Goal: Information Seeking & Learning: Compare options

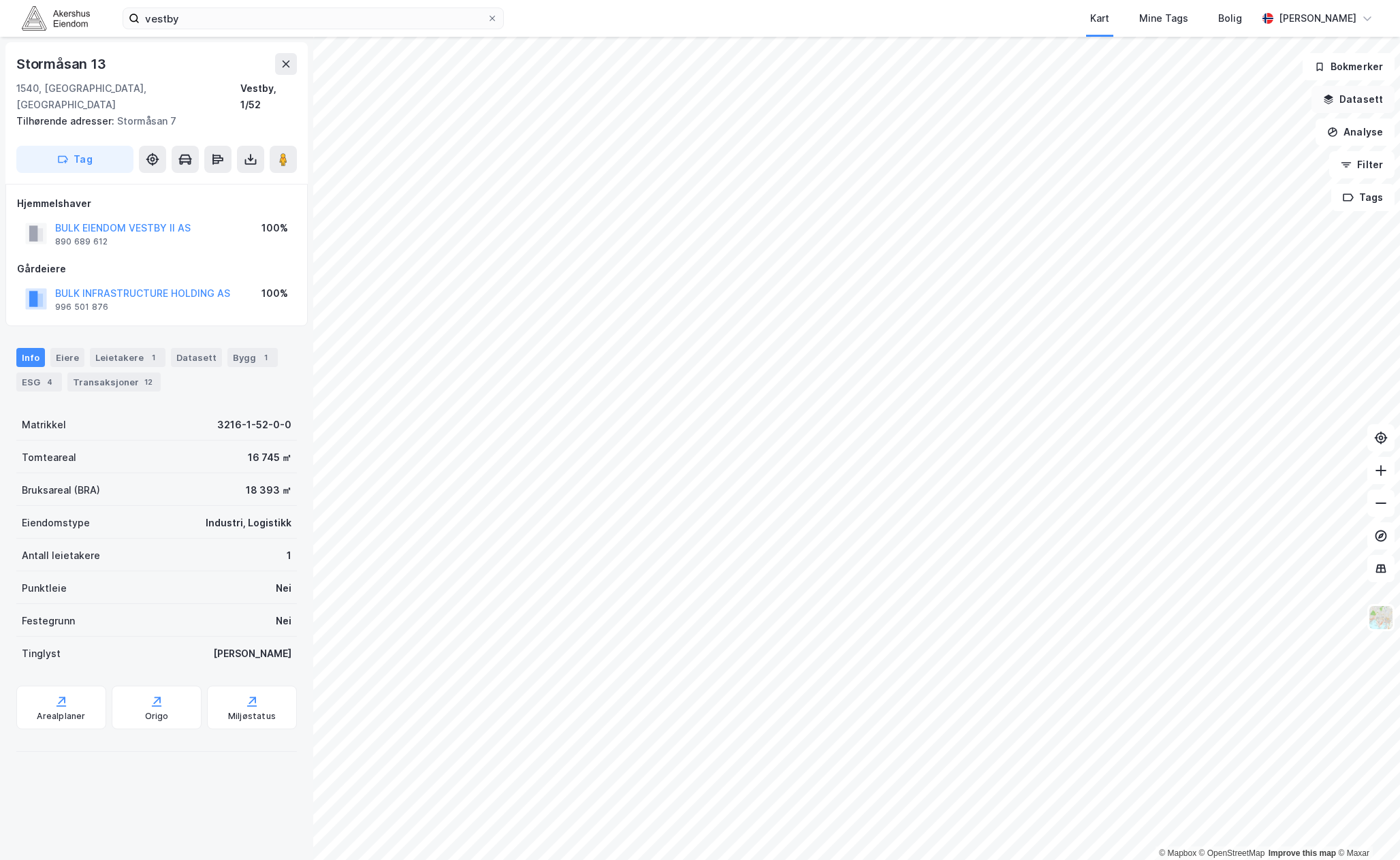
click at [1385, 103] on button "Datasett" at bounding box center [1353, 99] width 83 height 28
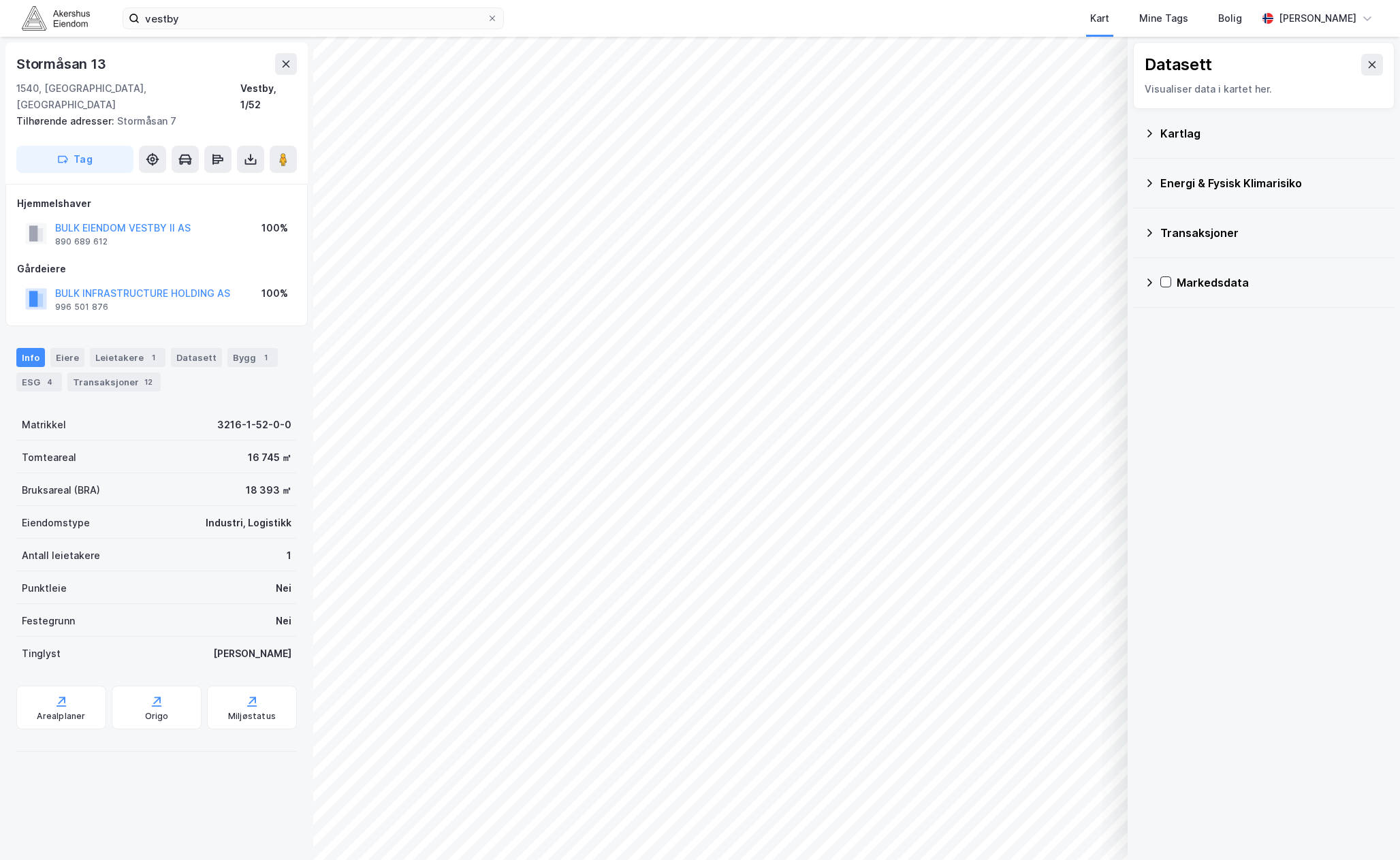
click at [1146, 233] on icon at bounding box center [1149, 232] width 11 height 11
click at [1183, 292] on icon at bounding box center [1184, 293] width 10 height 10
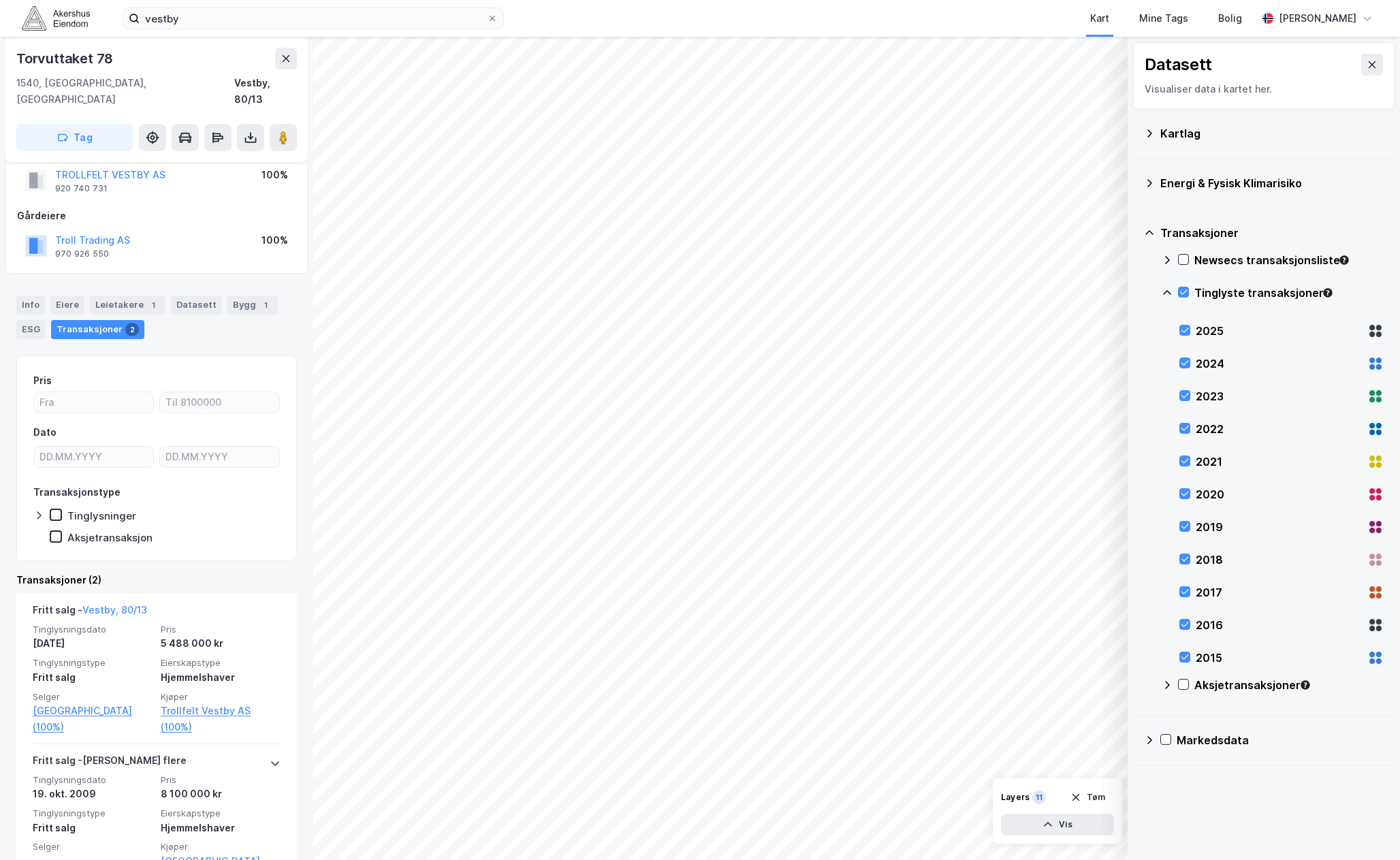
scroll to position [54, 0]
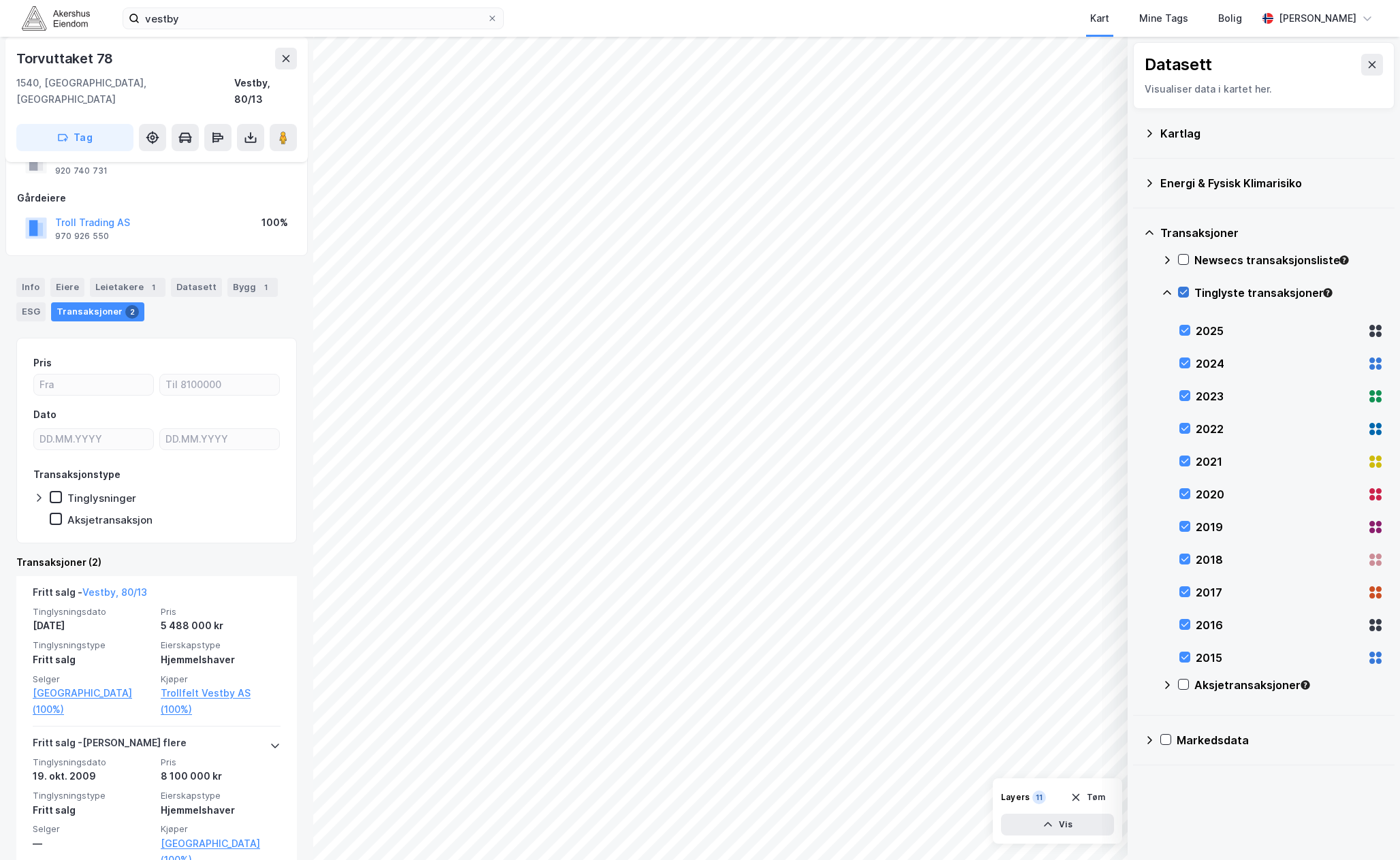
click at [1186, 292] on icon at bounding box center [1184, 292] width 8 height 5
click at [68, 302] on div "Transaksjoner 2" at bounding box center [98, 311] width 94 height 19
click at [1179, 291] on icon at bounding box center [1184, 293] width 10 height 10
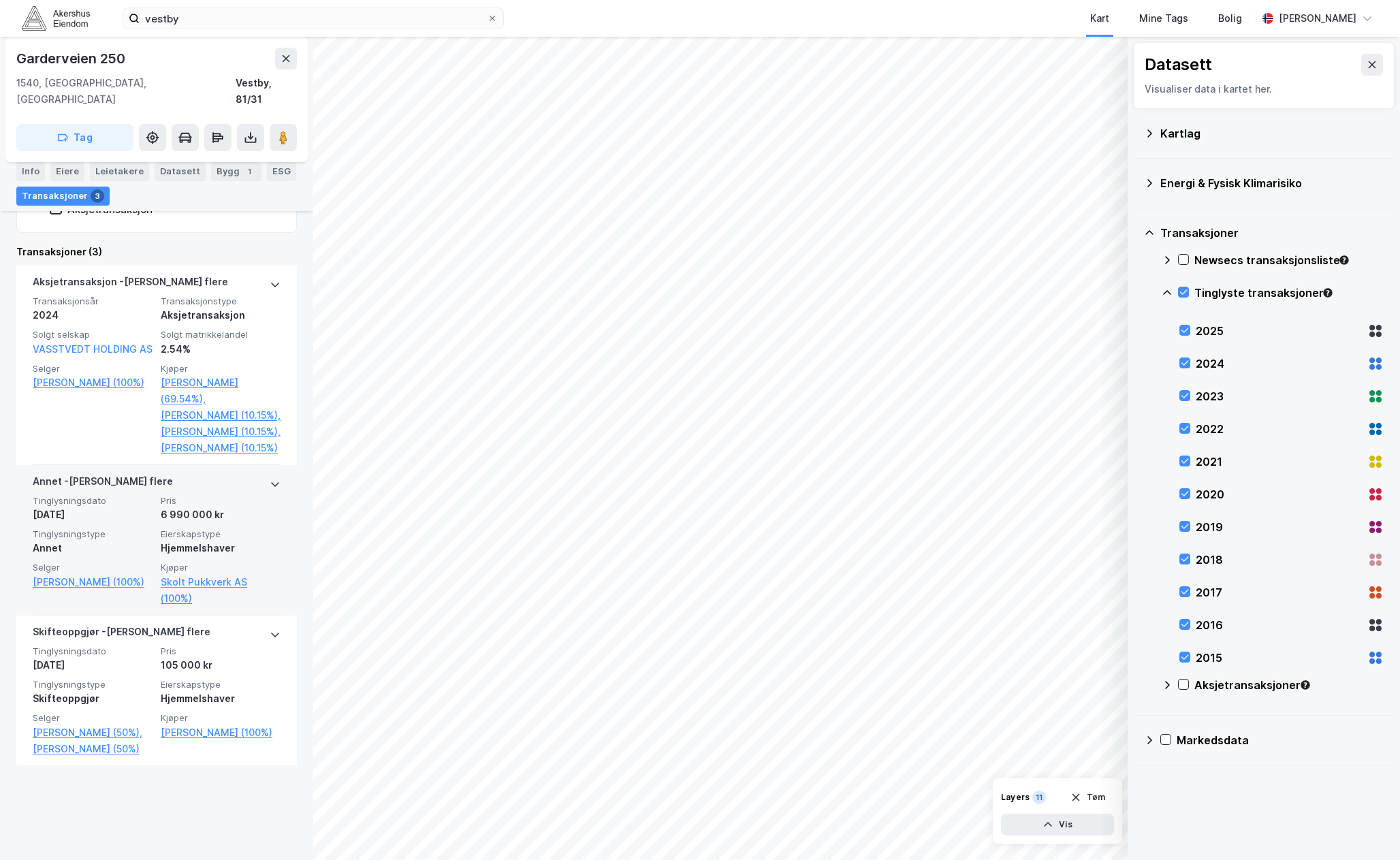
scroll to position [368, 0]
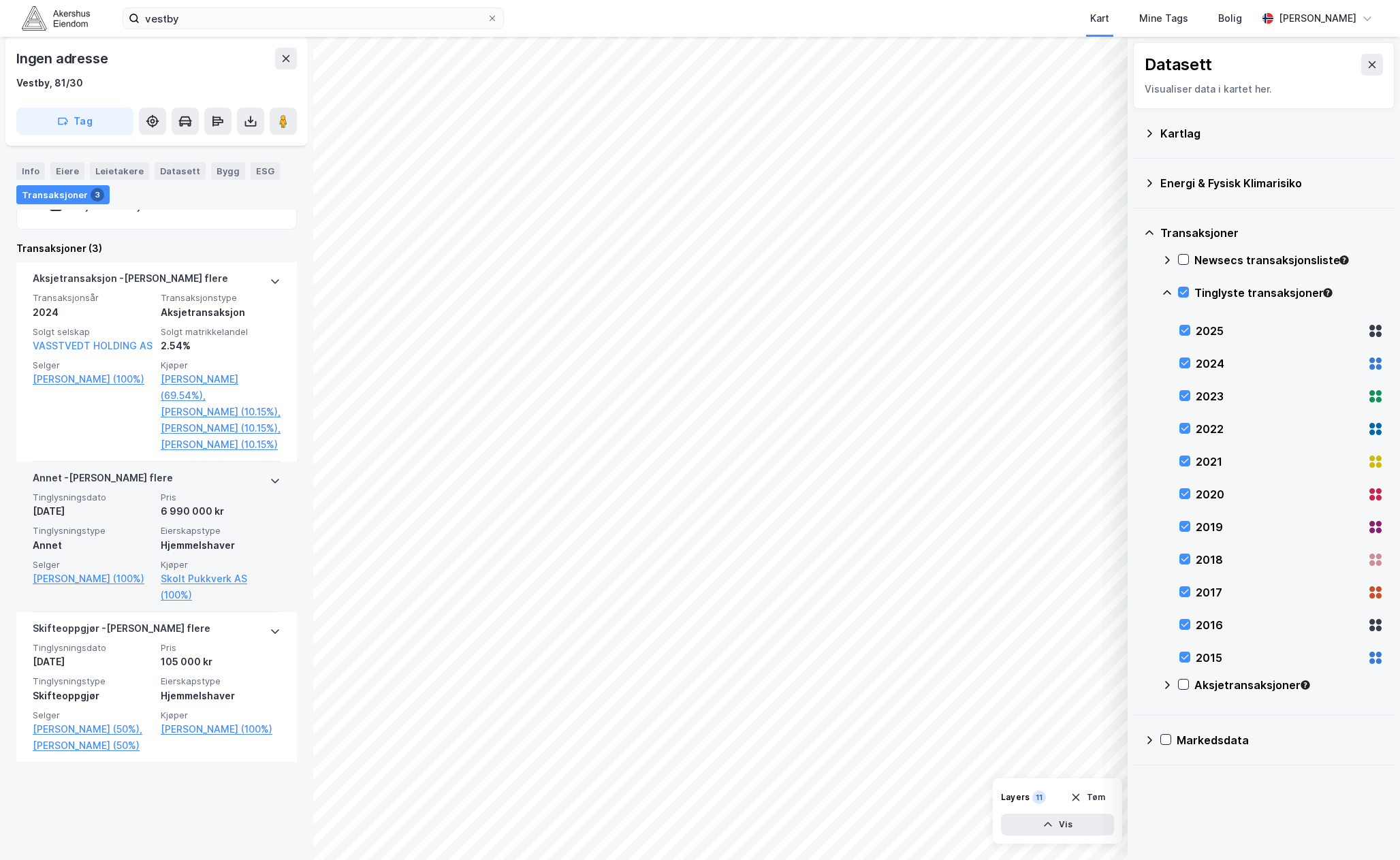
scroll to position [367, 0]
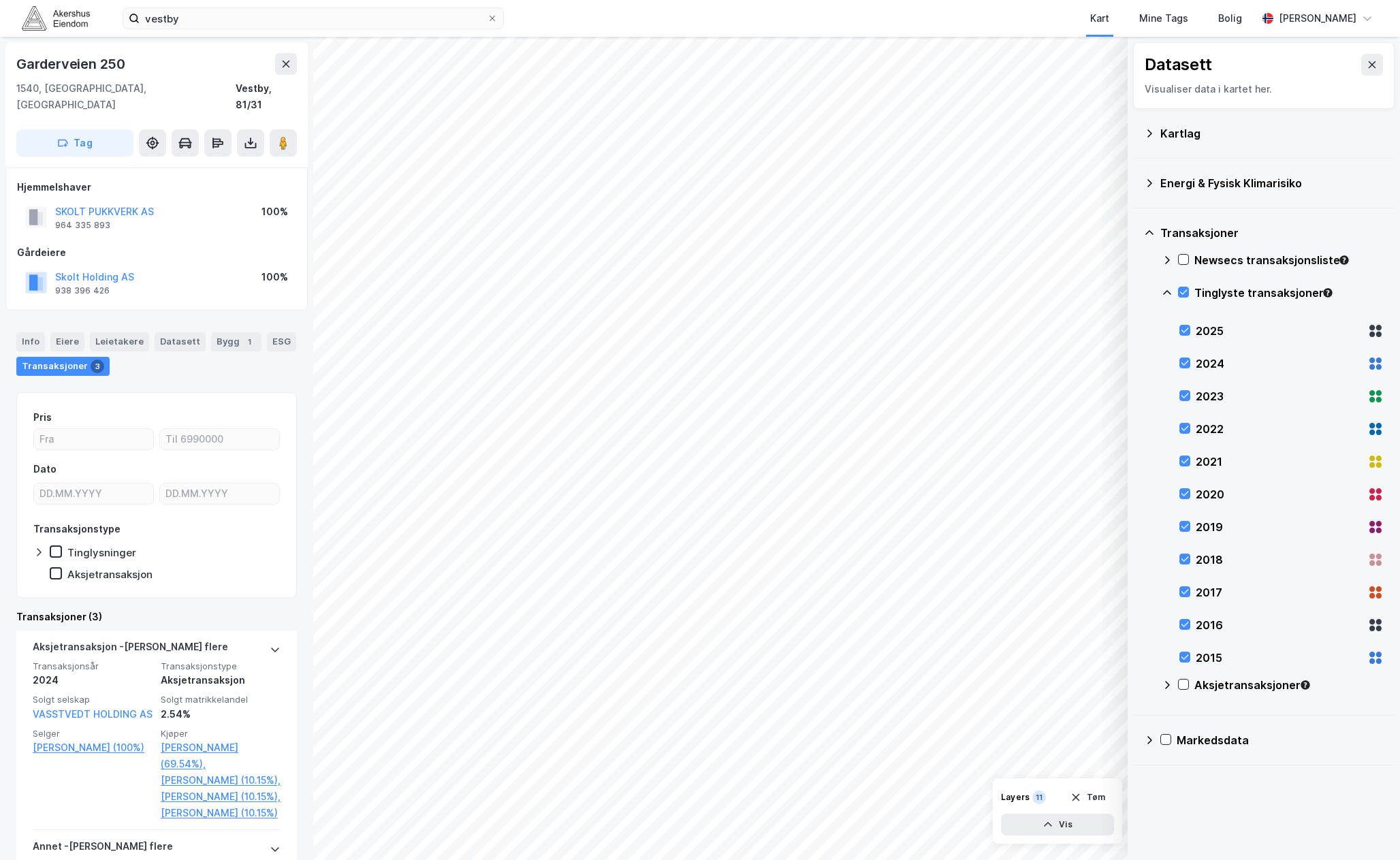
click at [15, 323] on div "Info [PERSON_NAME] Datasett Bygg 1 ESG Transaksjoner 3" at bounding box center [157, 349] width 313 height 65
click at [24, 332] on div "Info" at bounding box center [31, 341] width 29 height 19
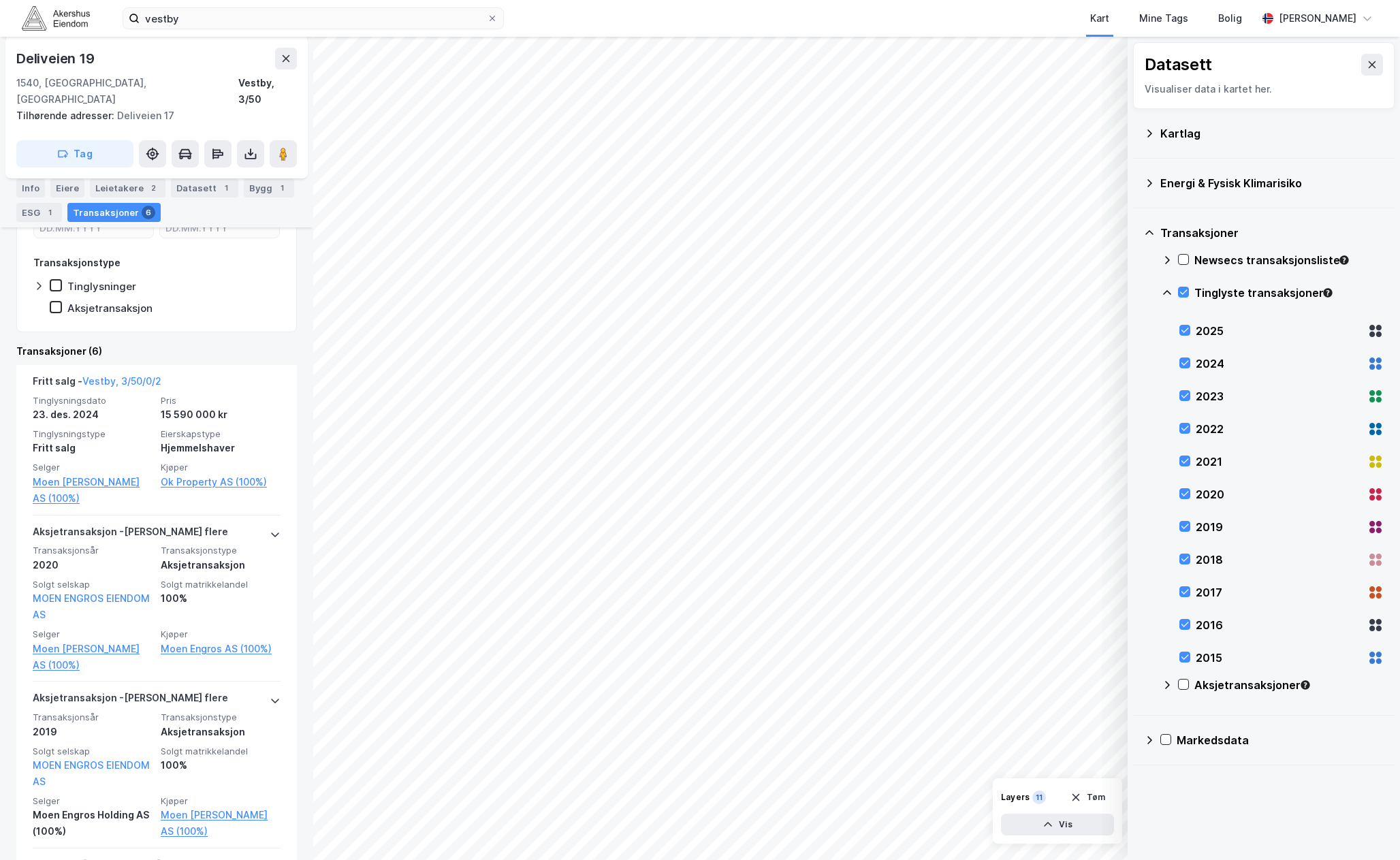
scroll to position [409, 0]
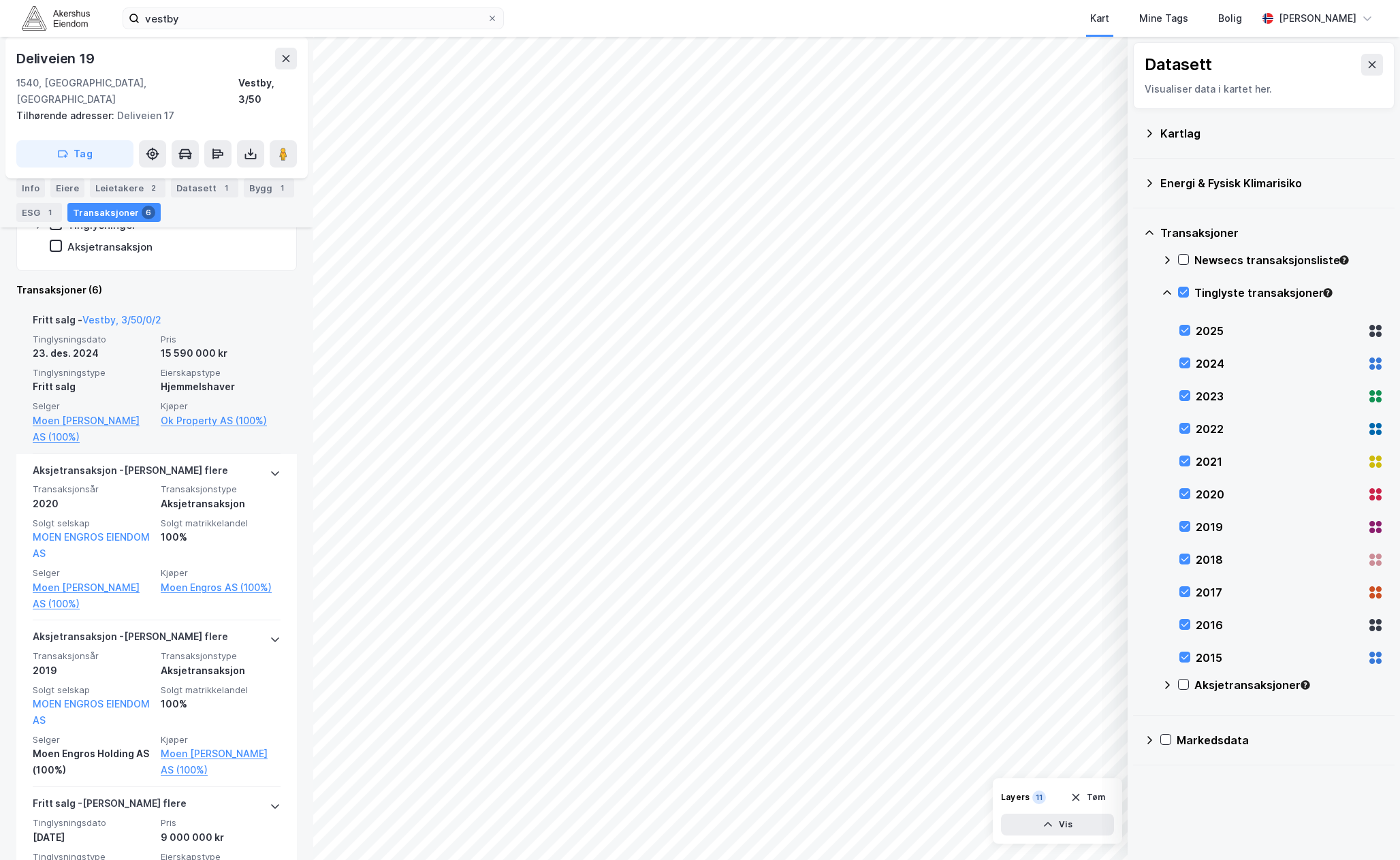
click at [194, 312] on div "Fritt salg - Vestby, 3/50/0/2" at bounding box center [157, 323] width 248 height 22
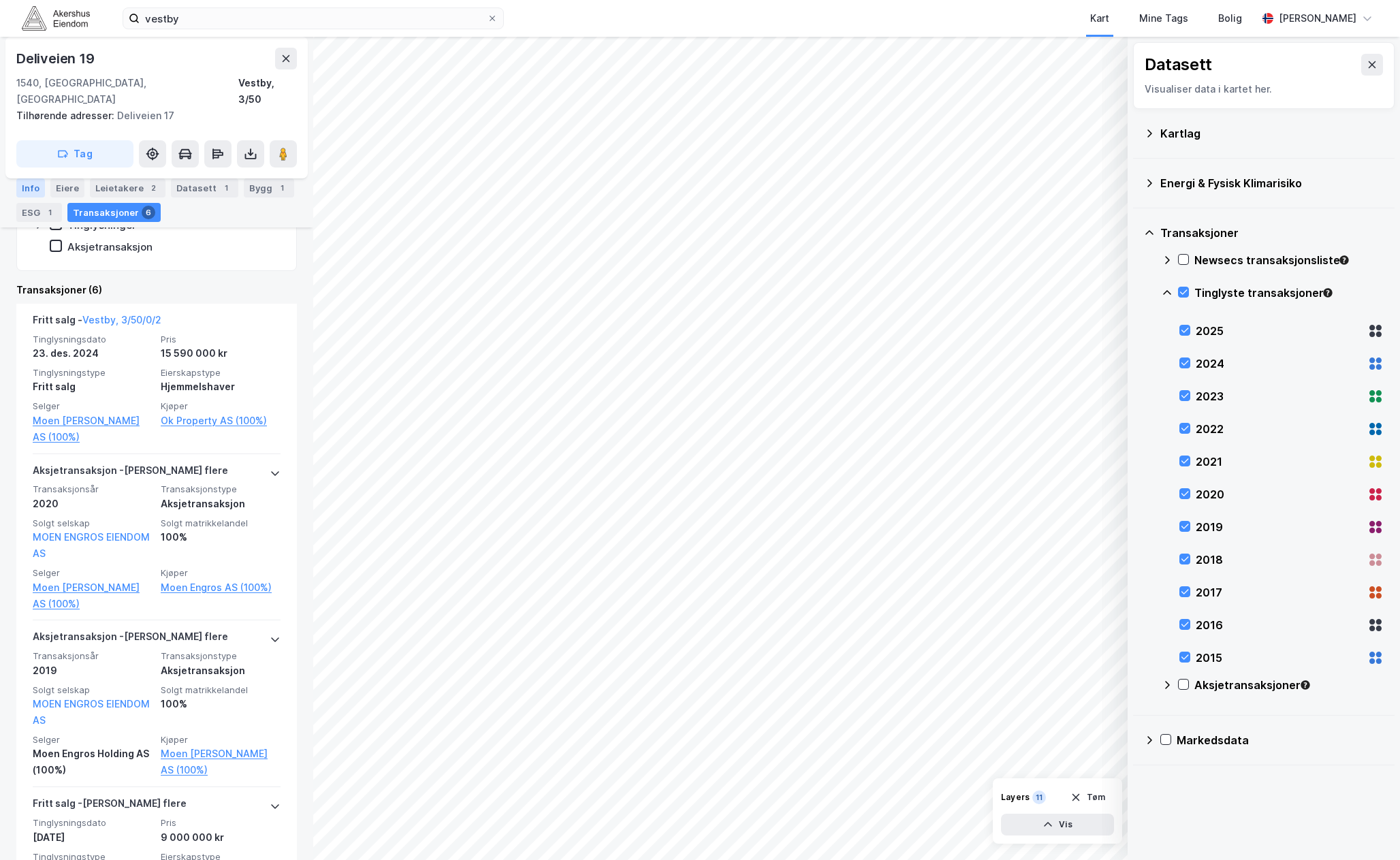
click at [28, 184] on div "Info" at bounding box center [31, 187] width 29 height 19
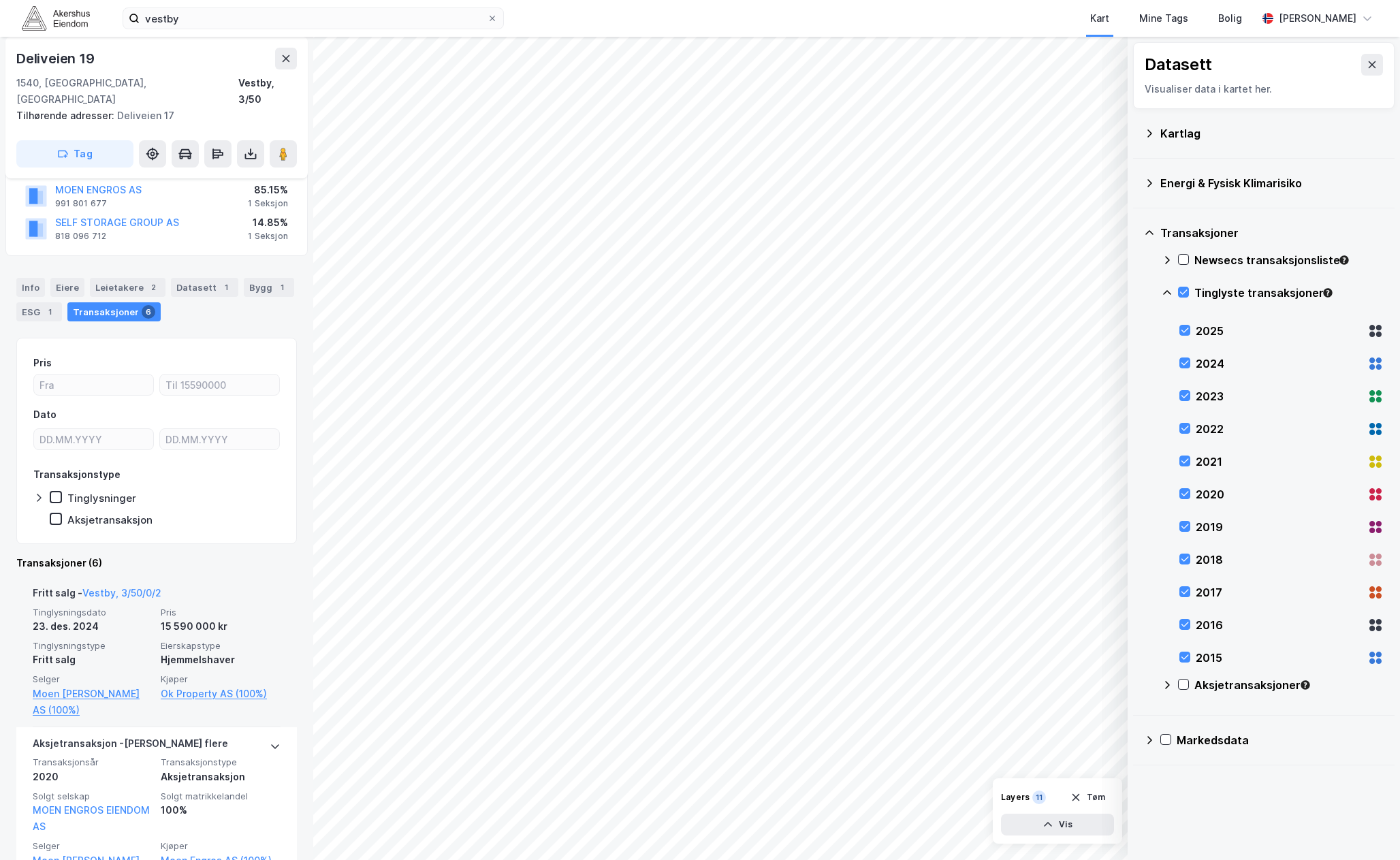
scroll to position [136, 0]
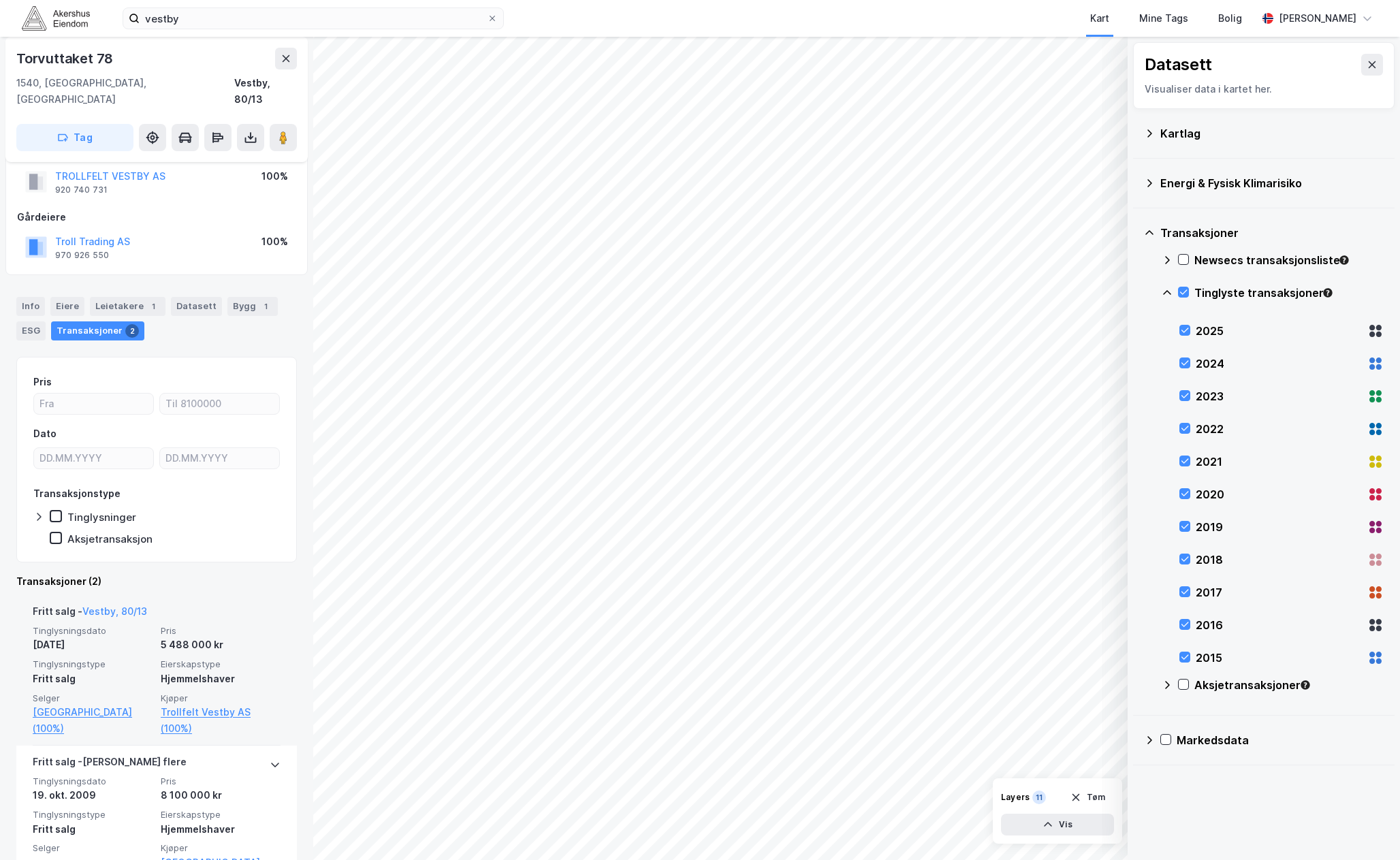
scroll to position [54, 0]
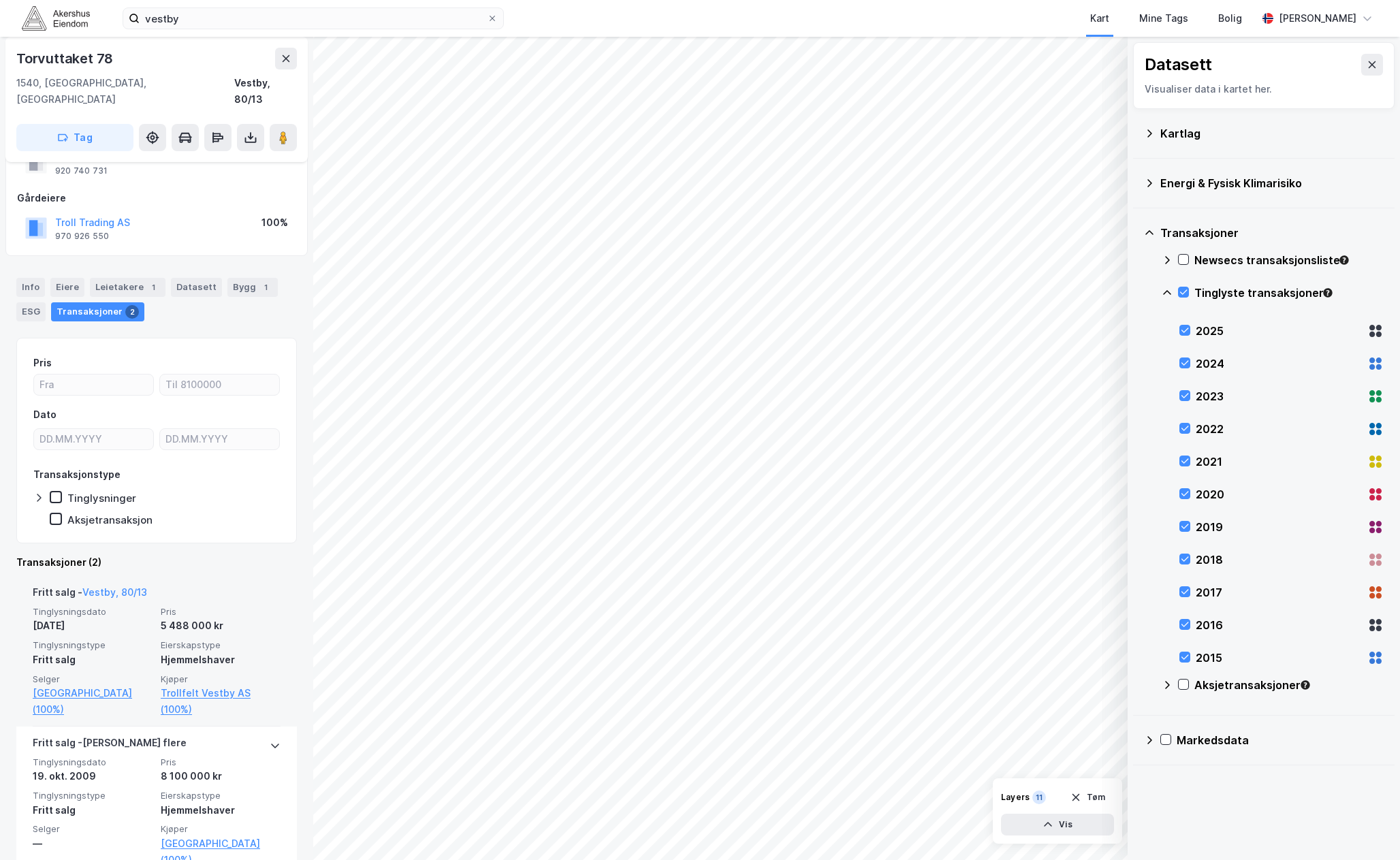
click at [180, 584] on div "Fritt salg - Vestby, 80/13" at bounding box center [157, 595] width 248 height 22
click at [100, 618] on div "[DATE]" at bounding box center [93, 626] width 120 height 17
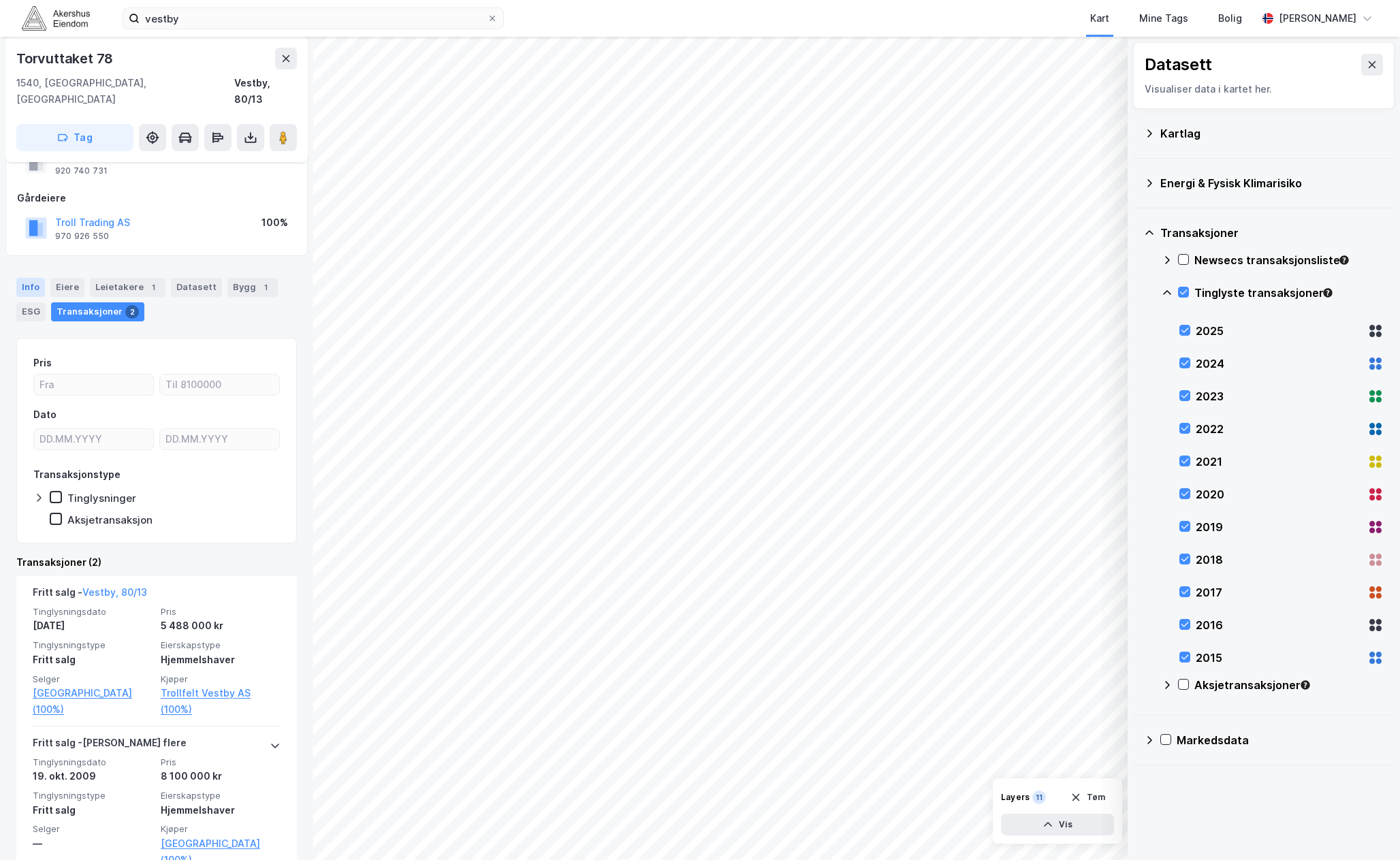
click at [28, 278] on div "Info" at bounding box center [31, 287] width 29 height 19
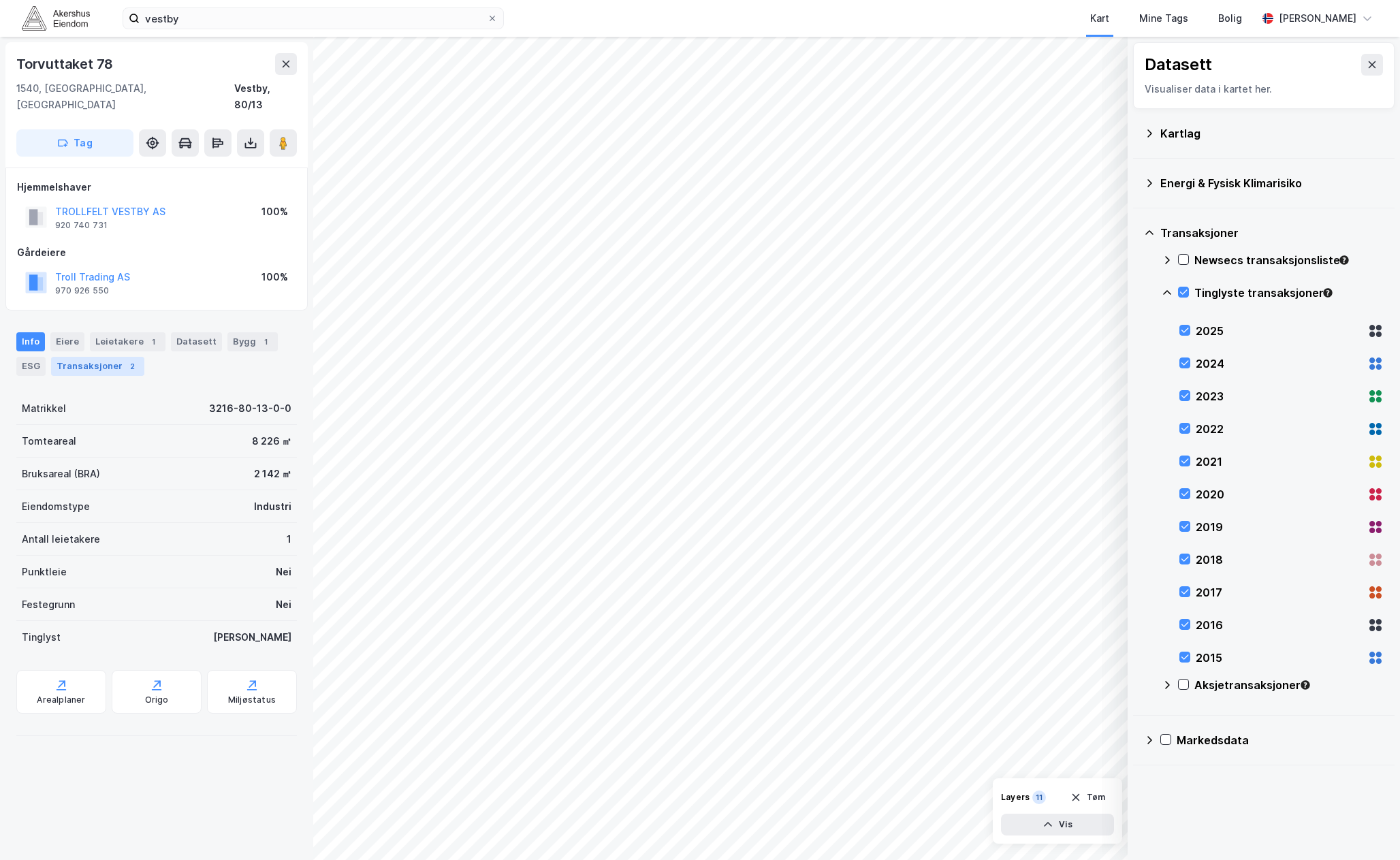
click at [118, 357] on div "Transaksjoner 2" at bounding box center [98, 365] width 94 height 19
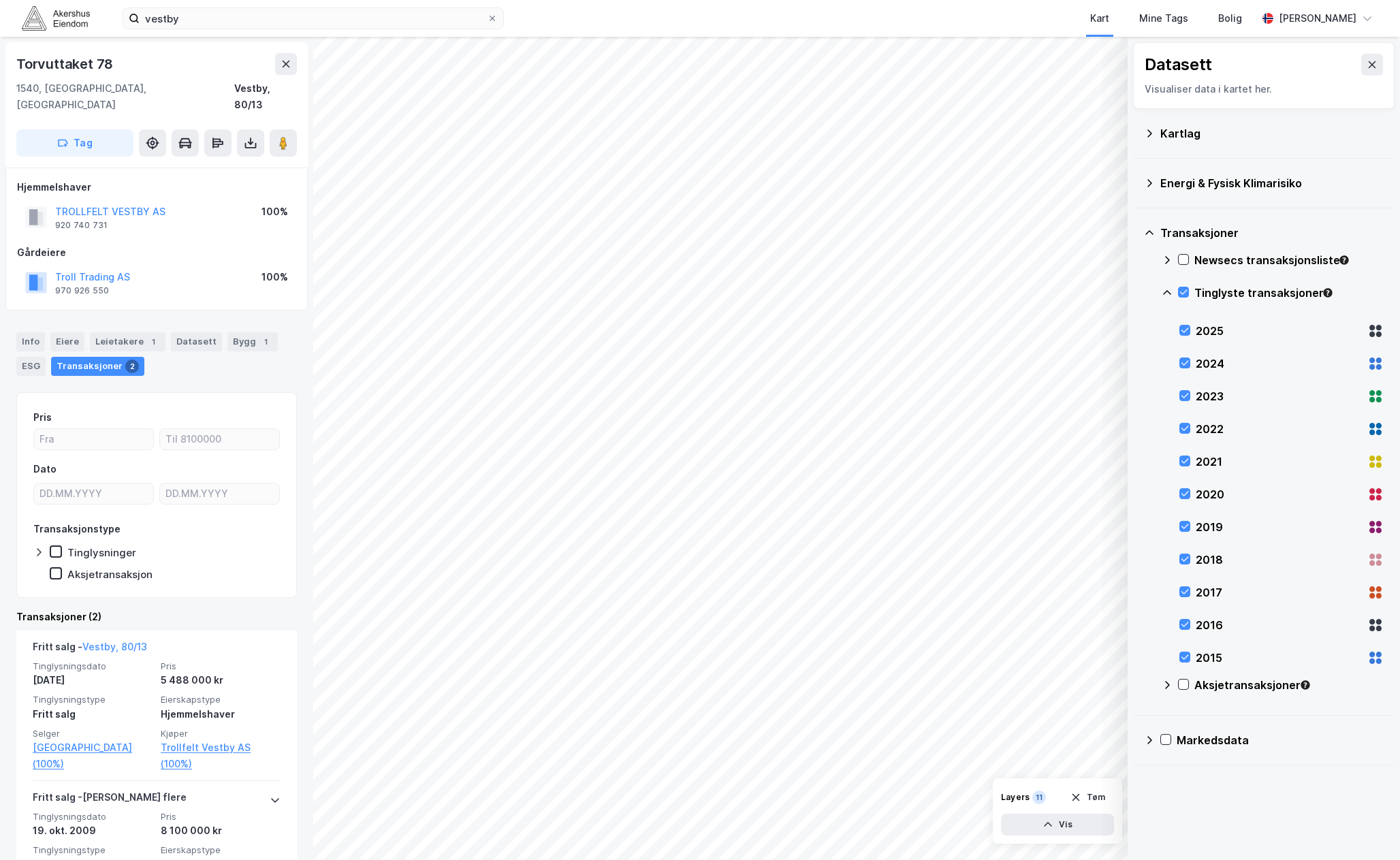
scroll to position [54, 0]
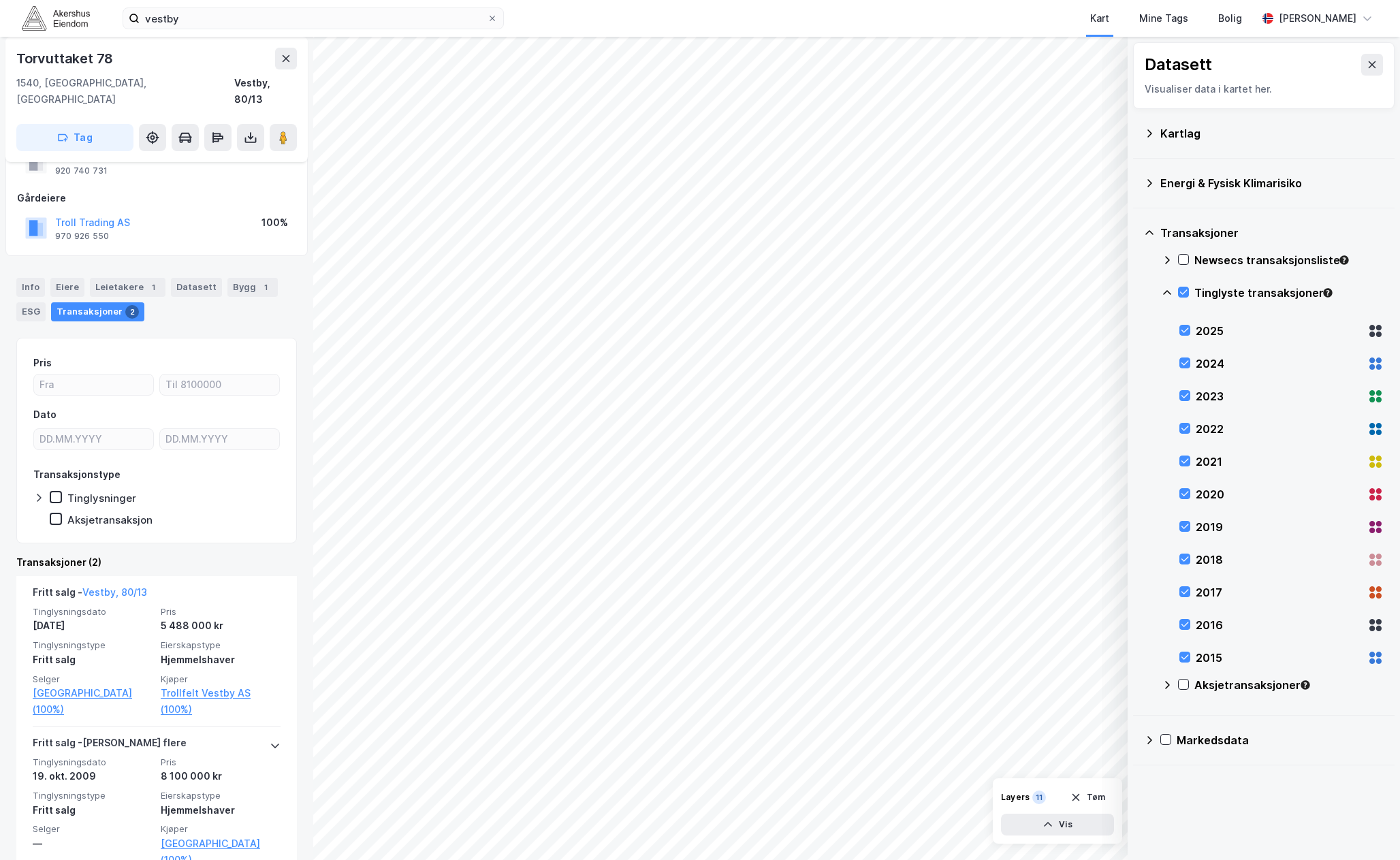
click at [570, 860] on html "vestby Kart Mine Tags [PERSON_NAME] © Mapbox © OpenStreetMap Improve this map ©…" at bounding box center [700, 430] width 1400 height 860
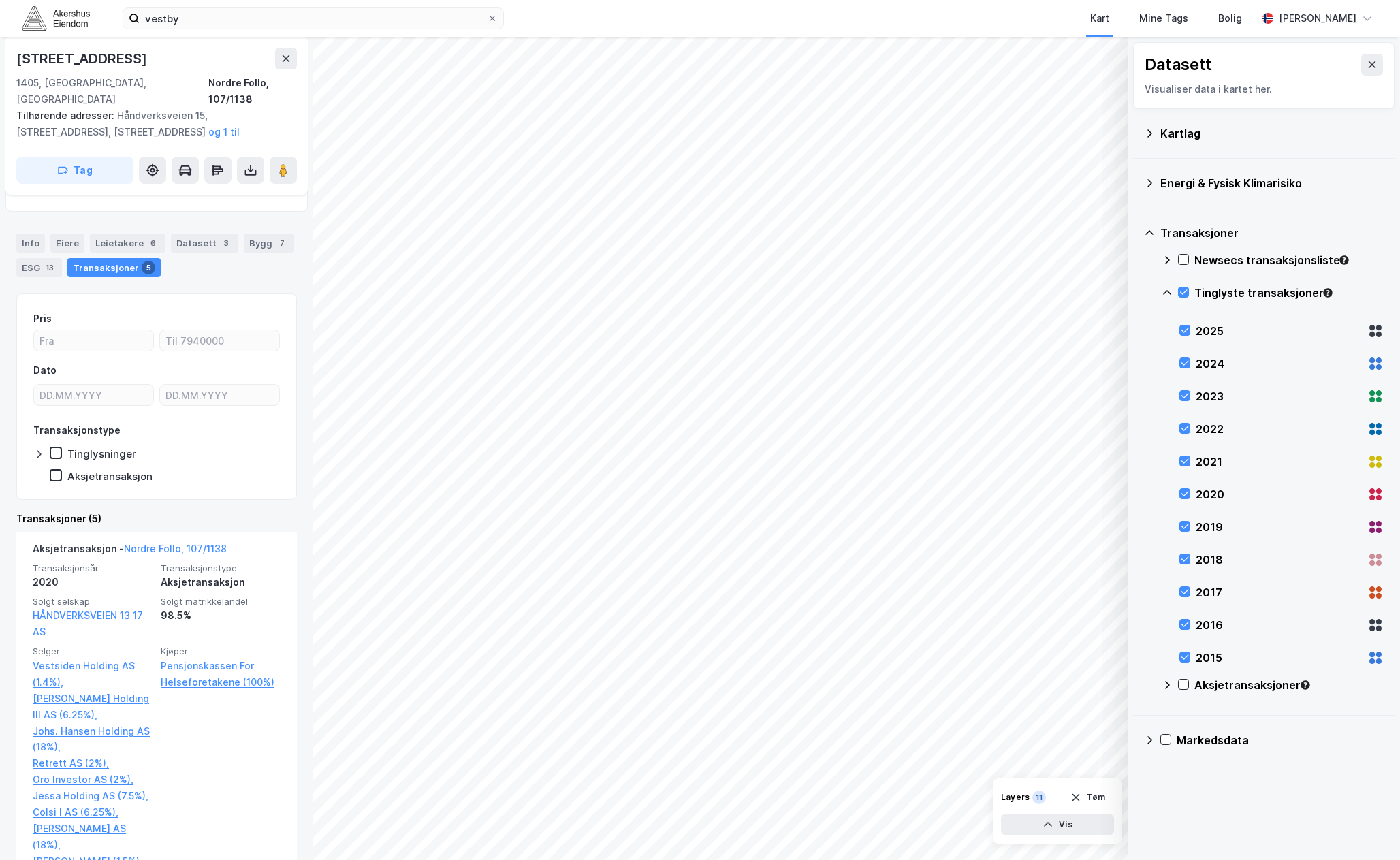
scroll to position [136, 0]
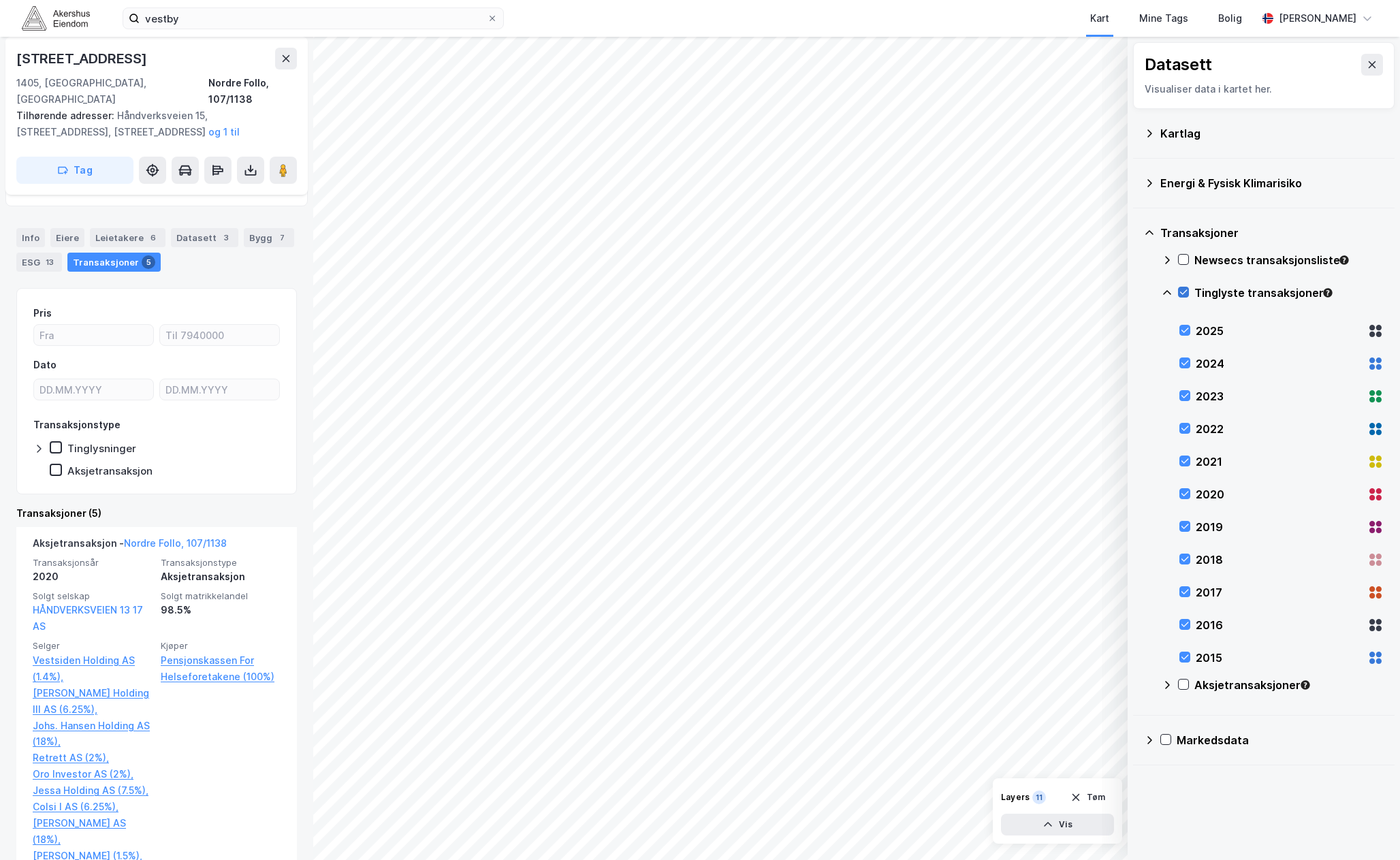
click at [1186, 290] on icon at bounding box center [1184, 293] width 10 height 10
click at [1167, 291] on icon at bounding box center [1167, 293] width 11 height 11
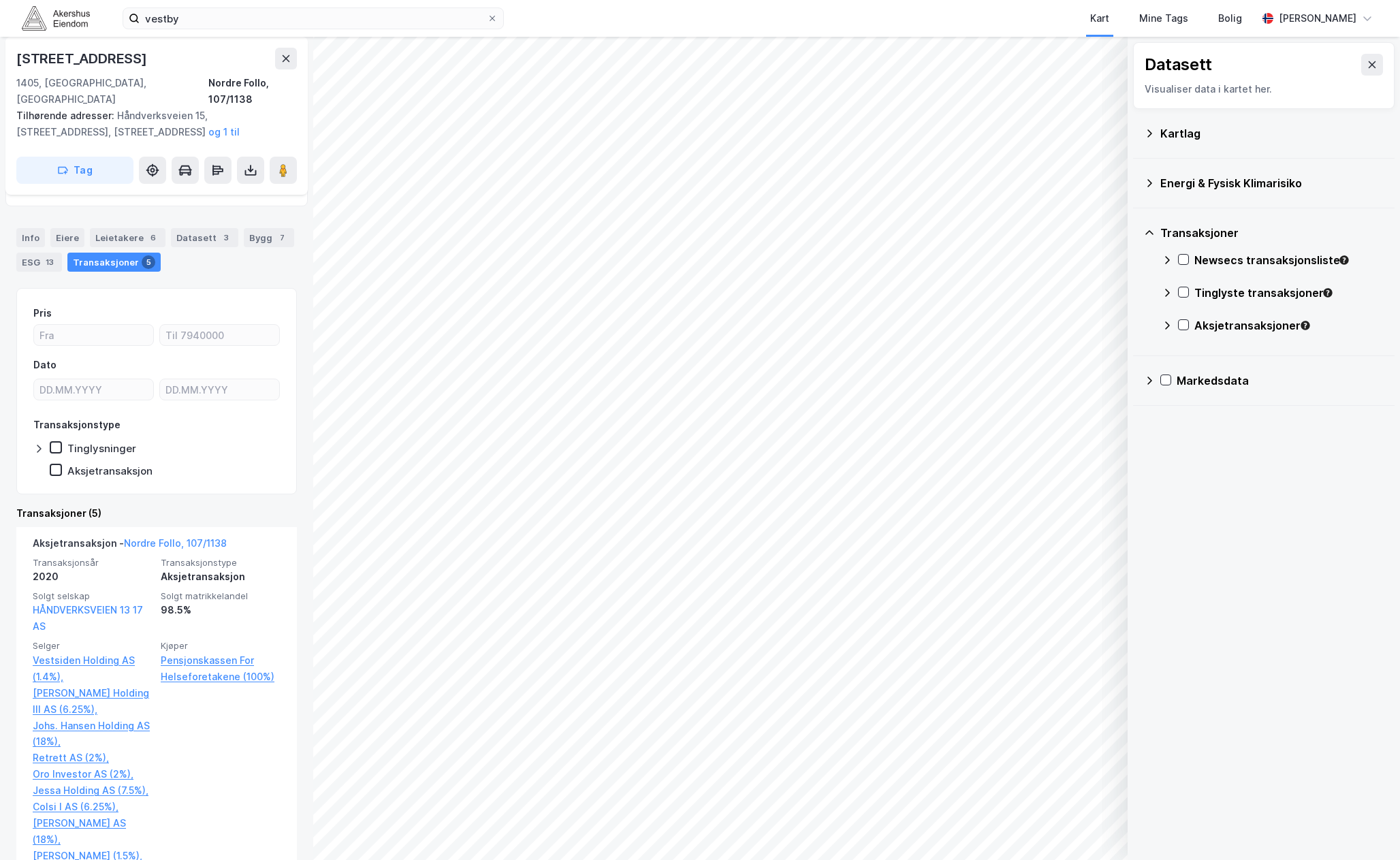
click at [1172, 261] on icon at bounding box center [1167, 260] width 11 height 11
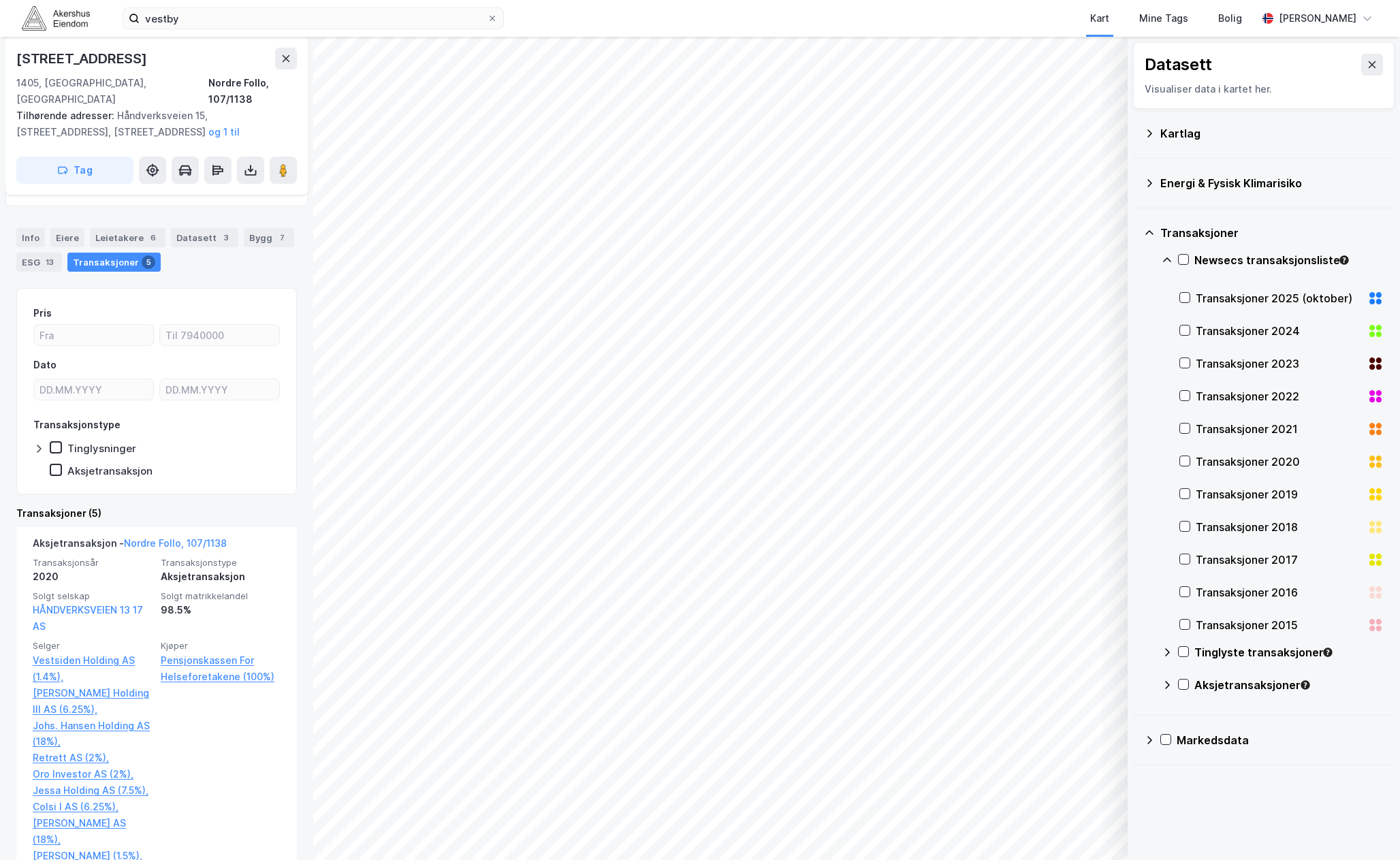
click at [1182, 324] on div "Transaksjoner 2024" at bounding box center [1281, 330] width 204 height 33
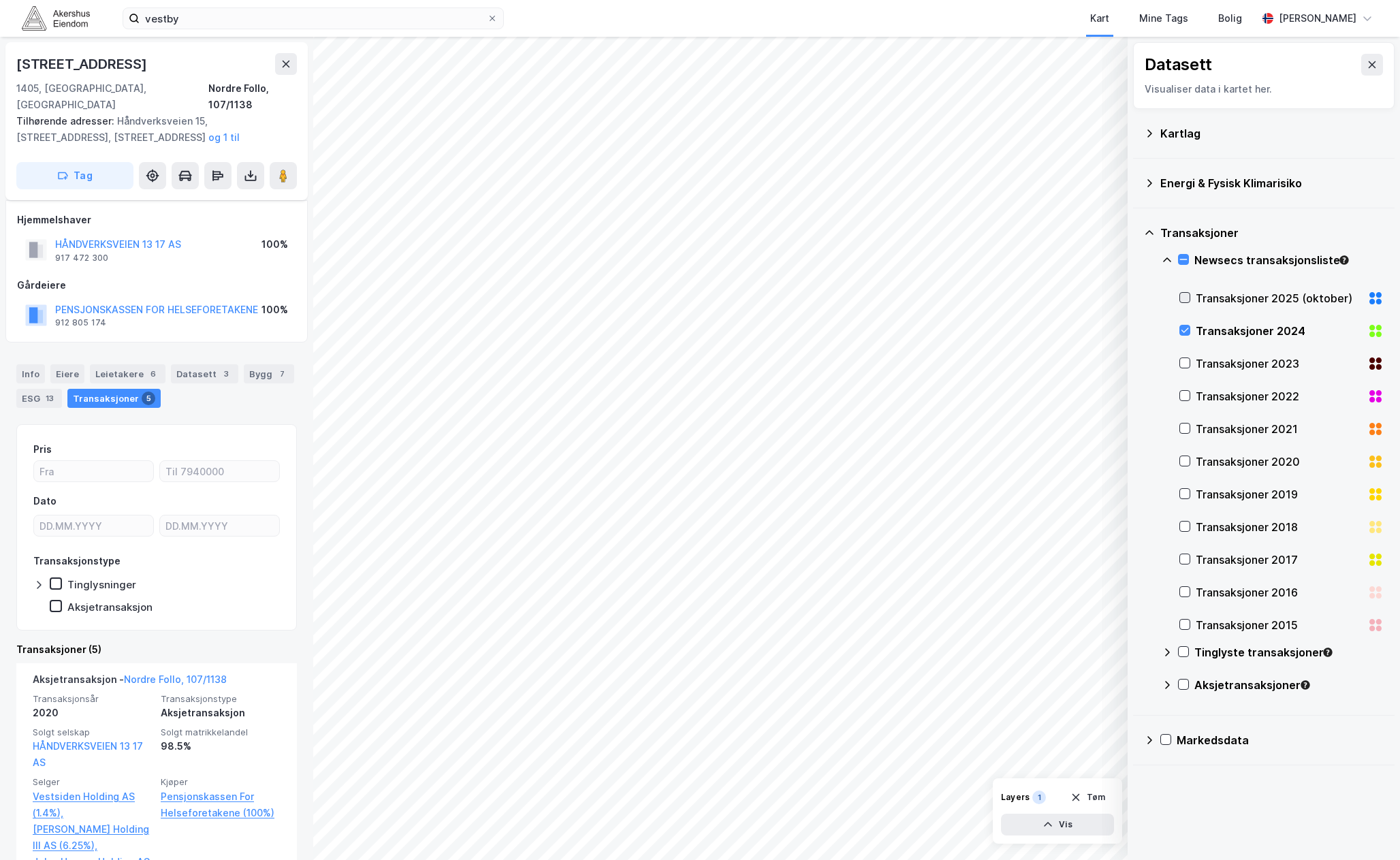
click at [1181, 294] on icon at bounding box center [1185, 298] width 10 height 10
click at [1190, 361] on div "Transaksjoner 2023" at bounding box center [1281, 364] width 204 height 33
click at [1183, 398] on icon at bounding box center [1185, 396] width 8 height 5
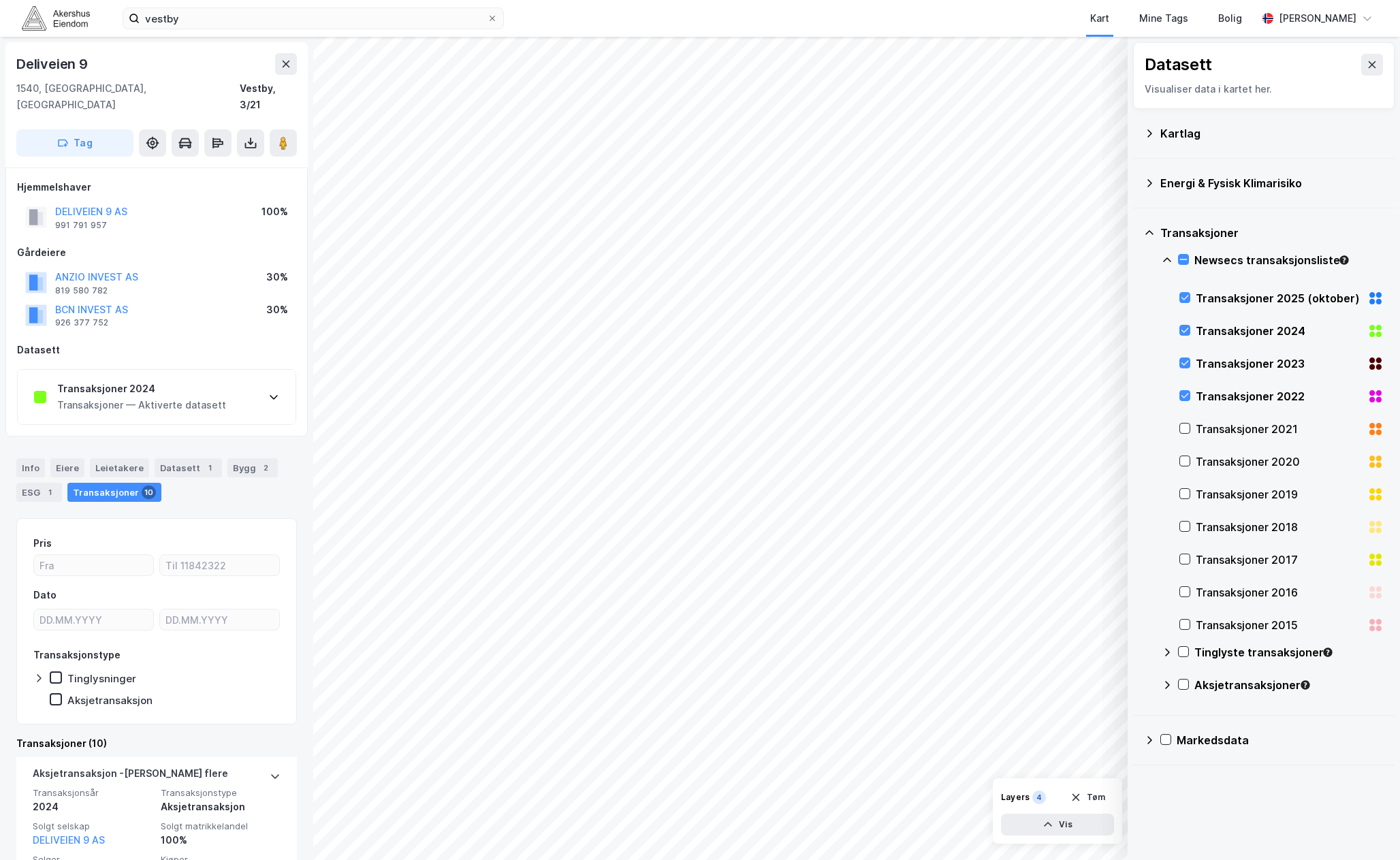
click at [145, 397] on div "Transaksjoner — Aktiverte datasett" at bounding box center [141, 405] width 168 height 17
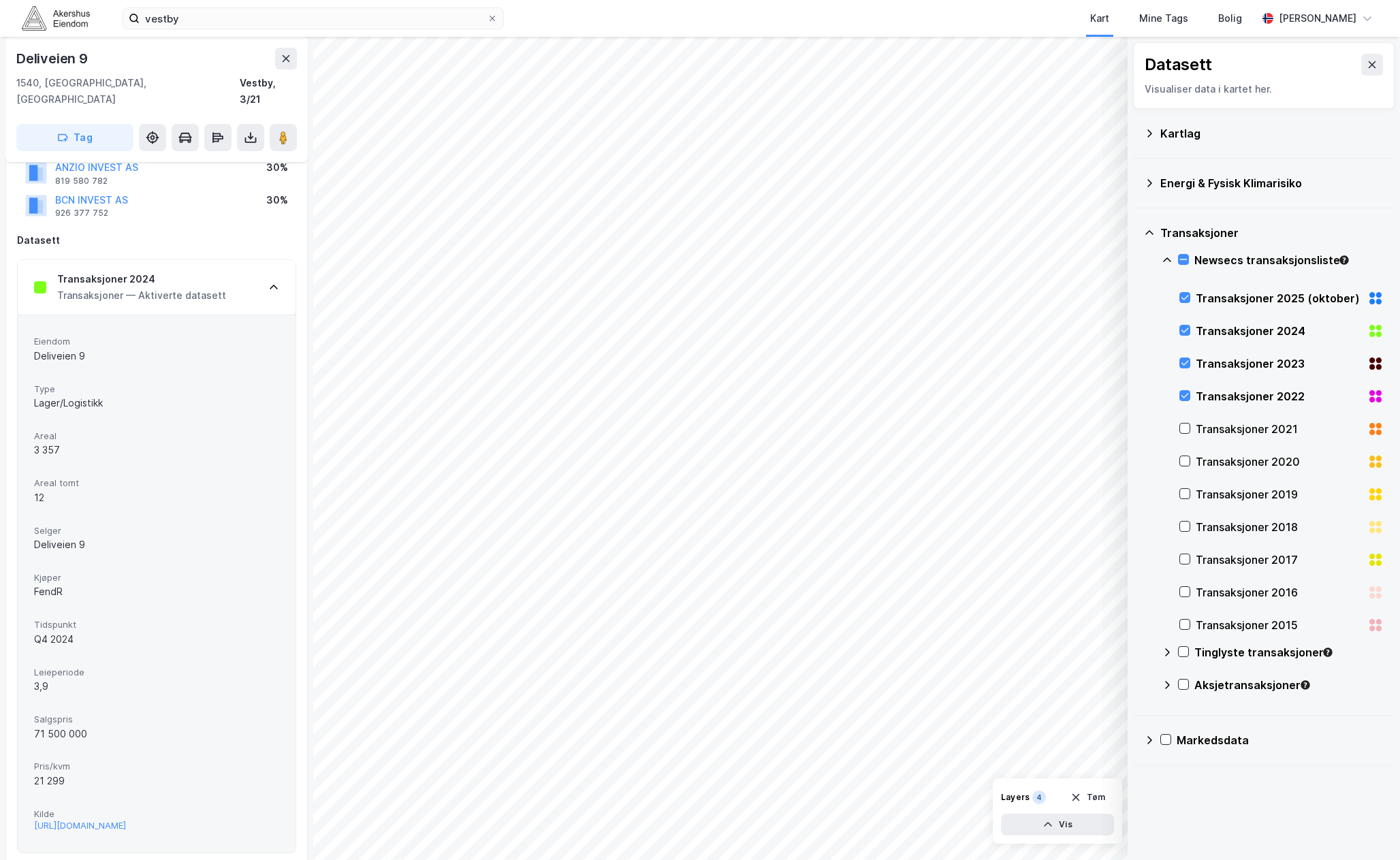
scroll to position [136, 0]
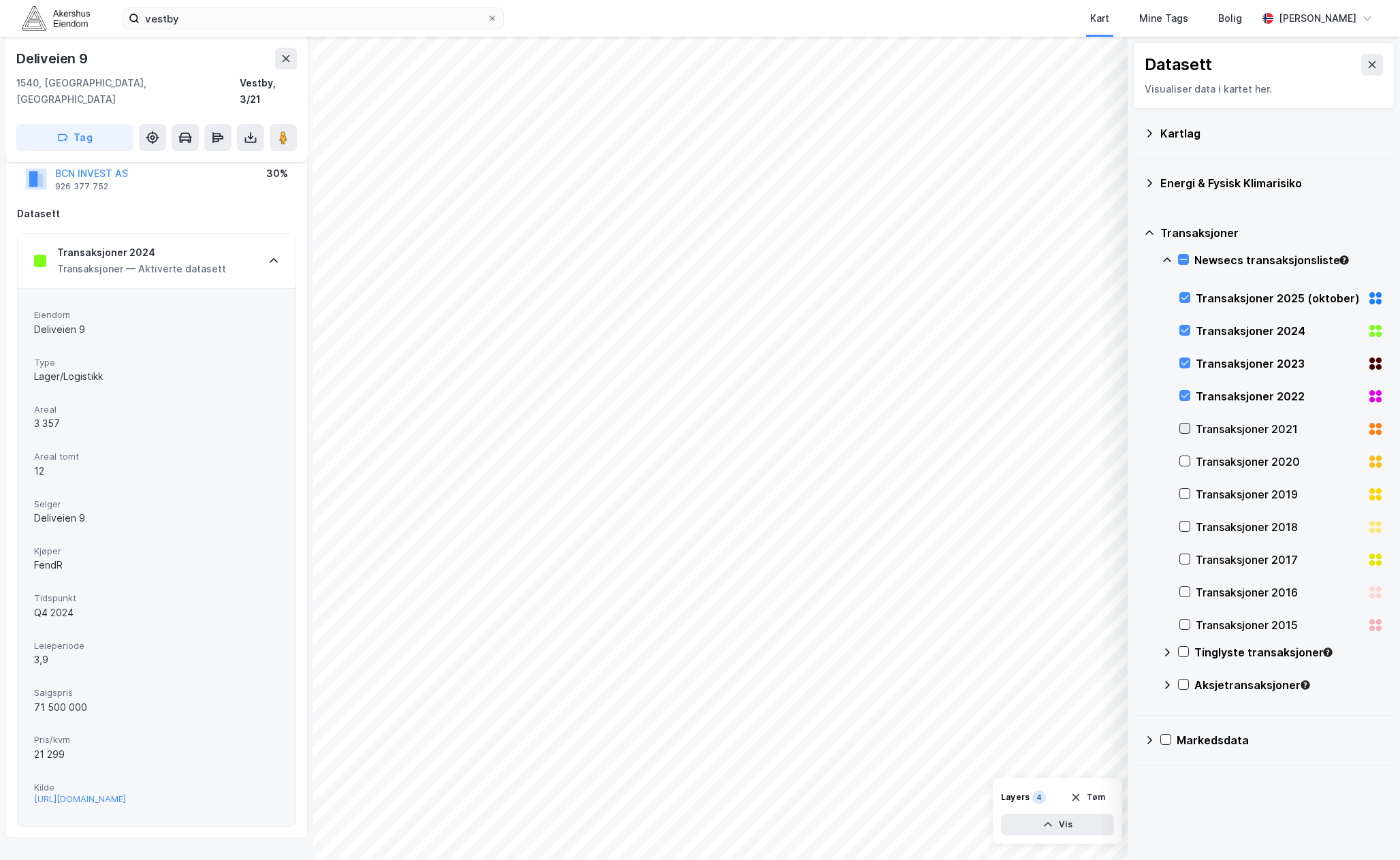
click at [1186, 427] on icon at bounding box center [1185, 429] width 10 height 10
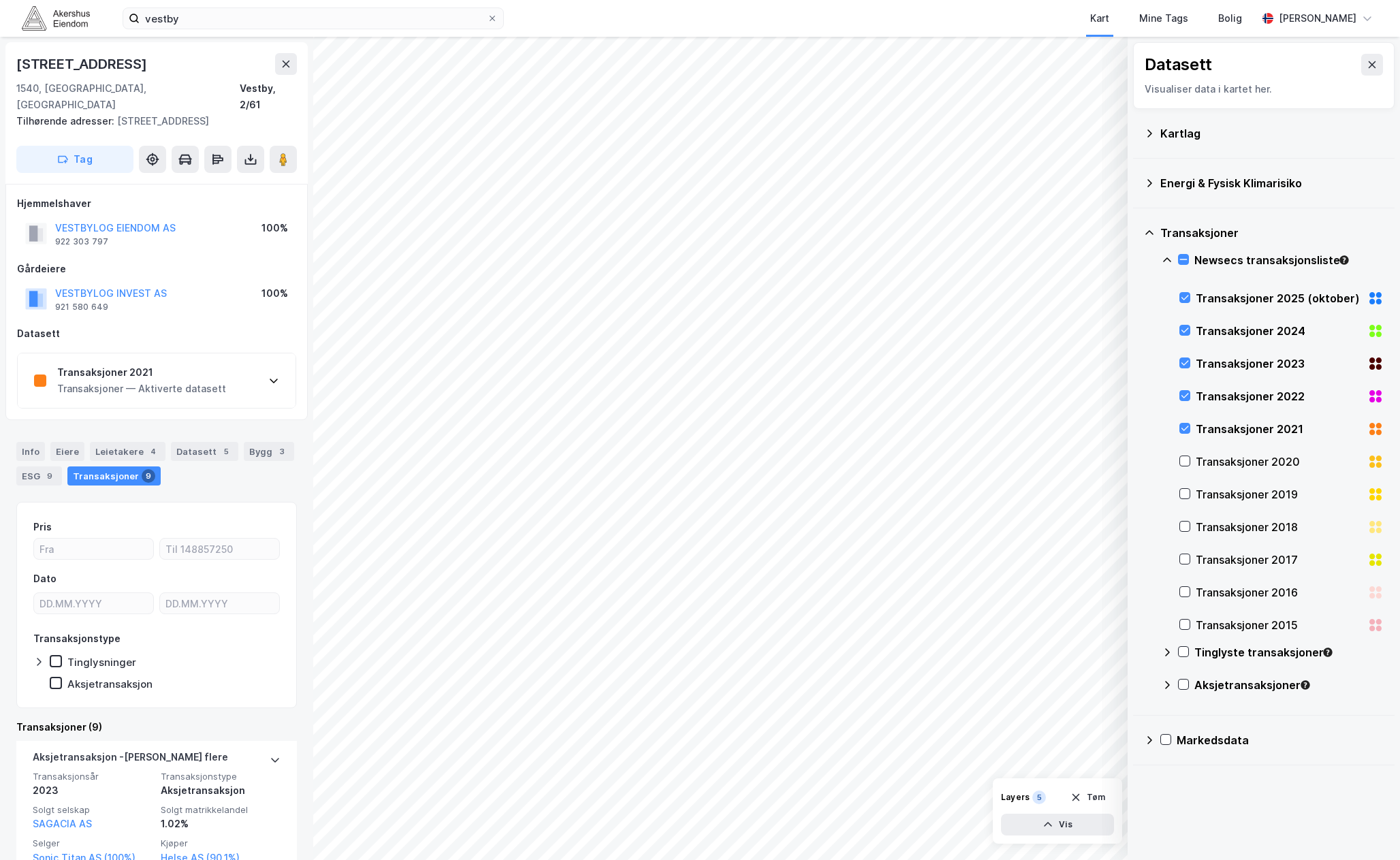
click at [203, 380] on div "Transaksjoner — Aktiverte datasett" at bounding box center [141, 388] width 168 height 17
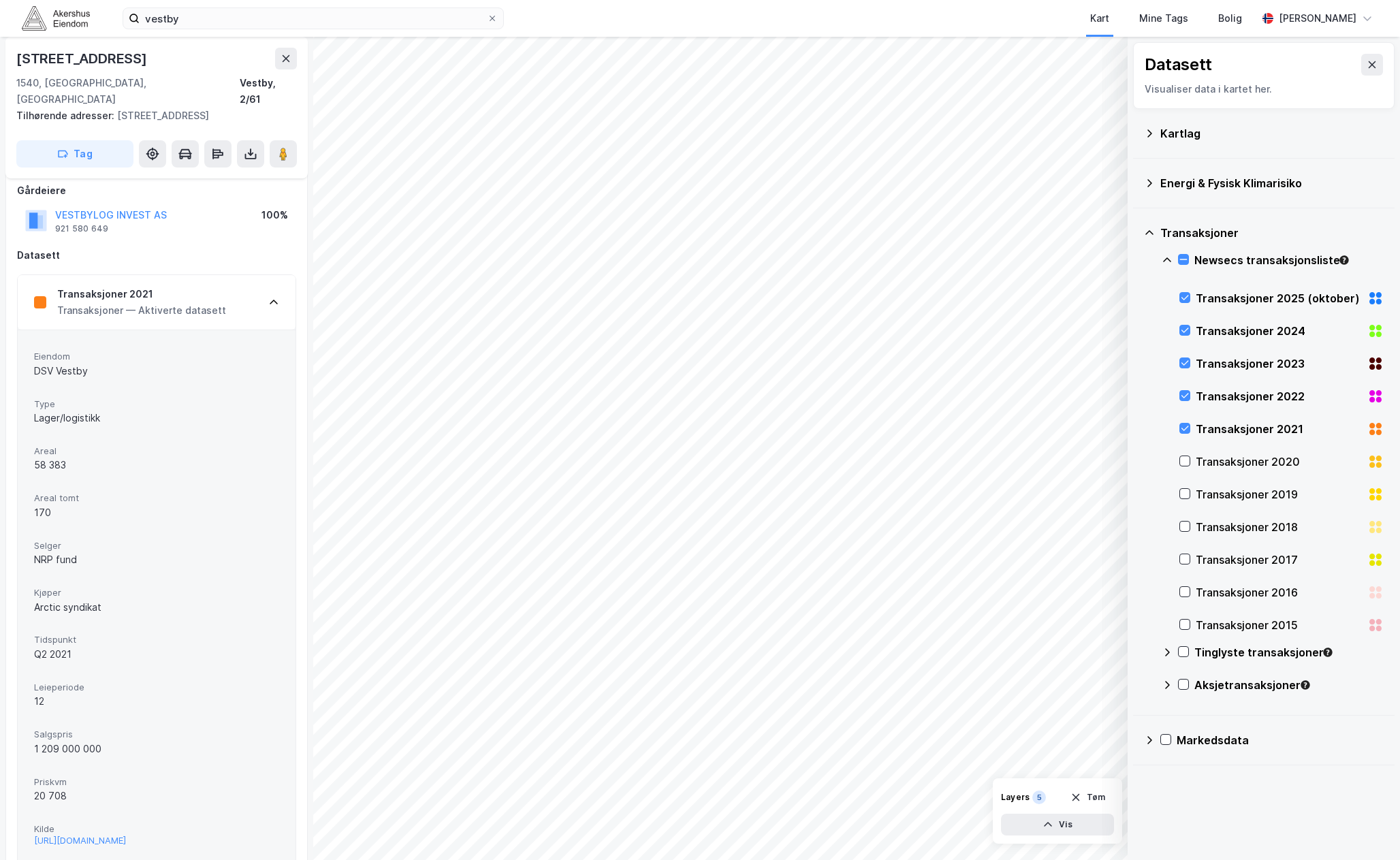
scroll to position [68, 0]
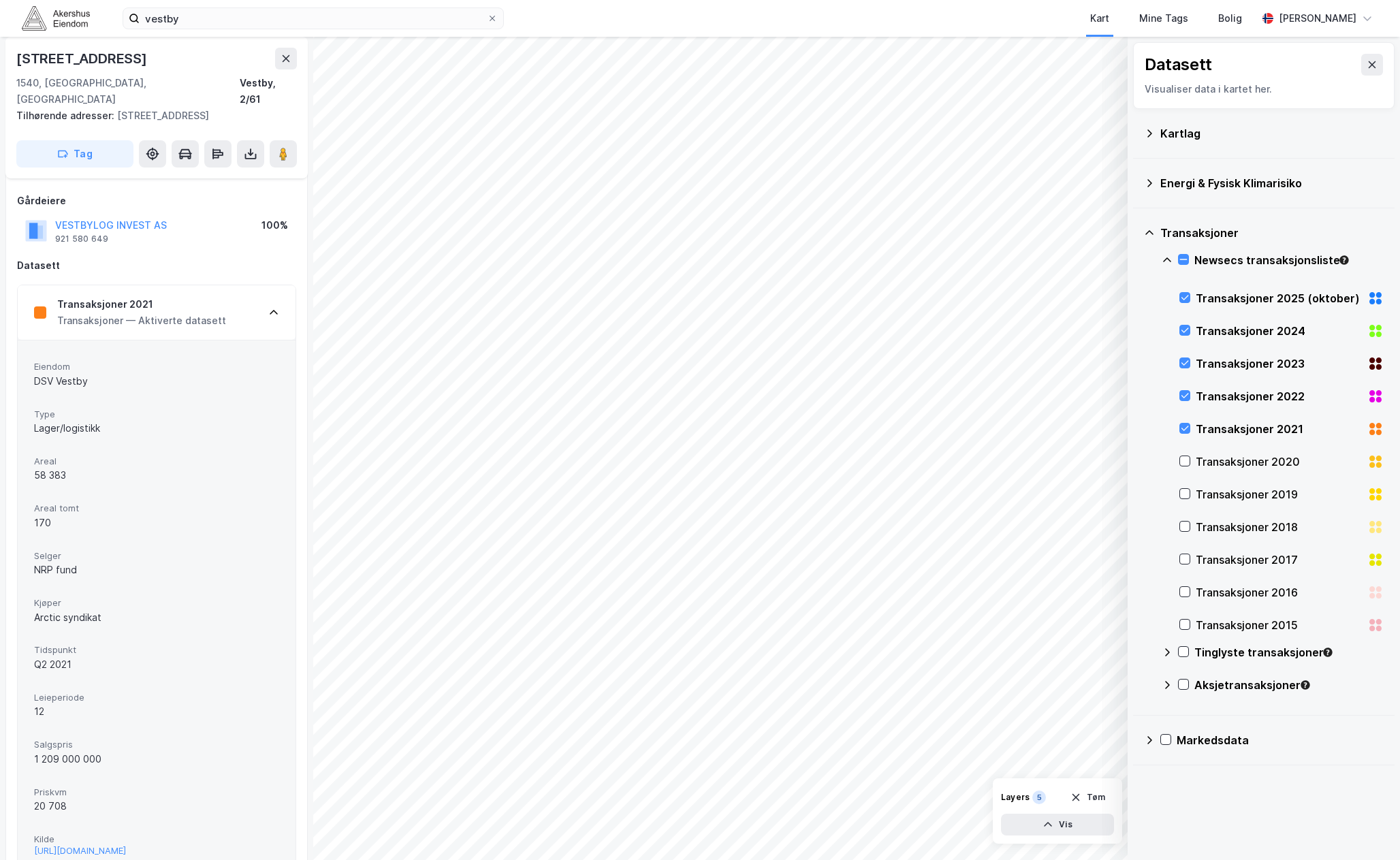
click at [215, 297] on div "Transaksjoner 2021" at bounding box center [141, 304] width 168 height 17
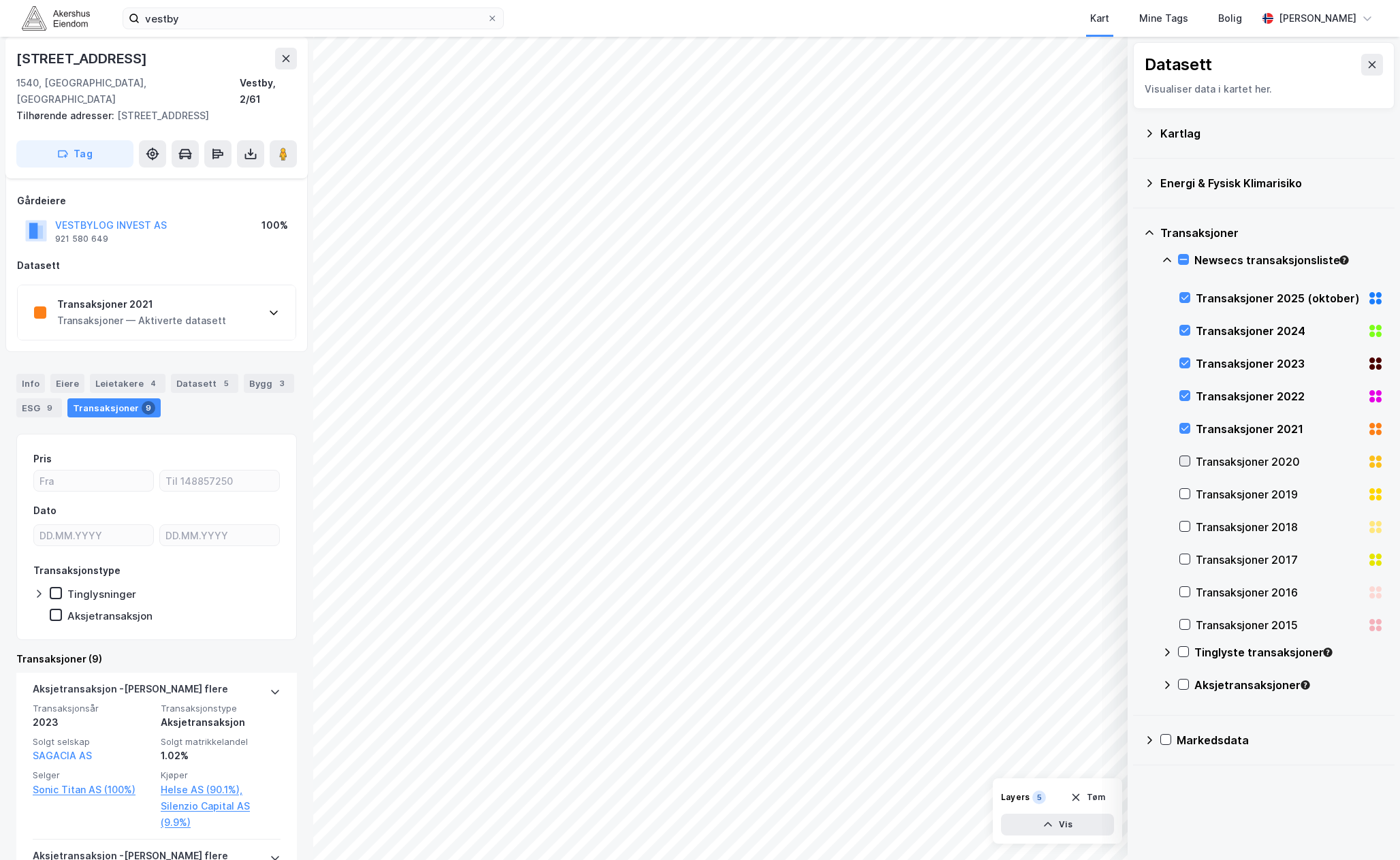
click at [1182, 455] on div at bounding box center [1184, 460] width 11 height 11
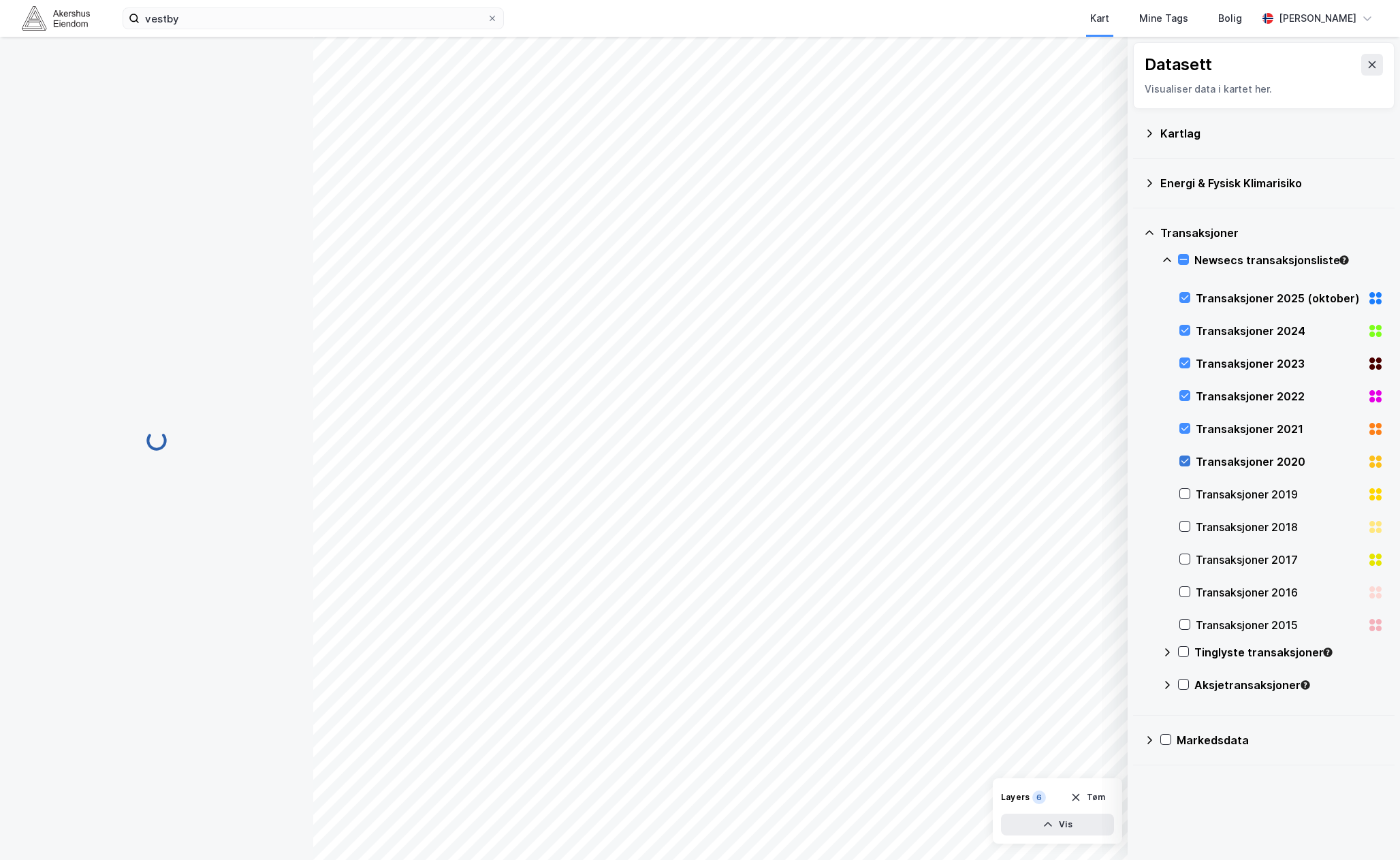
scroll to position [0, 0]
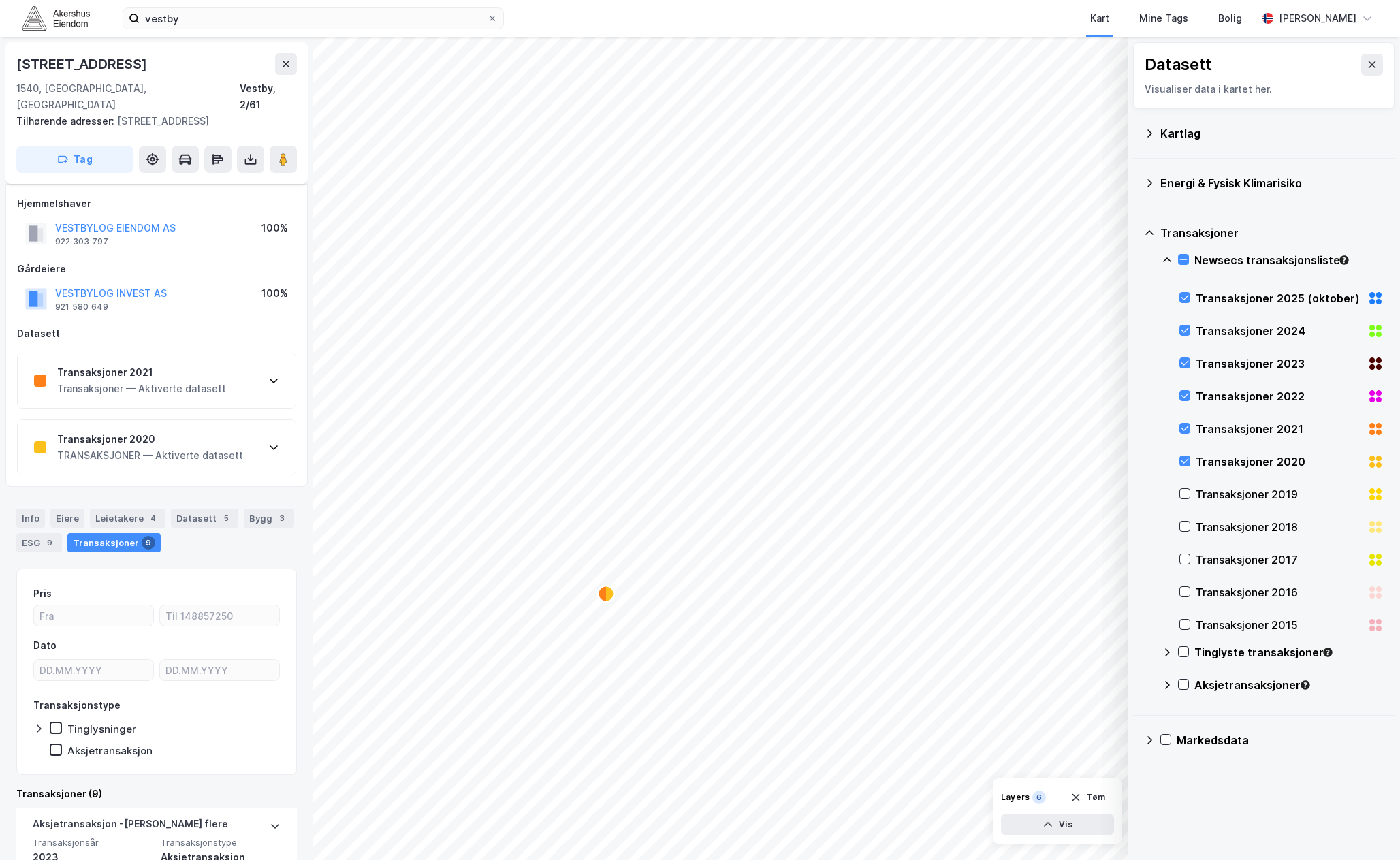
click at [1189, 488] on div "Transaksjoner 2019" at bounding box center [1281, 494] width 204 height 33
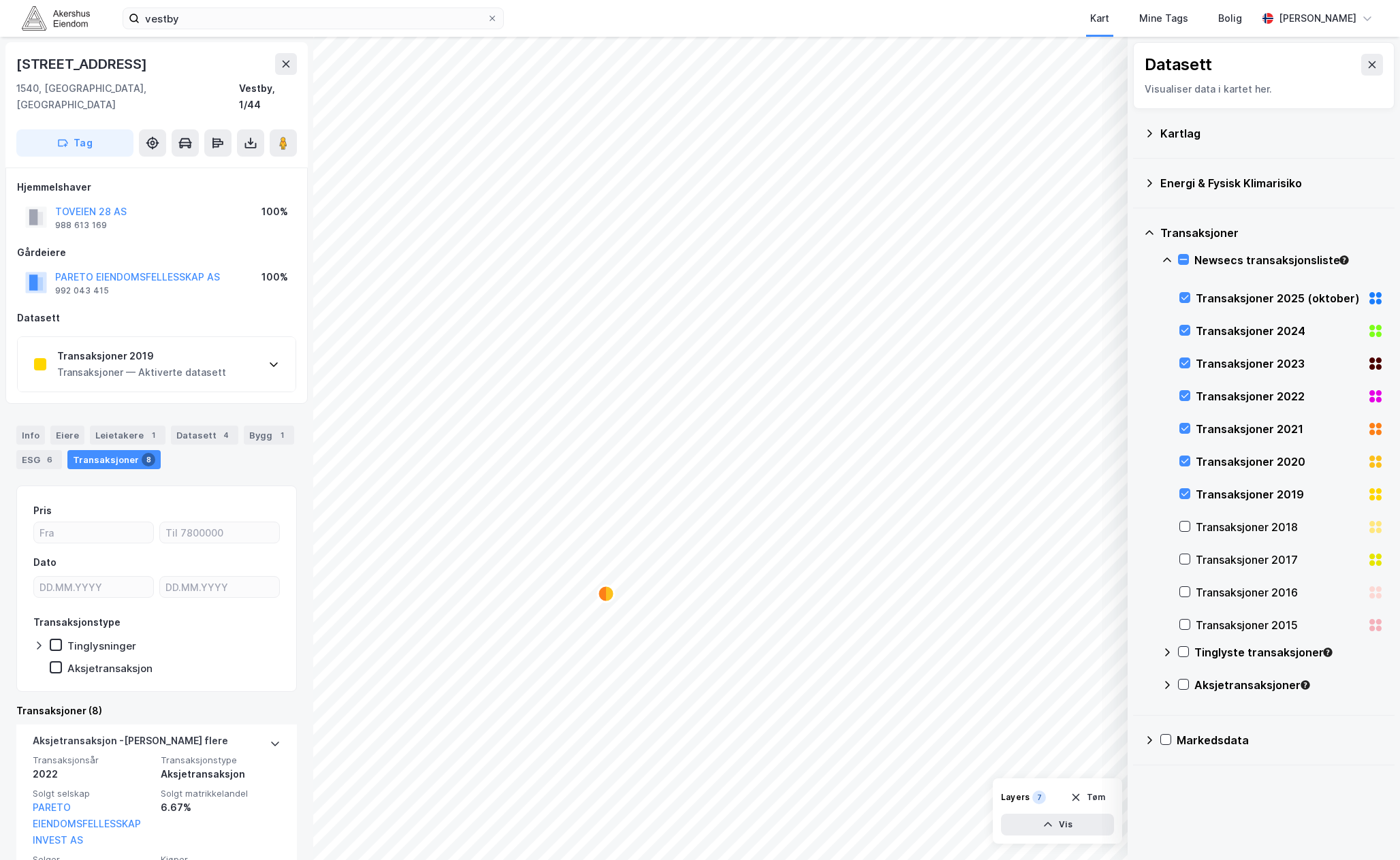
click at [96, 348] on div "Transaksjoner 2019" at bounding box center [141, 356] width 168 height 17
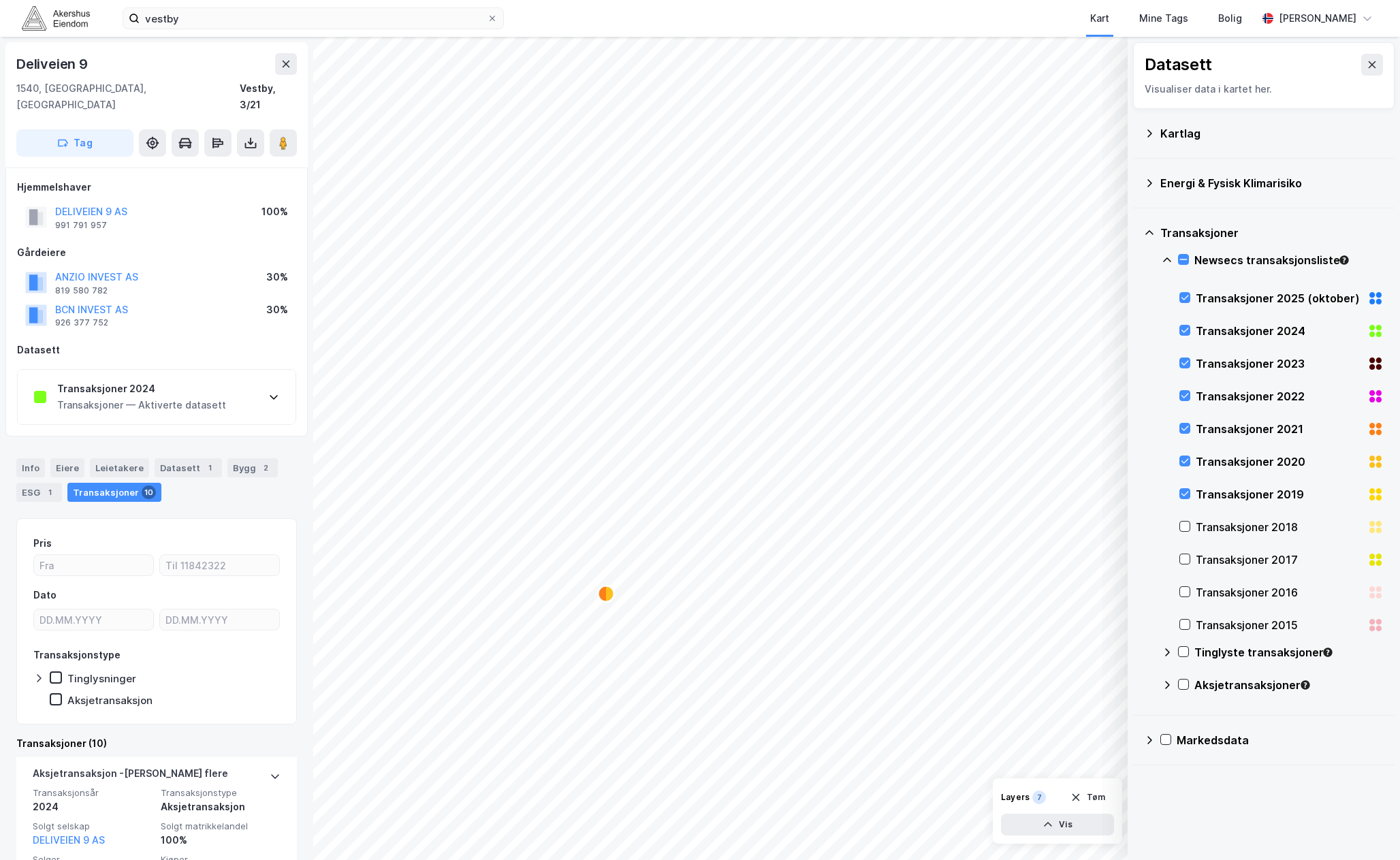
click at [119, 407] on div "Transaksjoner 2024 Transaksjoner — Aktiverte datasett" at bounding box center [157, 396] width 278 height 54
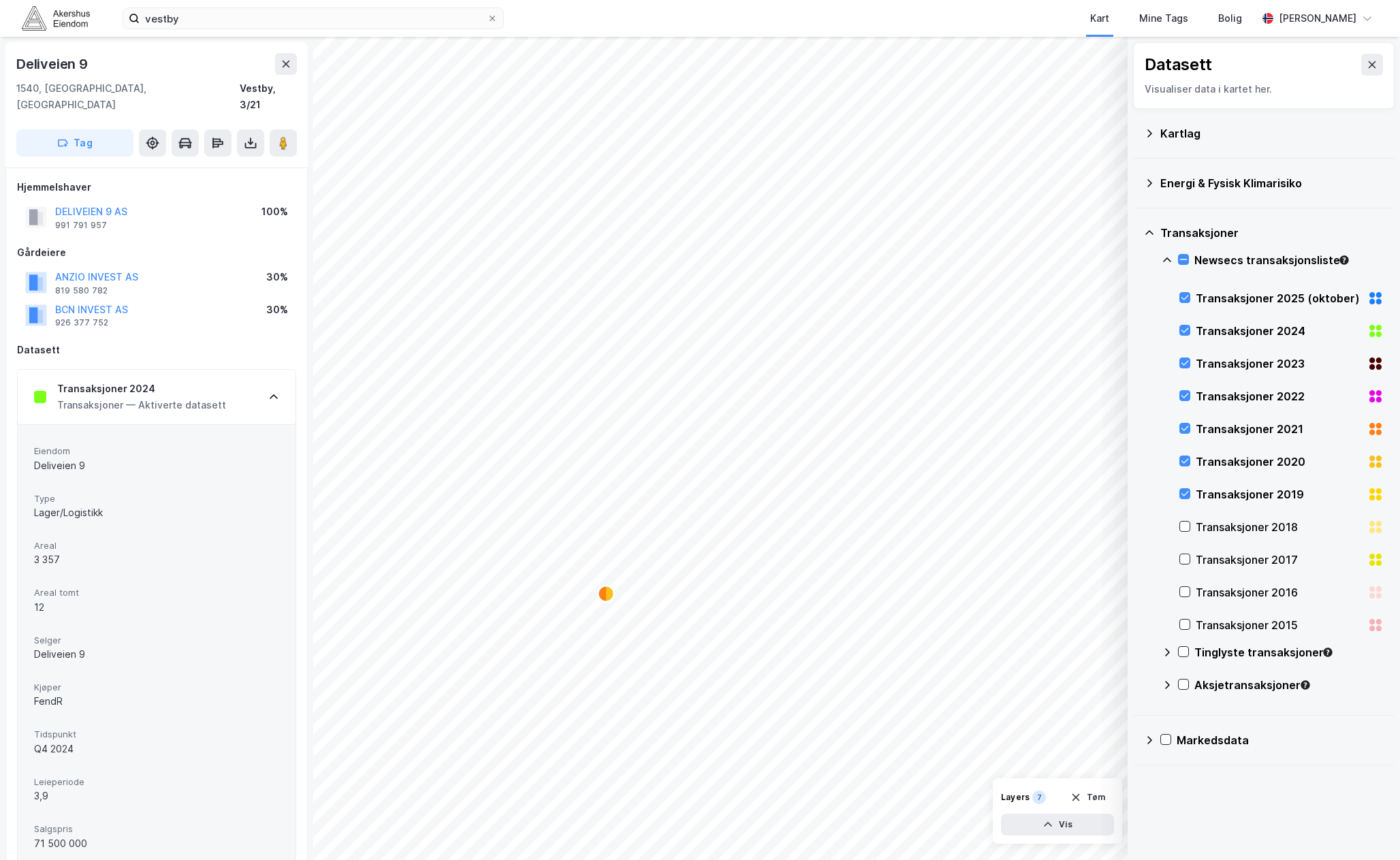
click at [137, 397] on div "Transaksjoner — Aktiverte datasett" at bounding box center [141, 405] width 168 height 17
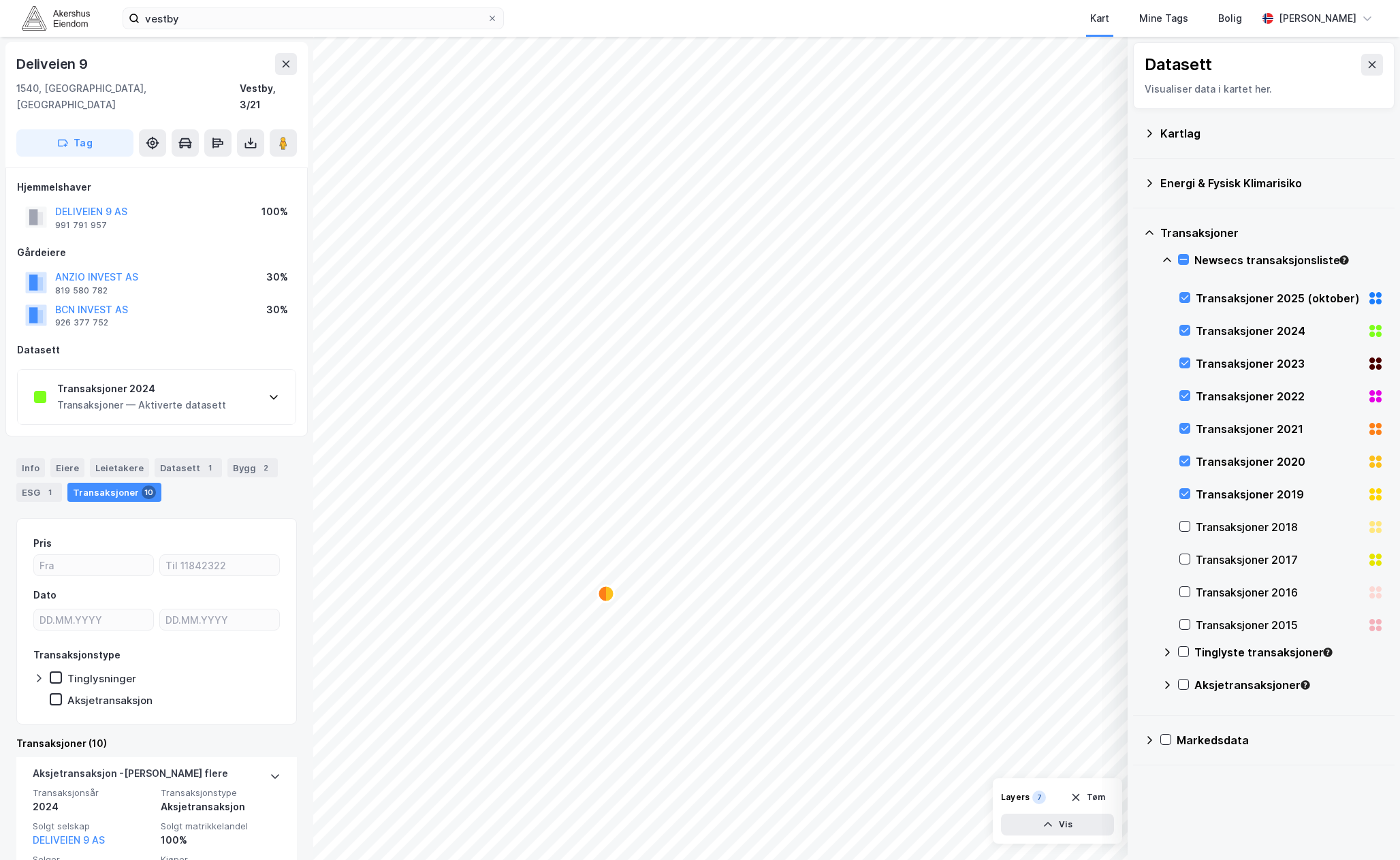
click at [116, 398] on div "Transaksjoner 2024 Transaksjoner — Aktiverte datasett" at bounding box center [157, 396] width 278 height 54
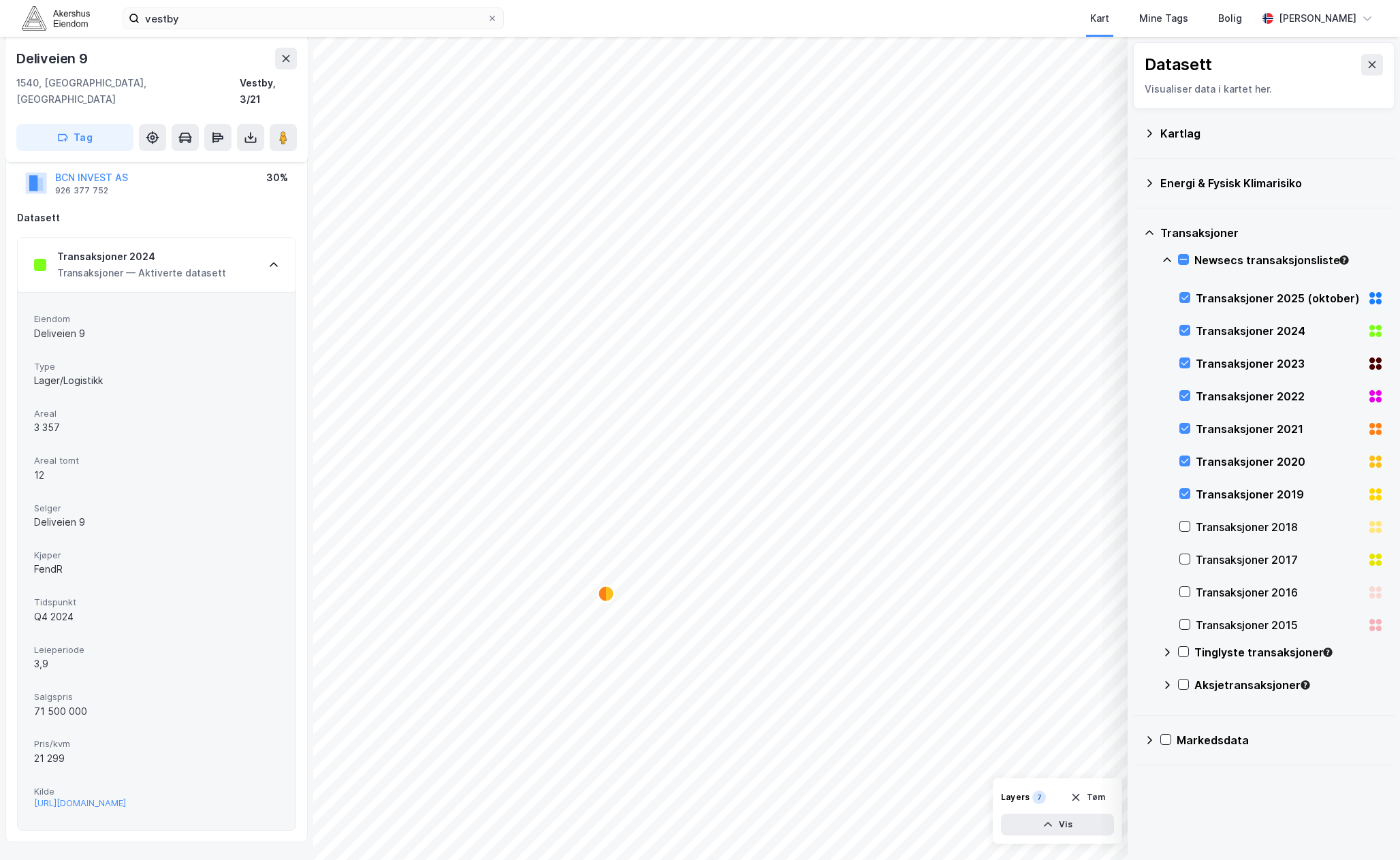
scroll to position [136, 0]
click at [241, 249] on div "Transaksjoner 2024 Transaksjoner — Aktiverte datasett" at bounding box center [157, 260] width 278 height 54
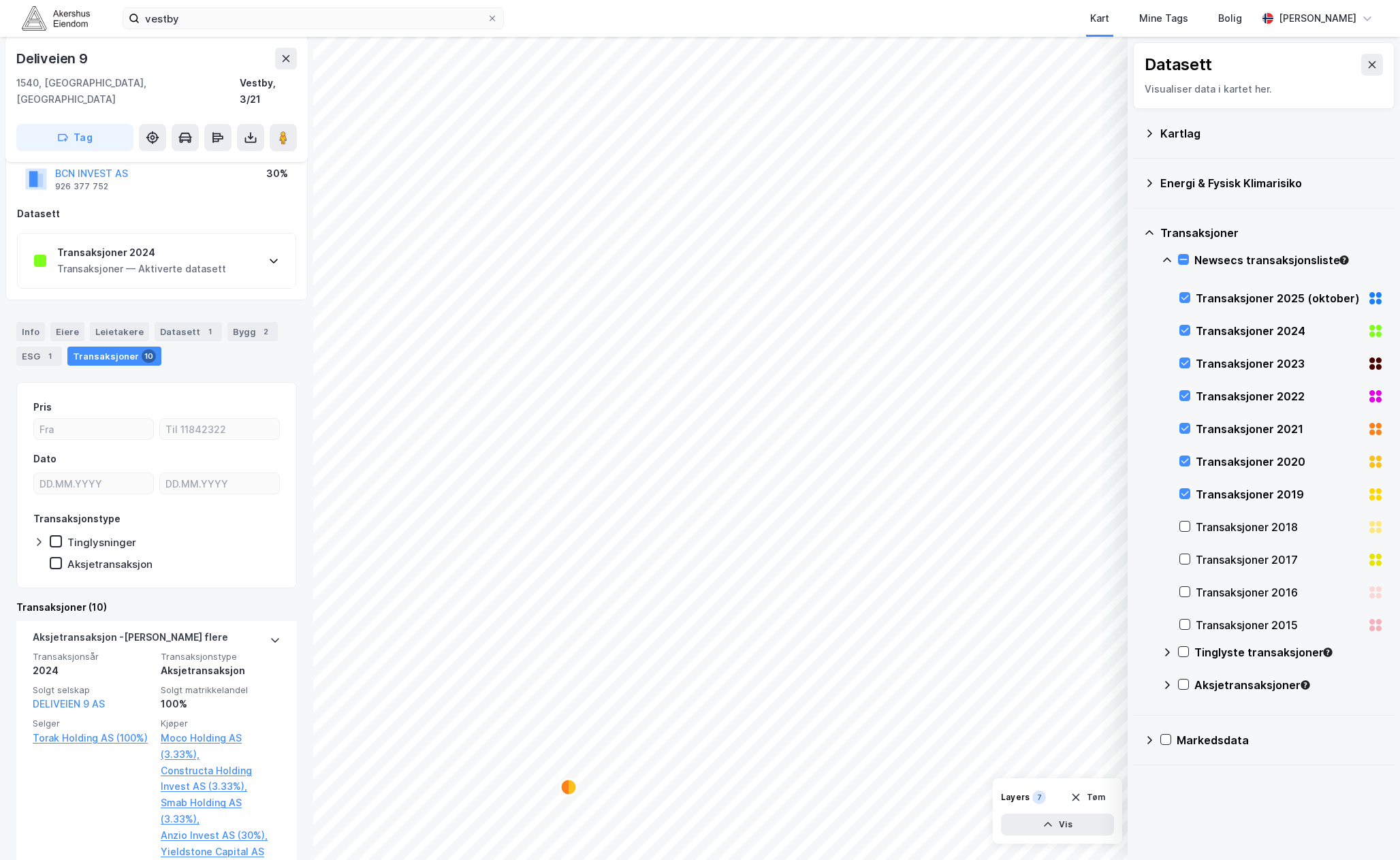
click at [1137, 130] on div "Kartlag" at bounding box center [1263, 134] width 261 height 49
click at [1153, 135] on icon at bounding box center [1149, 133] width 11 height 11
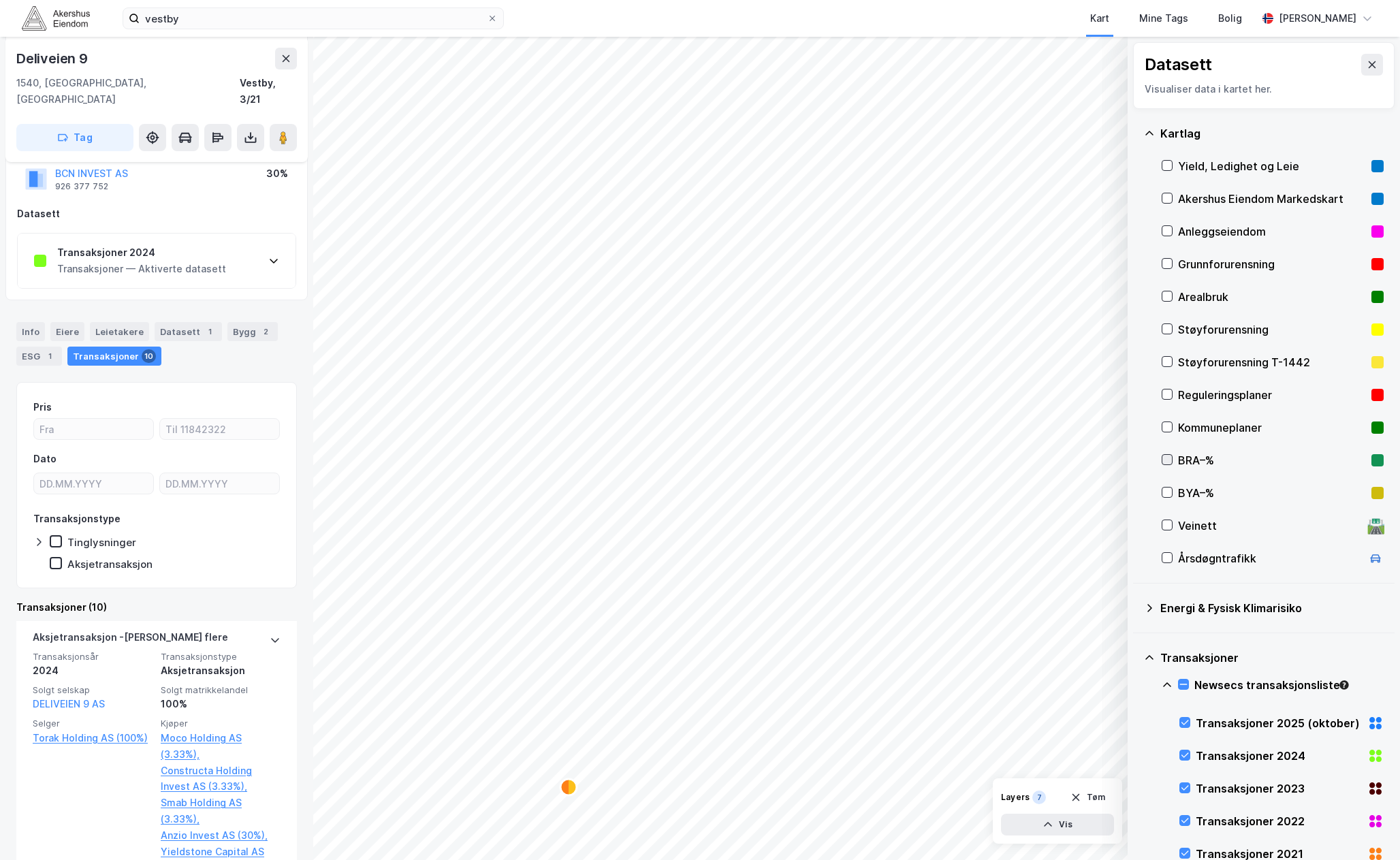
click at [1169, 460] on icon at bounding box center [1167, 460] width 8 height 5
click at [1168, 463] on icon at bounding box center [1167, 460] width 10 height 10
click at [1167, 498] on div at bounding box center [1167, 493] width 11 height 12
click at [1060, 827] on button "Vis" at bounding box center [1057, 825] width 113 height 22
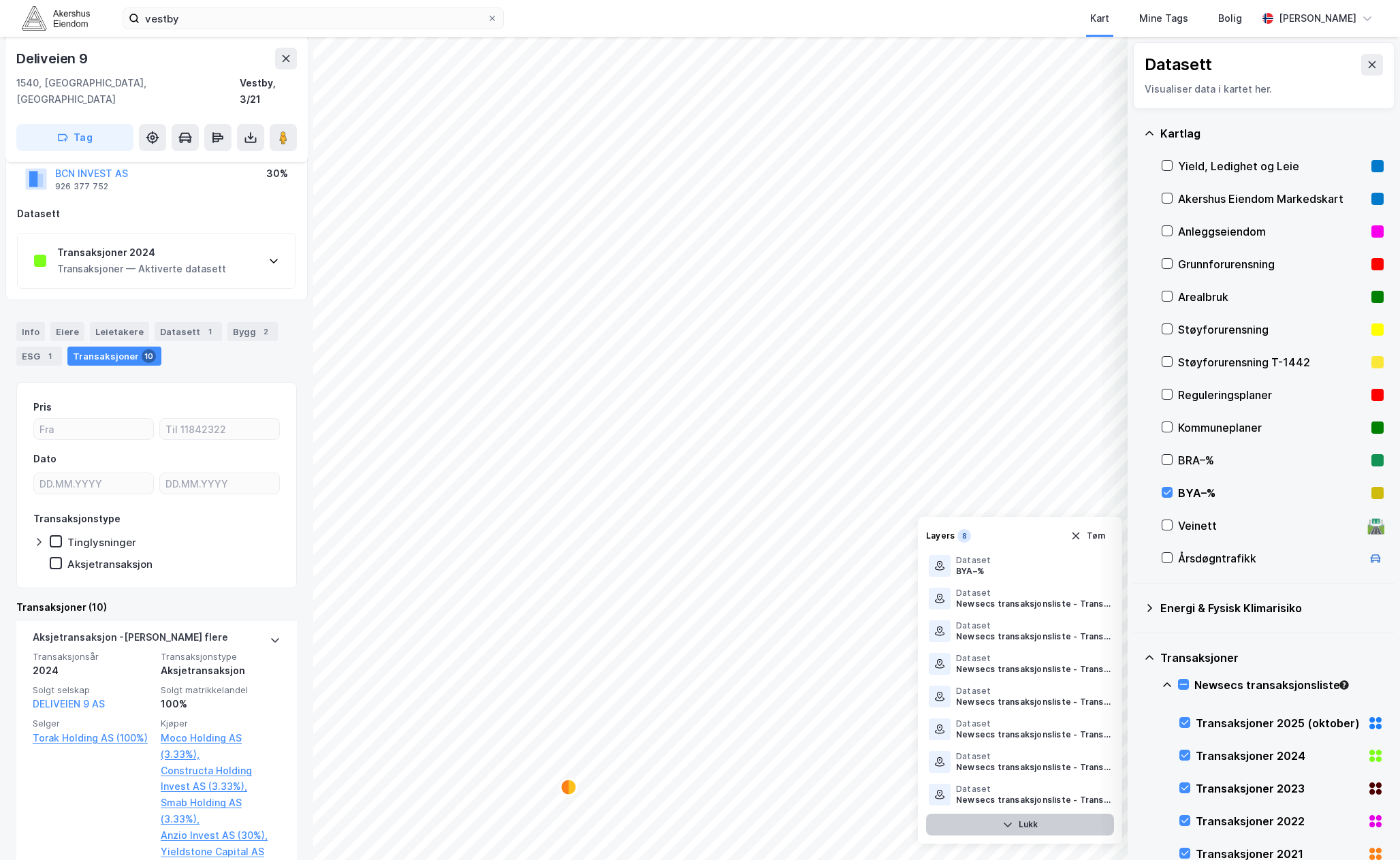
click at [1060, 826] on button "Lukk" at bounding box center [1020, 825] width 188 height 22
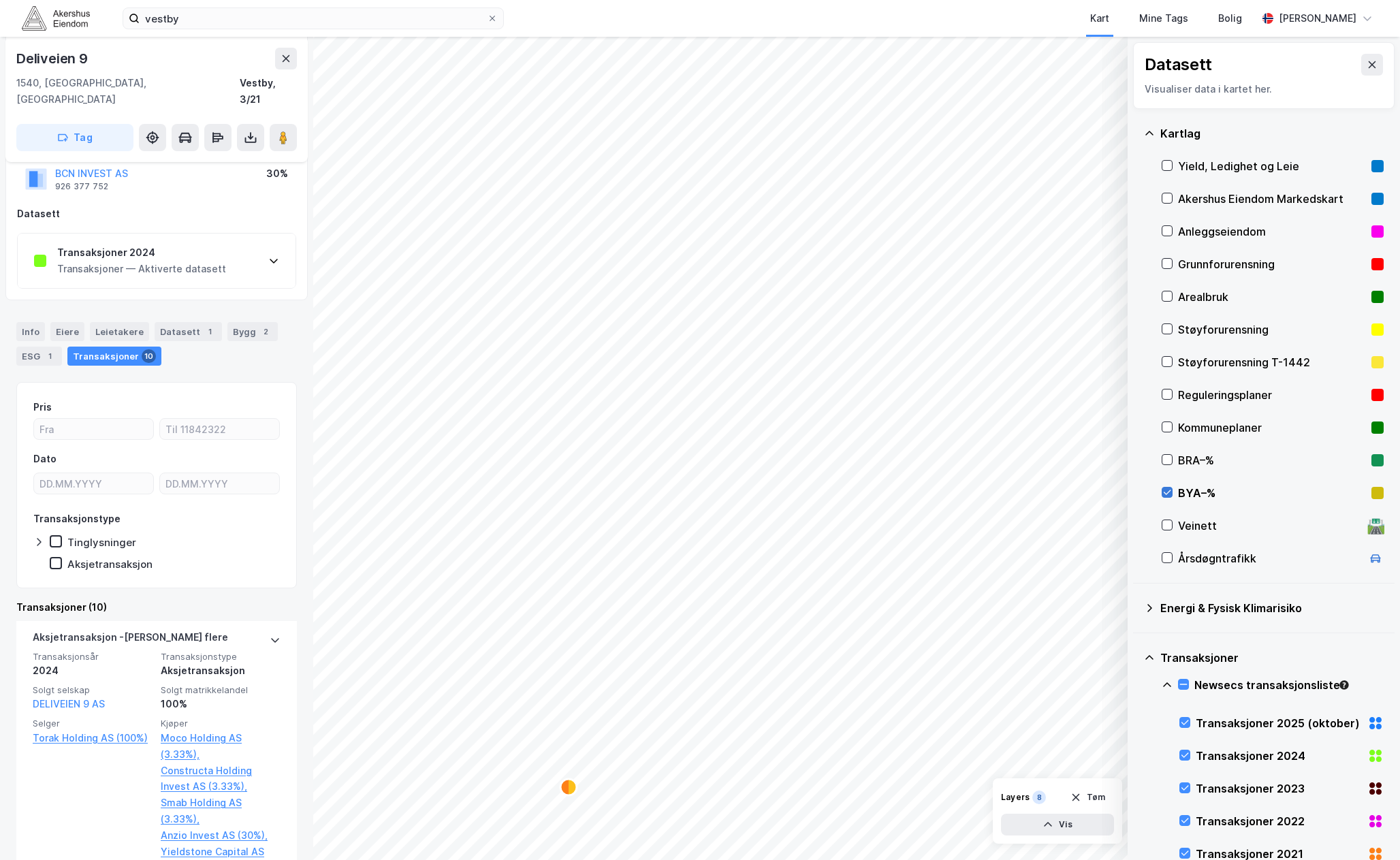
click at [1168, 492] on icon at bounding box center [1167, 493] width 10 height 10
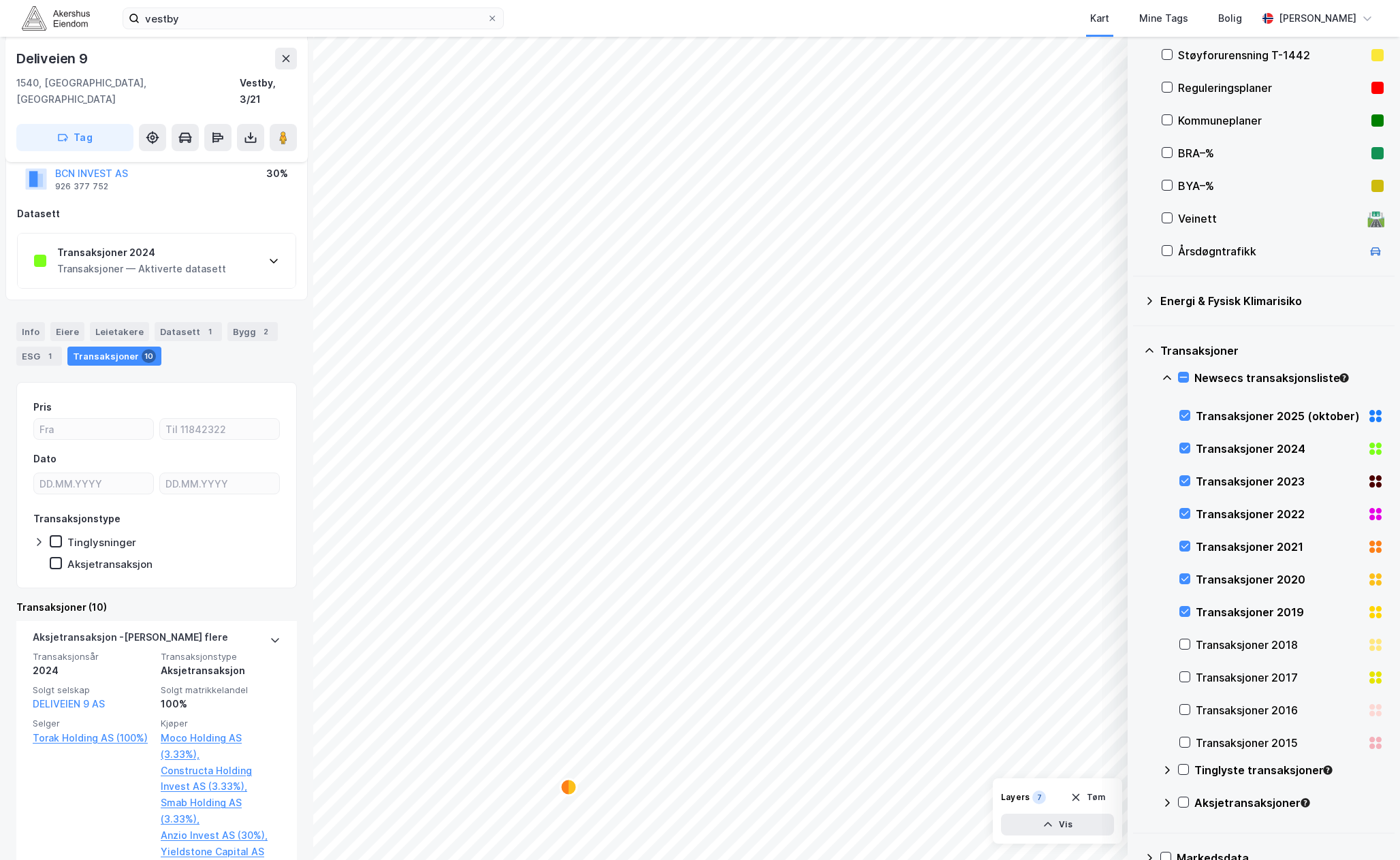
scroll to position [336, 0]
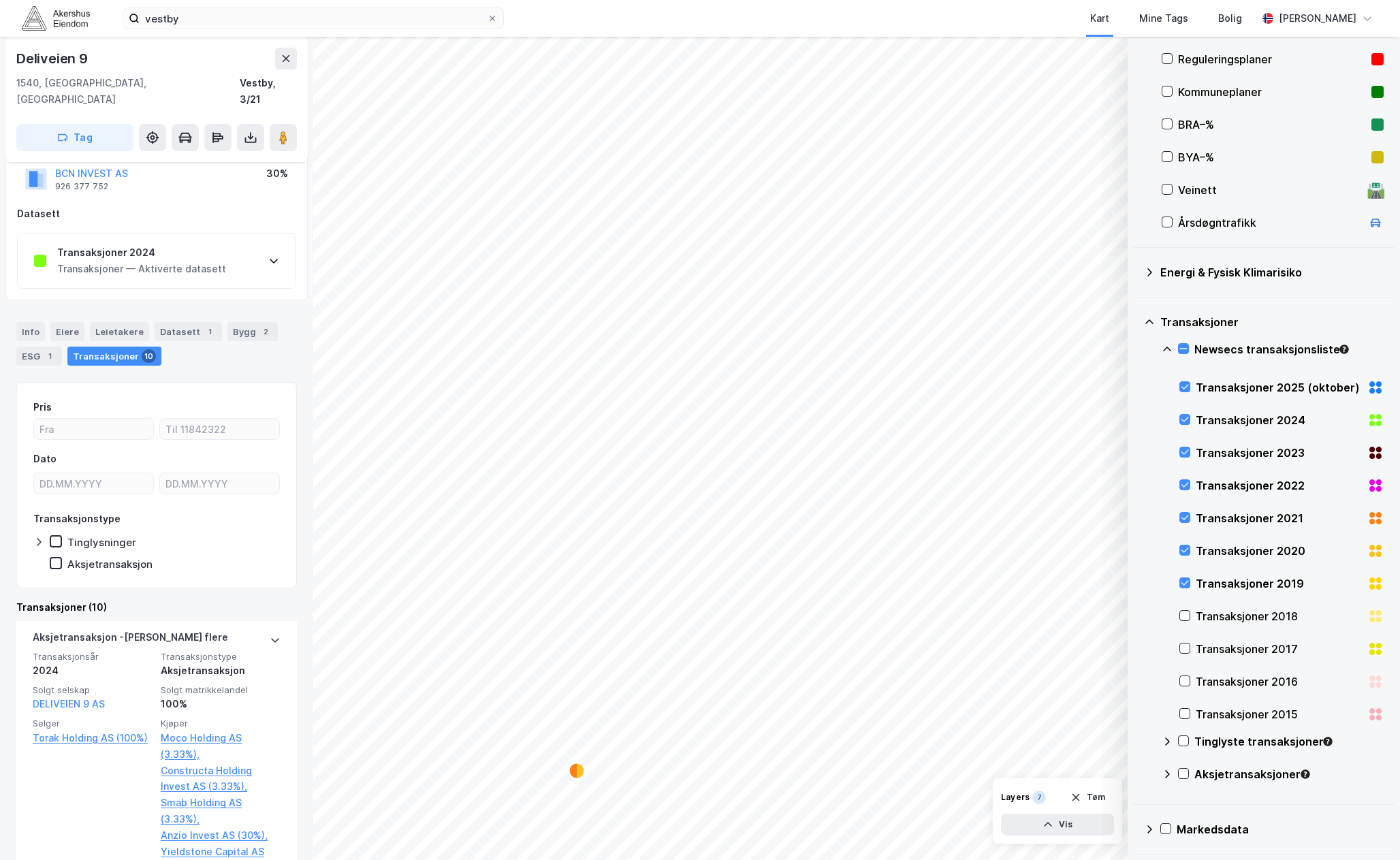
click at [1148, 827] on icon at bounding box center [1149, 828] width 11 height 11
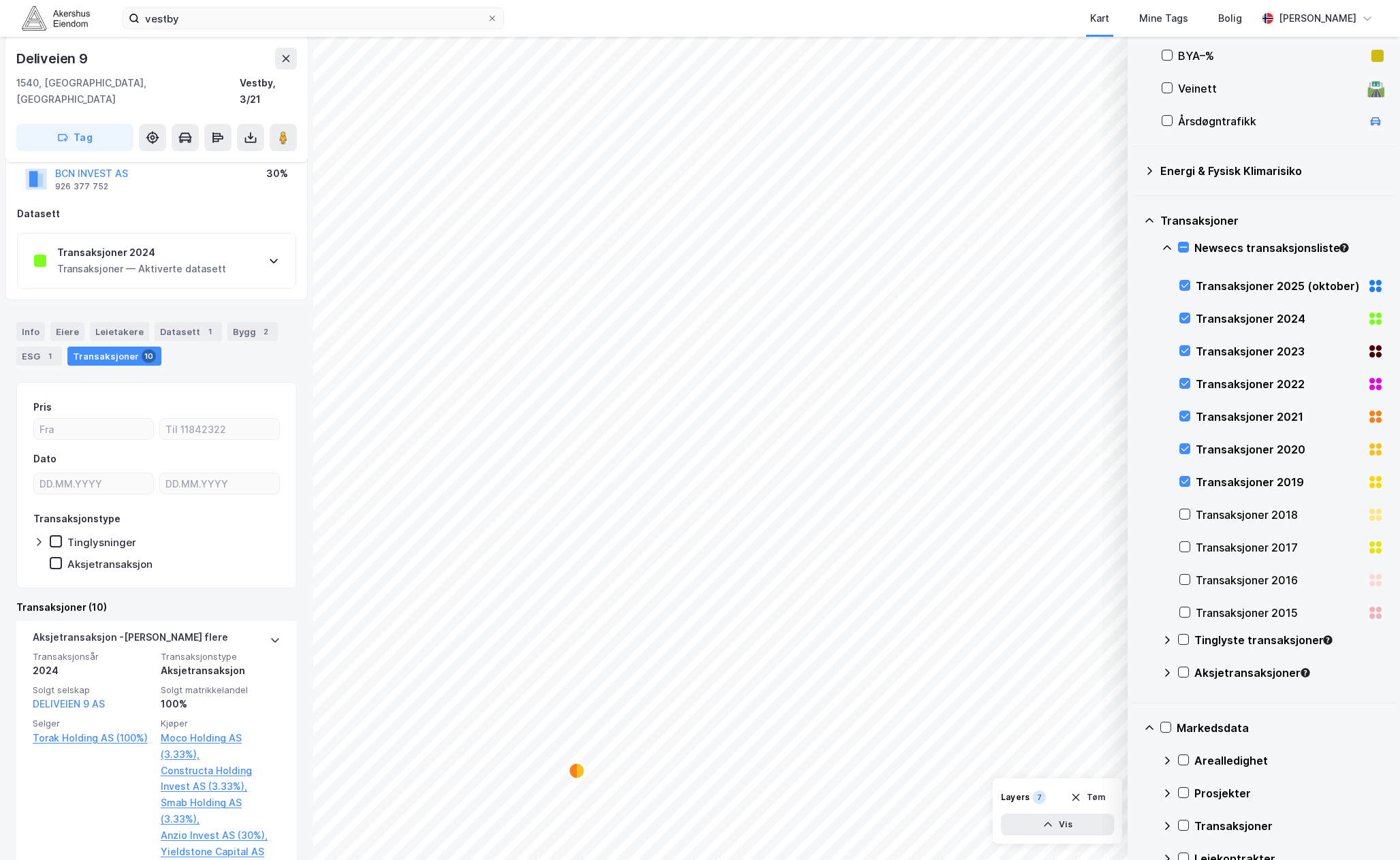
scroll to position [467, 0]
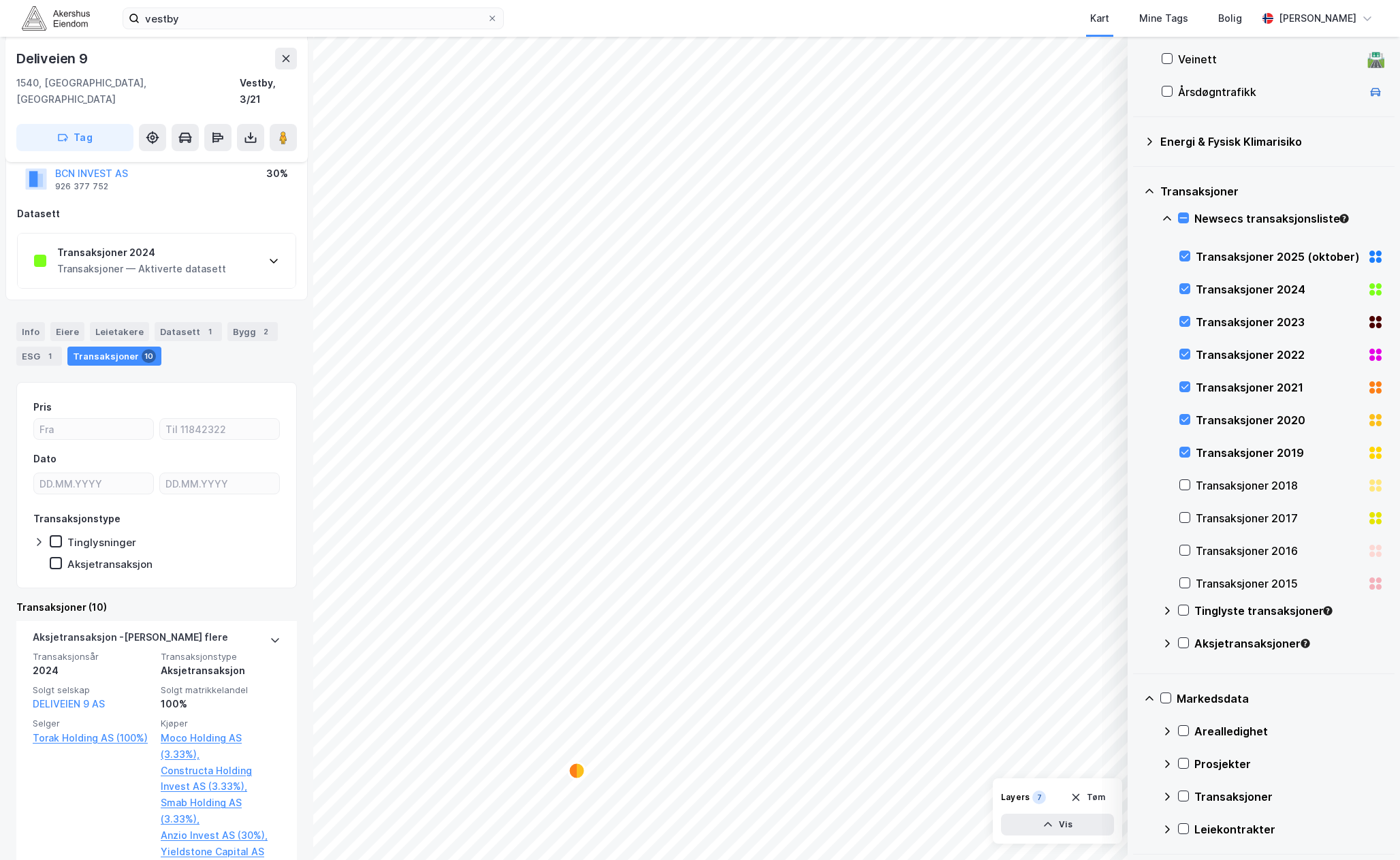
click at [1168, 792] on icon at bounding box center [1167, 796] width 11 height 11
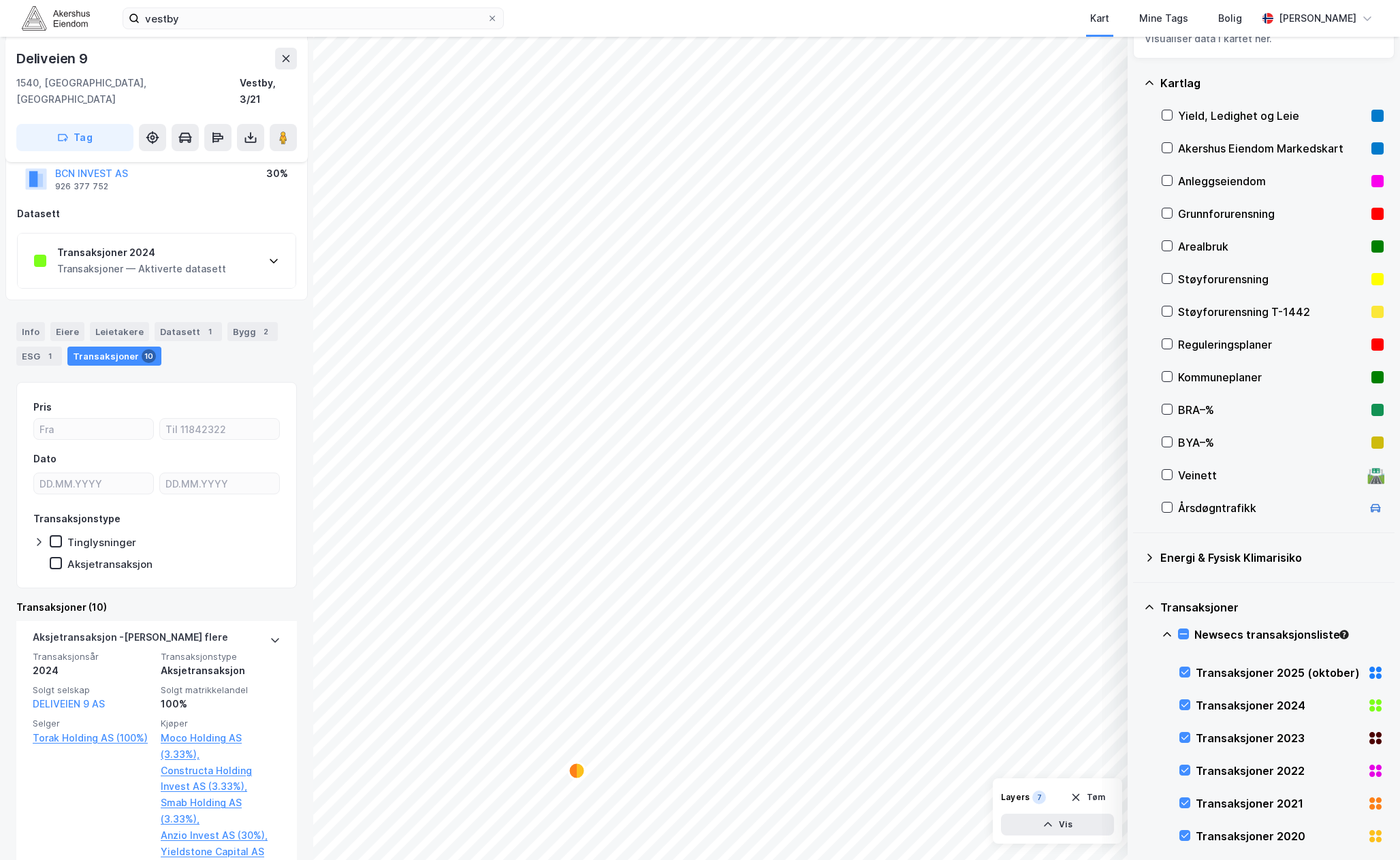
scroll to position [9, 0]
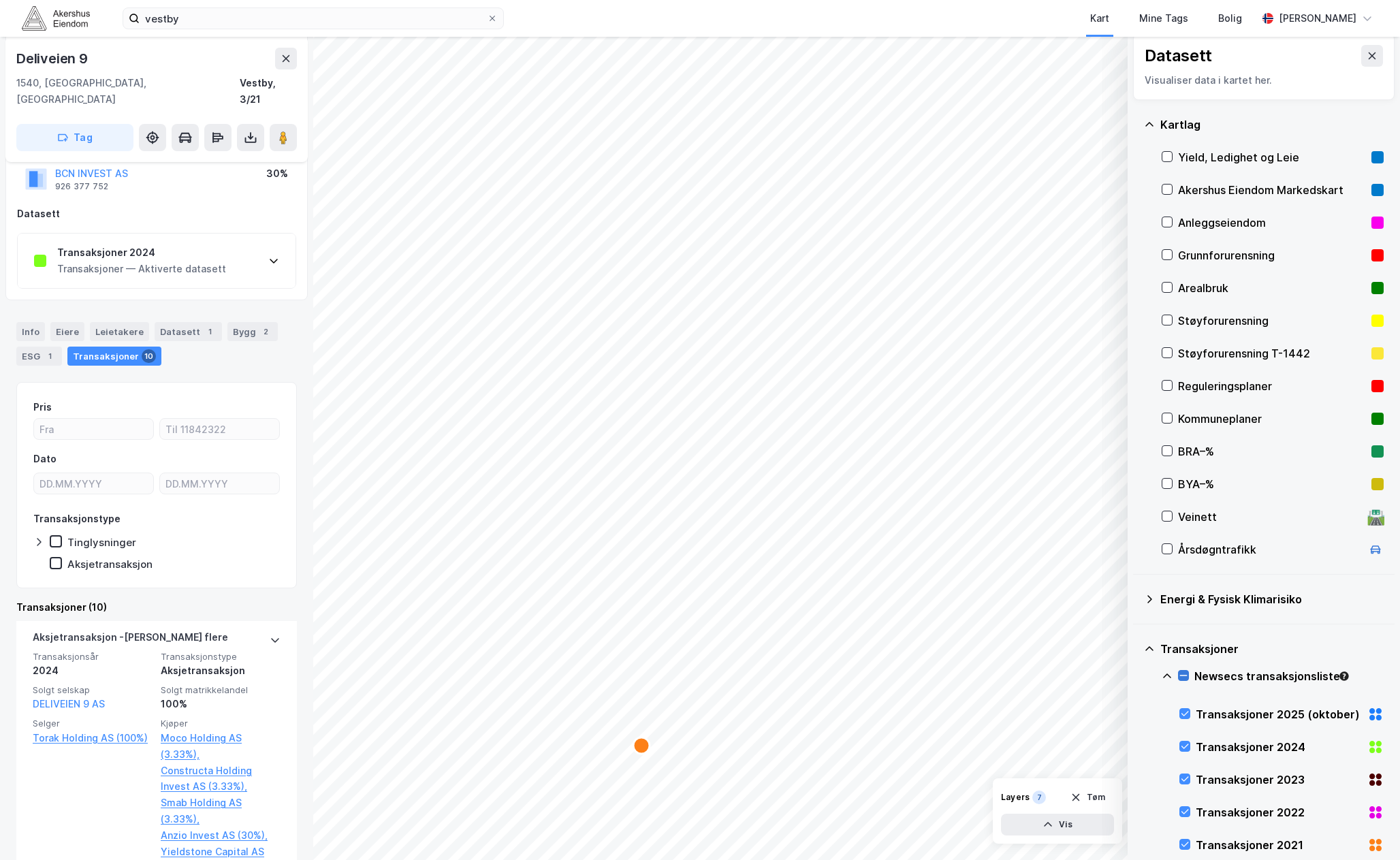
click at [1186, 678] on icon at bounding box center [1184, 676] width 10 height 10
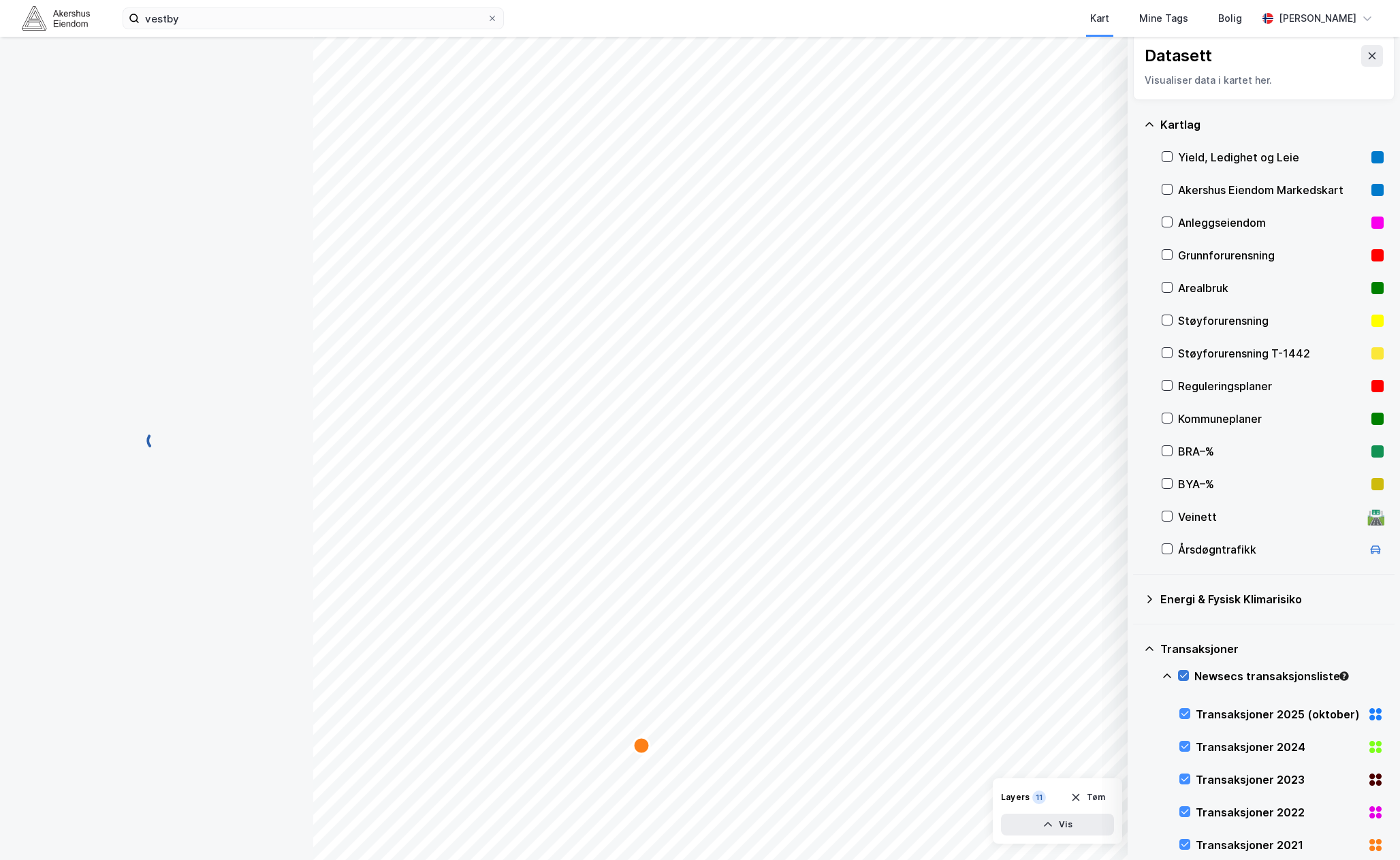
scroll to position [0, 0]
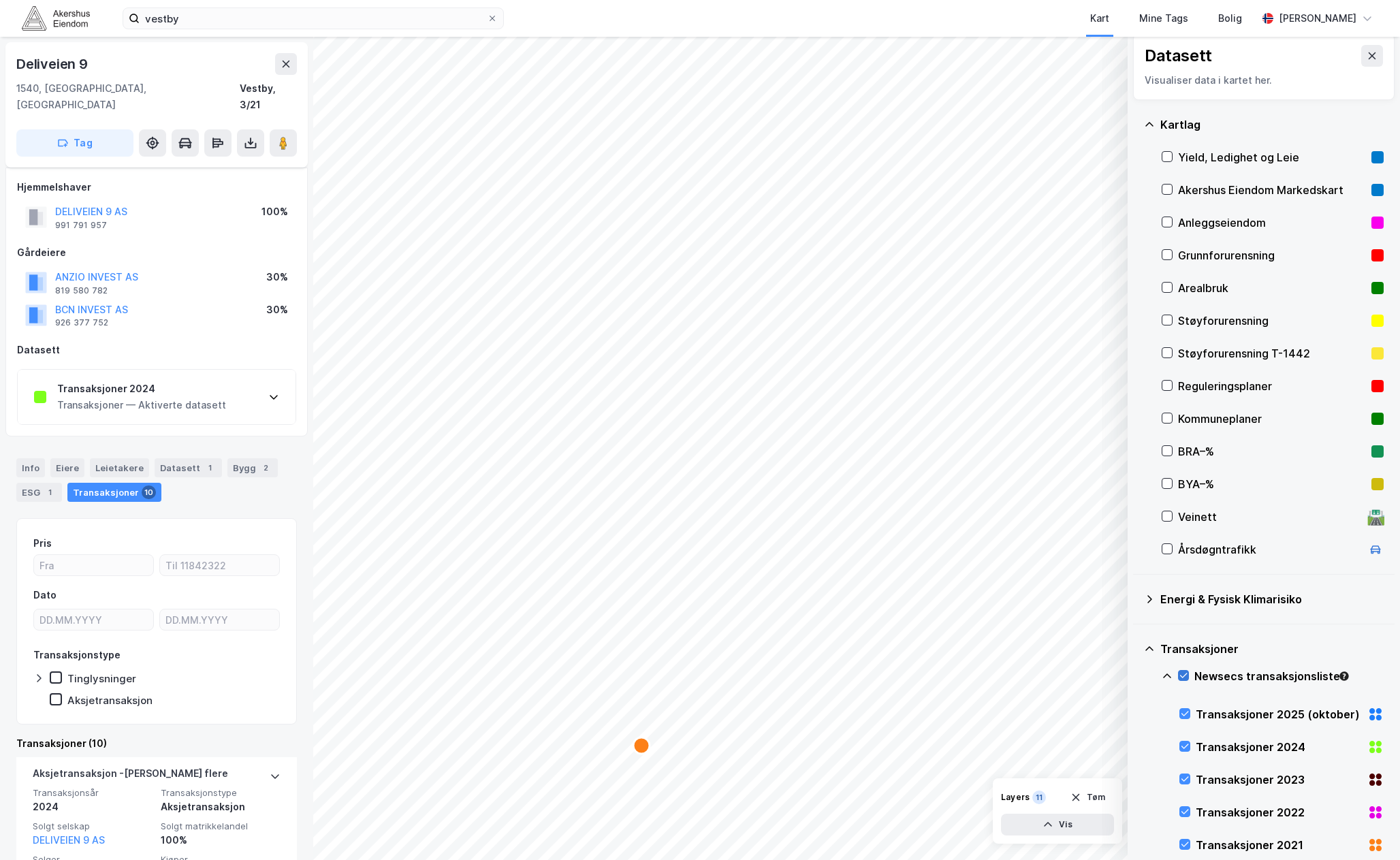
click at [1182, 676] on icon at bounding box center [1184, 676] width 10 height 10
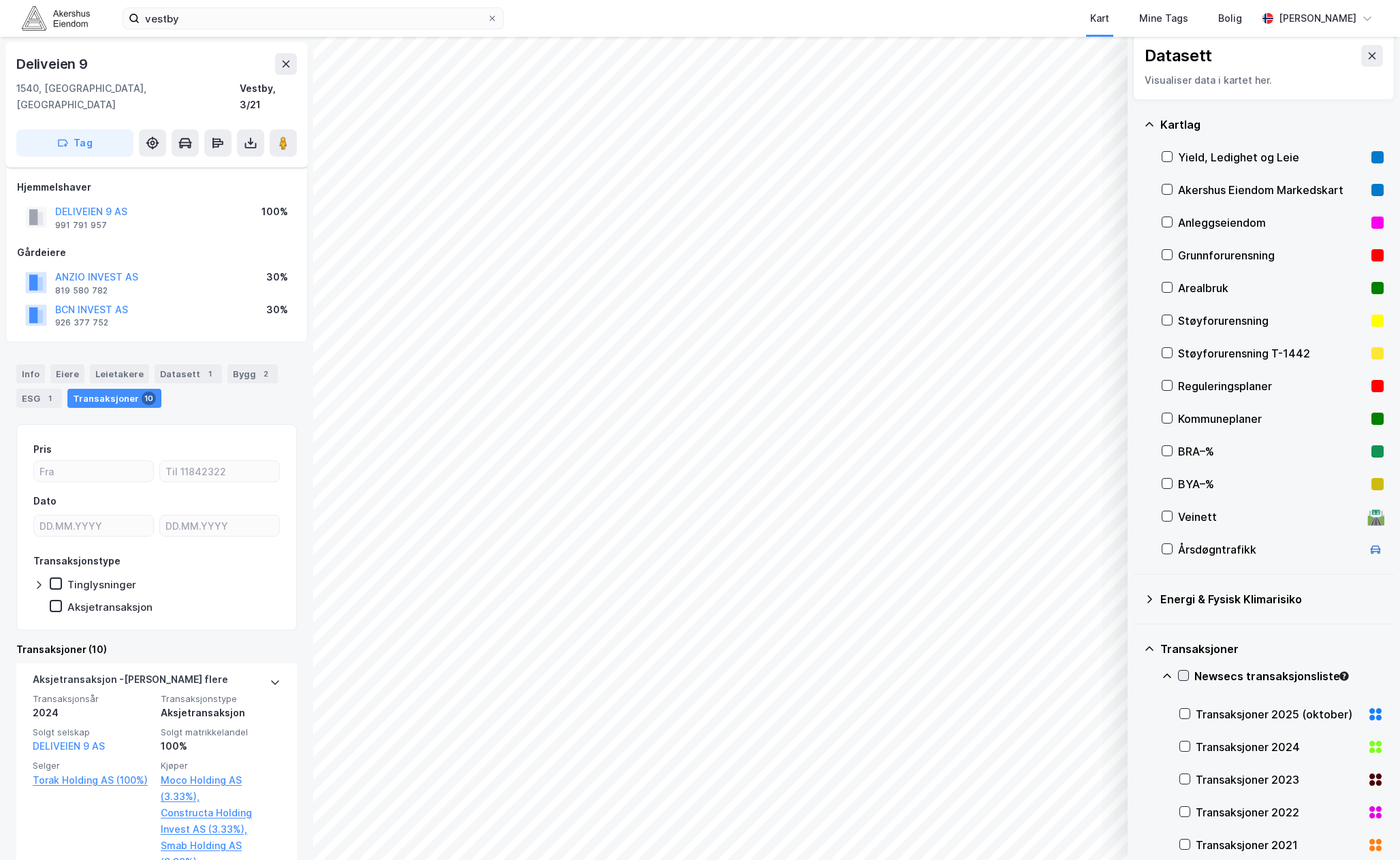
click at [1182, 676] on icon at bounding box center [1184, 676] width 10 height 10
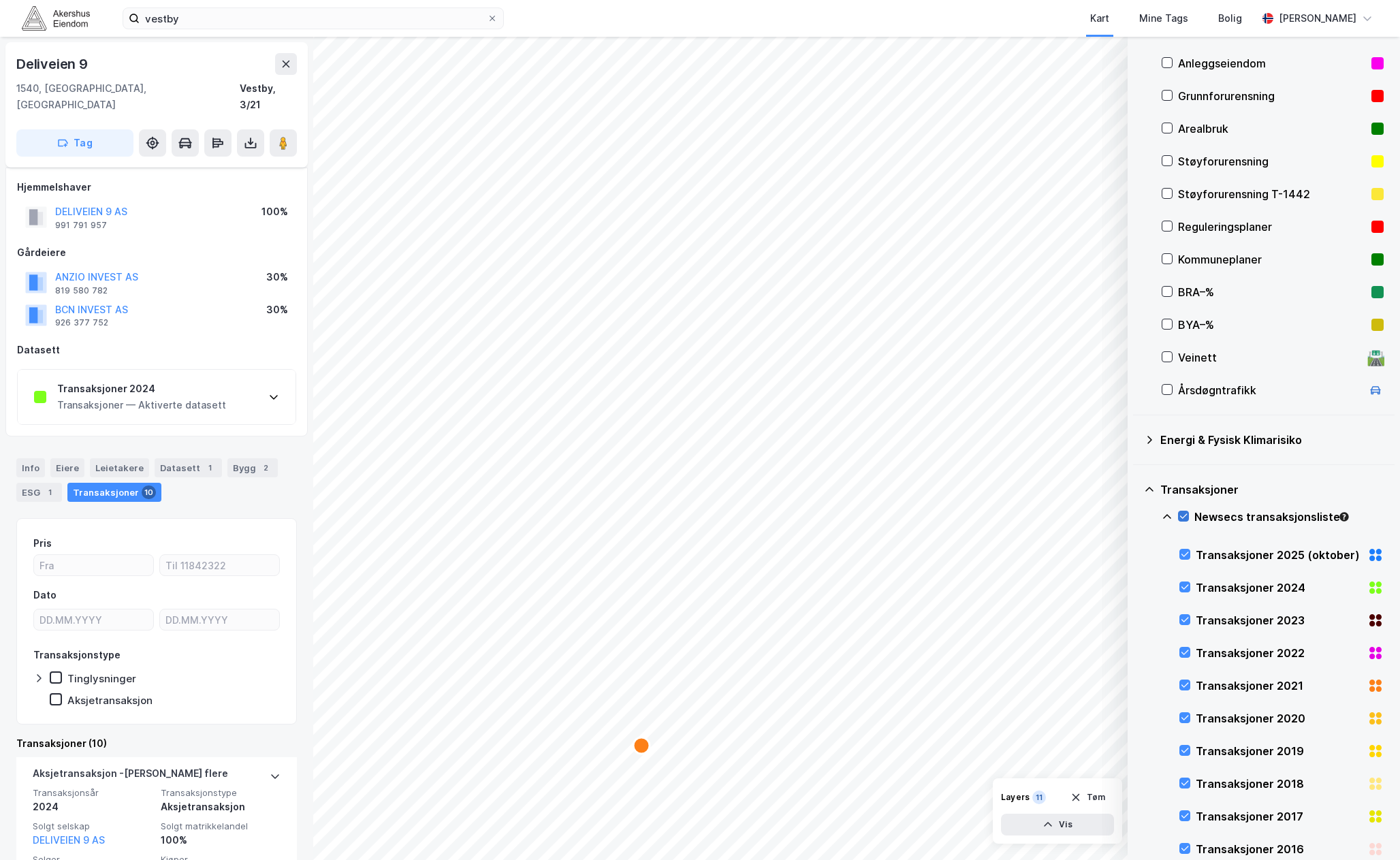
scroll to position [282, 0]
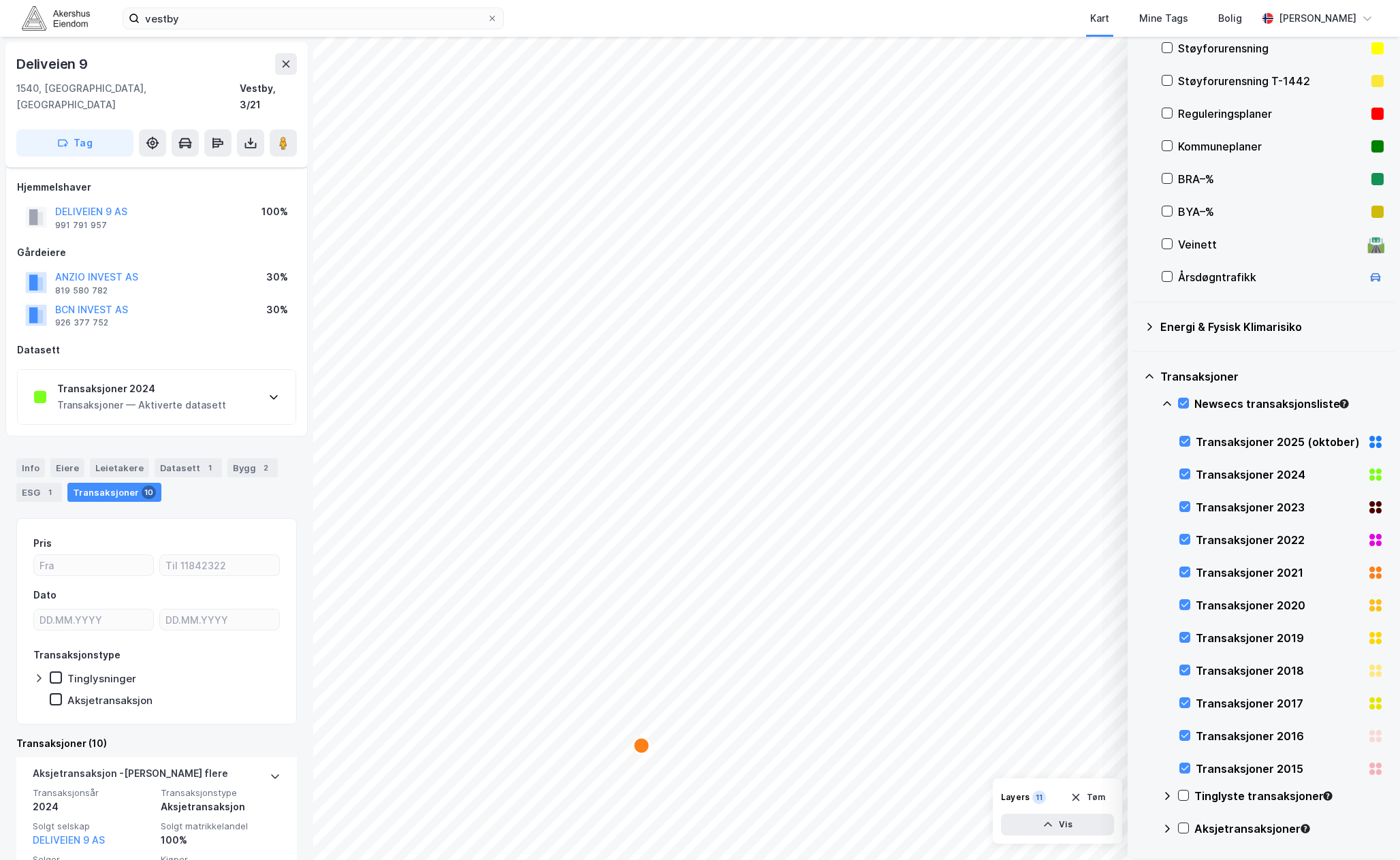
click at [1182, 395] on div "Newsecs transaksjonsliste" at bounding box center [1272, 409] width 222 height 33
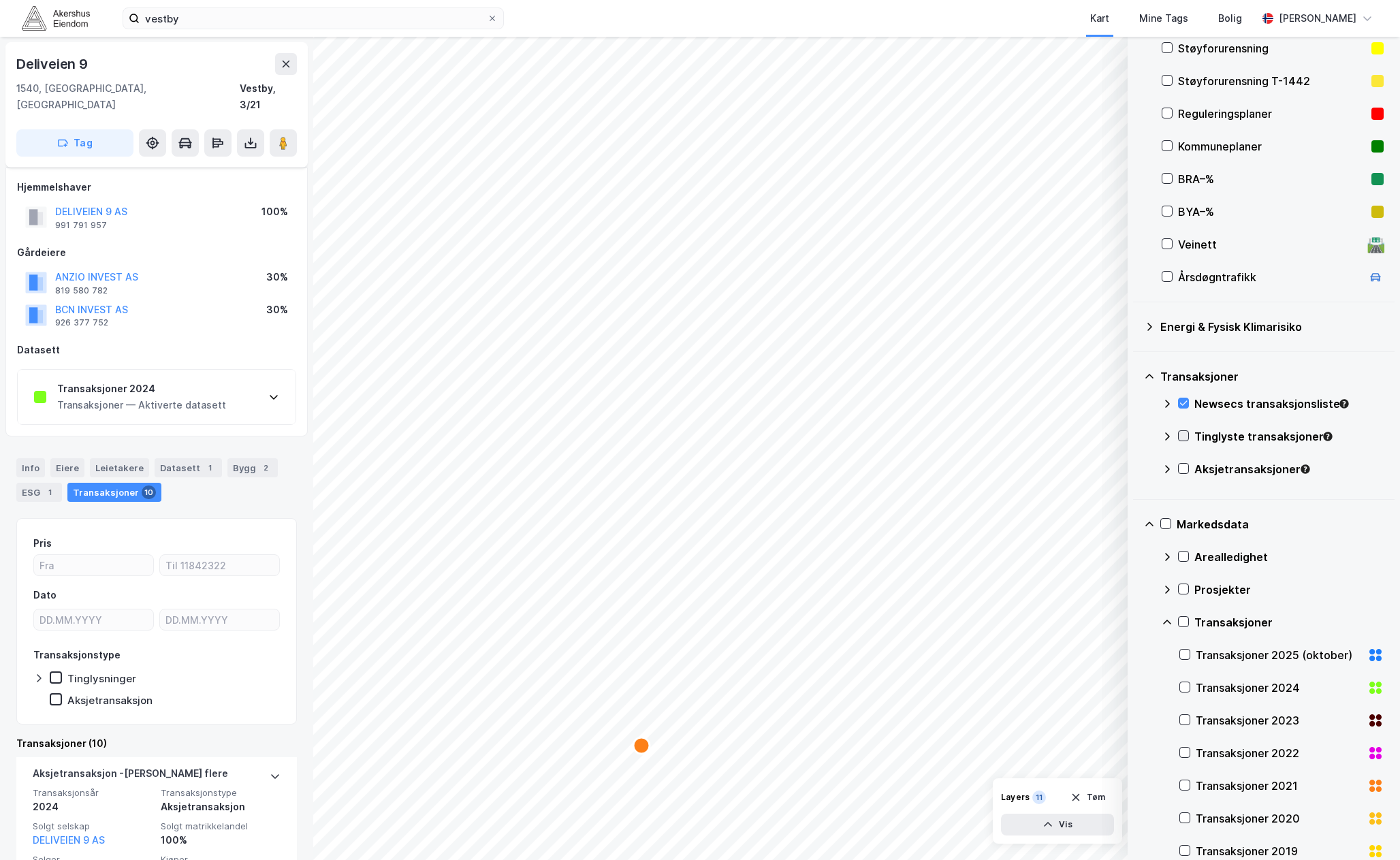
click at [1179, 438] on icon at bounding box center [1184, 436] width 10 height 10
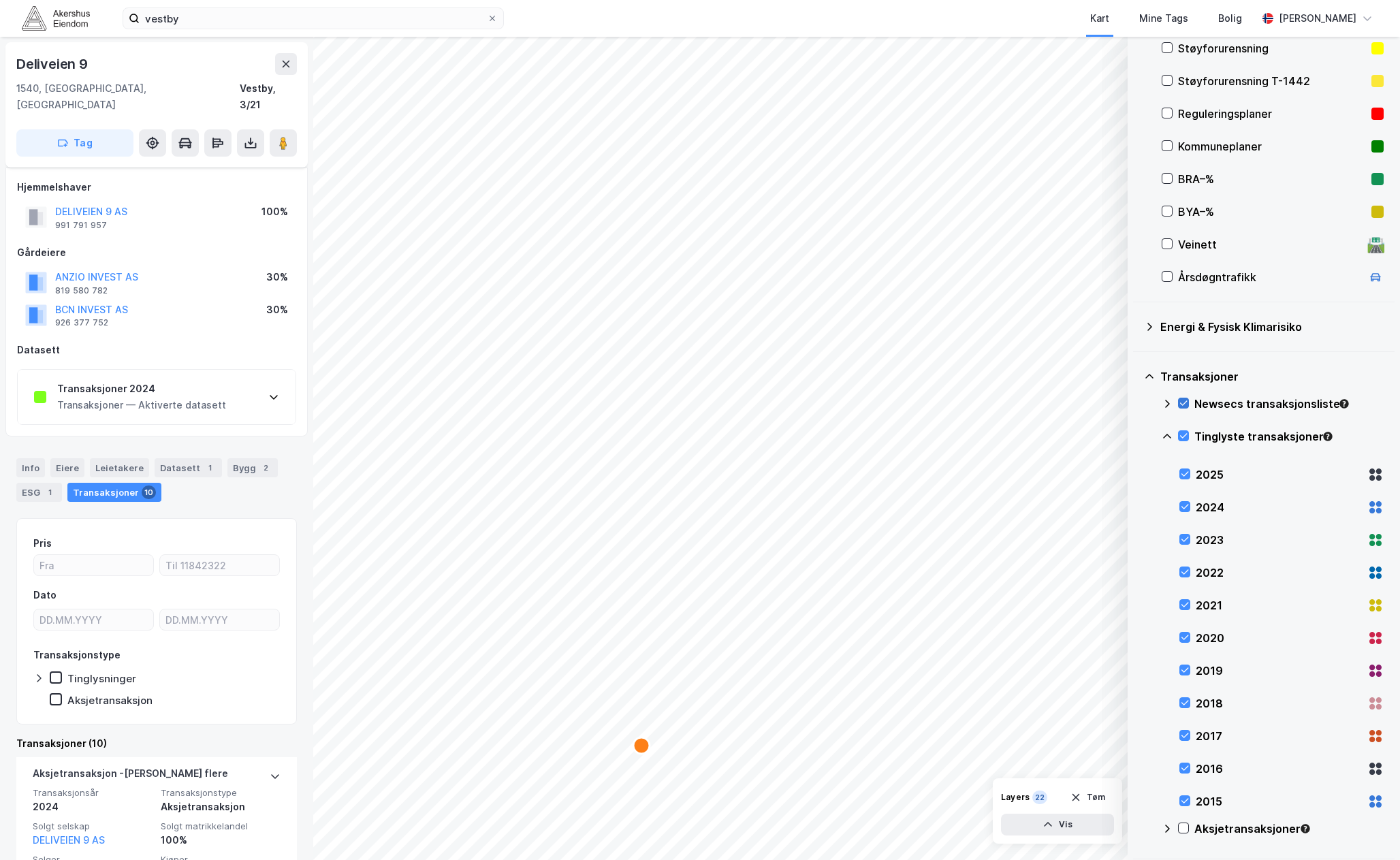
click at [1182, 399] on icon at bounding box center [1184, 403] width 10 height 10
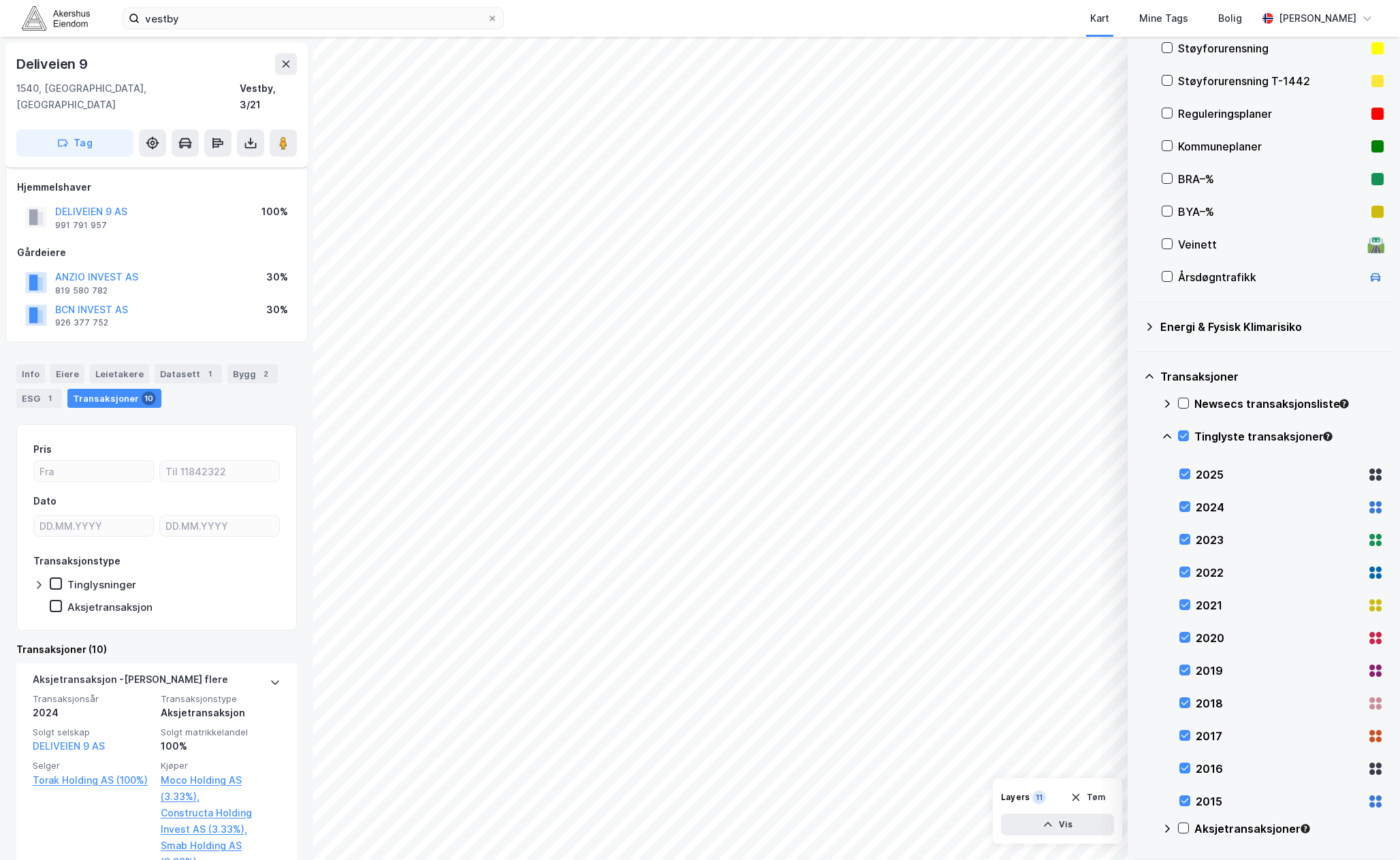
click at [663, 860] on html "vestby Kart Mine Tags [PERSON_NAME] © Mapbox © OpenStreetMap Improve this map ©…" at bounding box center [700, 430] width 1400 height 860
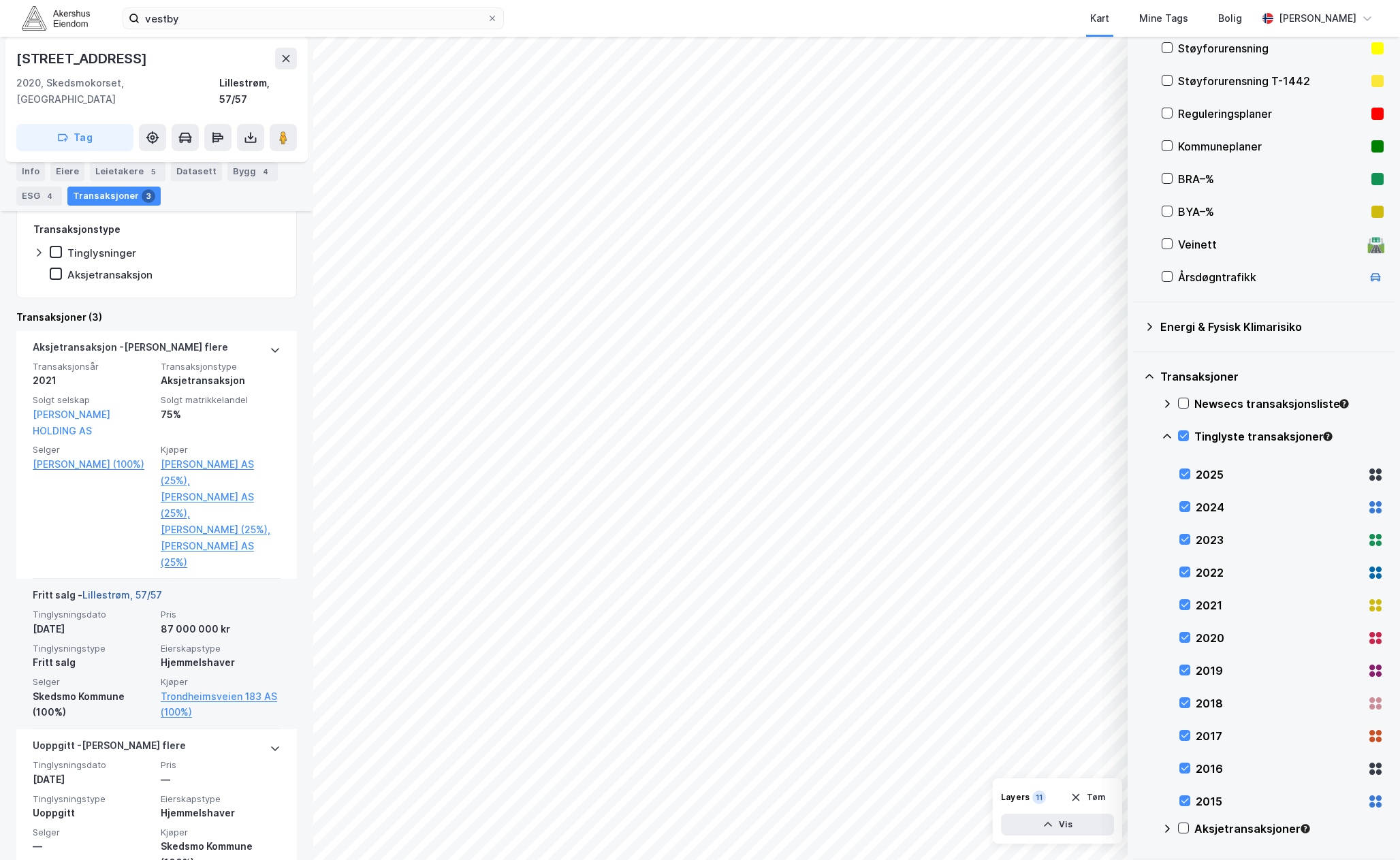
scroll to position [303, 0]
click at [184, 606] on div "Tinglysningsdato [DATE] Pris 87 000 000 kr Tinglysningstype Fritt salg Eierskap…" at bounding box center [157, 661] width 248 height 111
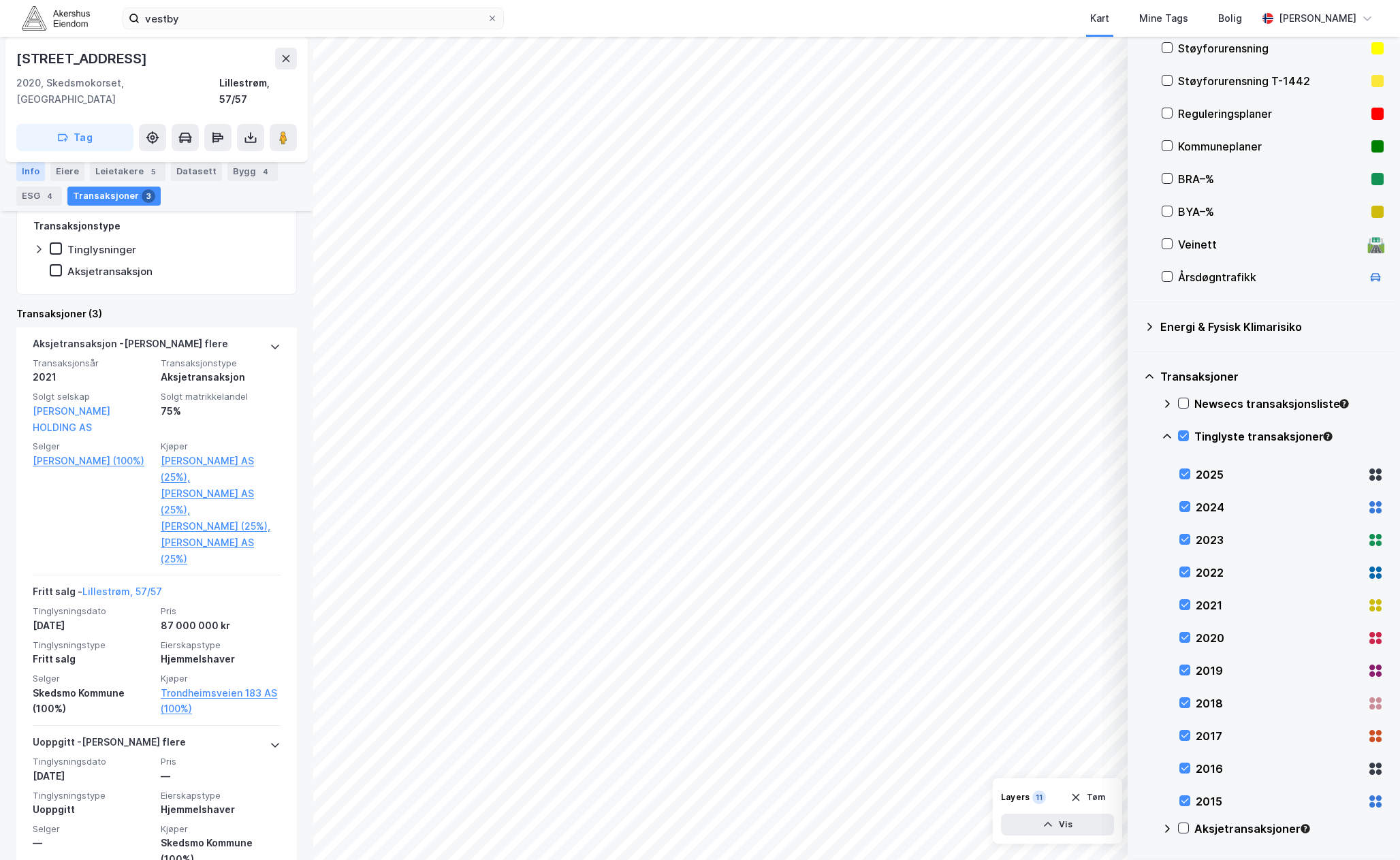
click at [34, 169] on div "Info" at bounding box center [31, 171] width 29 height 19
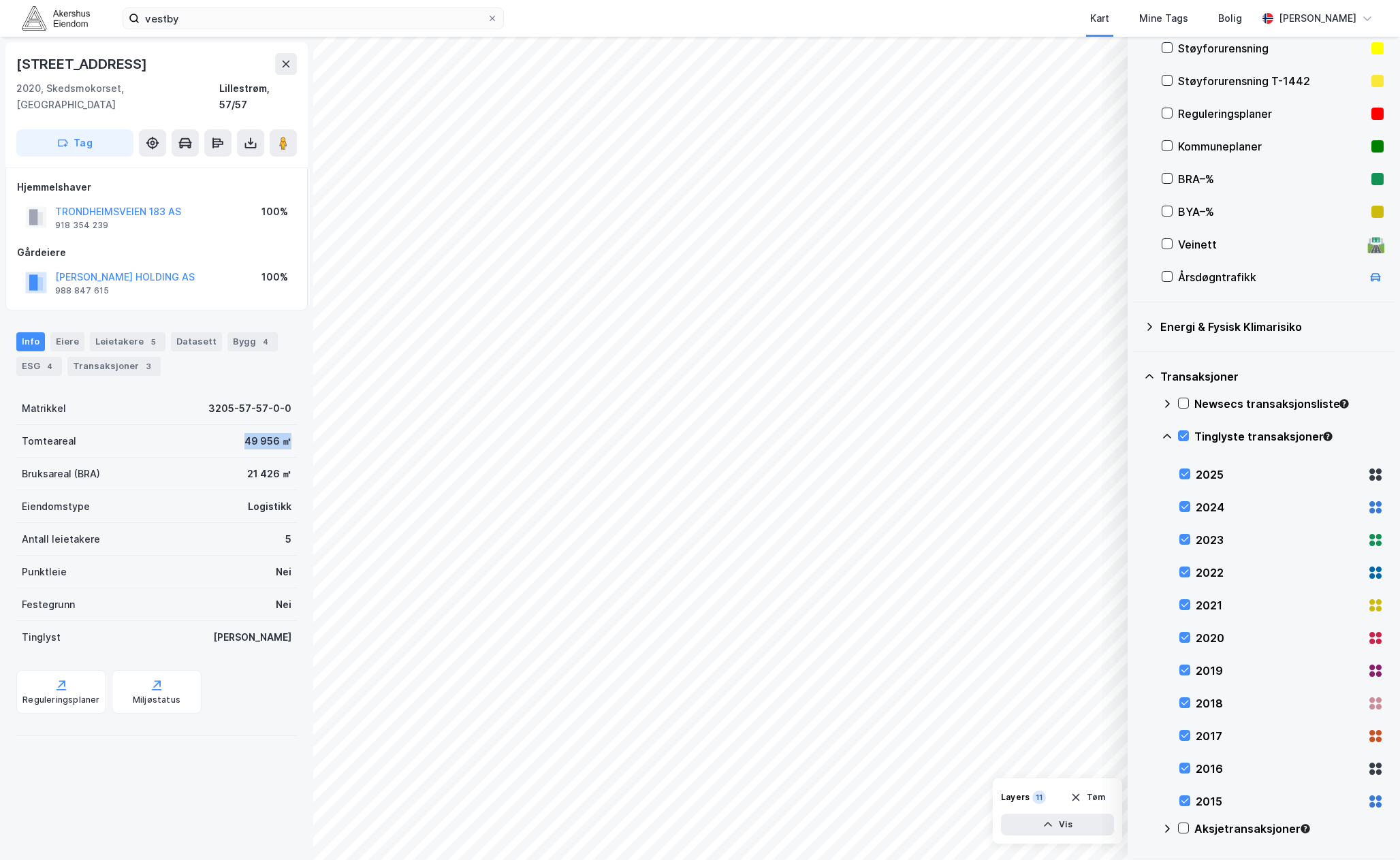
drag, startPoint x: 229, startPoint y: 421, endPoint x: 295, endPoint y: 424, distance: 66.1
click at [295, 424] on div "Trondheimsveien 183 2020, [GEOGRAPHIC_DATA], [GEOGRAPHIC_DATA], 57/57 Tag Hjemm…" at bounding box center [157, 448] width 313 height 824
click at [128, 357] on div "Transaksjoner 3" at bounding box center [113, 365] width 94 height 19
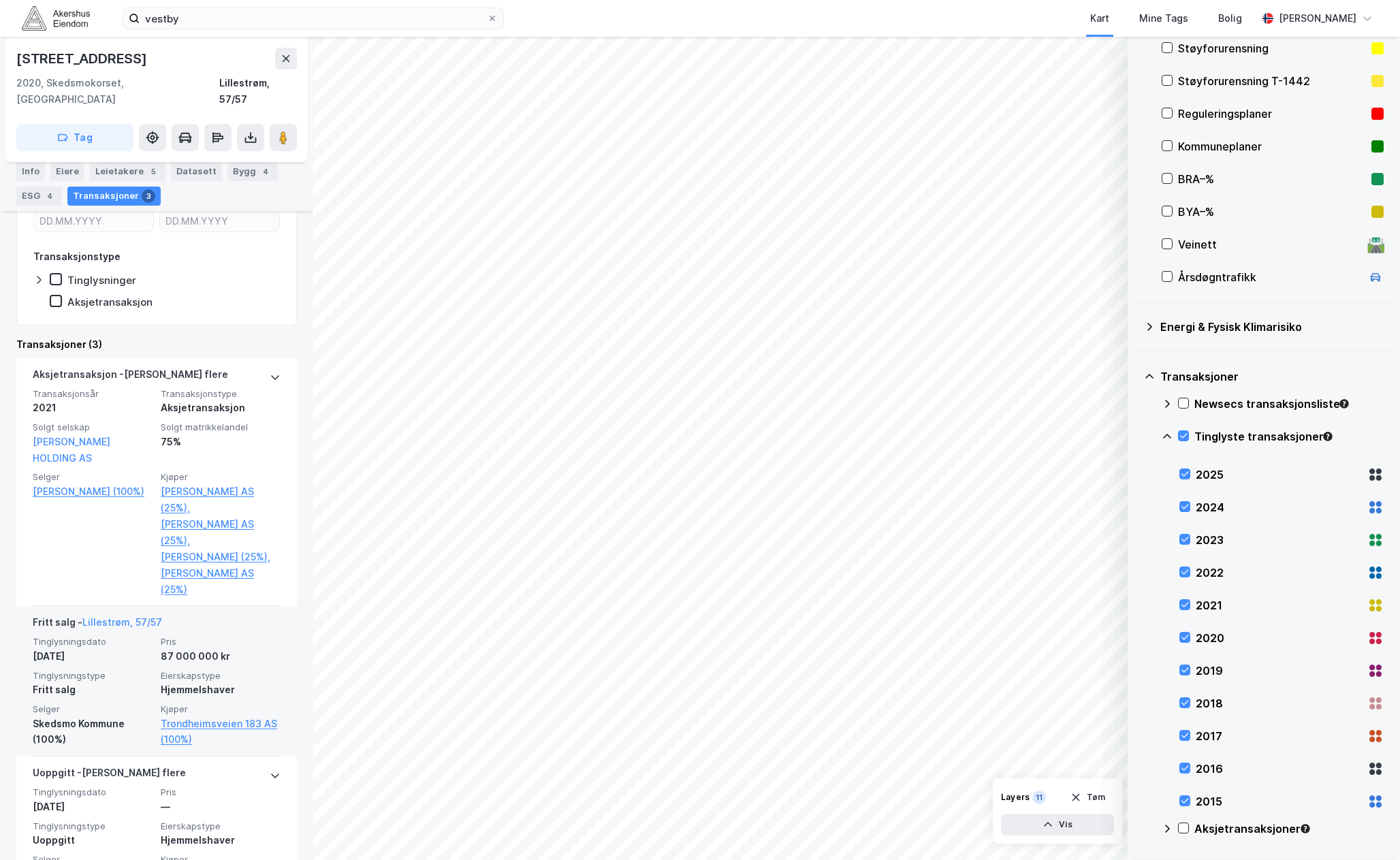
scroll to position [303, 0]
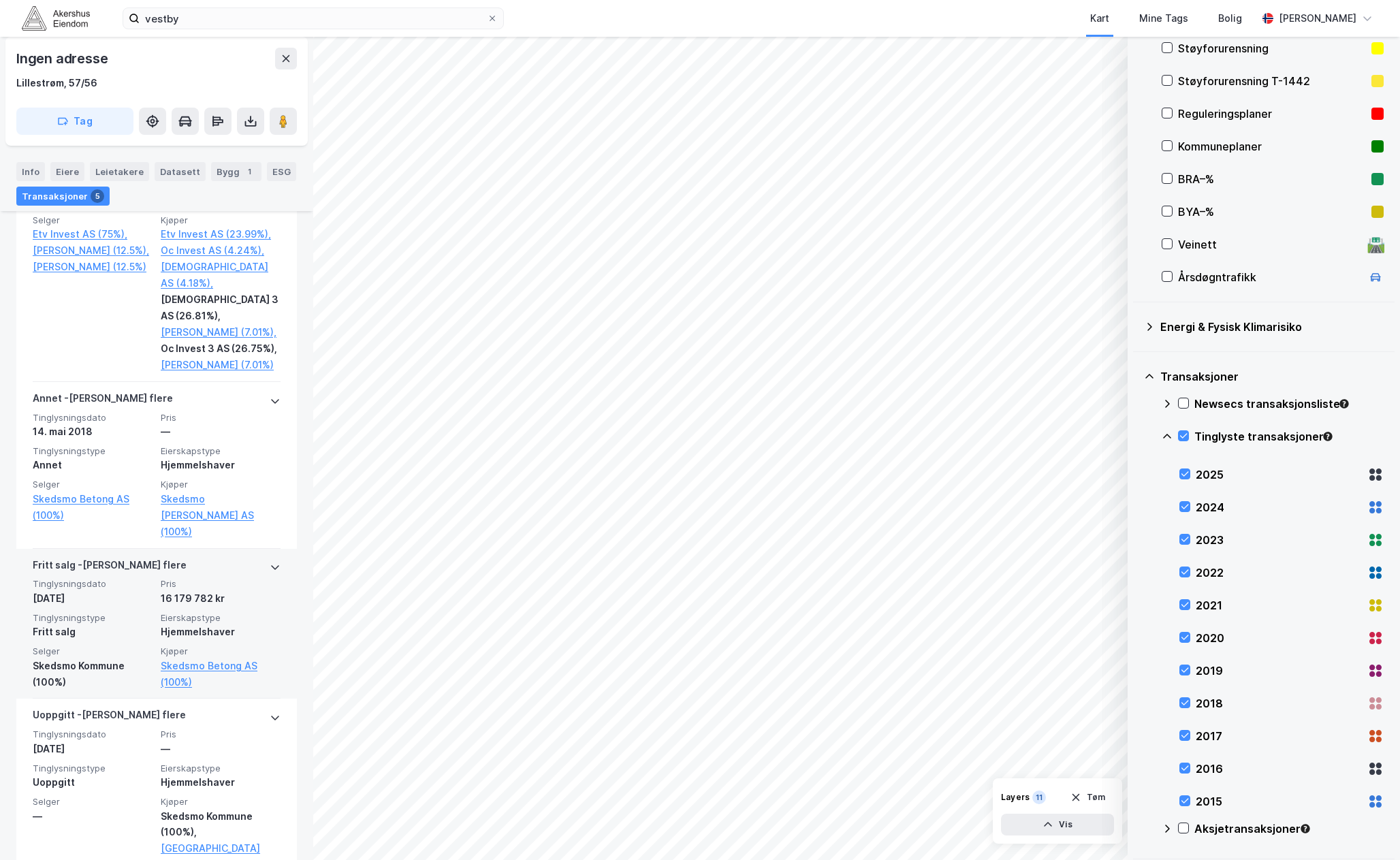
scroll to position [857, 0]
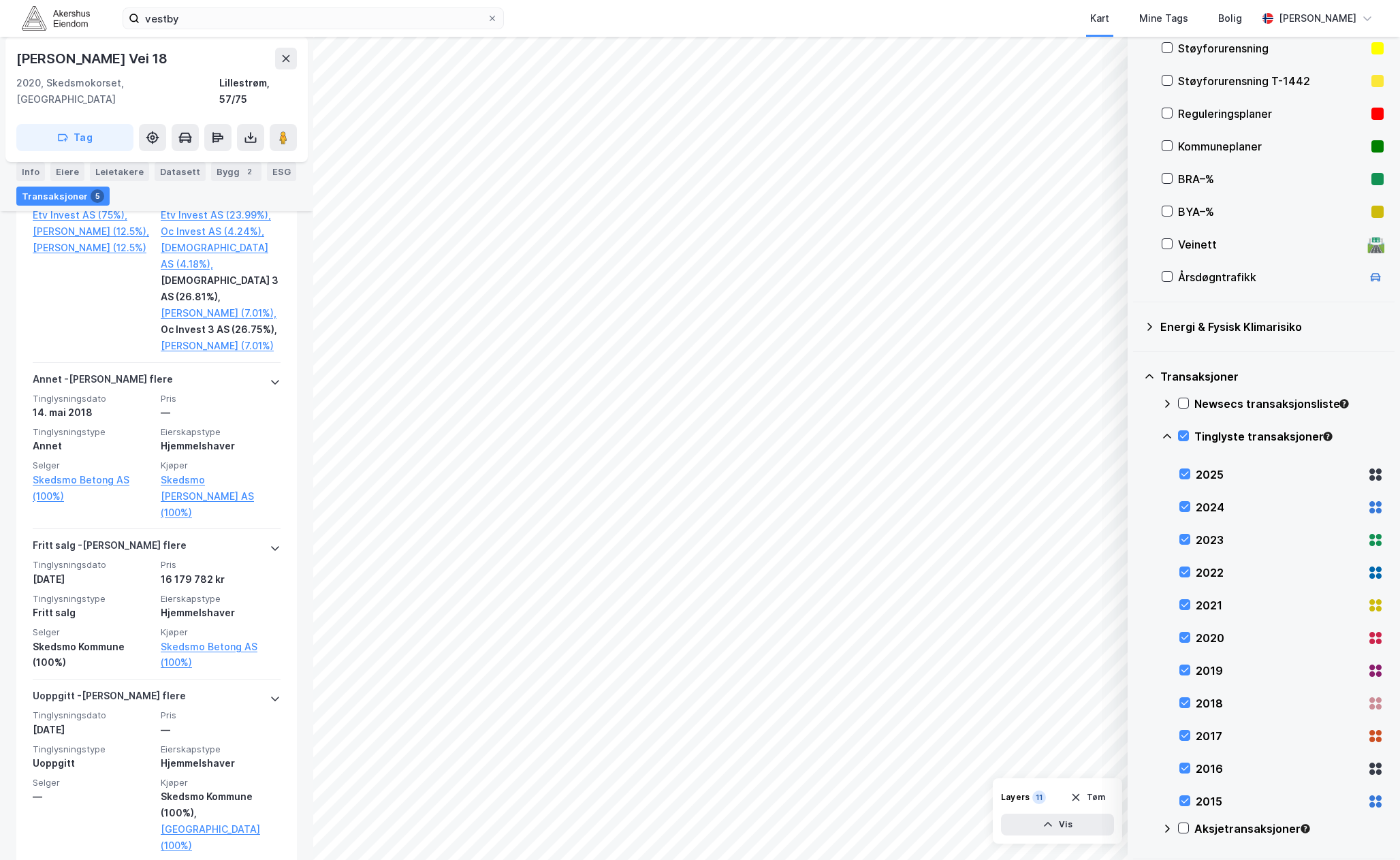
scroll to position [925, 0]
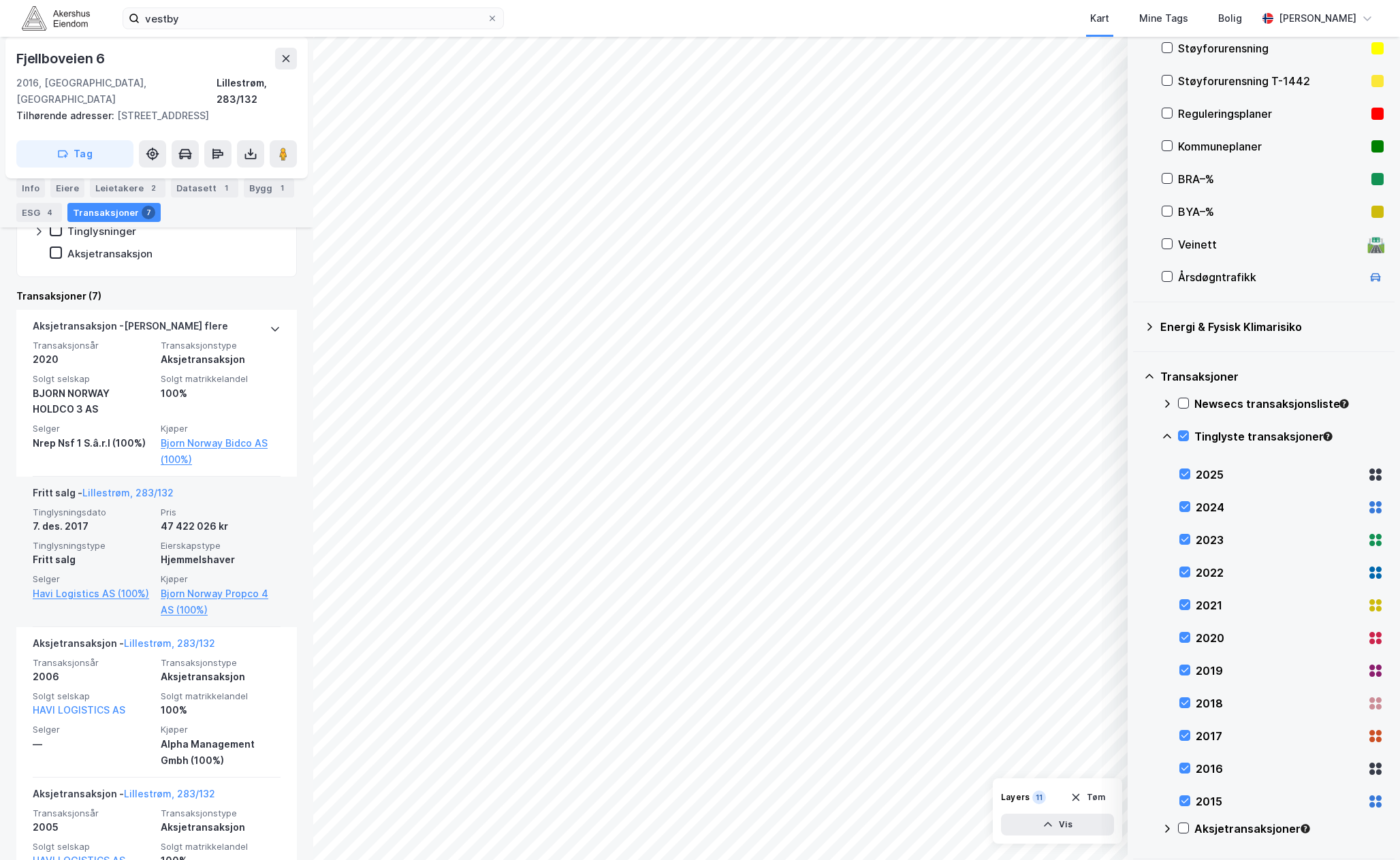
scroll to position [341, 0]
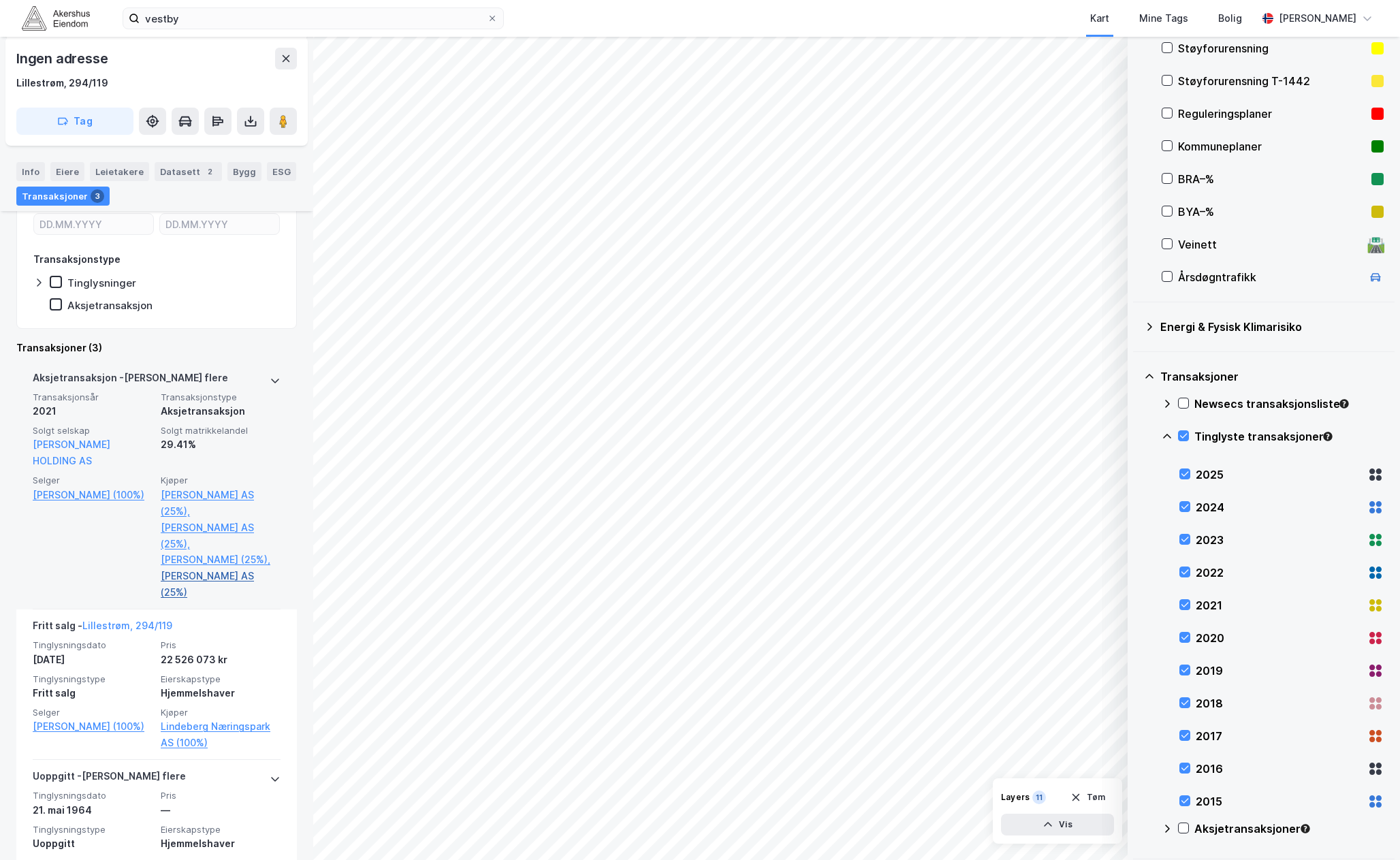
scroll to position [319, 0]
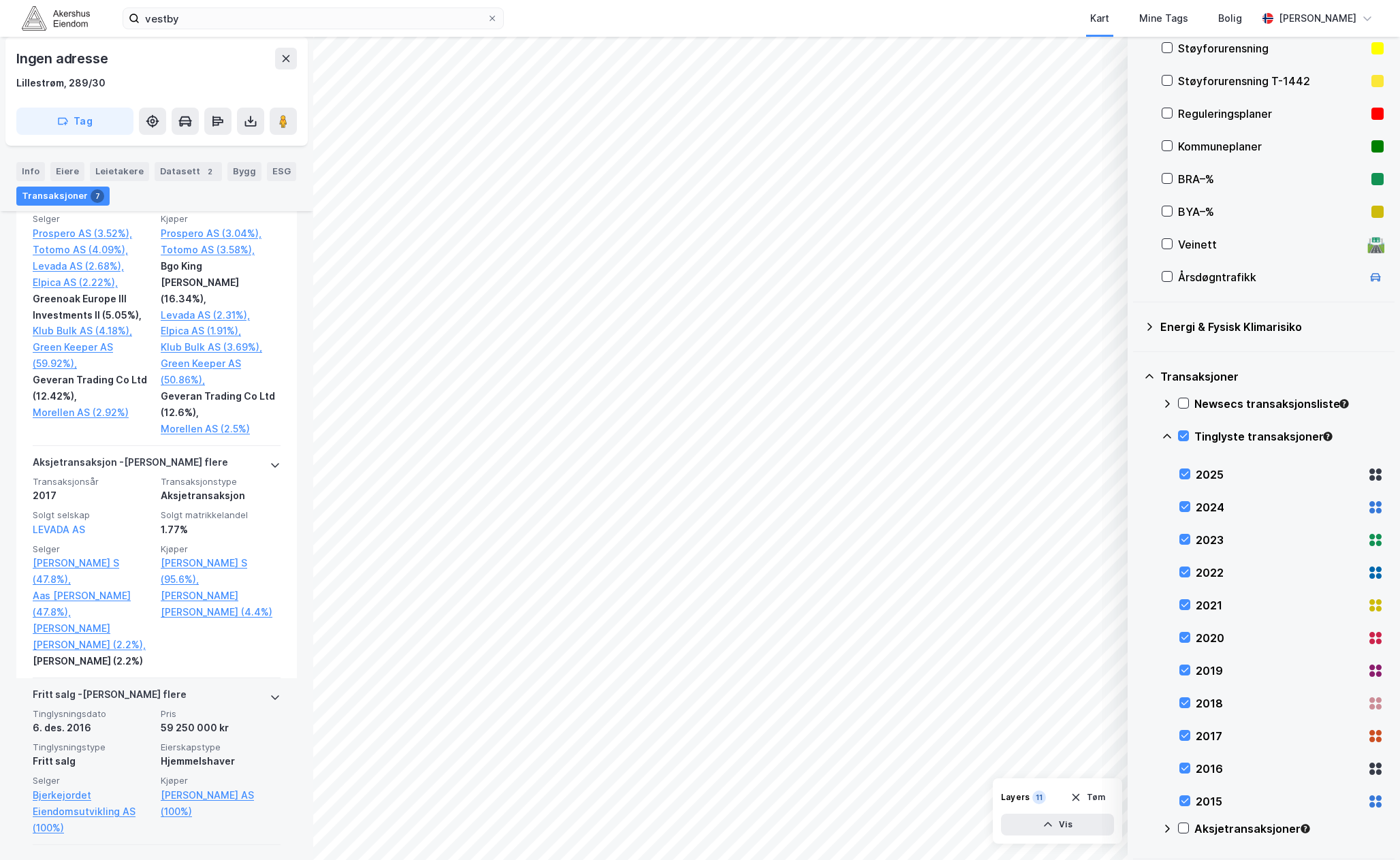
scroll to position [1090, 0]
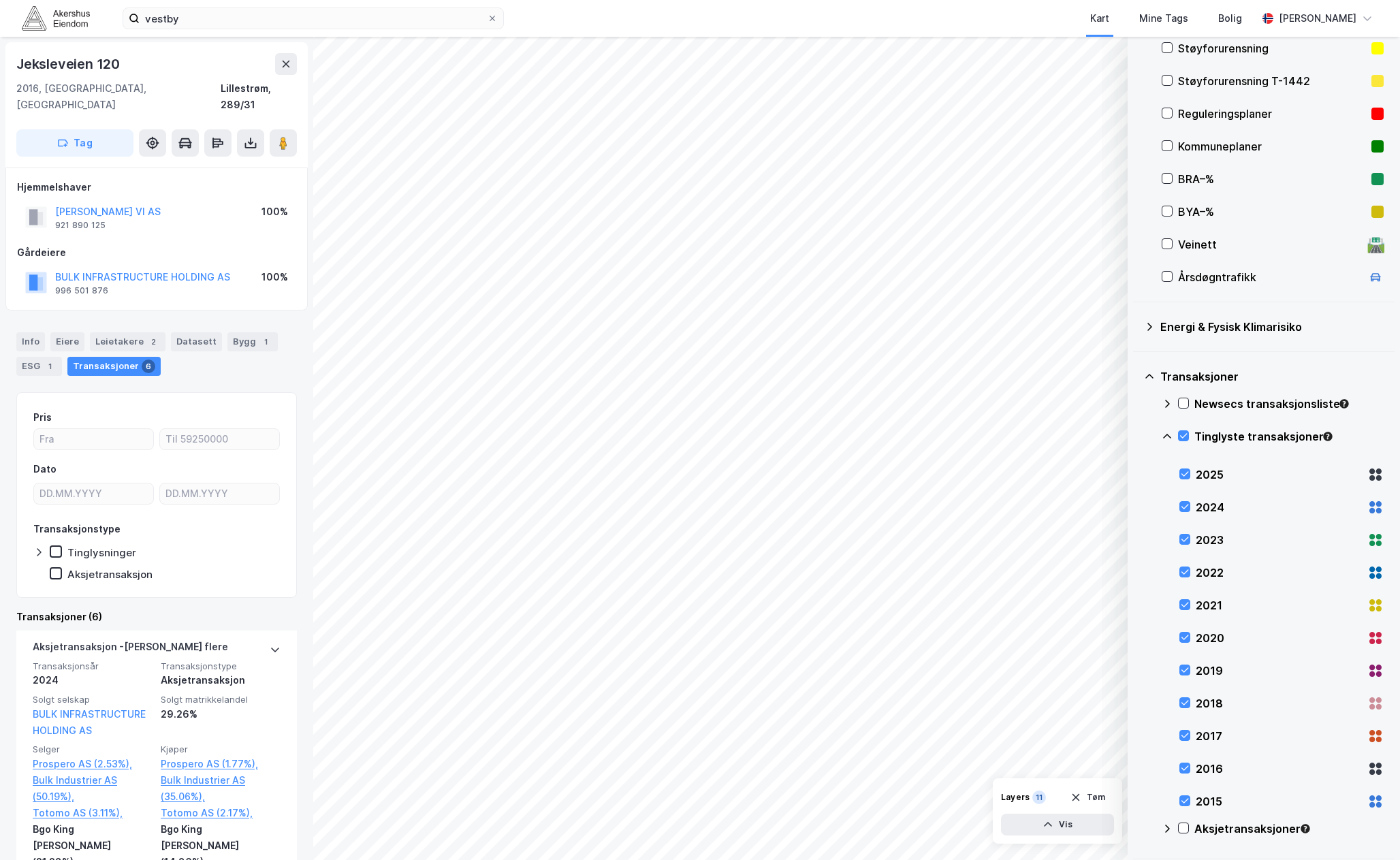
click at [392, 860] on html "vestby Kart Mine Tags [PERSON_NAME] © Mapbox © OpenStreetMap Improve this map ©…" at bounding box center [700, 430] width 1400 height 860
click at [566, 860] on html "vestby Kart Mine Tags [PERSON_NAME] © Mapbox © OpenStreetMap Improve this map ©…" at bounding box center [700, 430] width 1400 height 860
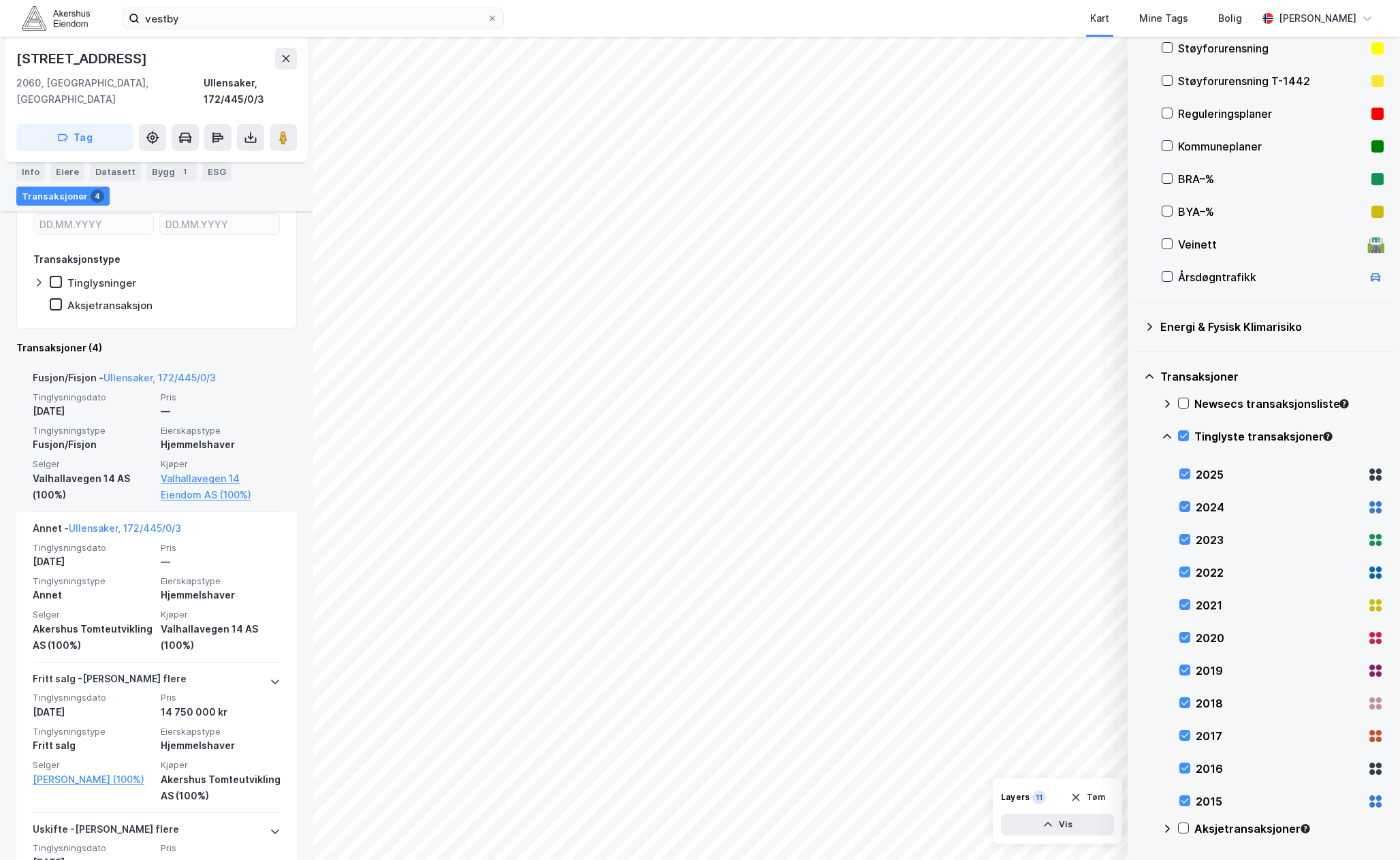
scroll to position [409, 0]
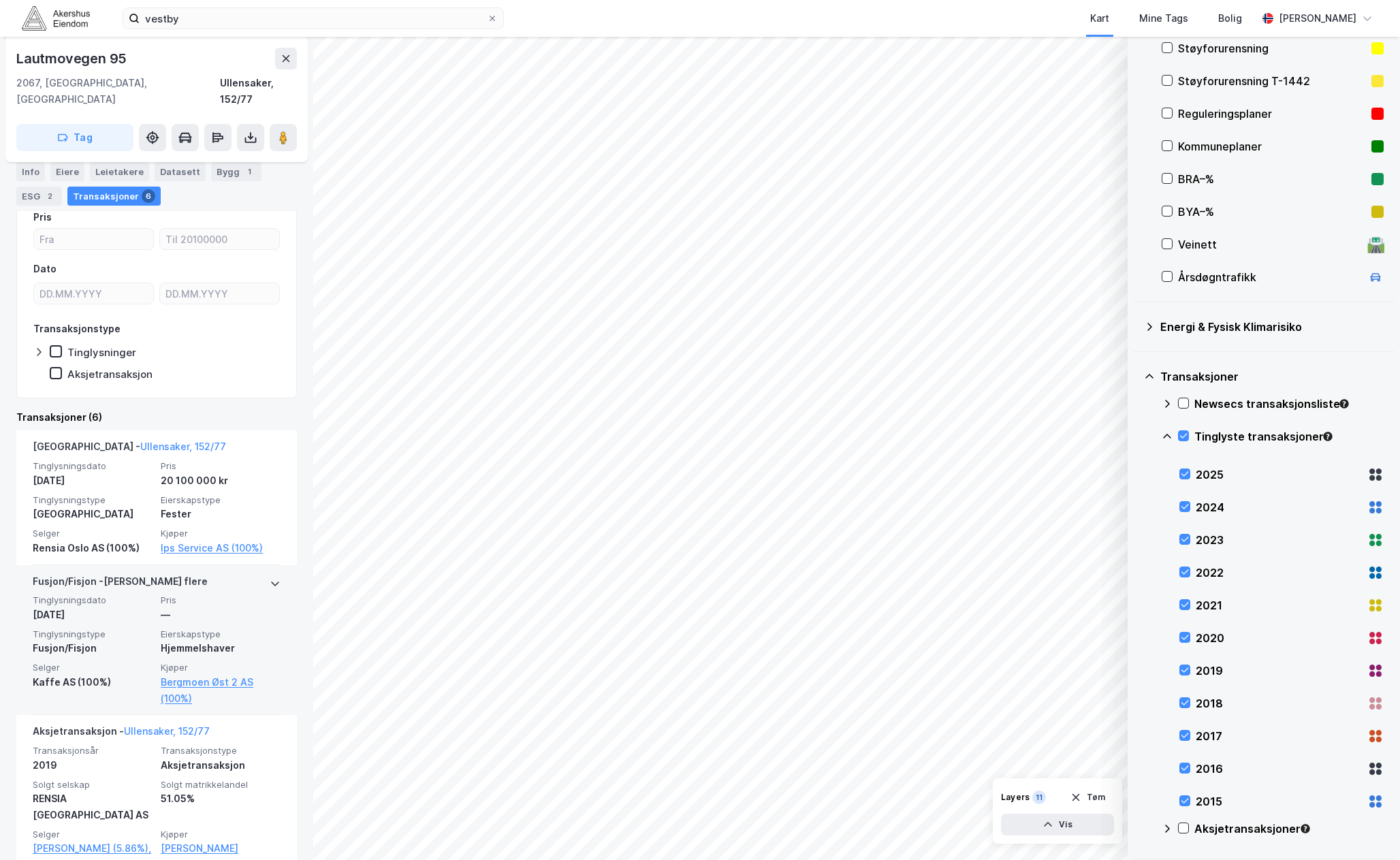
scroll to position [341, 0]
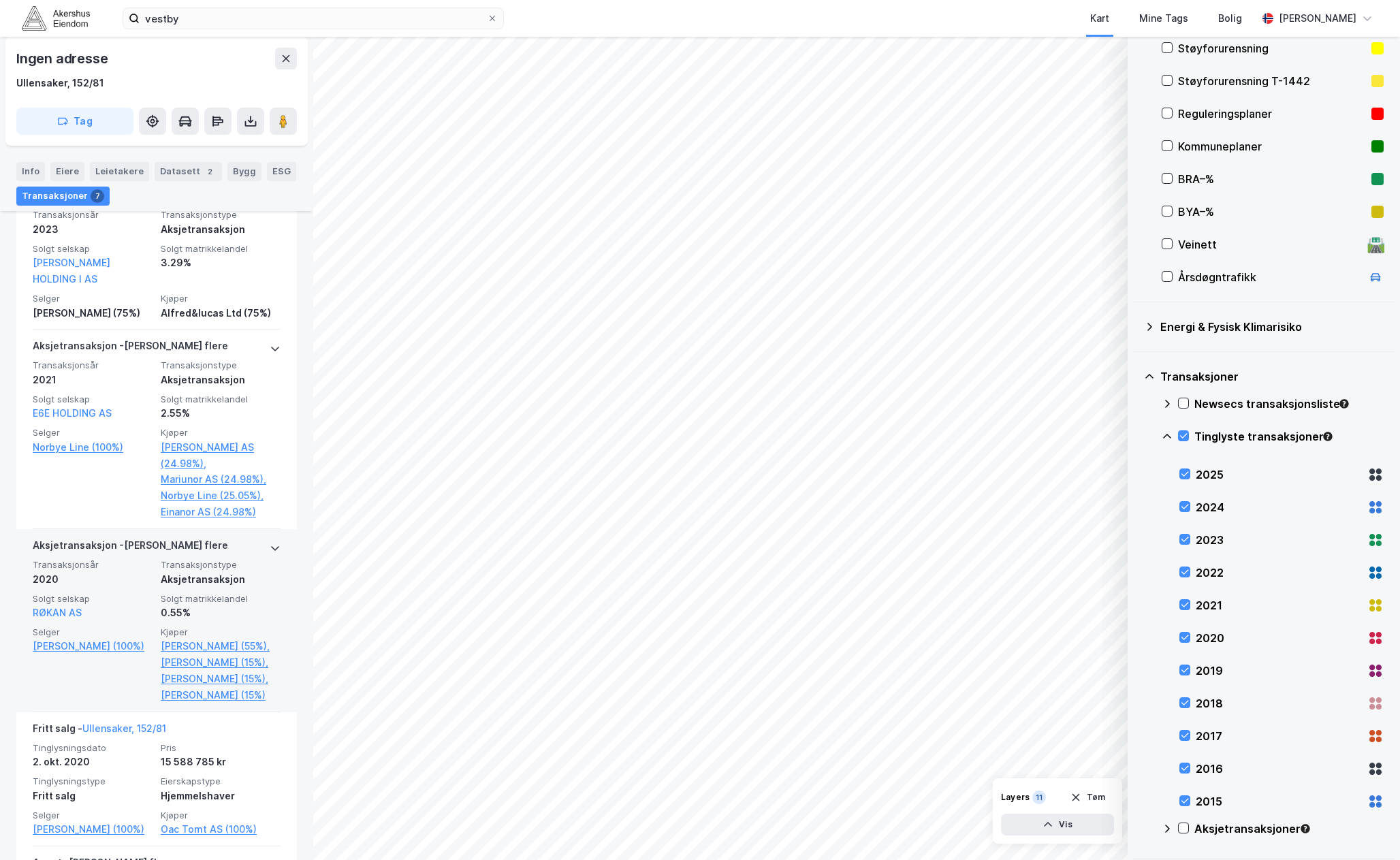
scroll to position [938, 0]
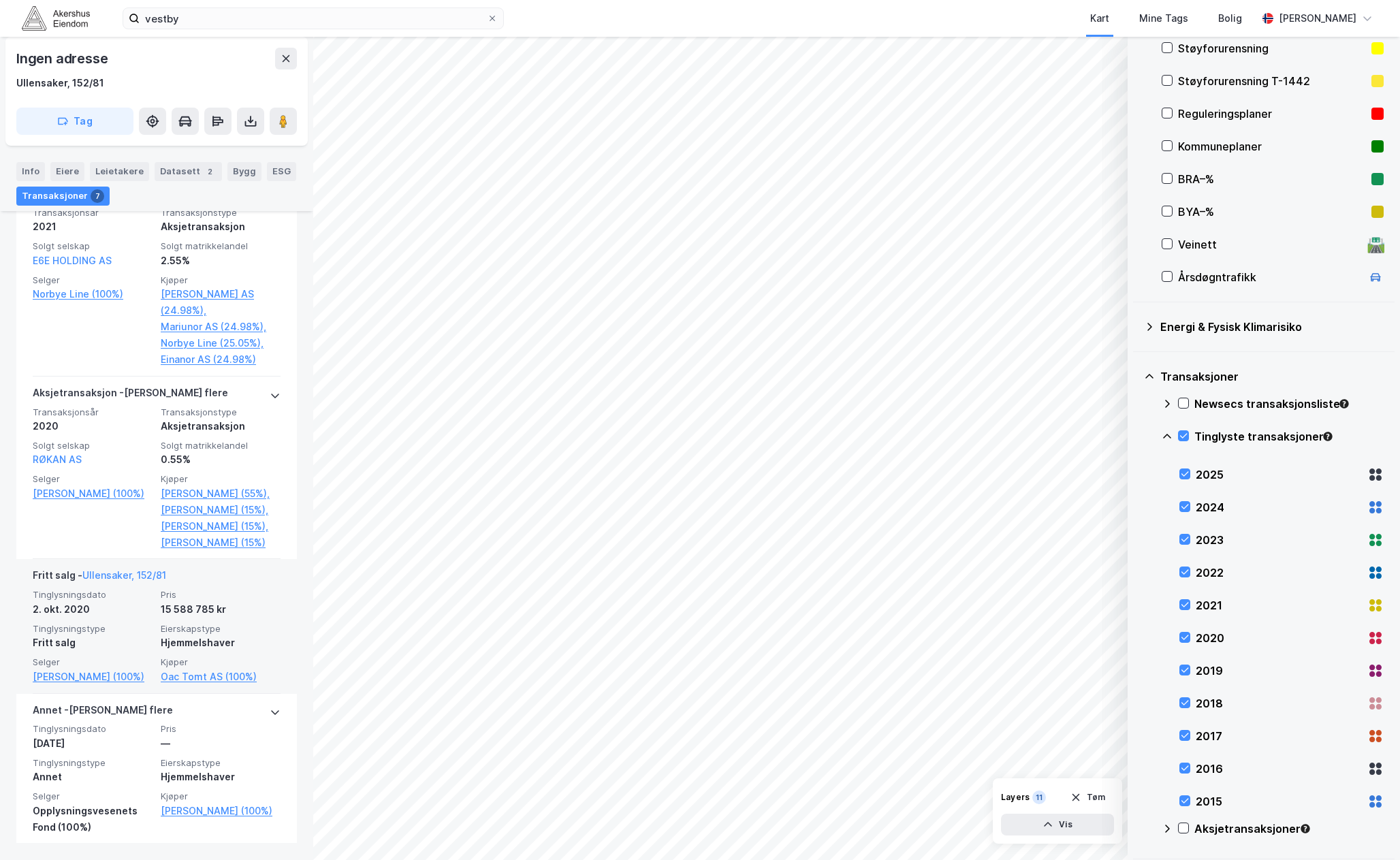
click at [195, 599] on span "Pris" at bounding box center [221, 595] width 120 height 12
click at [28, 160] on div "Info [PERSON_NAME] Datasett 2 Bygg ESG Transaksjoner 7" at bounding box center [157, 178] width 313 height 65
click at [29, 166] on div "Info" at bounding box center [31, 171] width 29 height 19
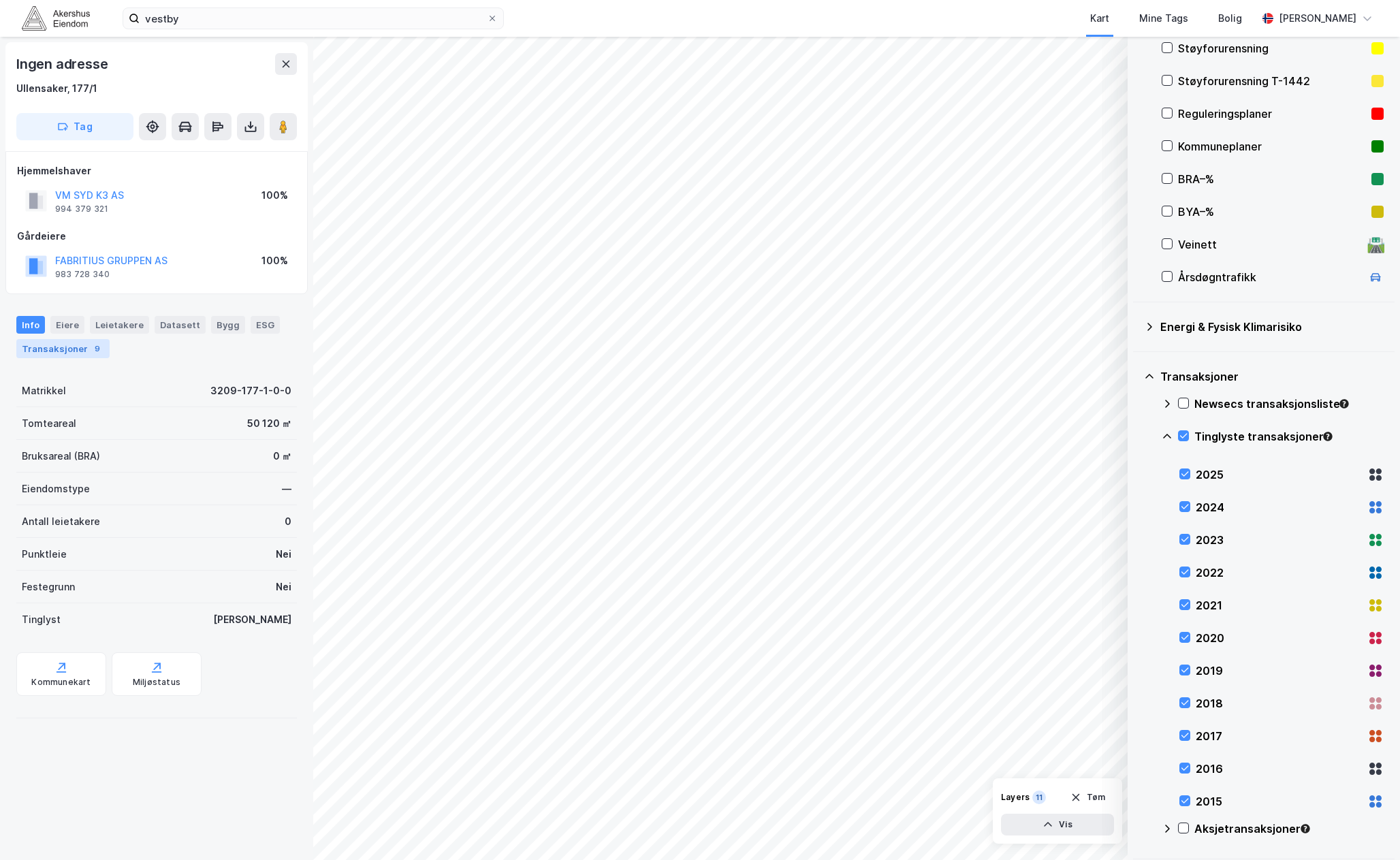
click at [70, 358] on div "Info [PERSON_NAME] Datasett Bygg ESG Transaksjoner 9" at bounding box center [157, 331] width 313 height 64
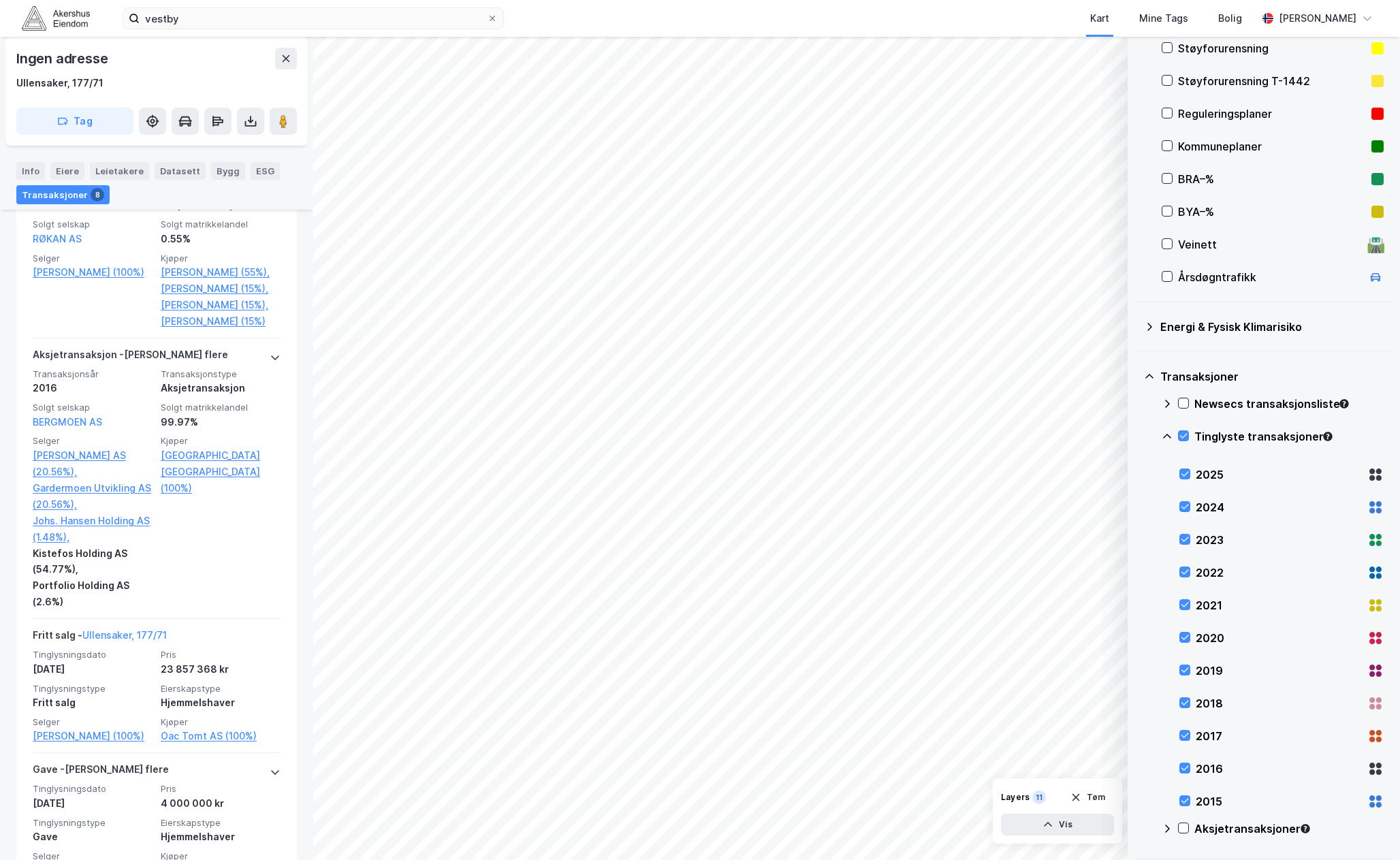
scroll to position [1217, 0]
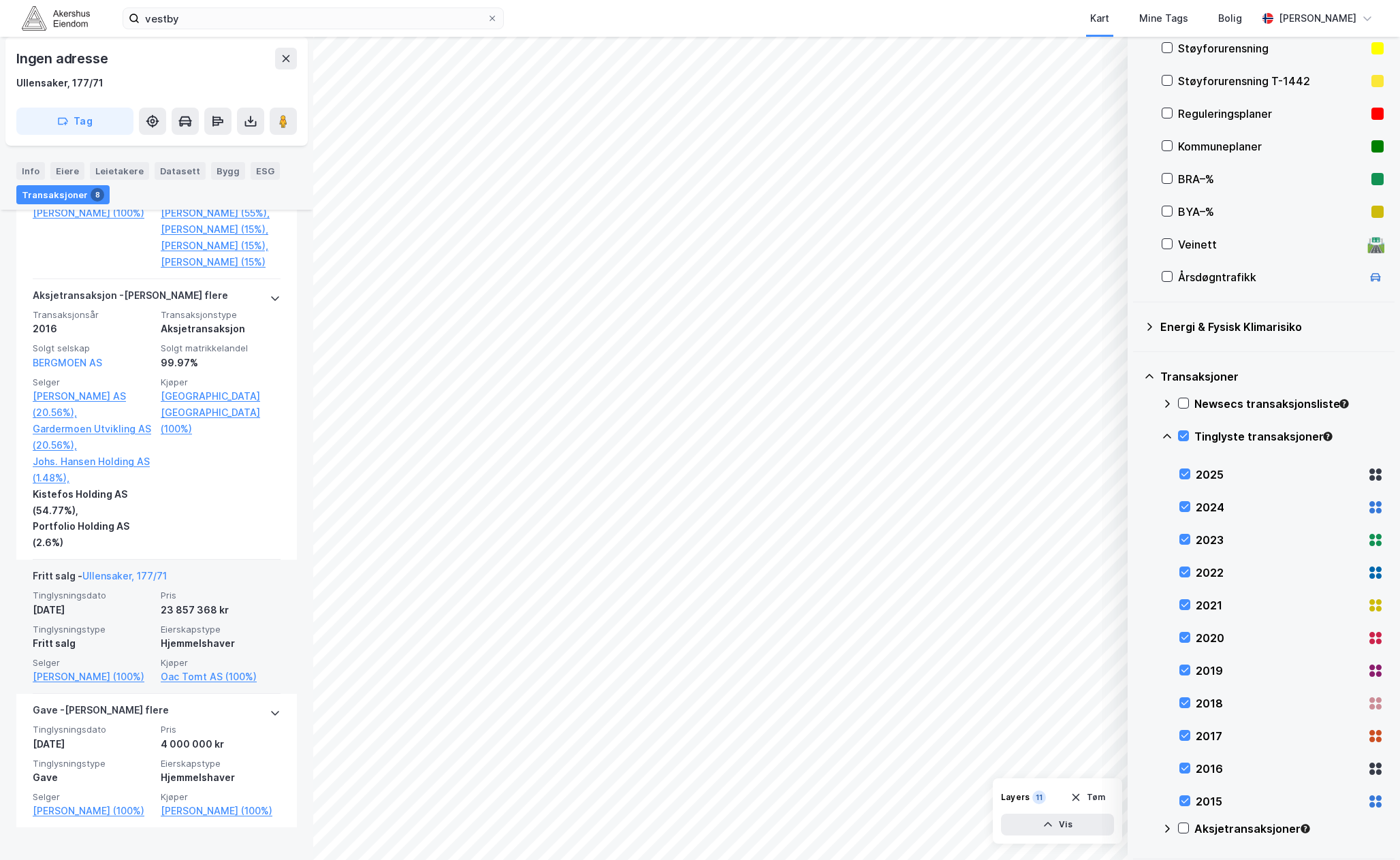
click at [183, 623] on div "Tinglysningsdato [DATE] Pris 23 857 368 kr Tinglysningstype Fritt salg Eierskap…" at bounding box center [157, 637] width 248 height 96
click at [173, 610] on div "23 857 368 kr" at bounding box center [221, 610] width 120 height 17
click at [27, 172] on div "Info" at bounding box center [31, 171] width 29 height 18
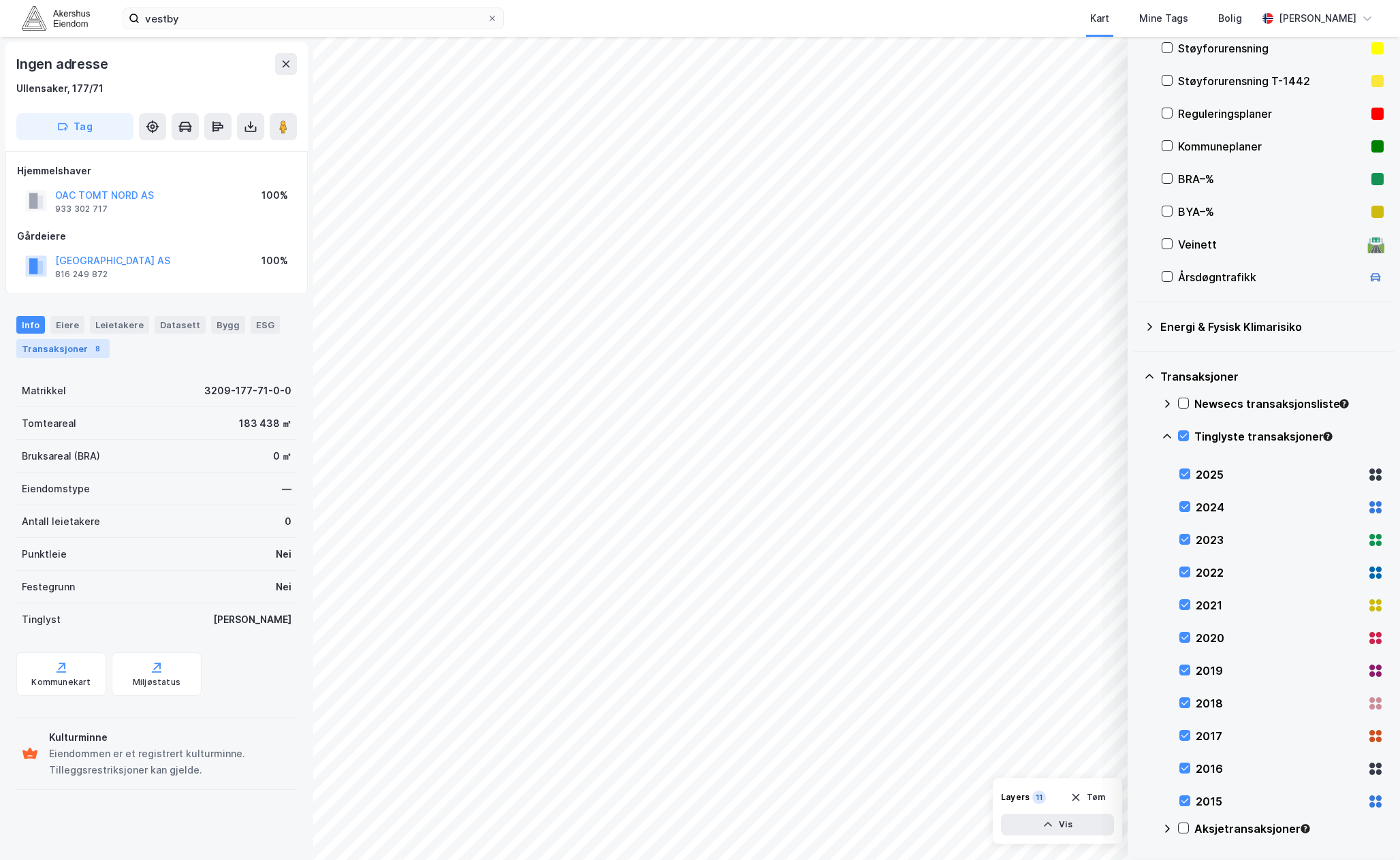
click at [72, 342] on div "Transaksjoner 8" at bounding box center [63, 348] width 94 height 19
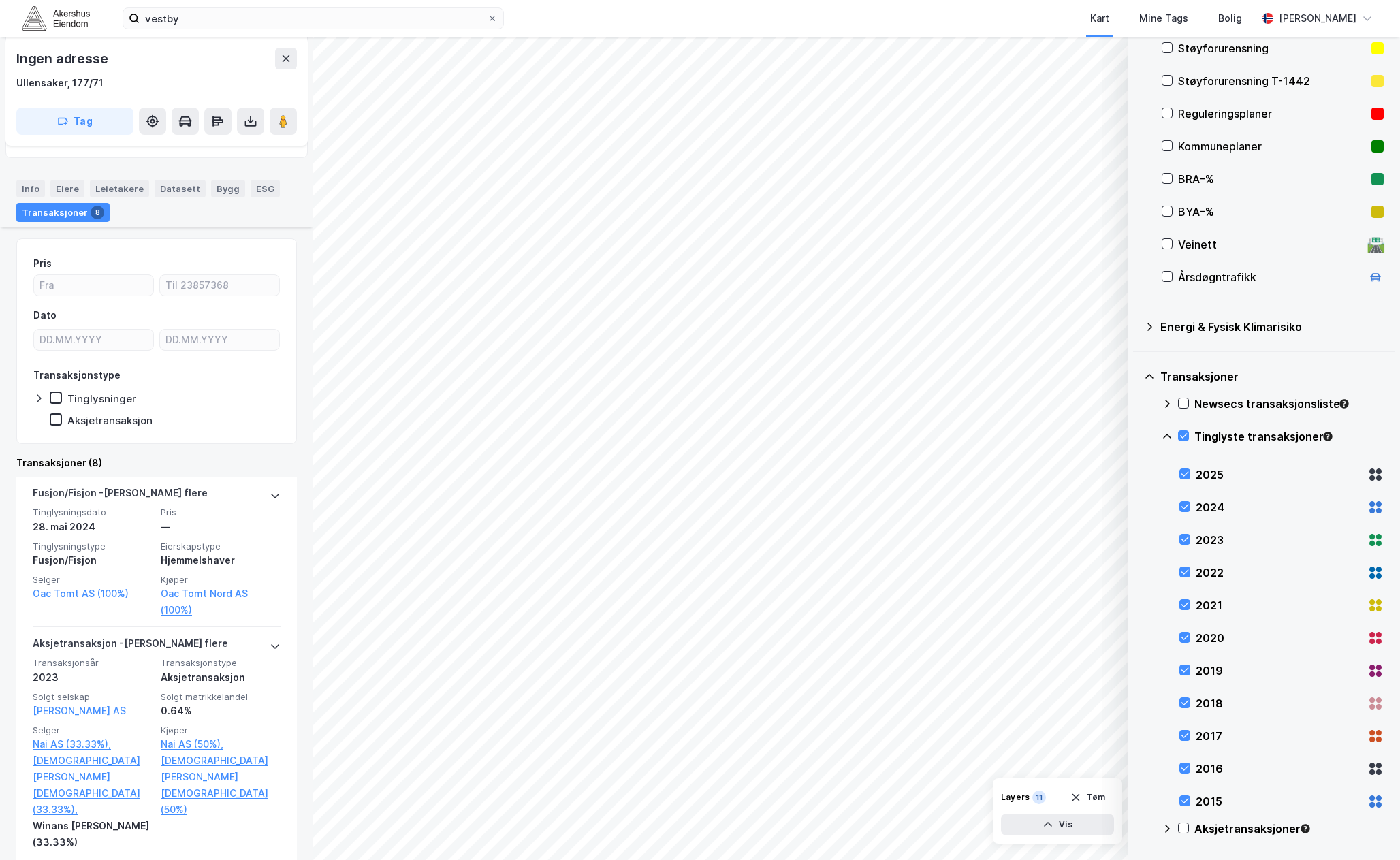
scroll to position [204, 0]
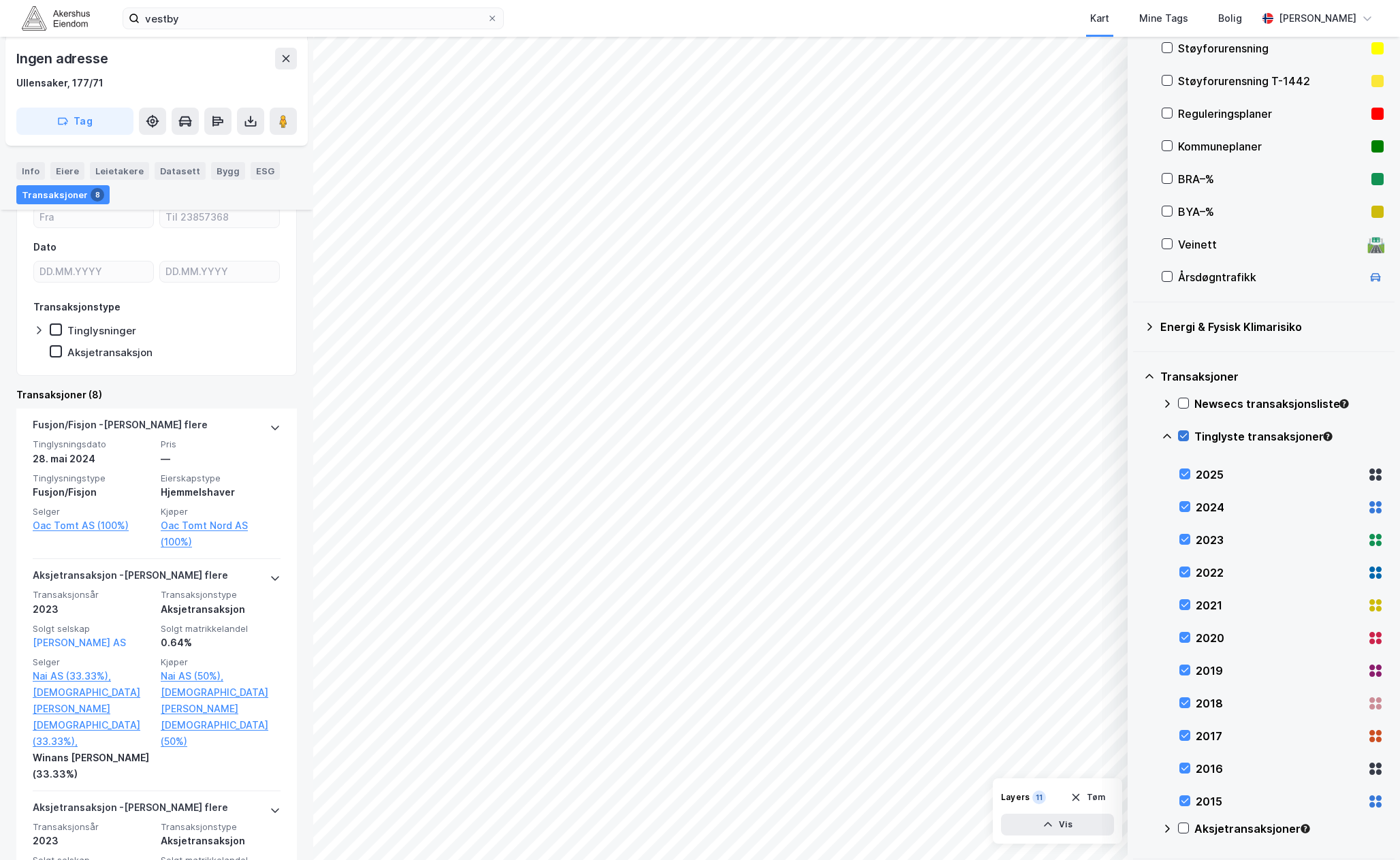
click at [1183, 433] on icon at bounding box center [1184, 436] width 10 height 10
click at [1180, 475] on icon at bounding box center [1185, 474] width 10 height 10
click at [1185, 508] on icon at bounding box center [1185, 506] width 8 height 5
click at [1175, 537] on div "Newsecs transaksjonsliste Tinglyste transaksjoner 2025 2024 2023 2022 2021 2020…" at bounding box center [1272, 622] width 222 height 458
click at [1186, 536] on icon at bounding box center [1185, 540] width 10 height 10
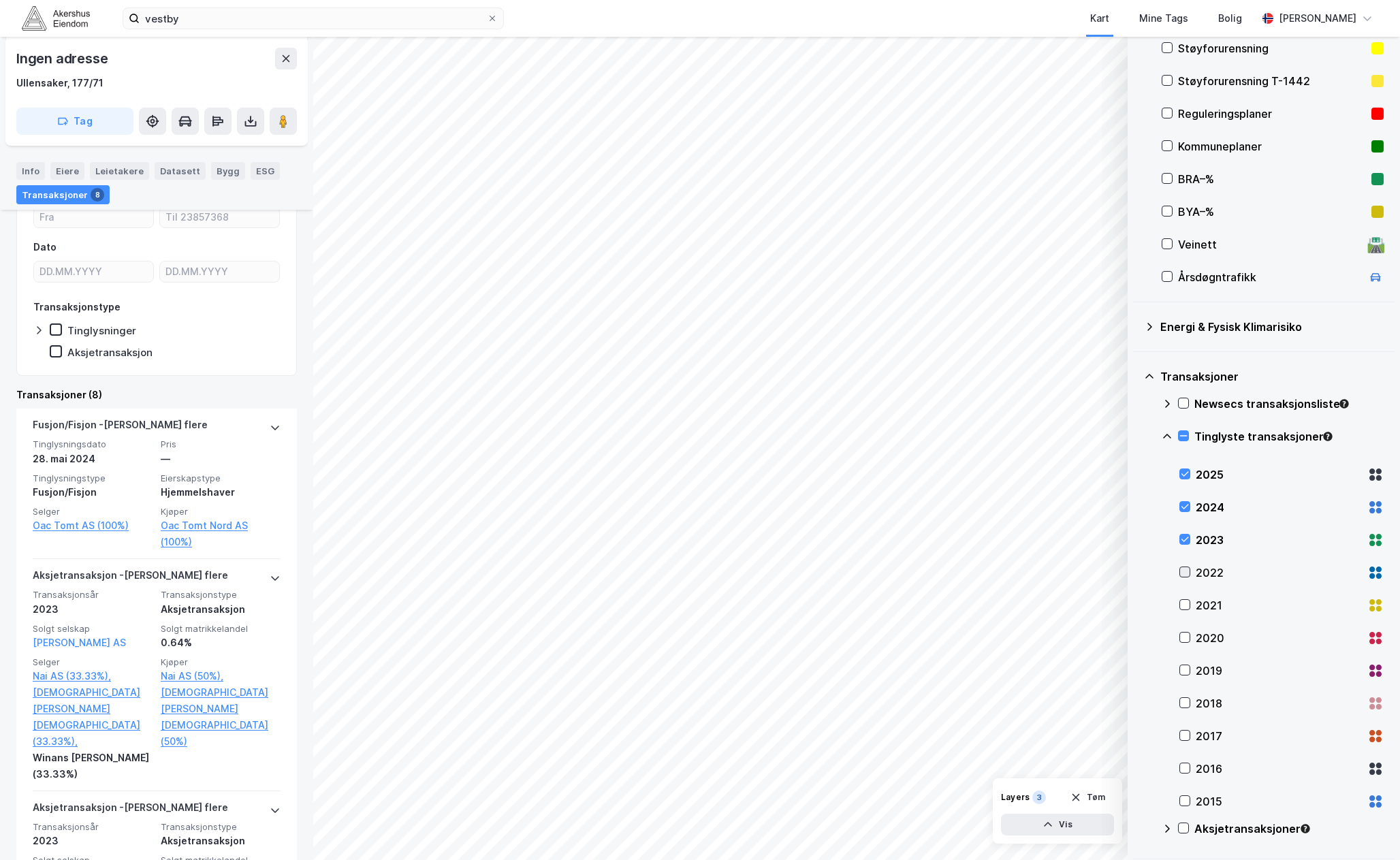
click at [1185, 572] on icon at bounding box center [1185, 572] width 10 height 10
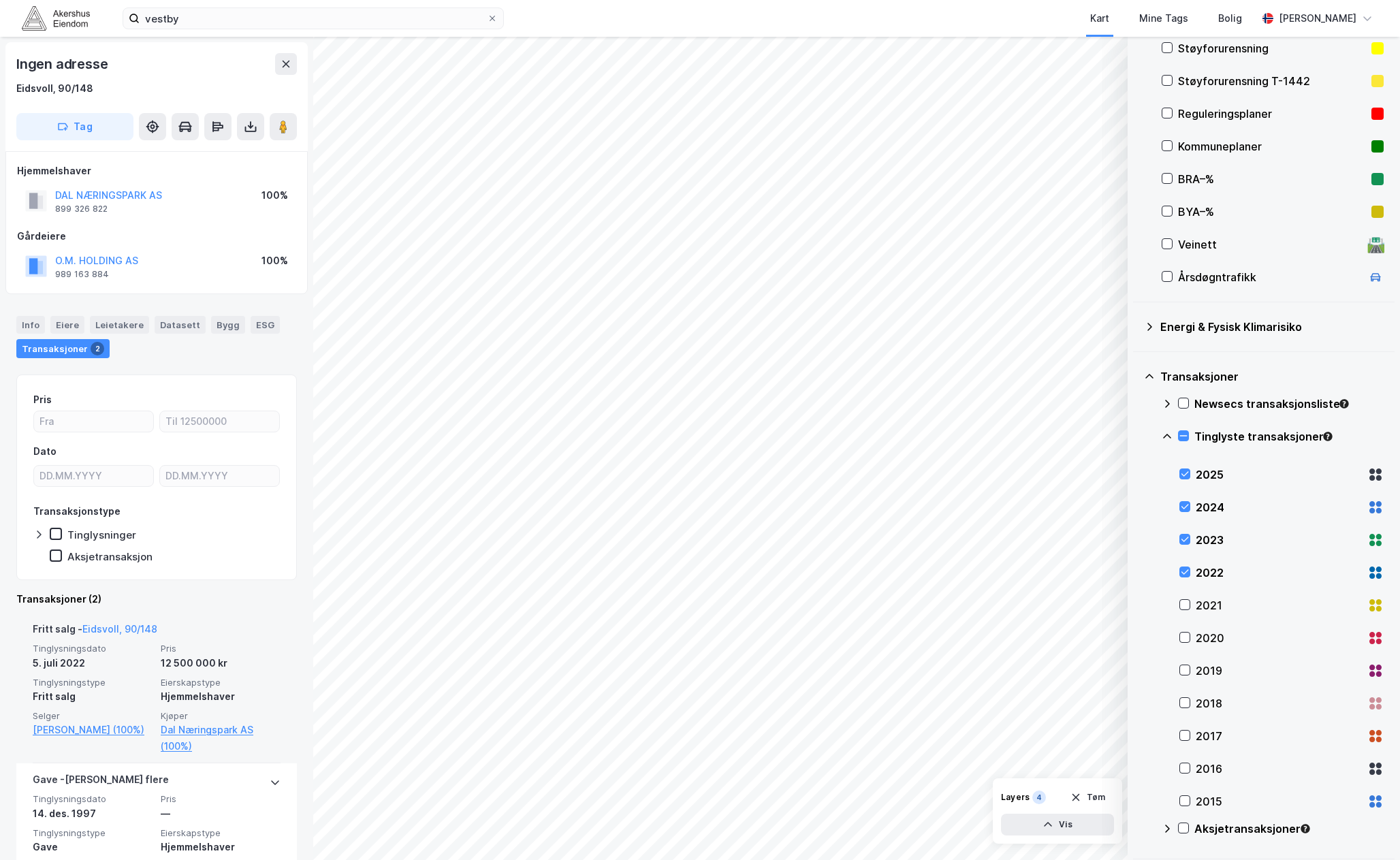
click at [168, 639] on div "Fritt salg - Eidsvoll, 90/148" at bounding box center [157, 631] width 248 height 22
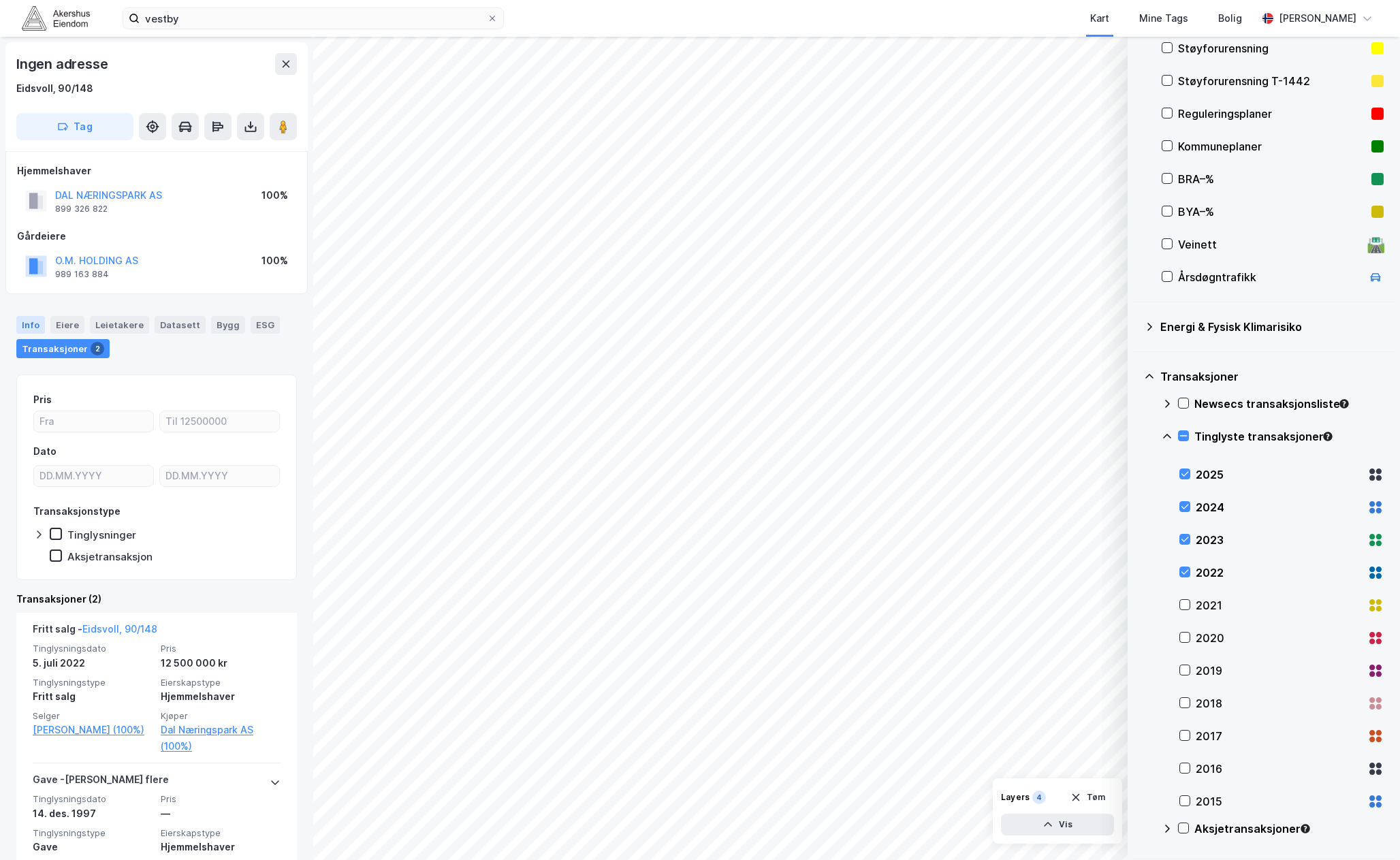
click at [36, 316] on div "Info" at bounding box center [31, 325] width 29 height 18
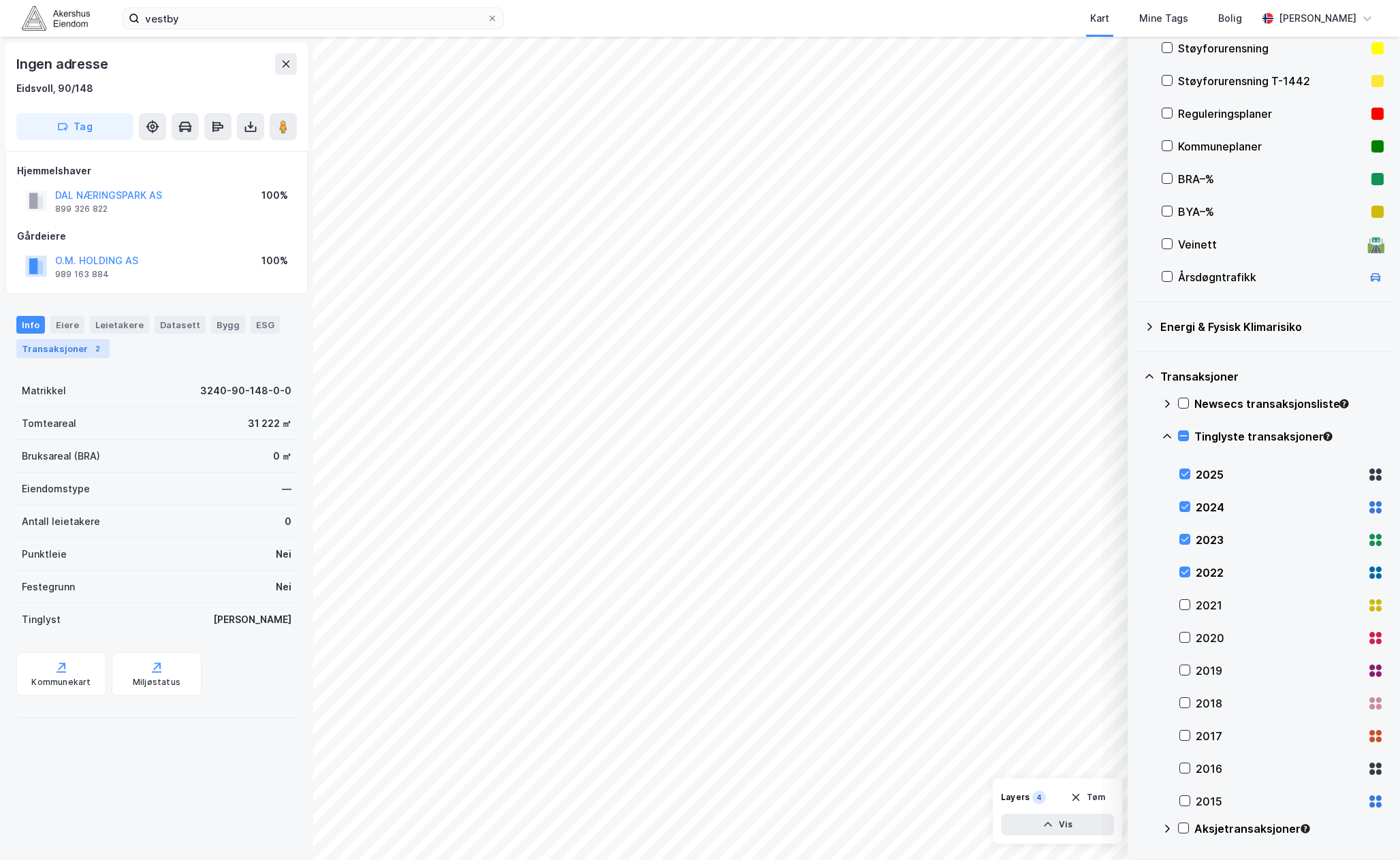
click at [63, 343] on div "Transaksjoner 2" at bounding box center [63, 348] width 94 height 19
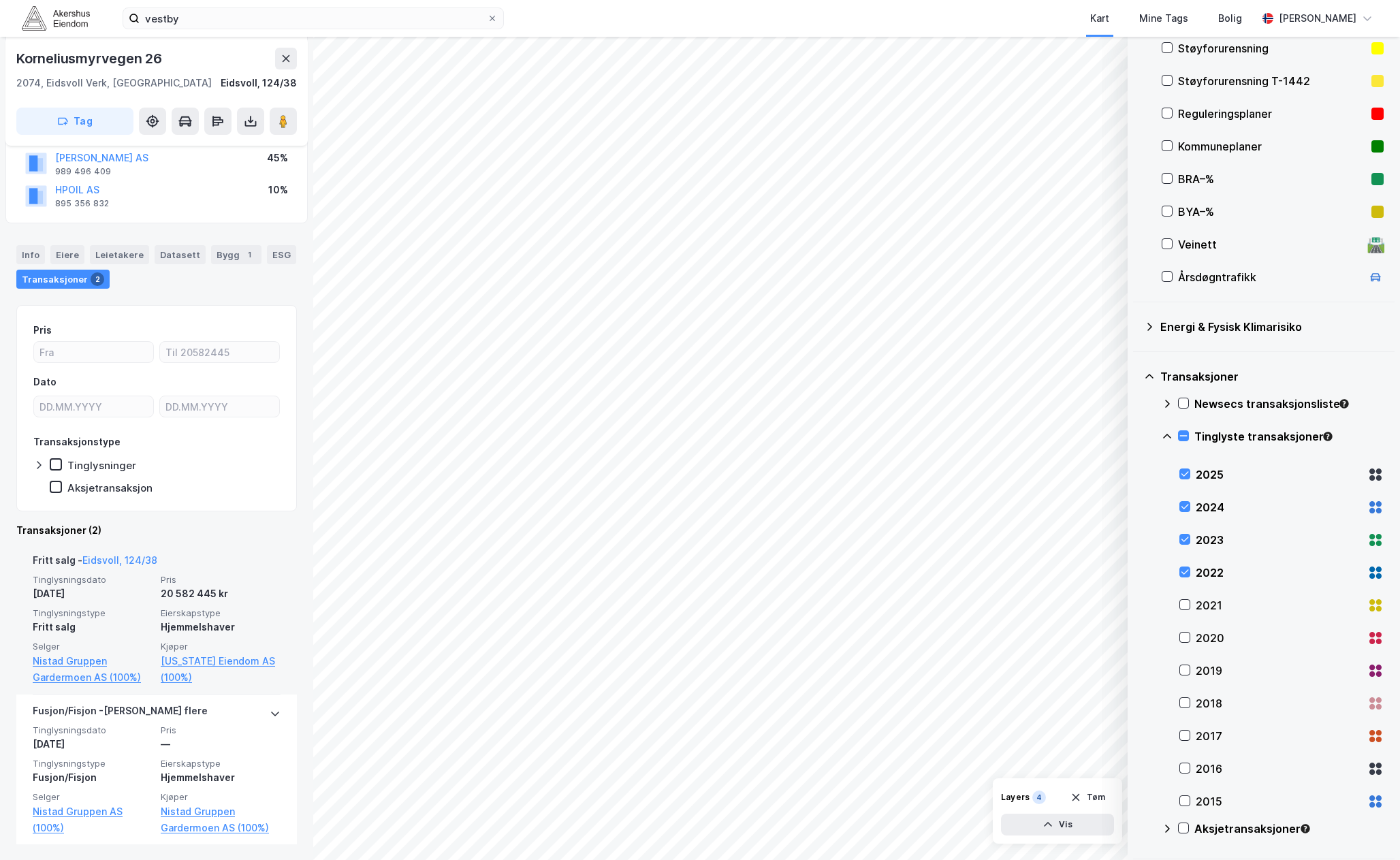
scroll to position [136, 0]
click at [185, 573] on span "Pris" at bounding box center [221, 579] width 120 height 12
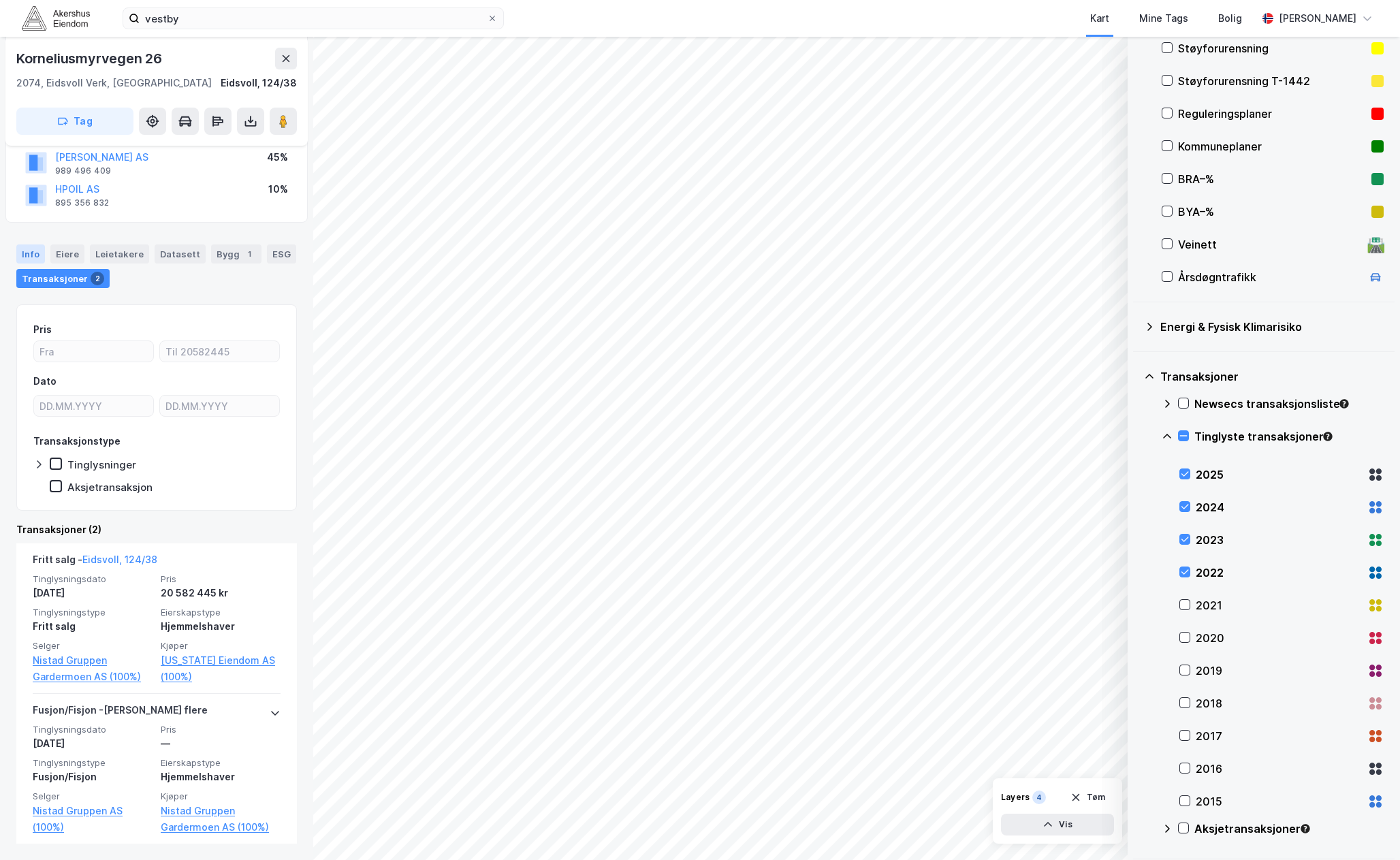
click at [34, 249] on div "Info" at bounding box center [31, 253] width 29 height 19
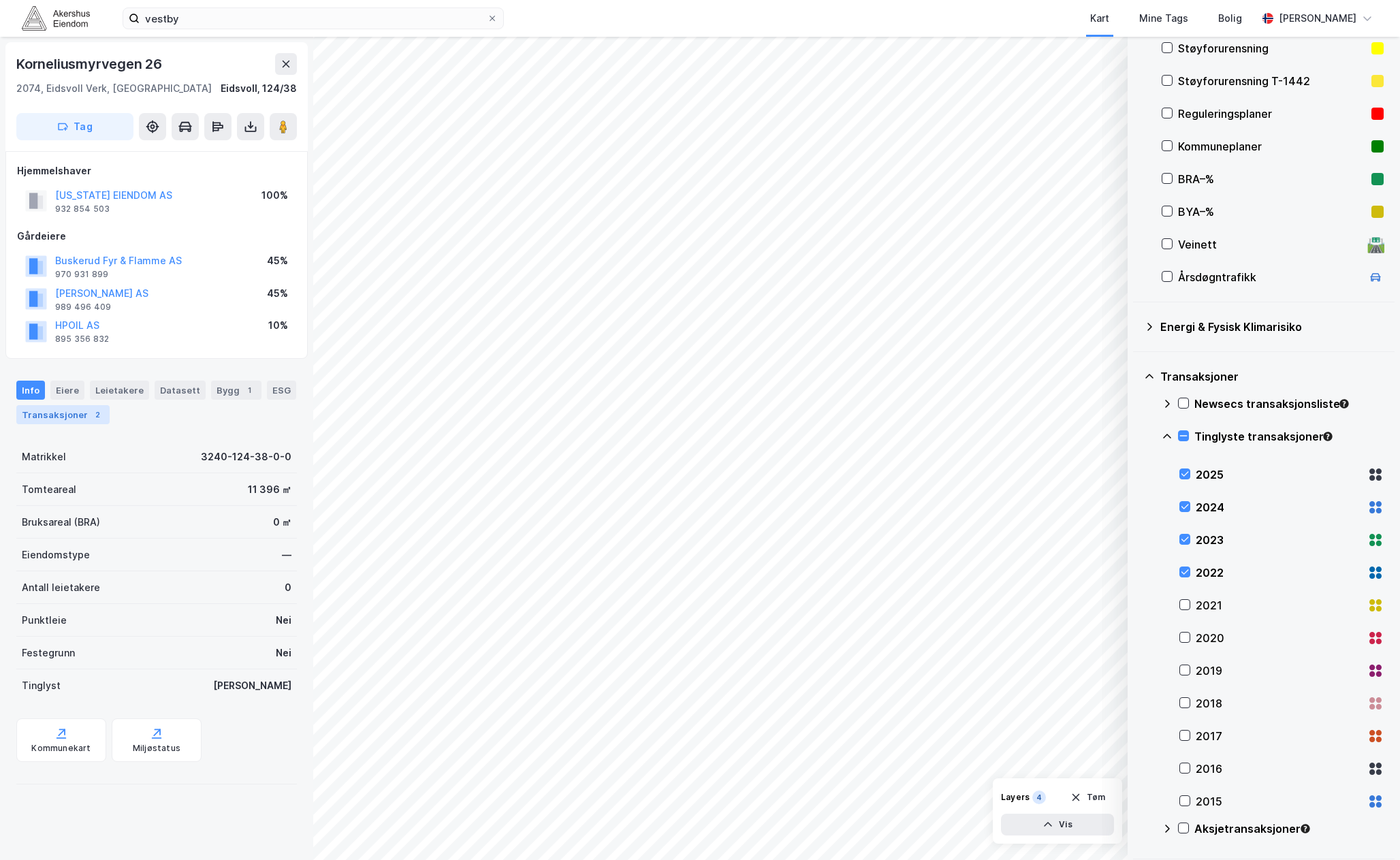
click at [49, 418] on div "Transaksjoner 2" at bounding box center [63, 414] width 94 height 19
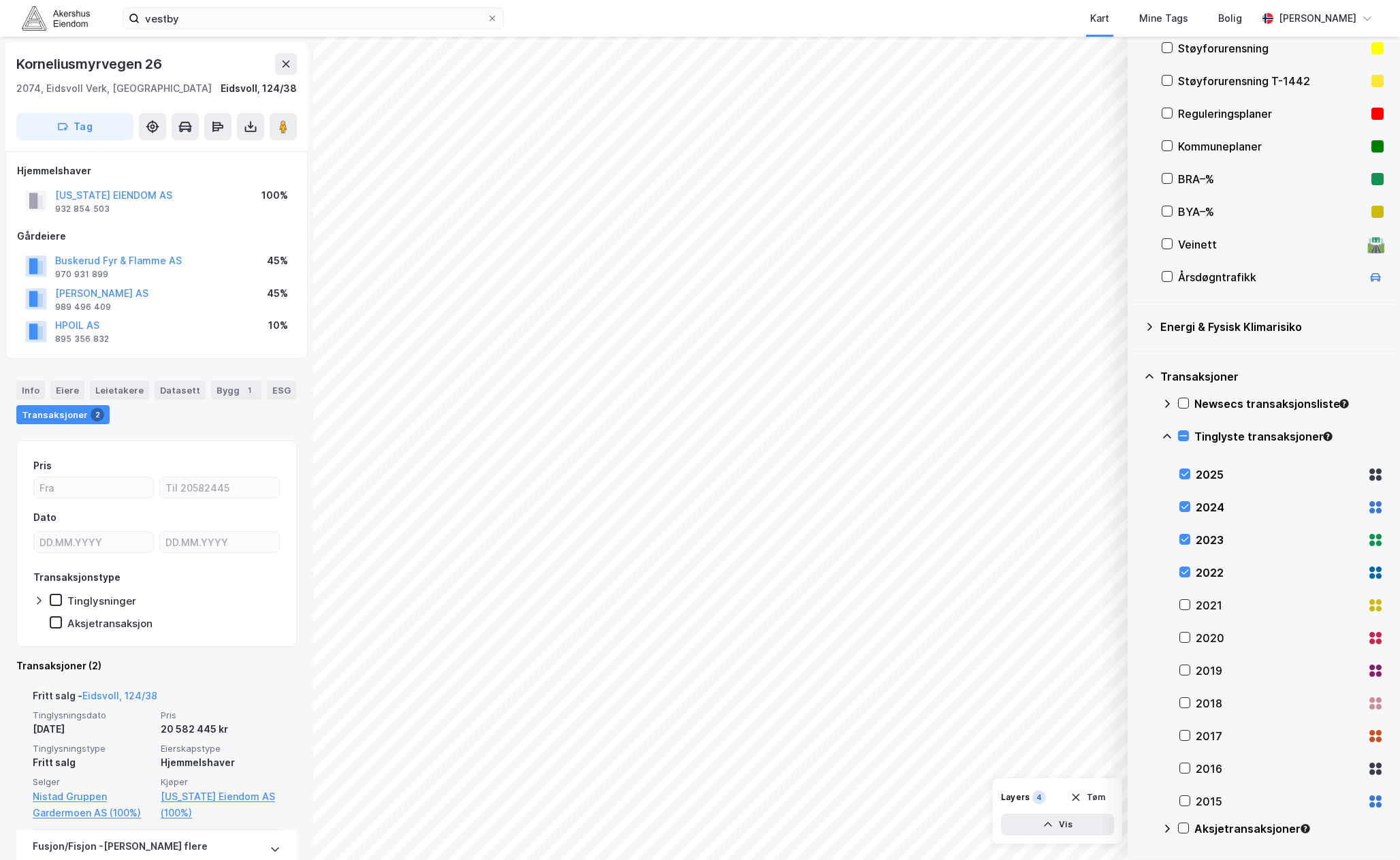
click at [173, 705] on div "Fritt salg - Eidsvoll, 124/38" at bounding box center [157, 698] width 248 height 22
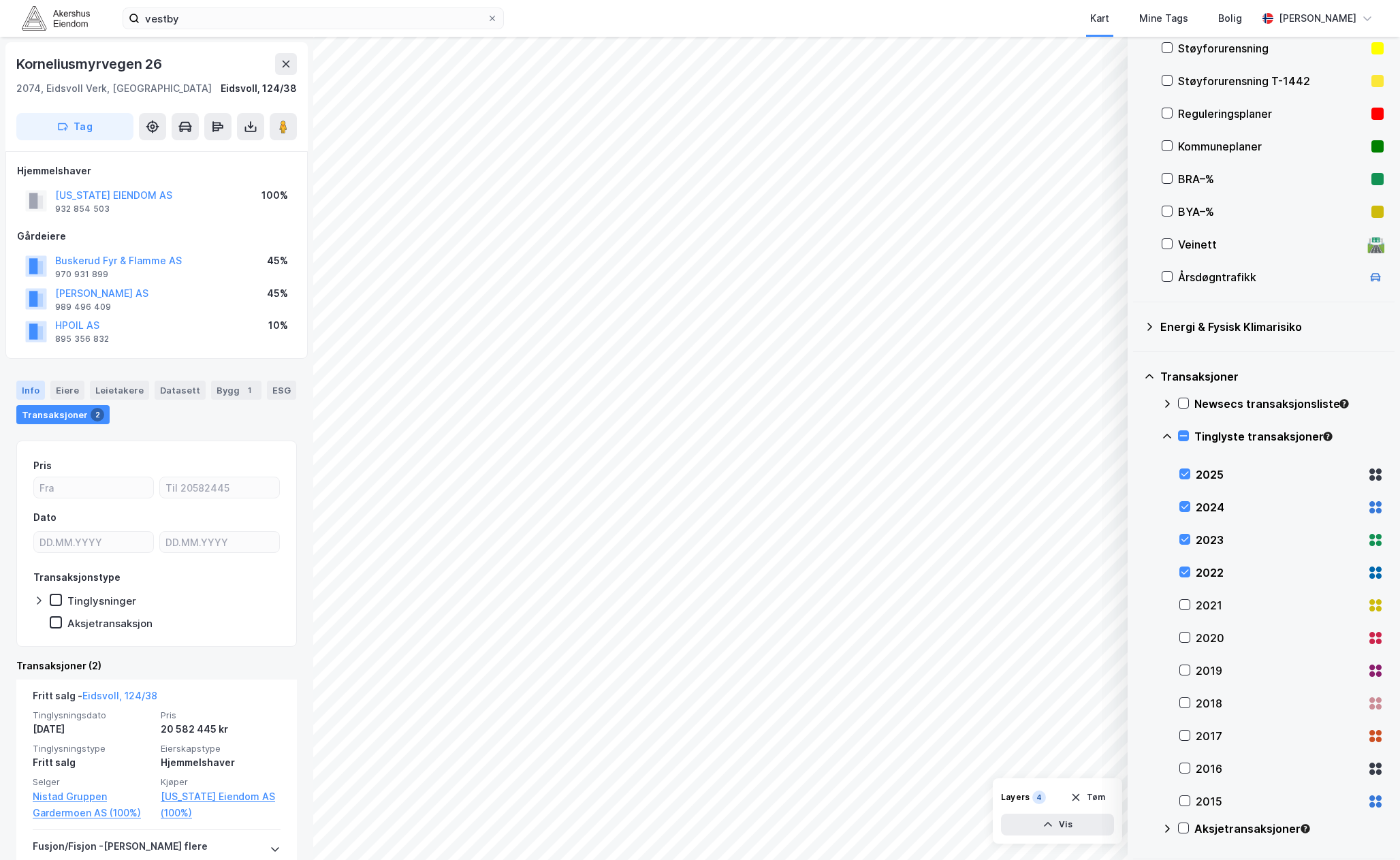
click at [38, 382] on div "Info" at bounding box center [31, 389] width 29 height 19
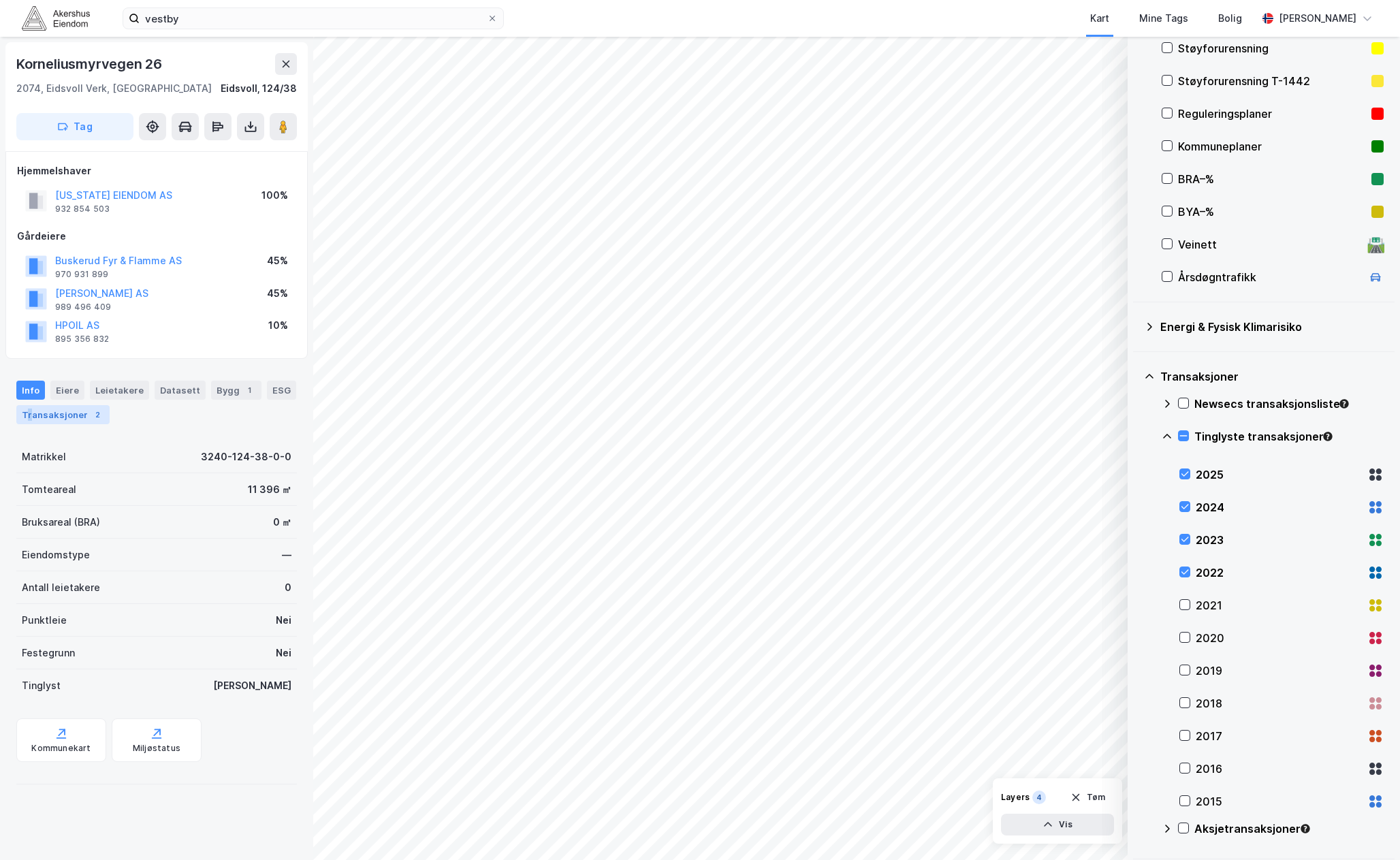
click at [29, 416] on div "Transaksjoner 2" at bounding box center [63, 414] width 94 height 19
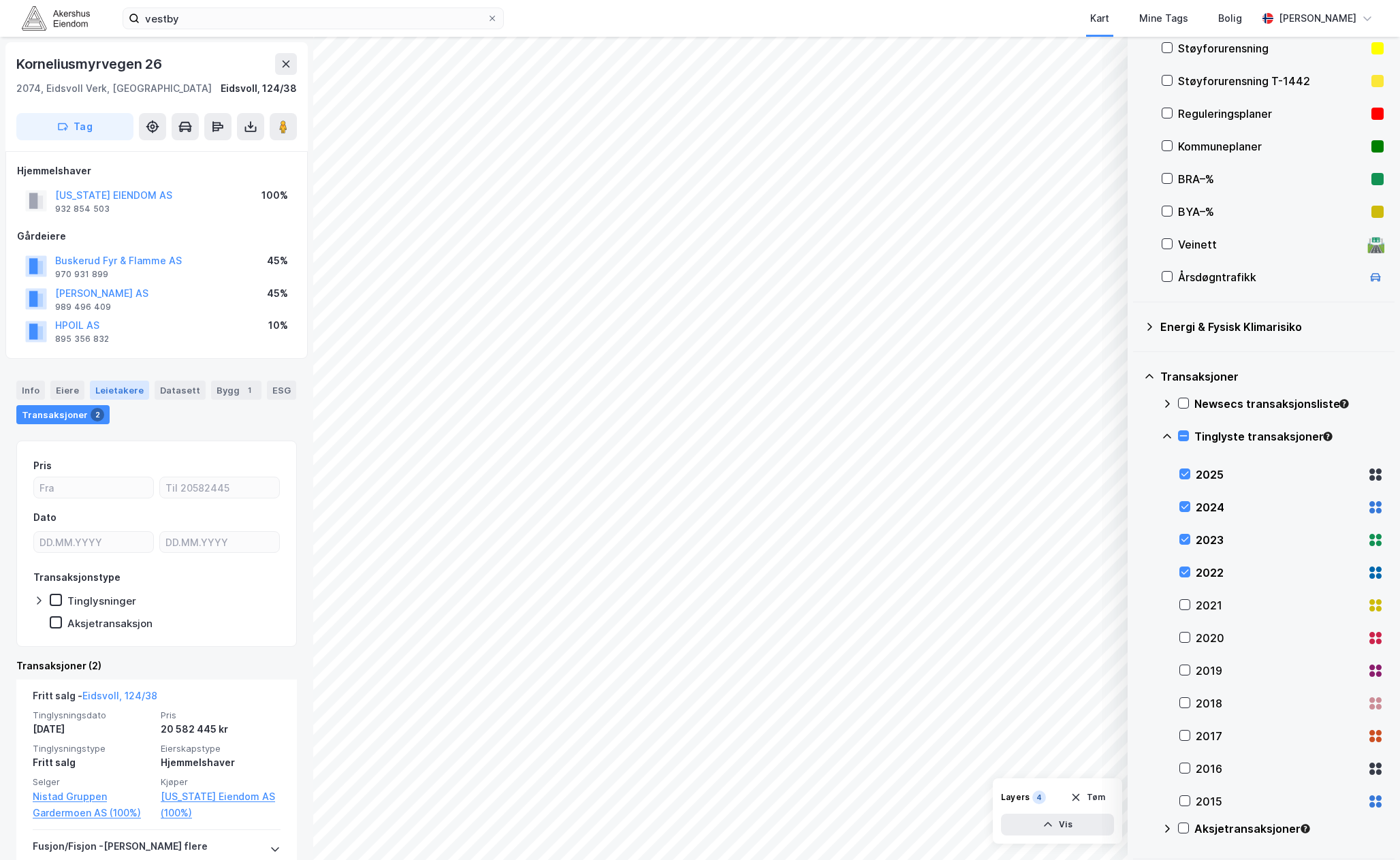
click at [111, 394] on div "Leietakere" at bounding box center [119, 389] width 59 height 19
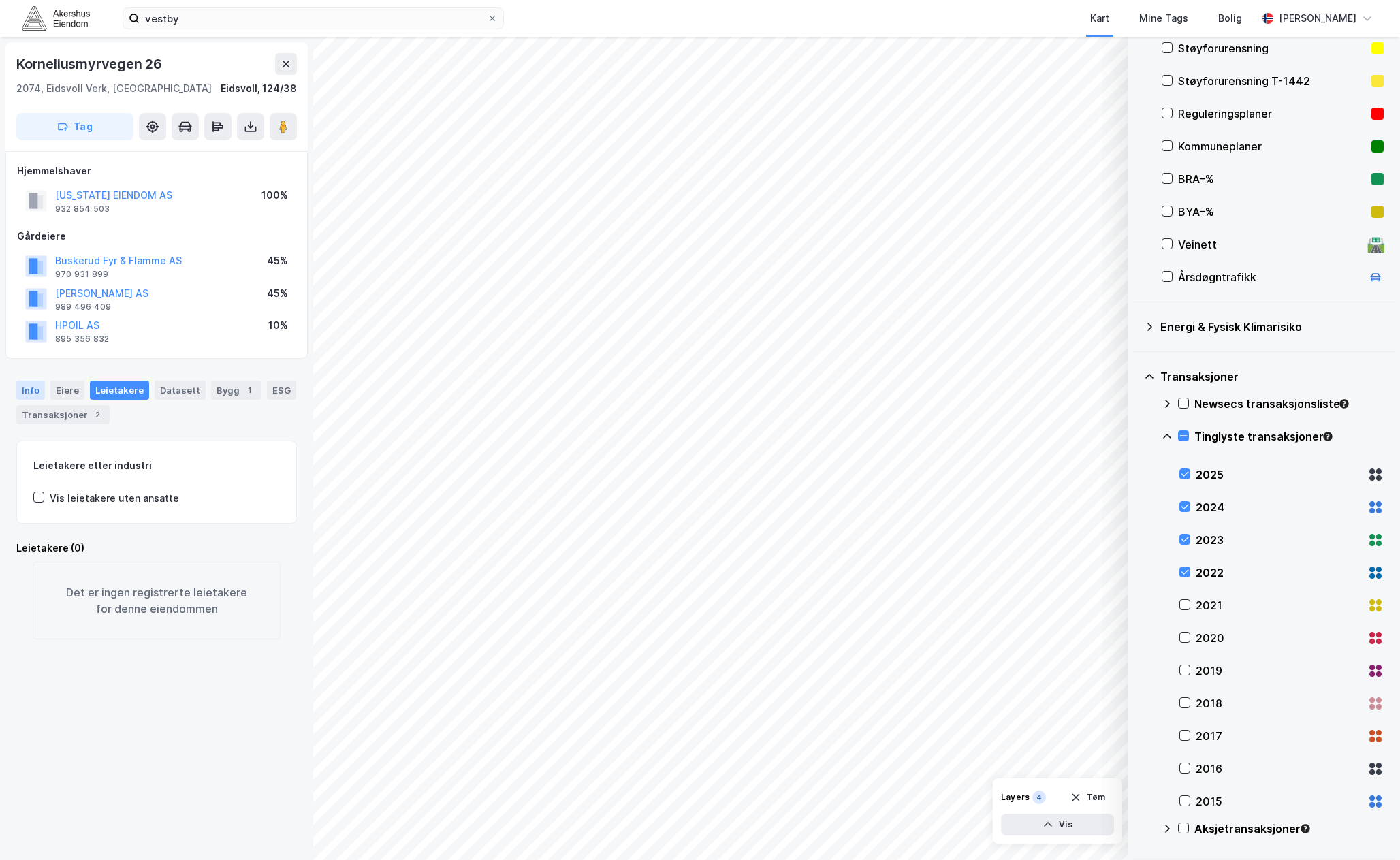
click at [33, 386] on div "Info" at bounding box center [31, 389] width 29 height 19
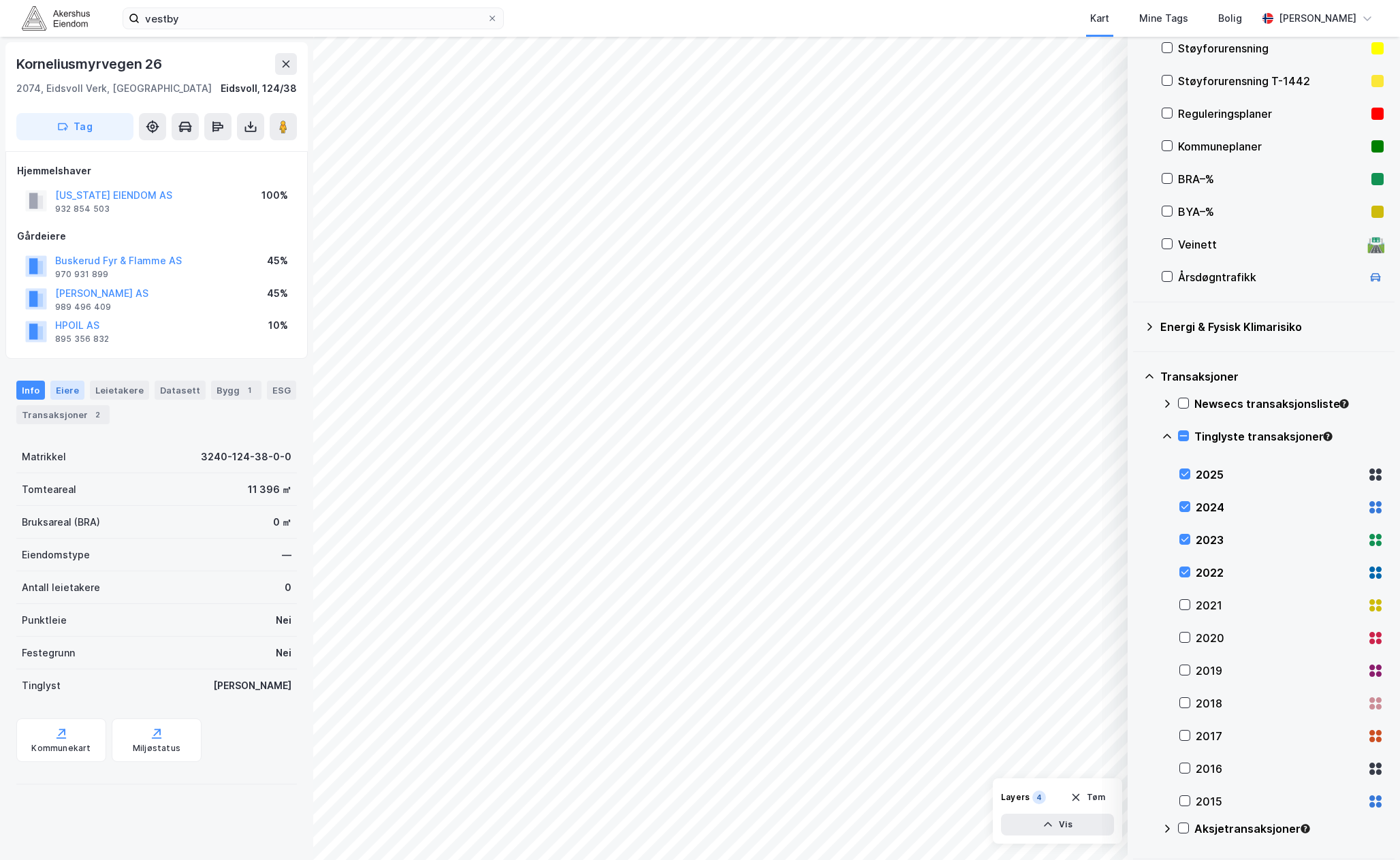
click at [63, 393] on div "Eiere" at bounding box center [67, 389] width 34 height 19
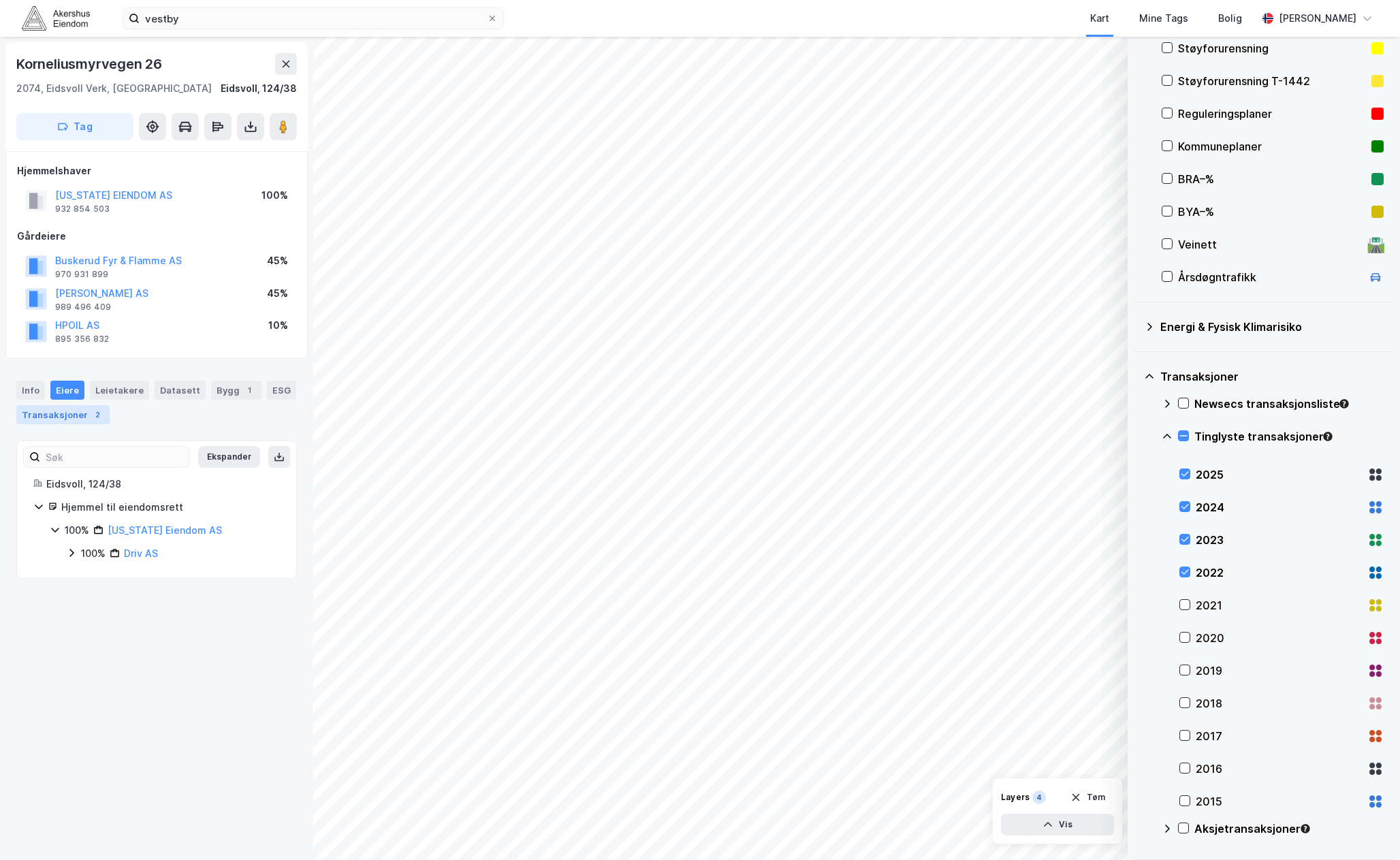
click at [43, 411] on div "Transaksjoner 2" at bounding box center [63, 414] width 94 height 19
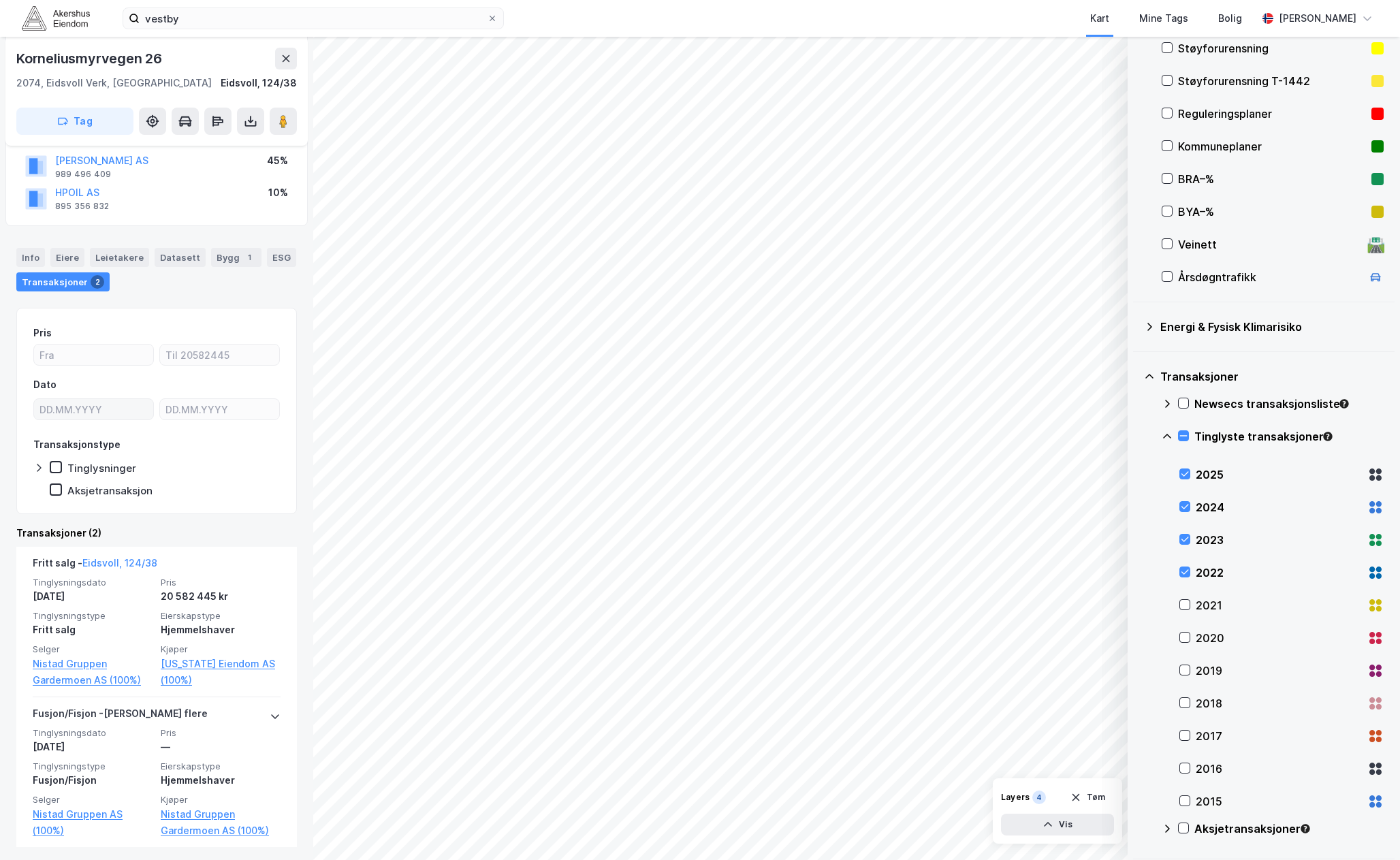
scroll to position [136, 0]
click at [50, 253] on div "Eiere" at bounding box center [67, 253] width 34 height 19
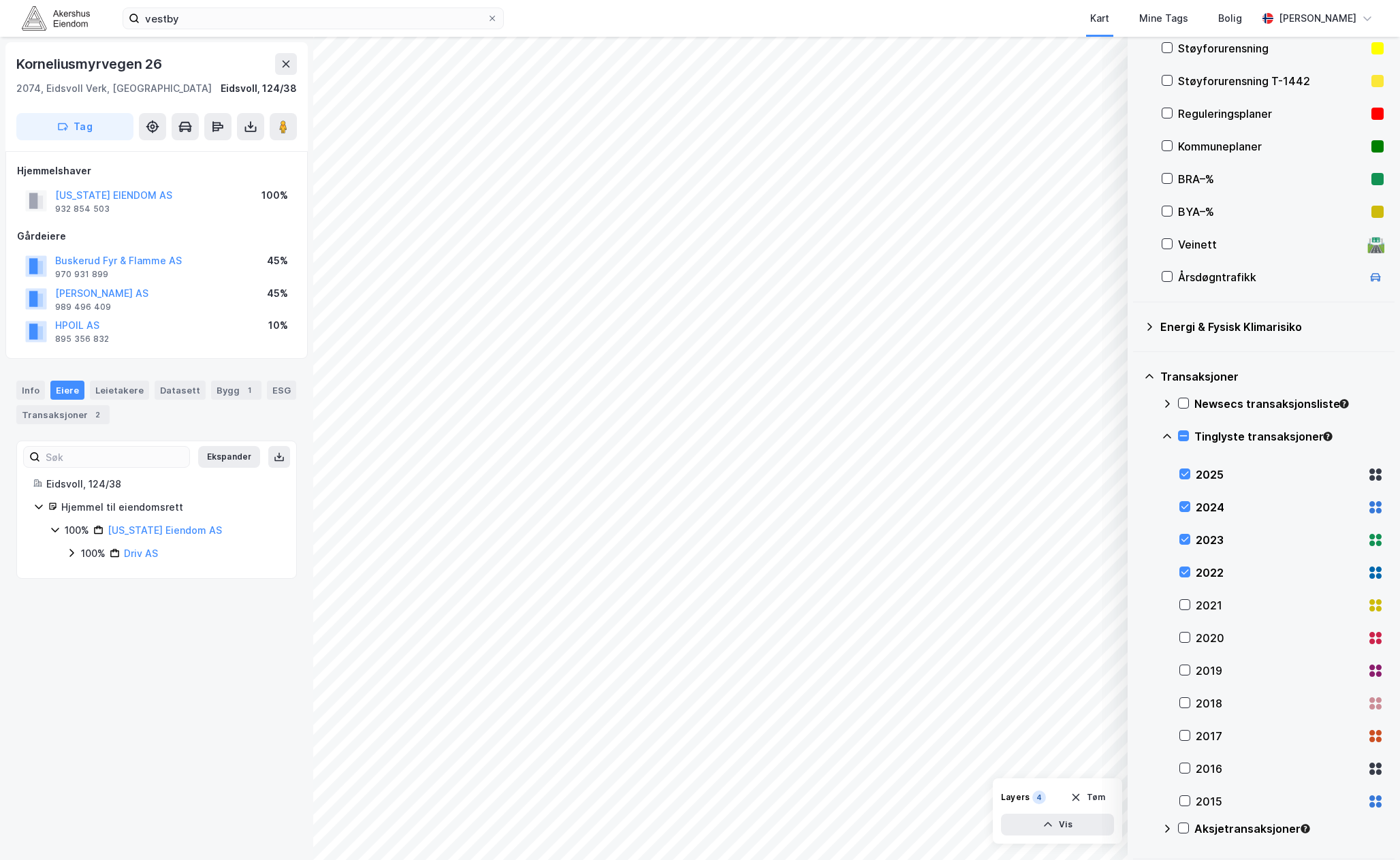
click at [38, 252] on div "Buskerud Fyr & Flamme AS 970 931 899" at bounding box center [103, 266] width 157 height 28
click at [91, 420] on div "2" at bounding box center [98, 415] width 14 height 14
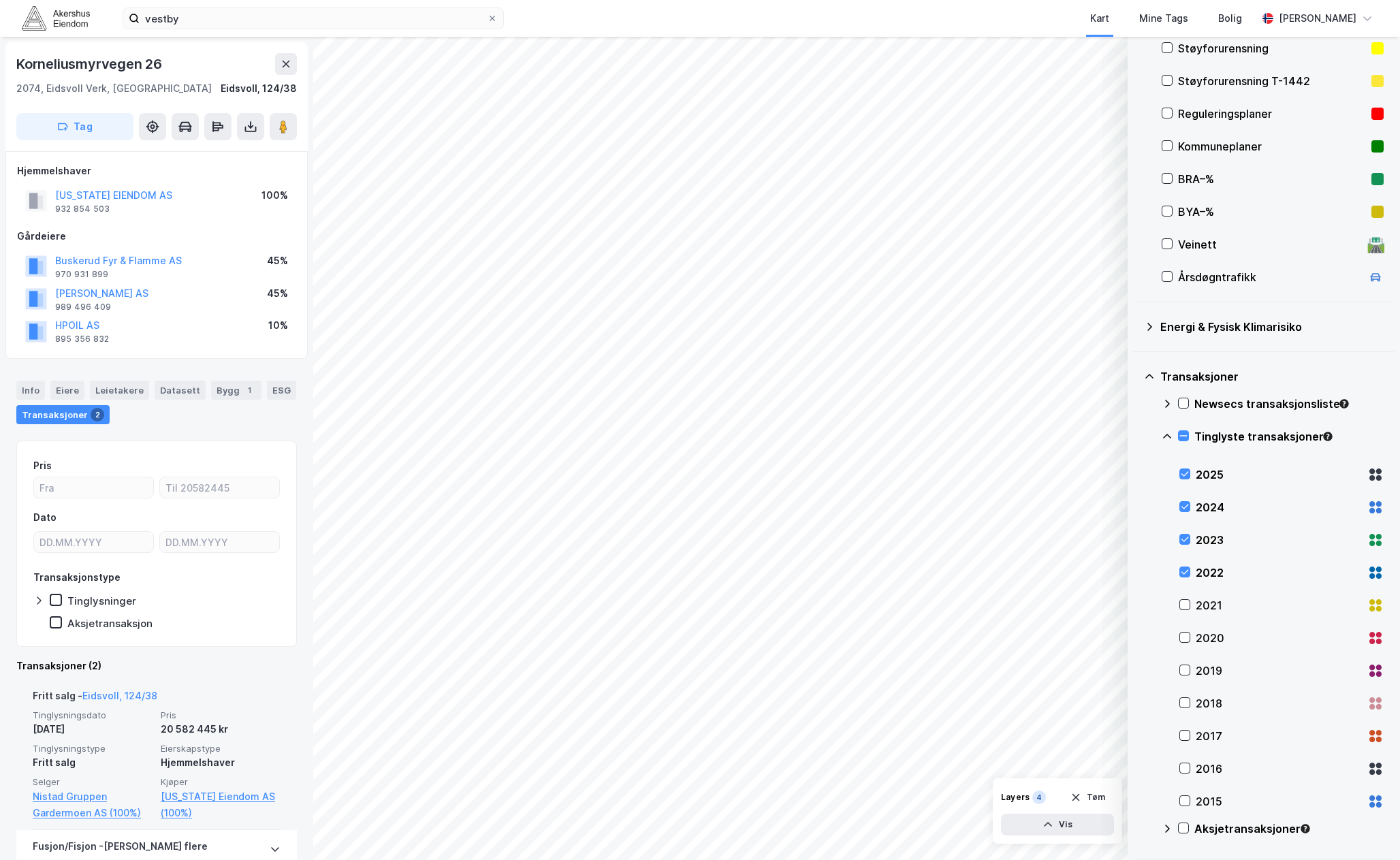
click at [107, 720] on span "Tinglysningsdato" at bounding box center [93, 715] width 120 height 12
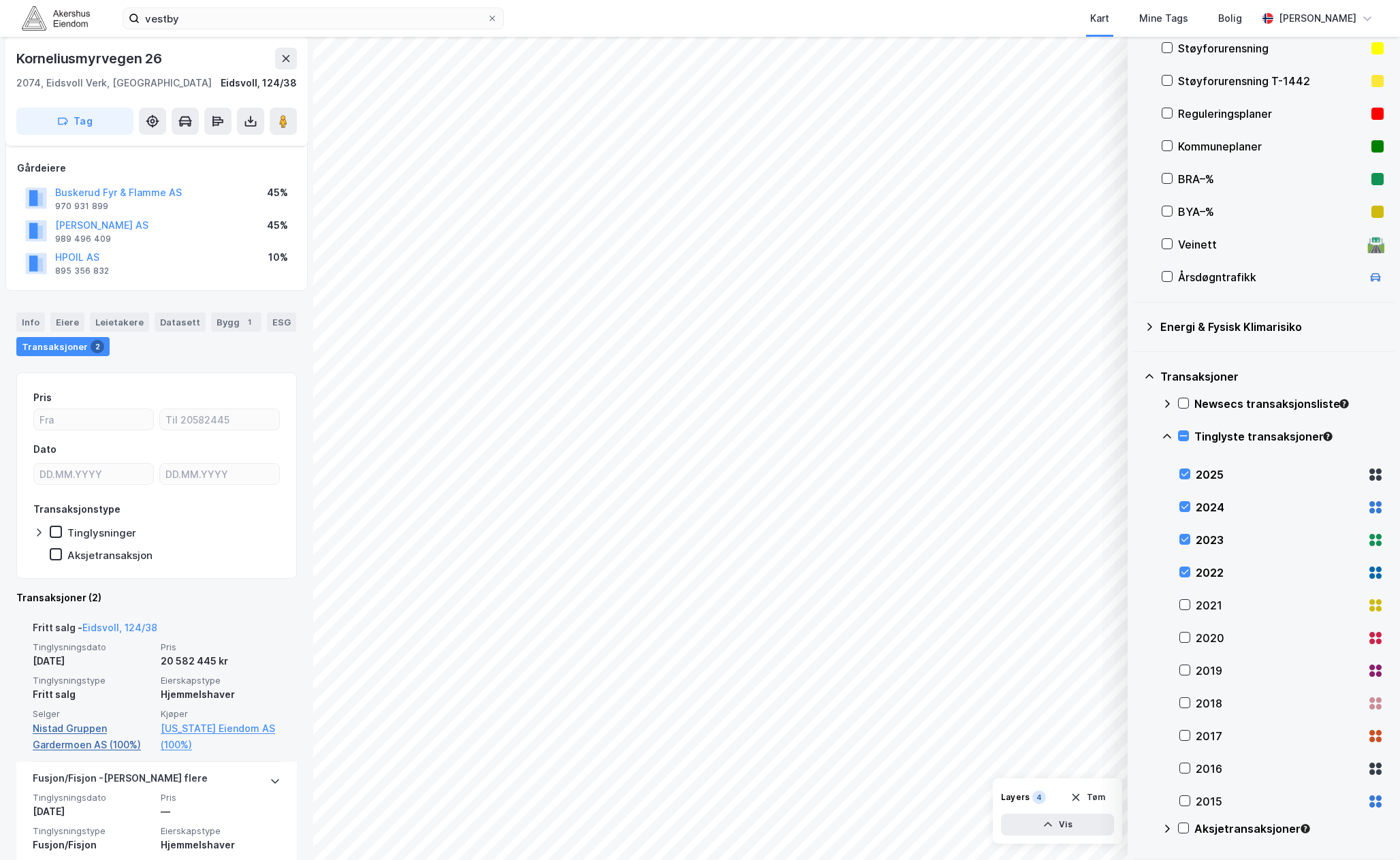
scroll to position [136, 0]
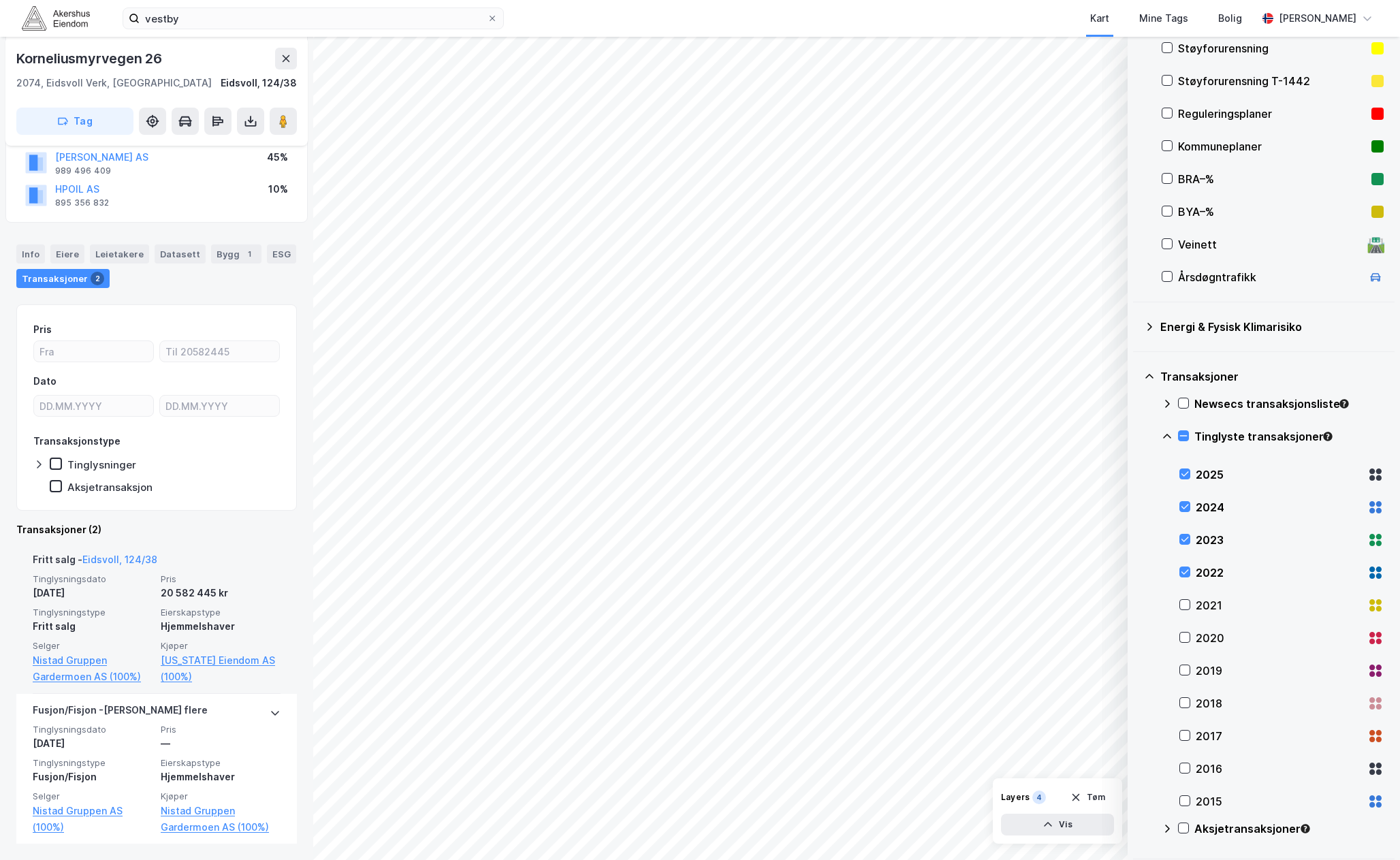
click at [96, 590] on div "[DATE]" at bounding box center [93, 593] width 120 height 17
click at [26, 255] on div "Info" at bounding box center [31, 253] width 29 height 19
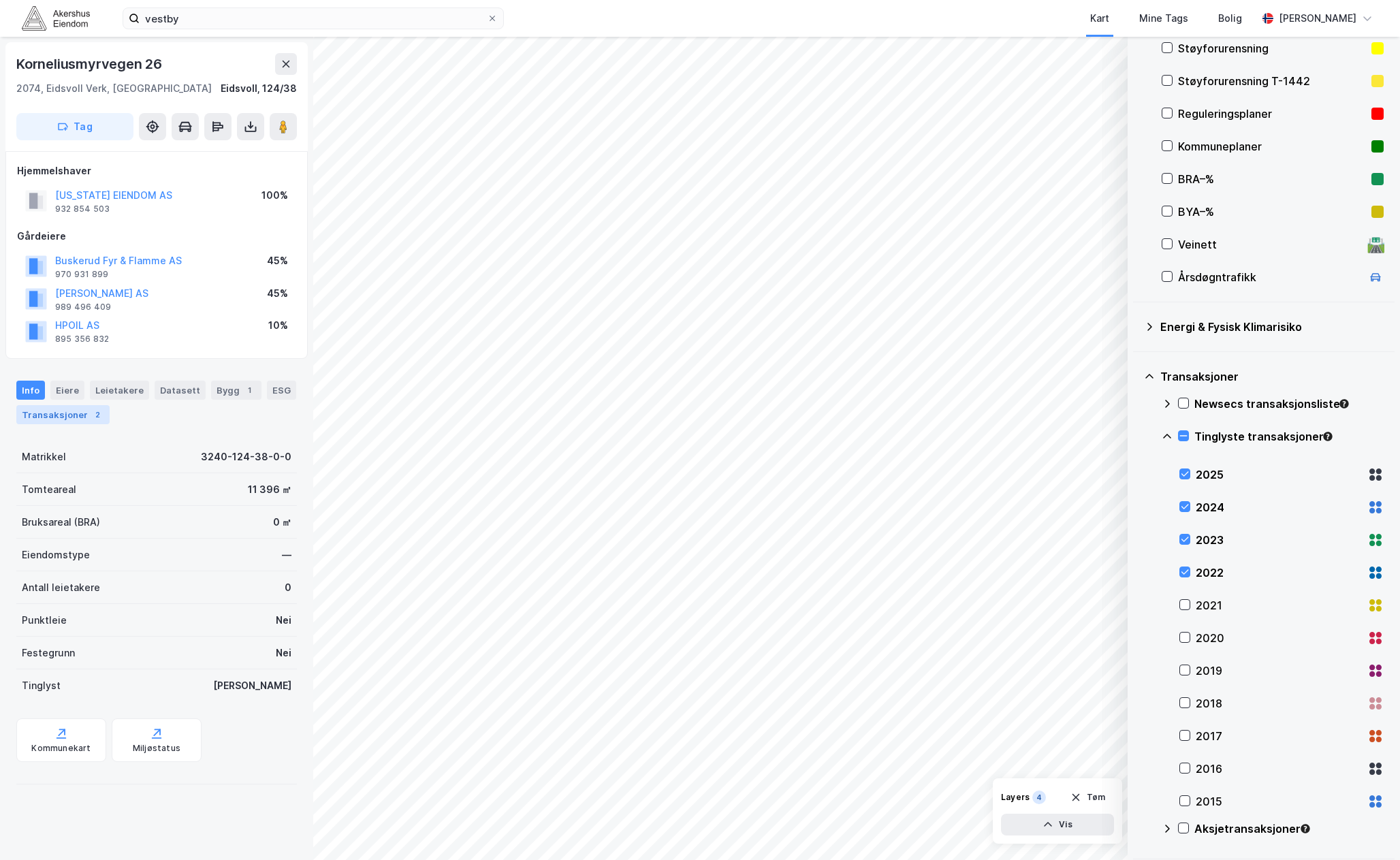
click at [91, 418] on div "2" at bounding box center [98, 415] width 14 height 14
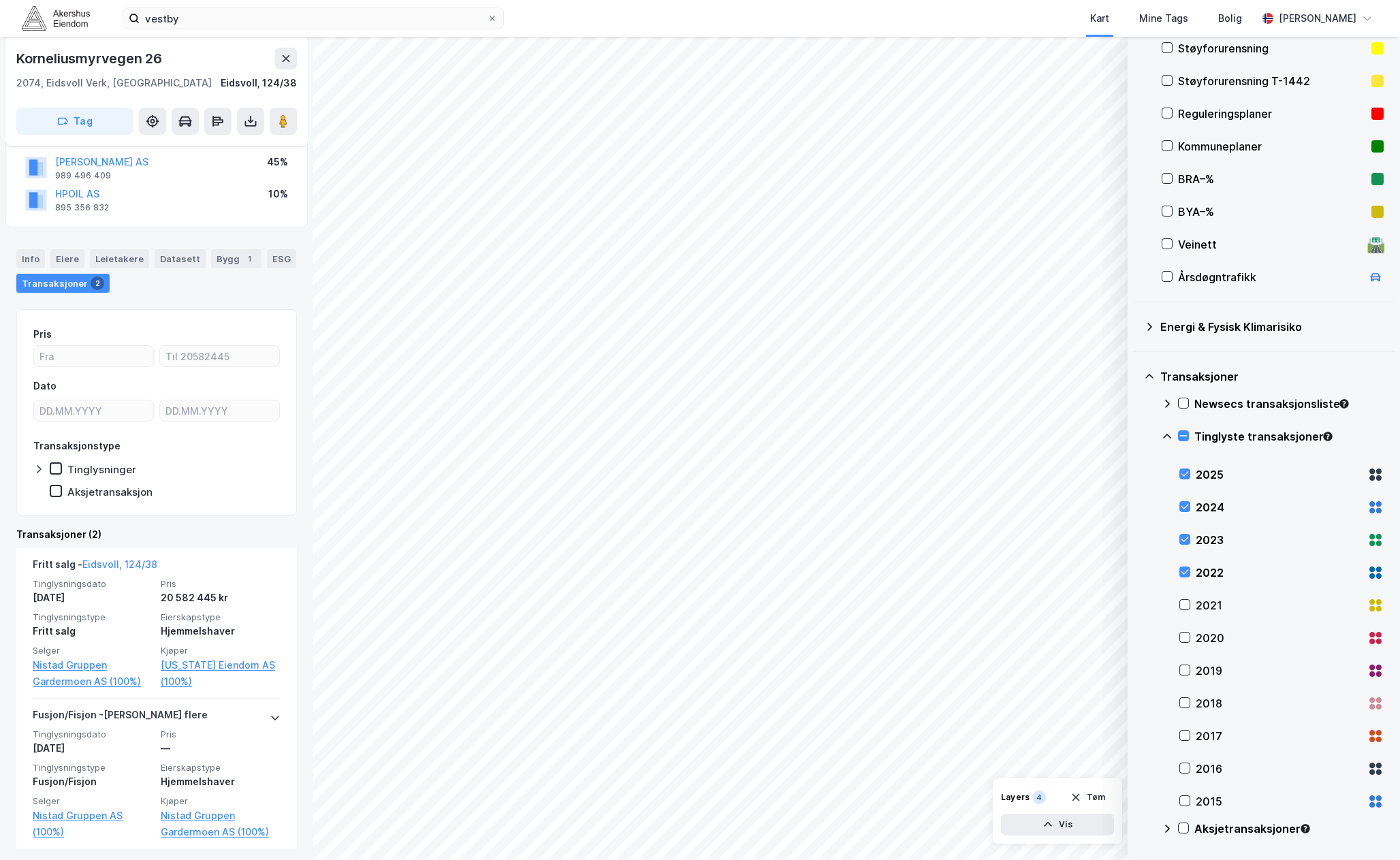
scroll to position [136, 0]
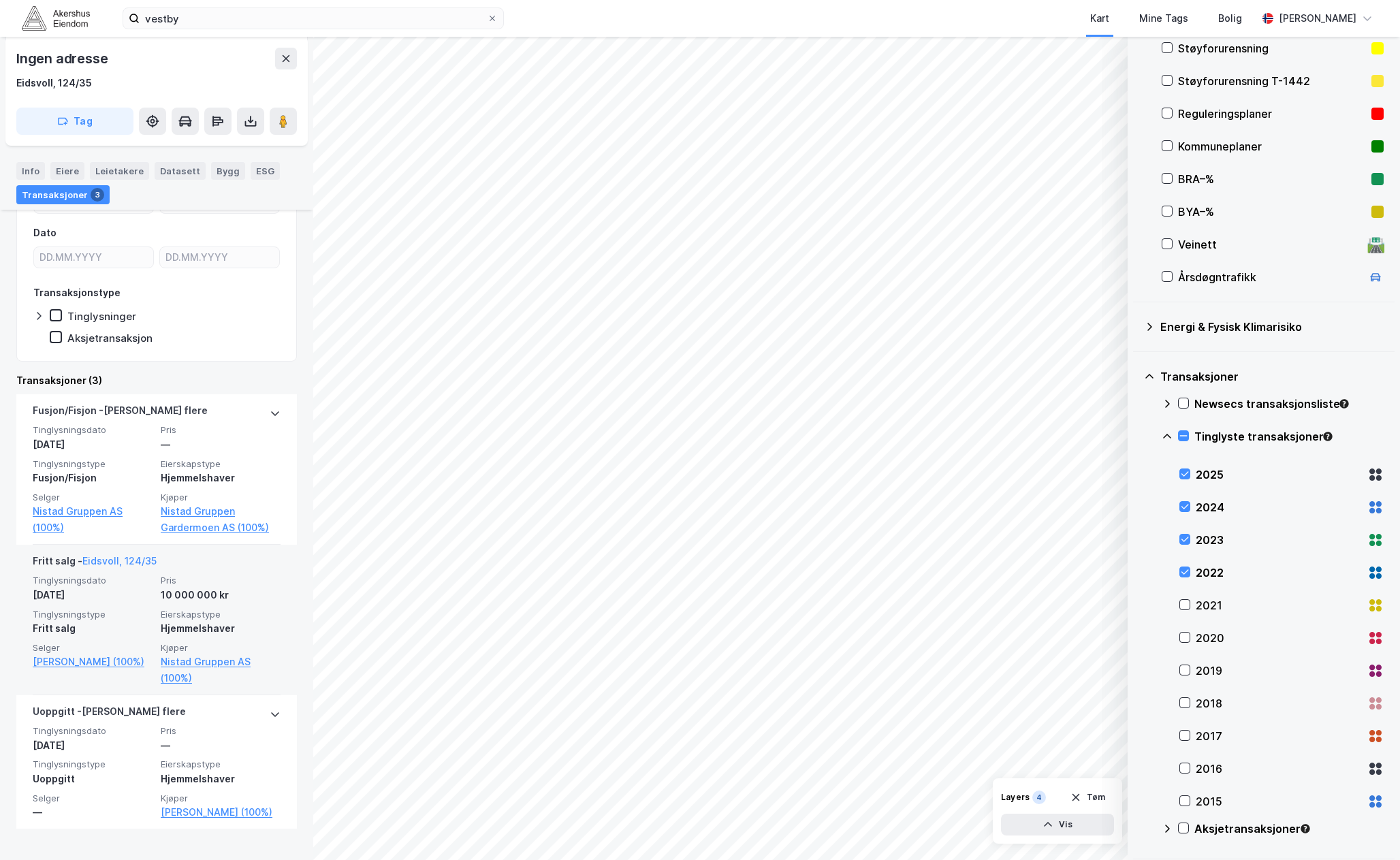
scroll to position [220, 0]
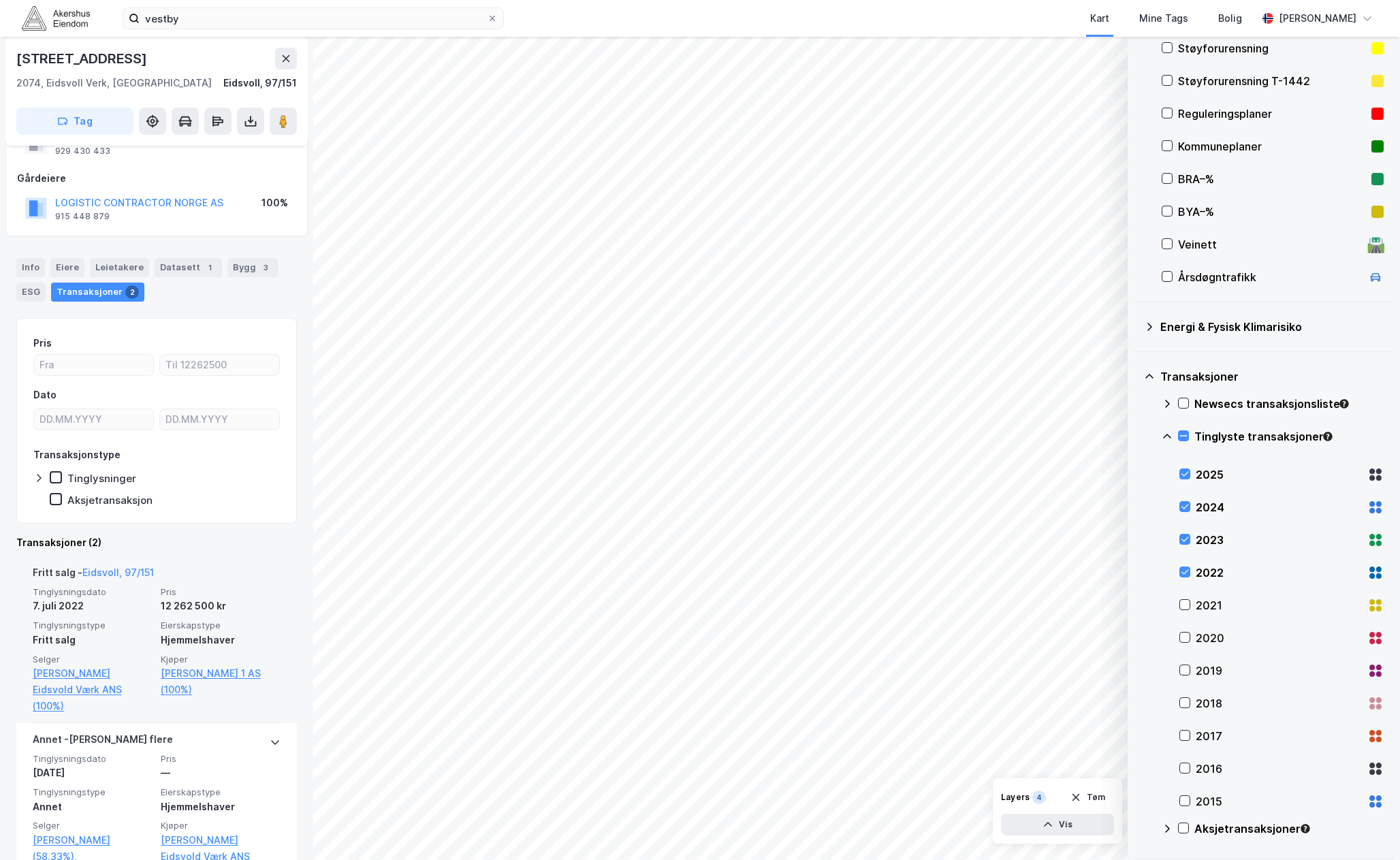
scroll to position [35, 0]
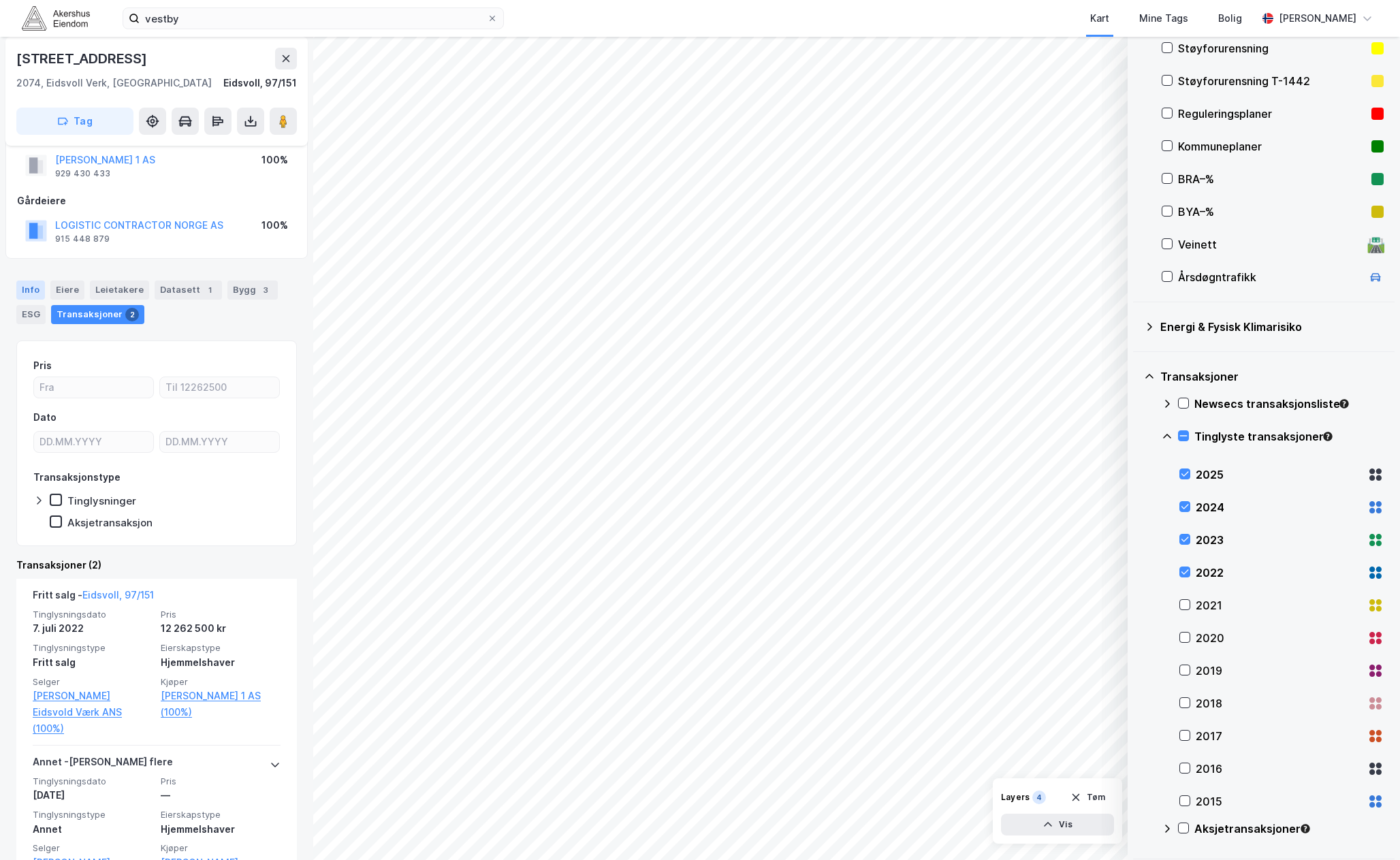
click at [27, 289] on div "Info" at bounding box center [31, 290] width 29 height 19
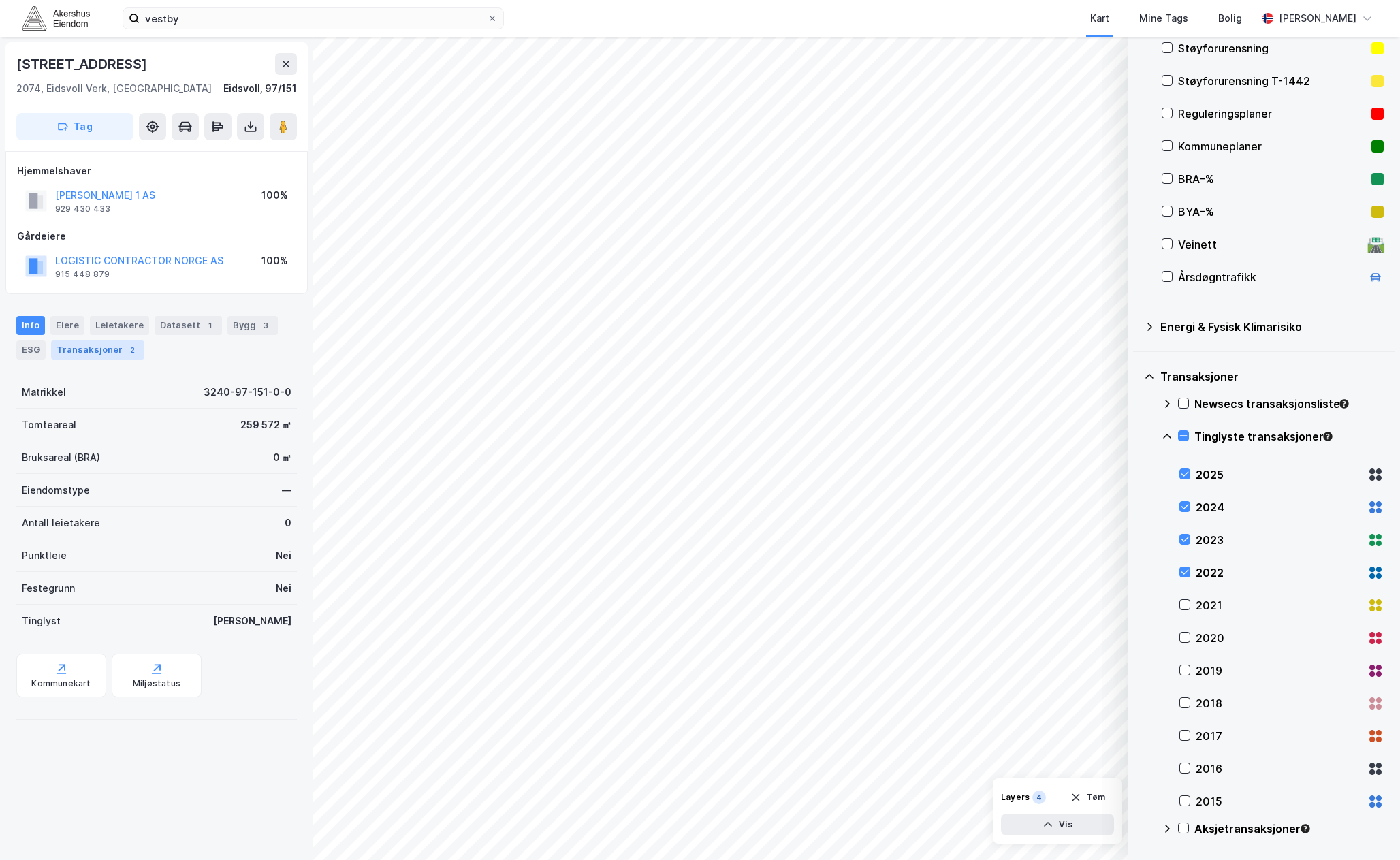
click at [92, 350] on div "Transaksjoner 2" at bounding box center [98, 350] width 94 height 19
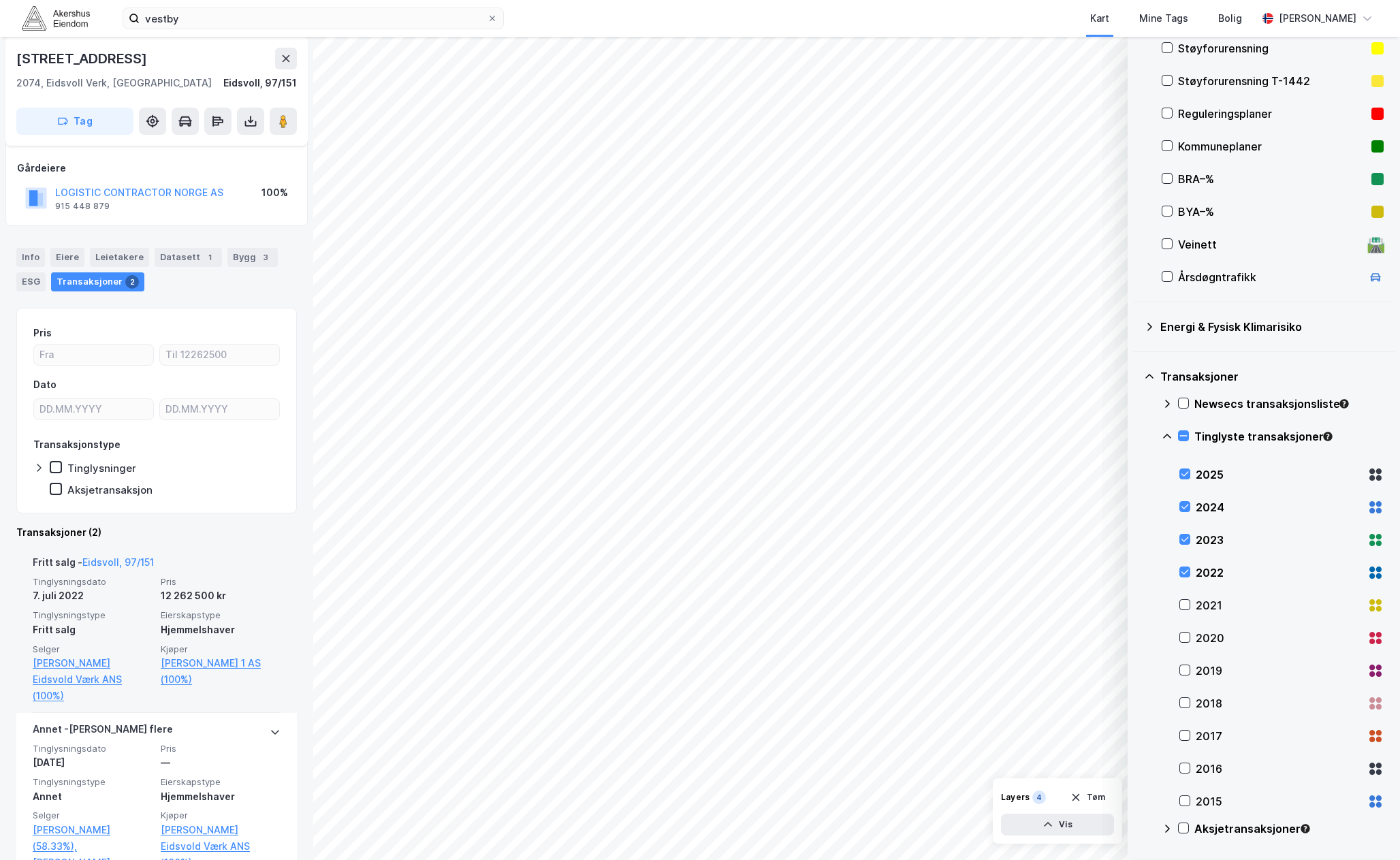
scroll to position [103, 0]
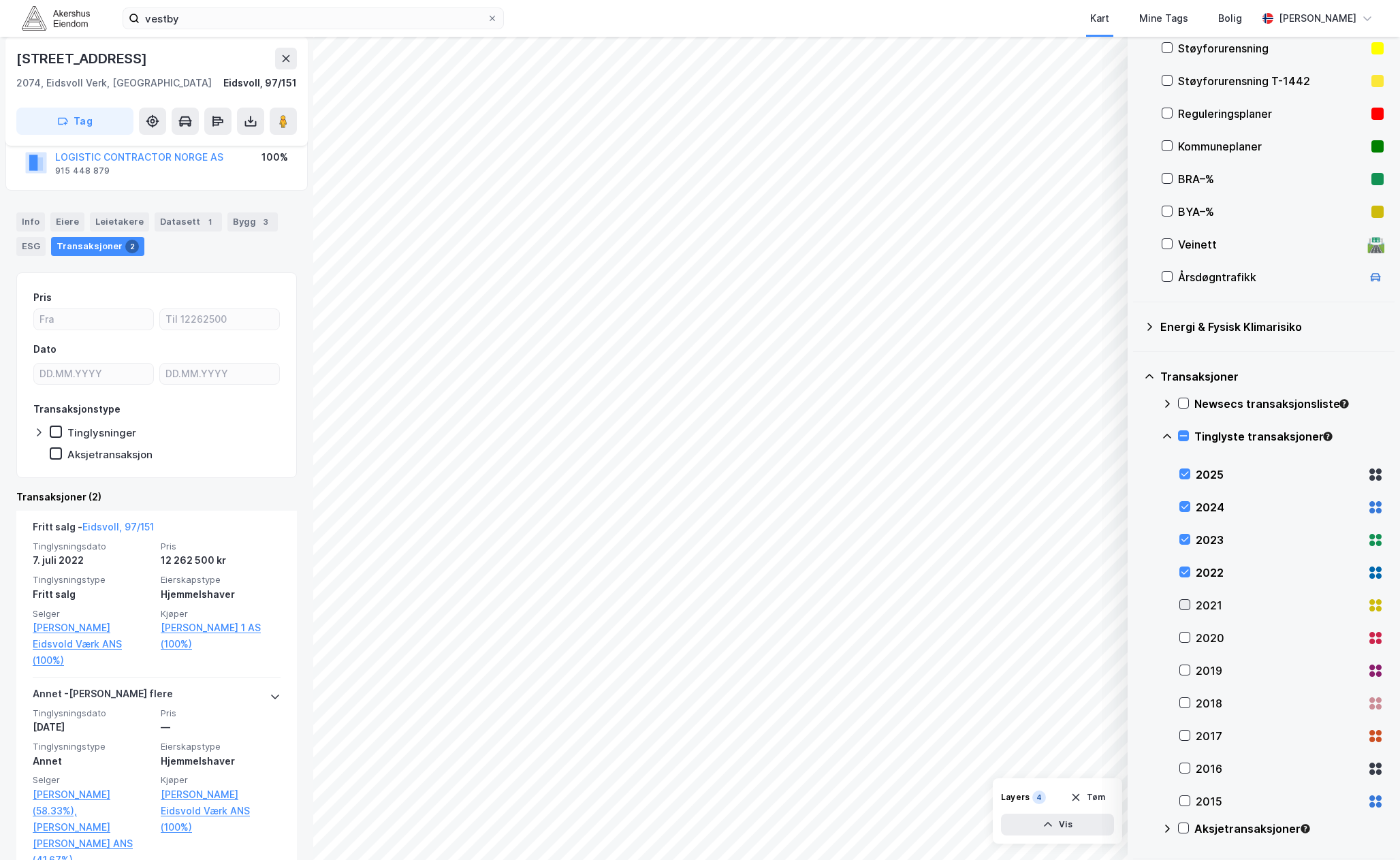
click at [1184, 601] on icon at bounding box center [1185, 605] width 10 height 10
click at [1181, 634] on icon at bounding box center [1185, 637] width 10 height 10
click at [1184, 671] on icon at bounding box center [1185, 670] width 10 height 10
click at [1186, 703] on icon at bounding box center [1185, 702] width 8 height 5
click at [1182, 741] on div at bounding box center [1184, 735] width 11 height 11
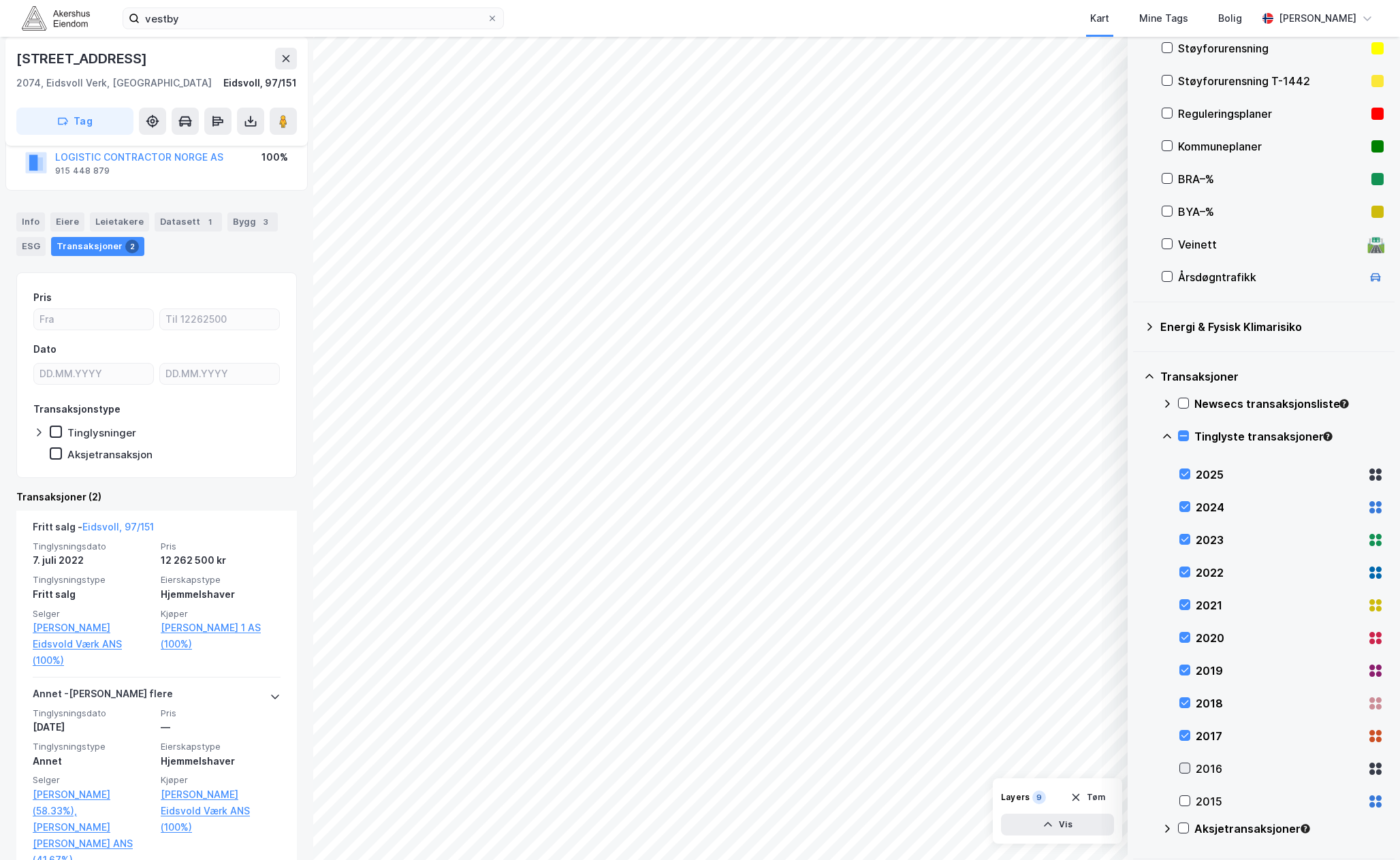
click at [1183, 763] on icon at bounding box center [1185, 768] width 10 height 10
click at [1185, 795] on div "2015" at bounding box center [1281, 801] width 204 height 33
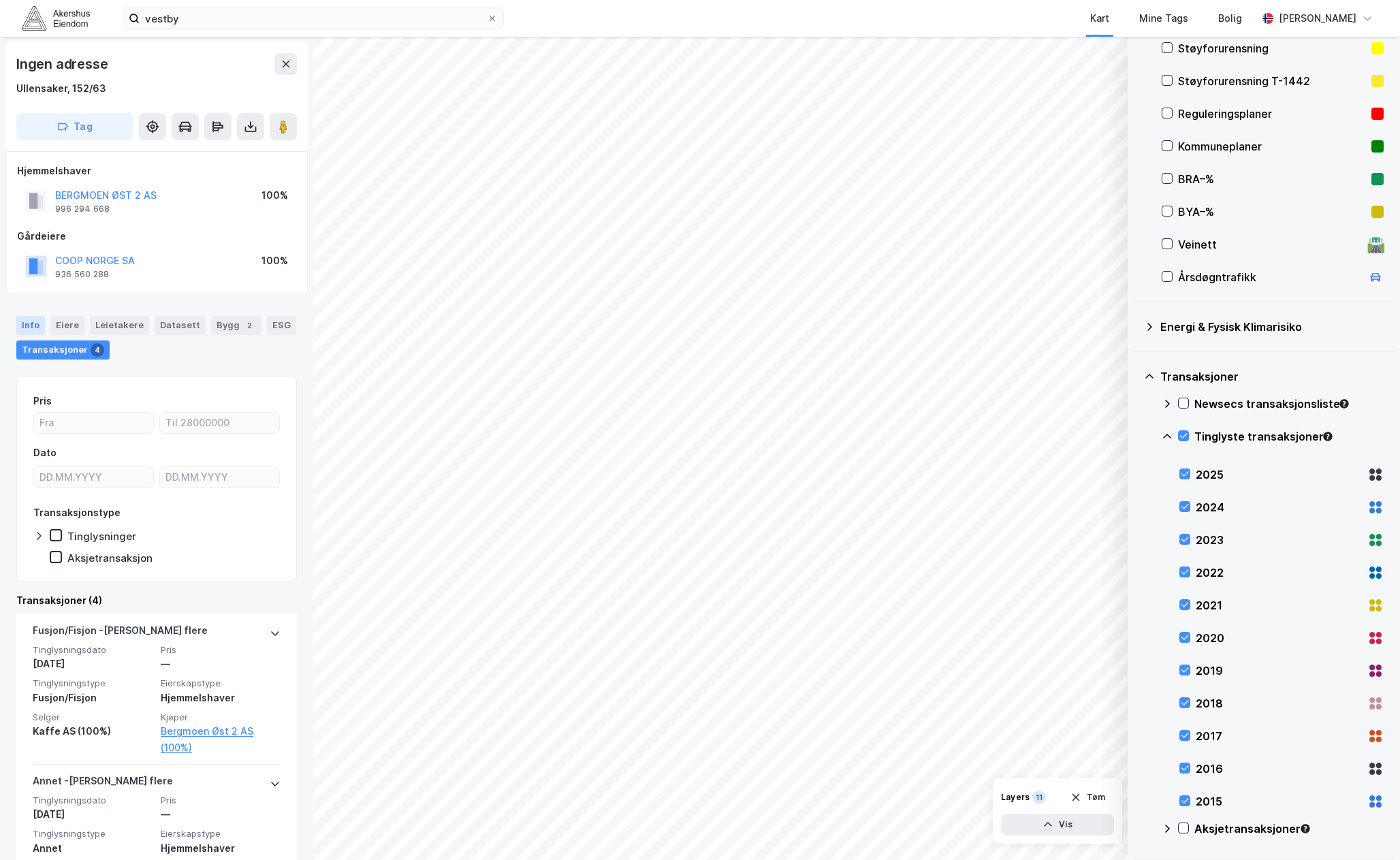
click at [32, 323] on div "Info" at bounding box center [31, 325] width 29 height 19
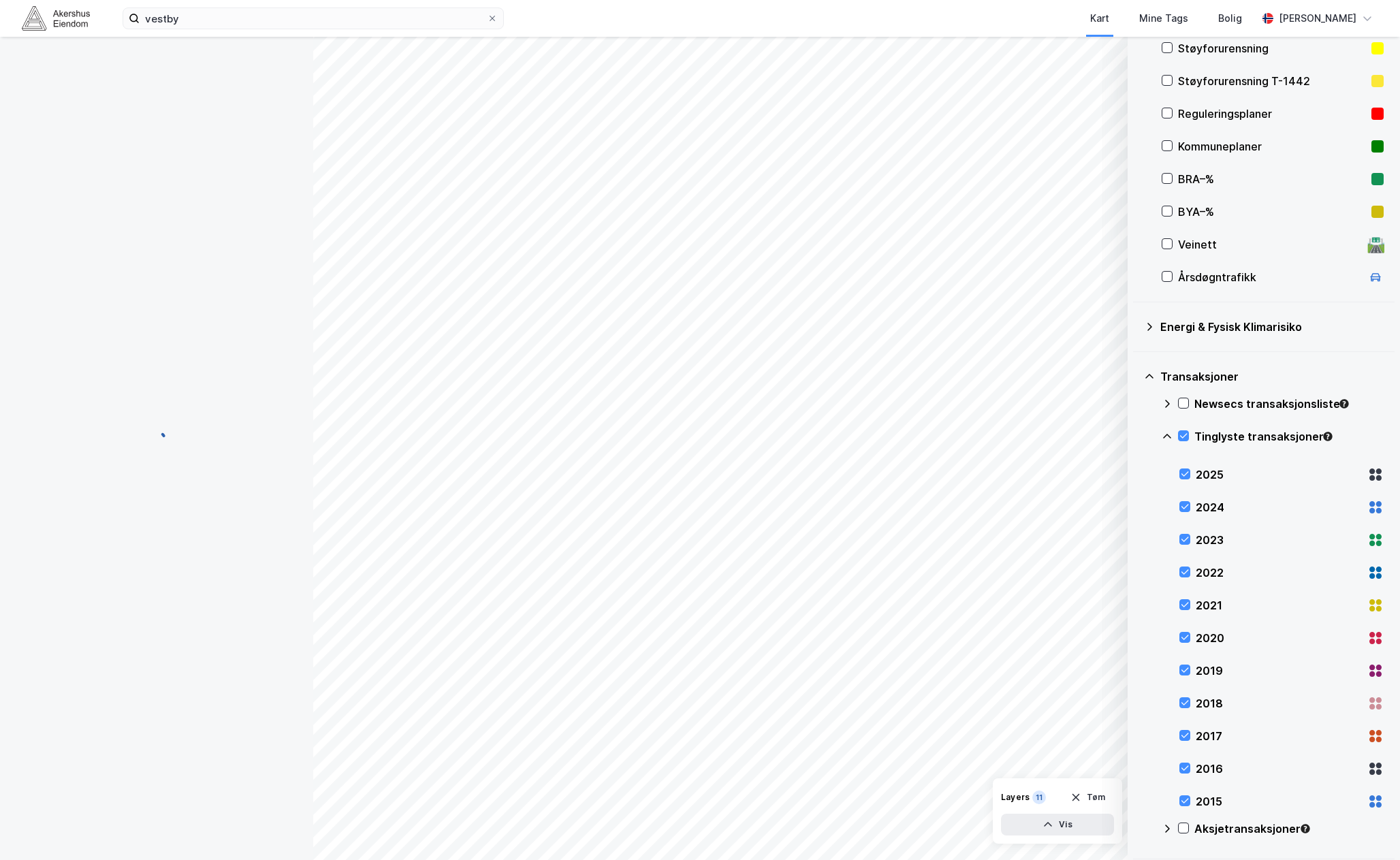
scroll to position [12, 0]
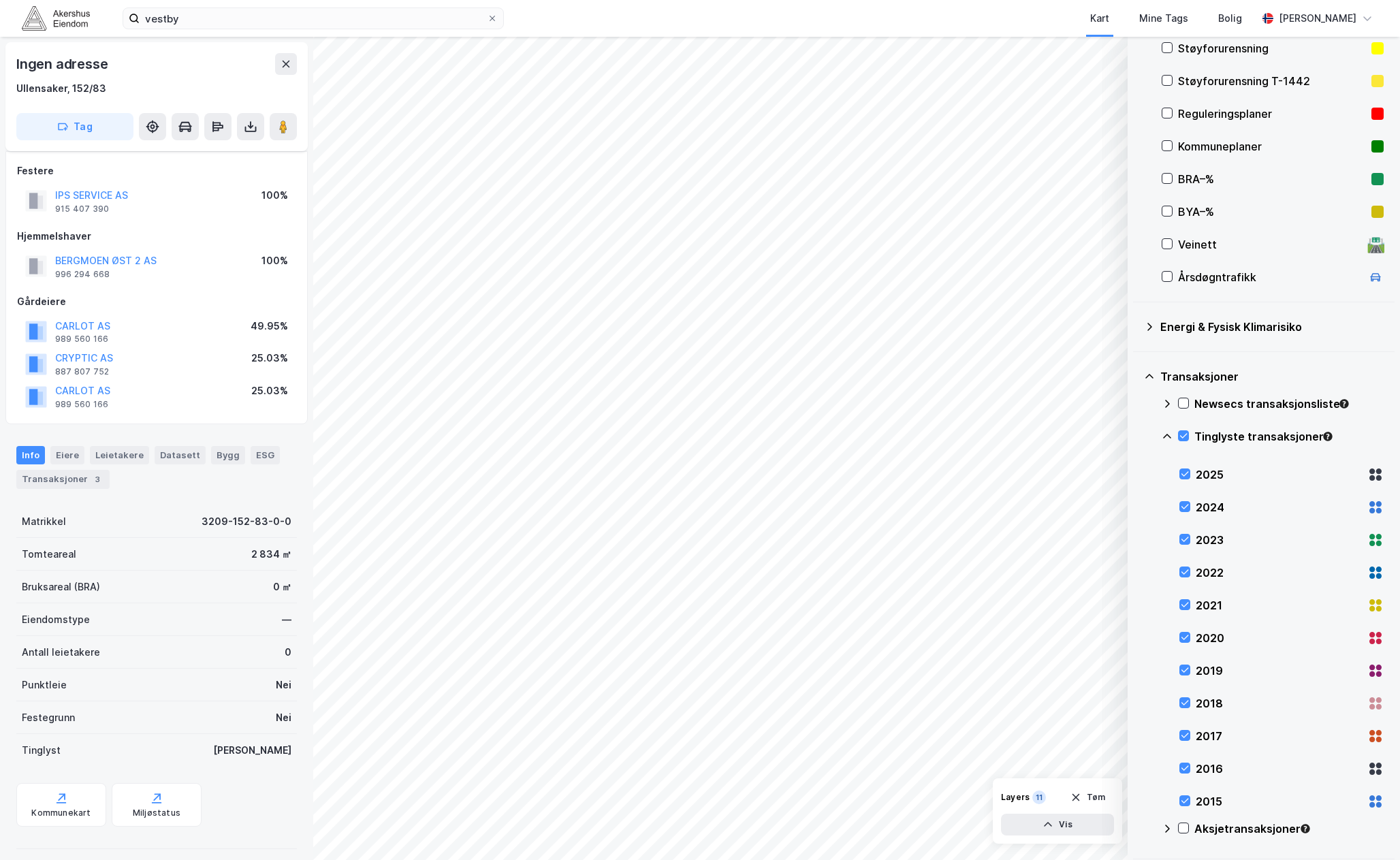
scroll to position [11, 0]
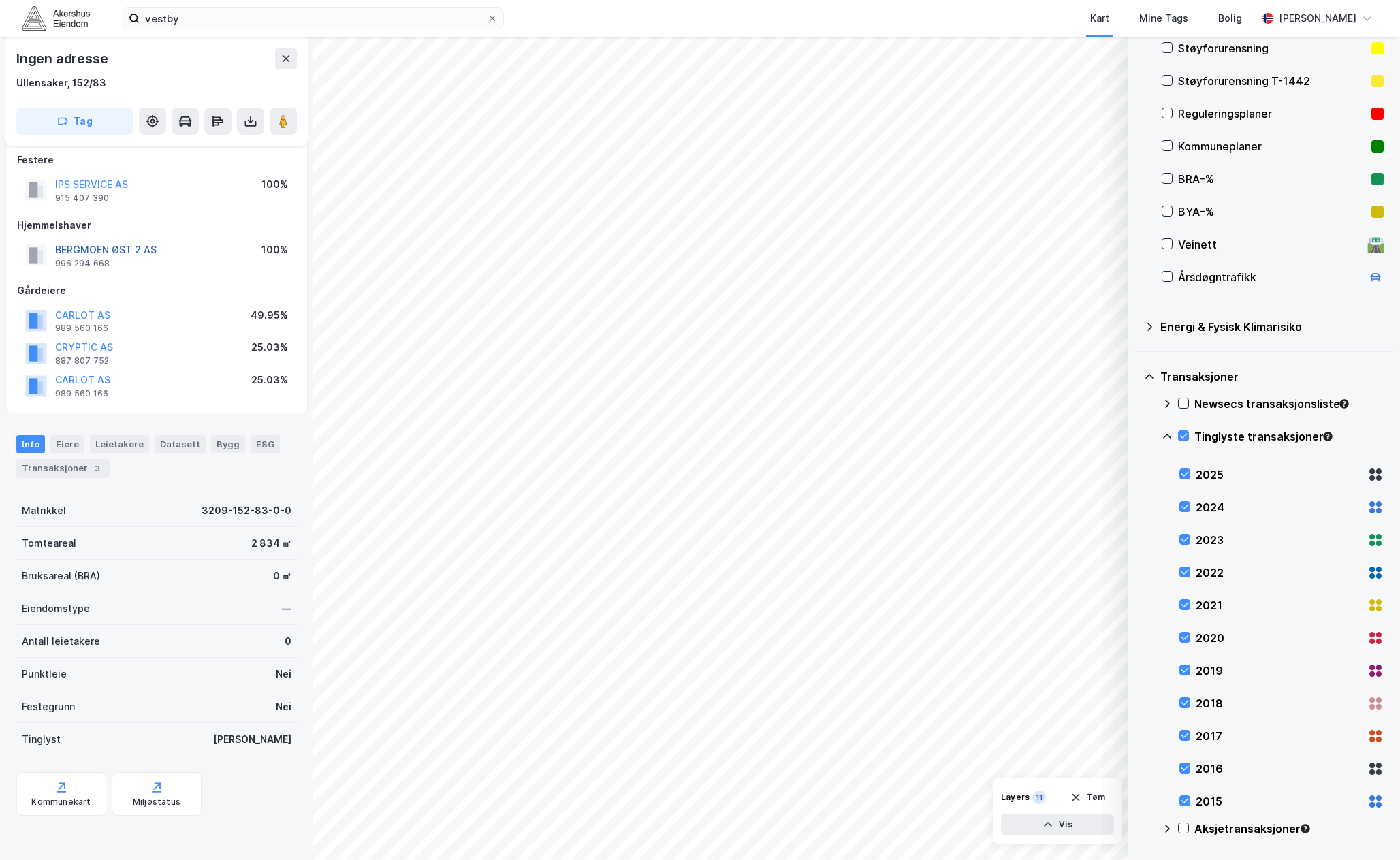
click at [0, 0] on button "BERGMOEN ØST 2 AS" at bounding box center [0, 0] width 0 height 0
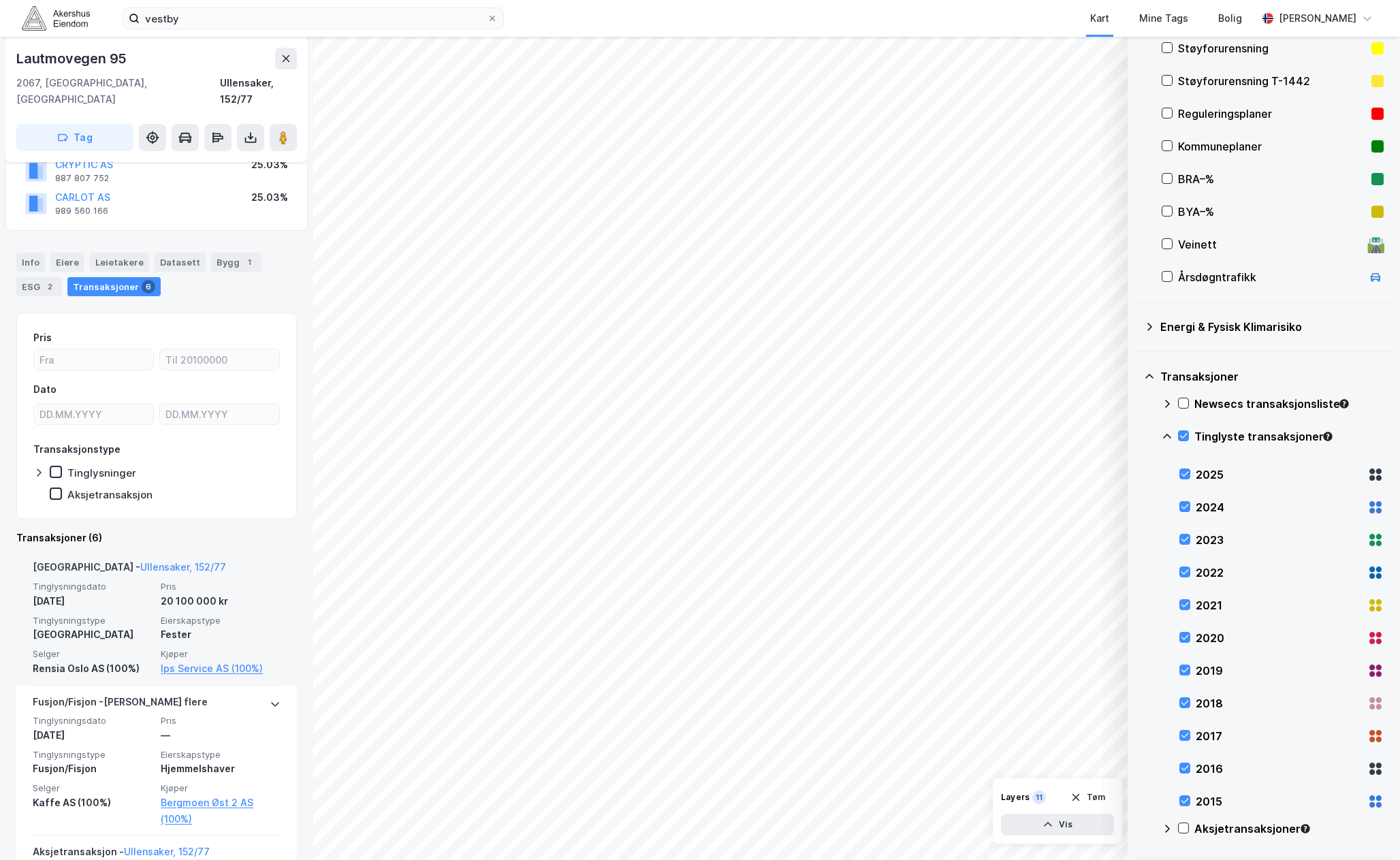
scroll to position [341, 0]
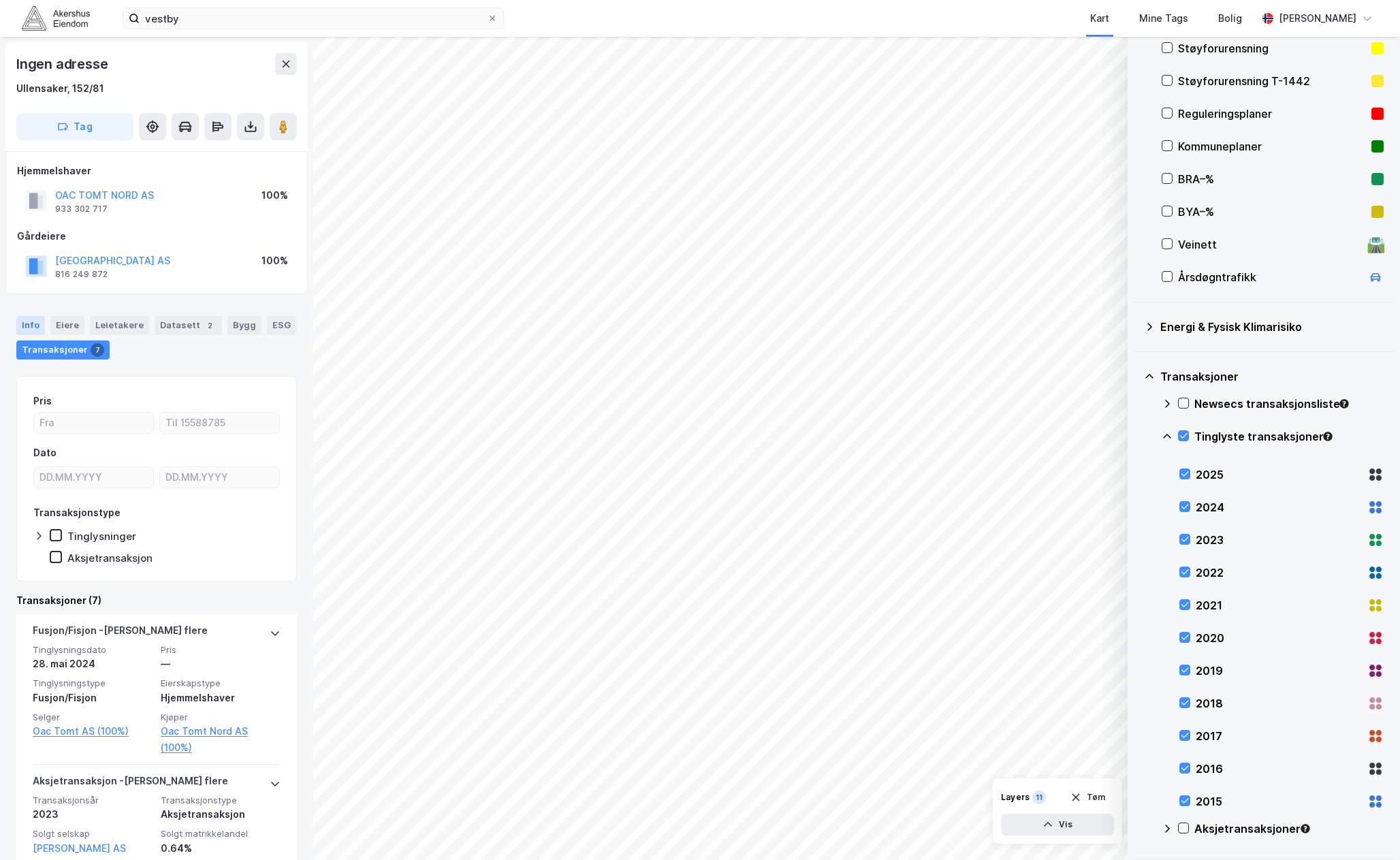
click at [26, 326] on div "Info" at bounding box center [31, 325] width 29 height 19
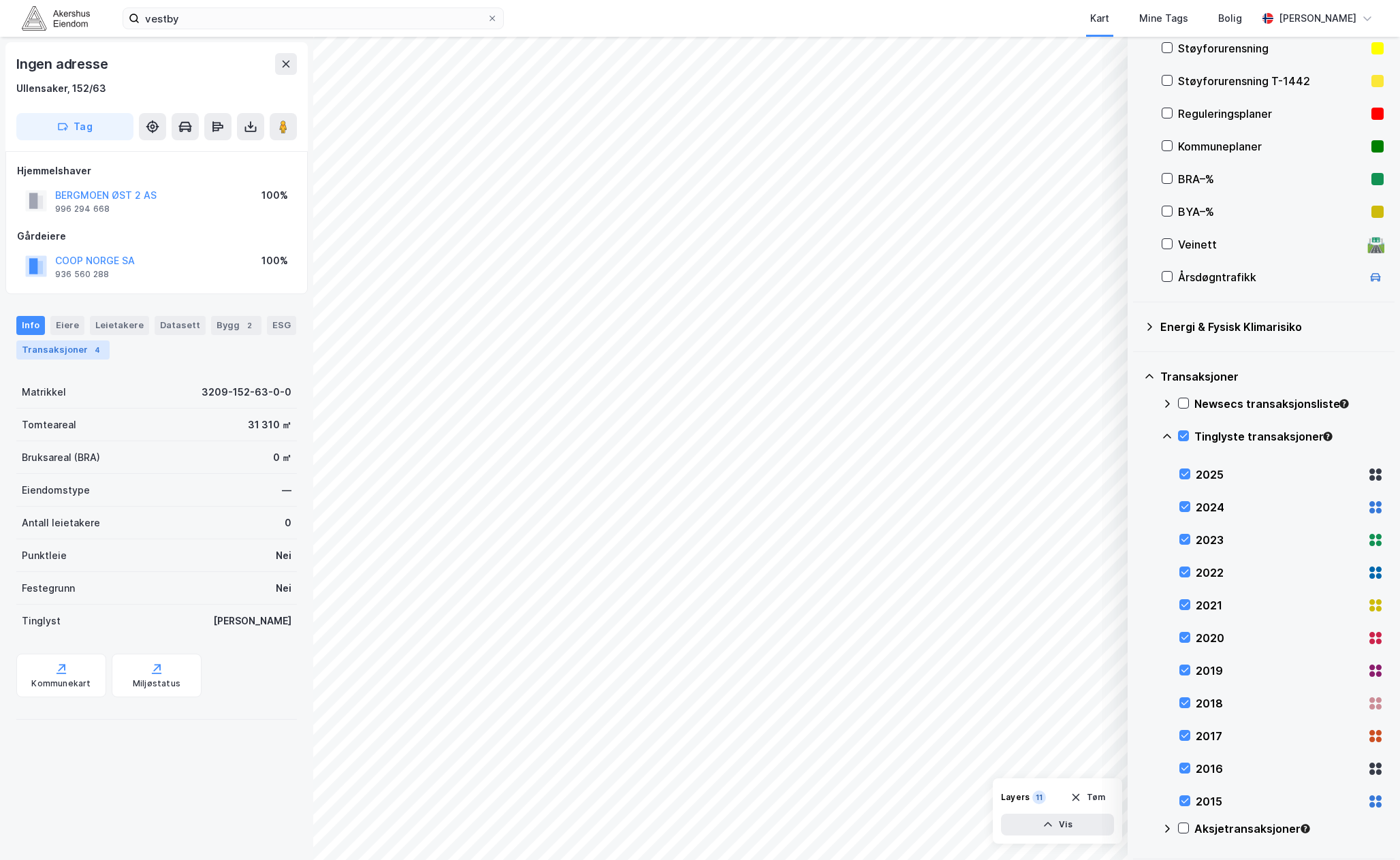
click at [78, 347] on div "Transaksjoner 4" at bounding box center [63, 350] width 94 height 19
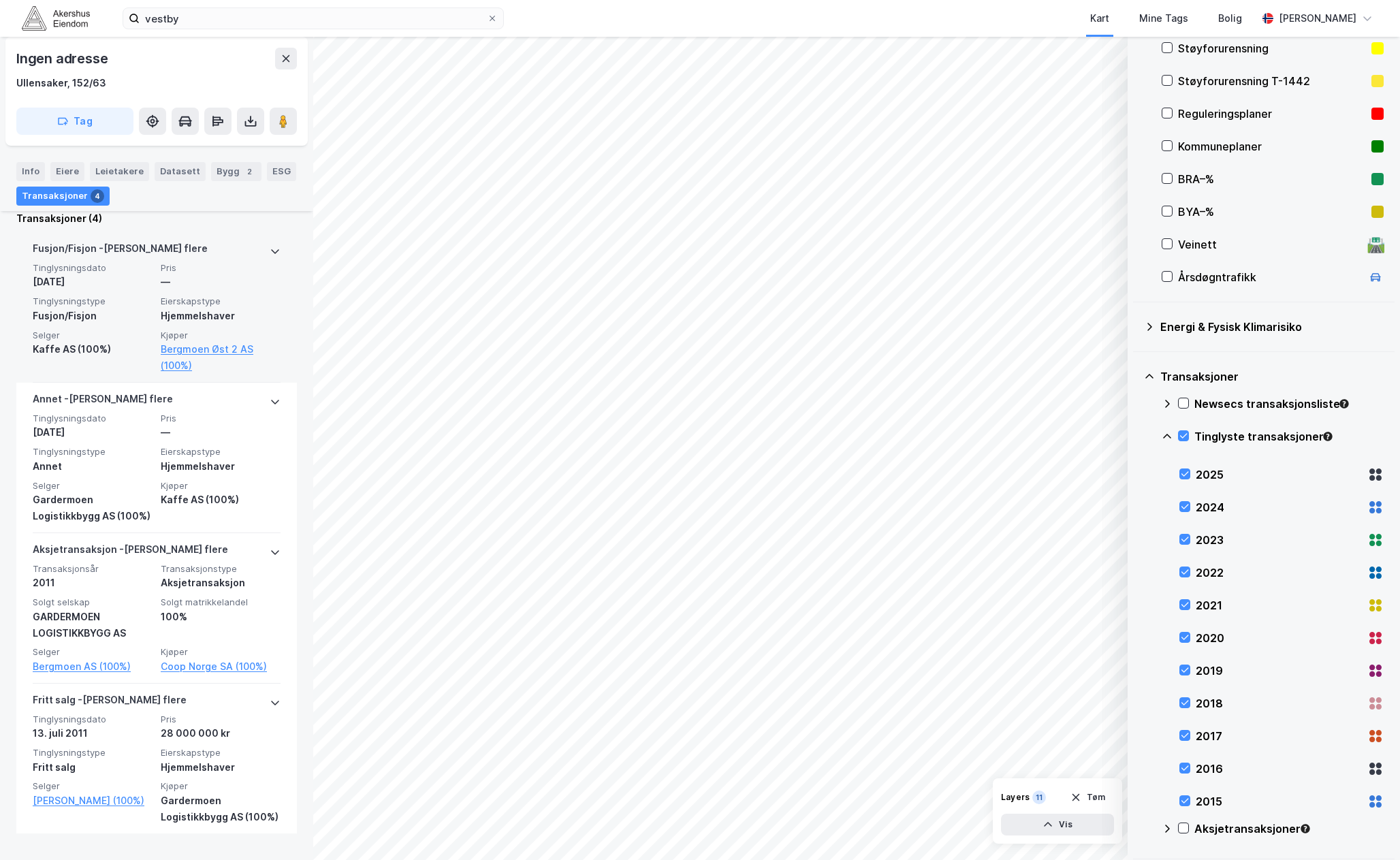
scroll to position [405, 0]
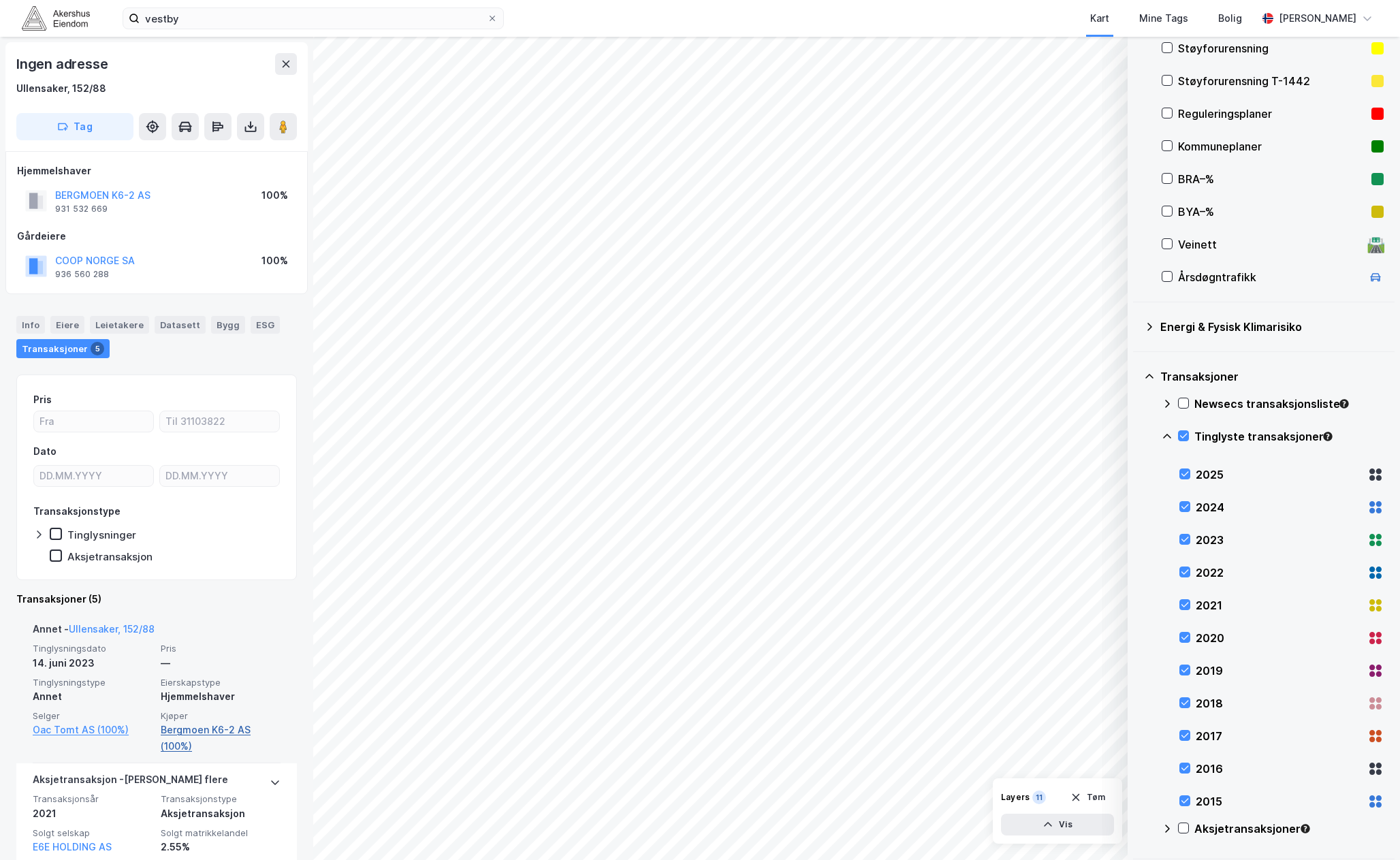
click at [201, 729] on link "Bergmoen K6-2 AS (100%)" at bounding box center [221, 738] width 120 height 33
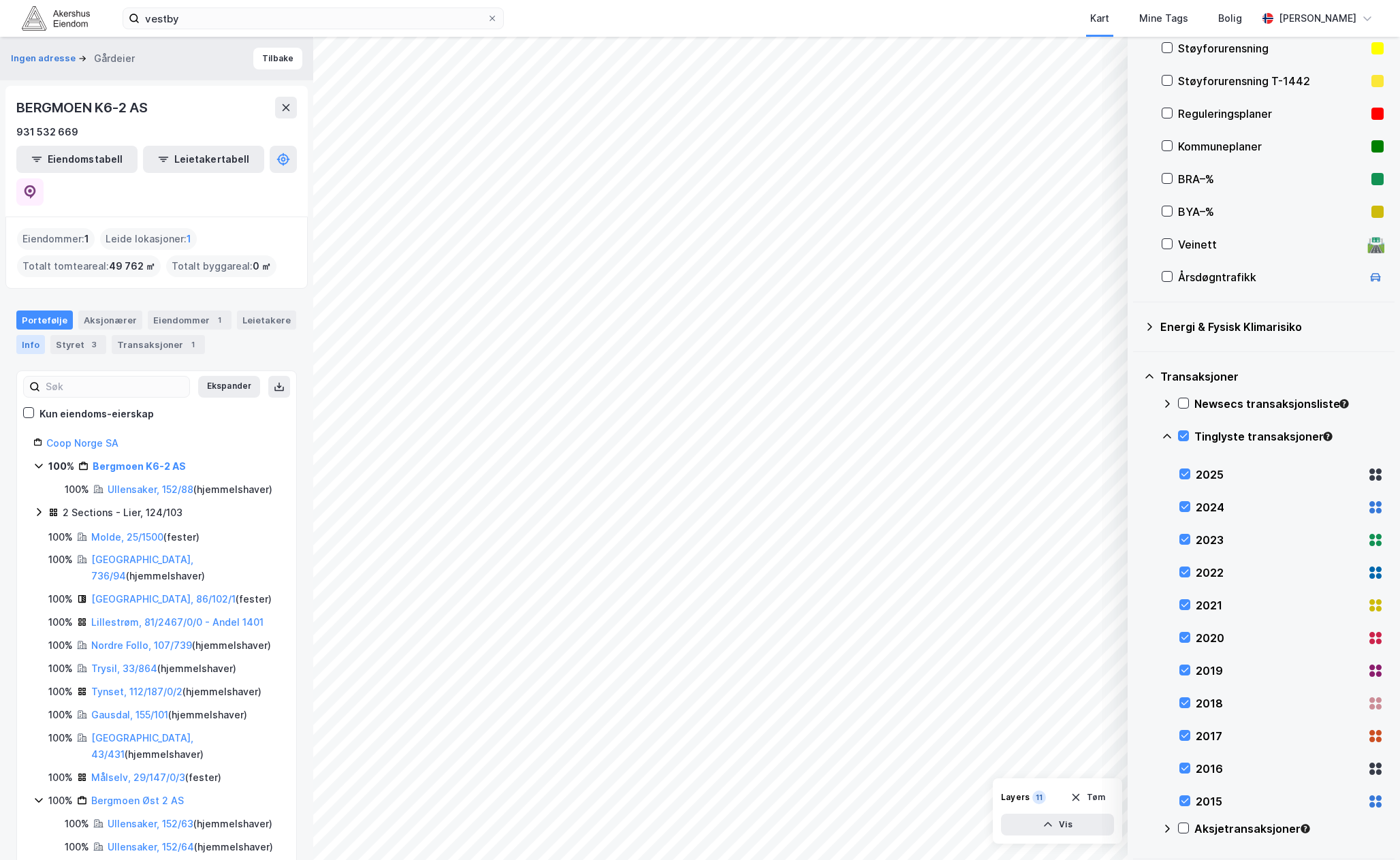
click at [30, 335] on div "Info" at bounding box center [31, 344] width 29 height 19
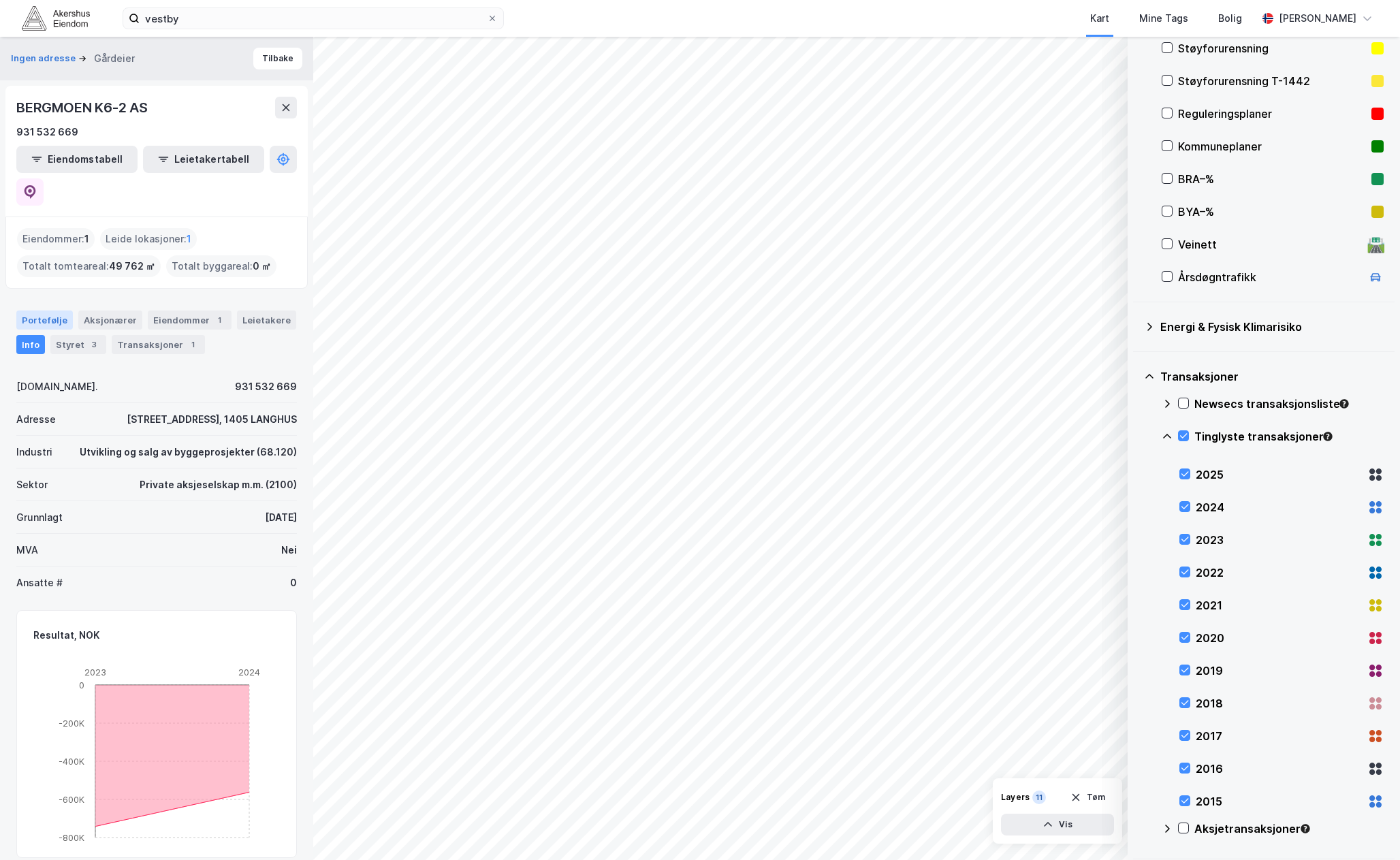
click at [42, 310] on div "Portefølje" at bounding box center [44, 319] width 56 height 19
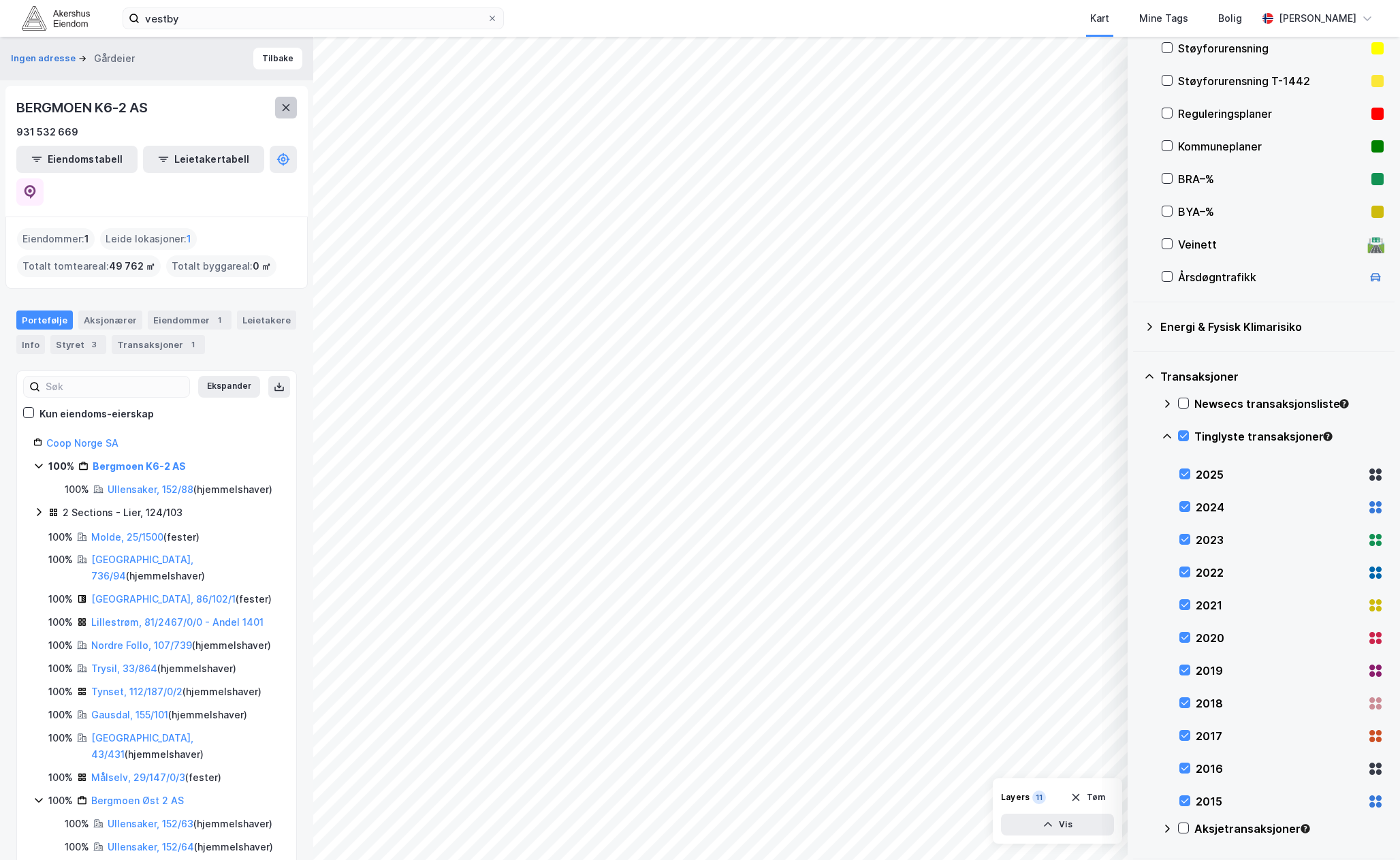
click at [281, 109] on icon at bounding box center [286, 107] width 11 height 11
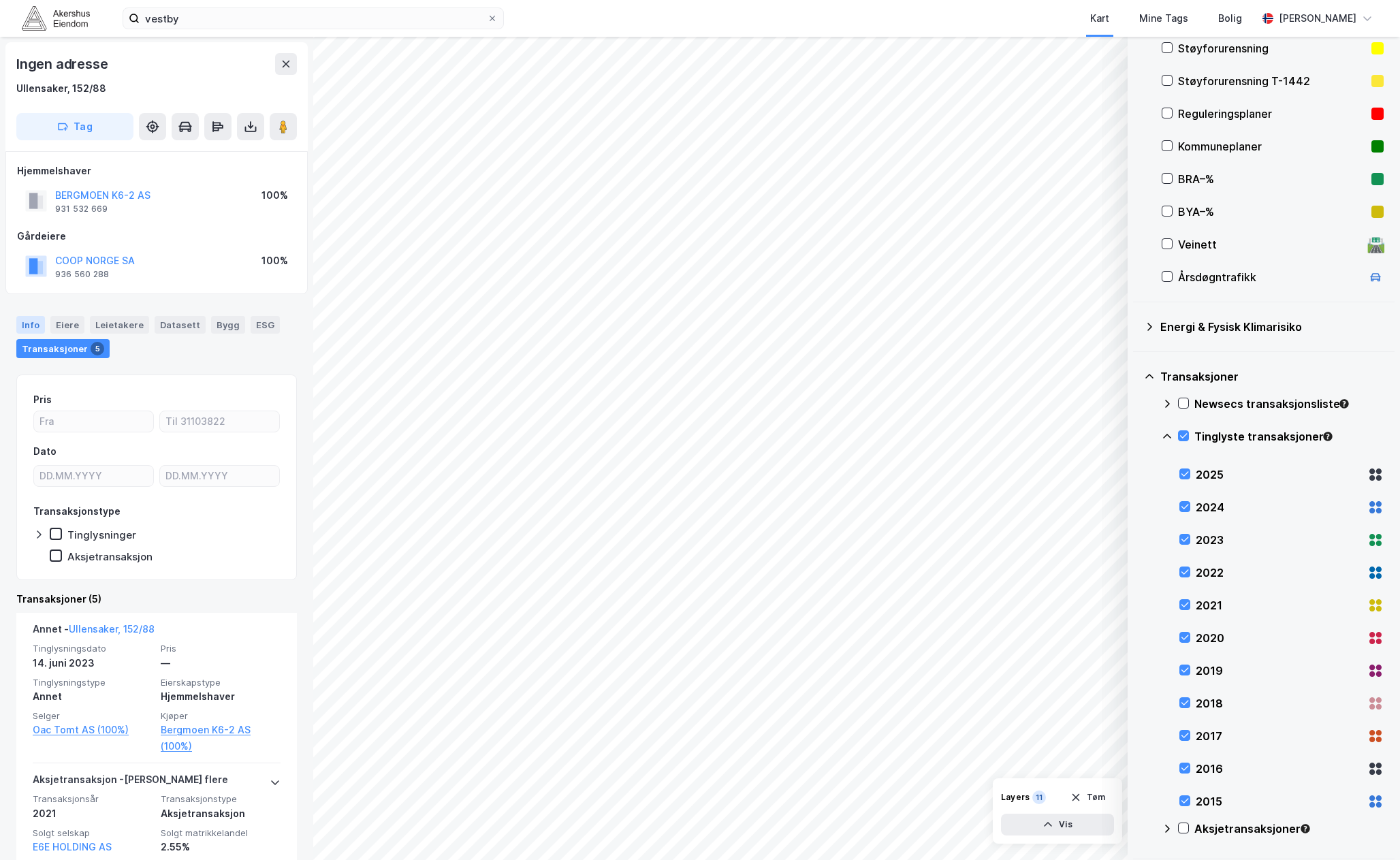
click at [40, 328] on div "Info" at bounding box center [31, 325] width 29 height 18
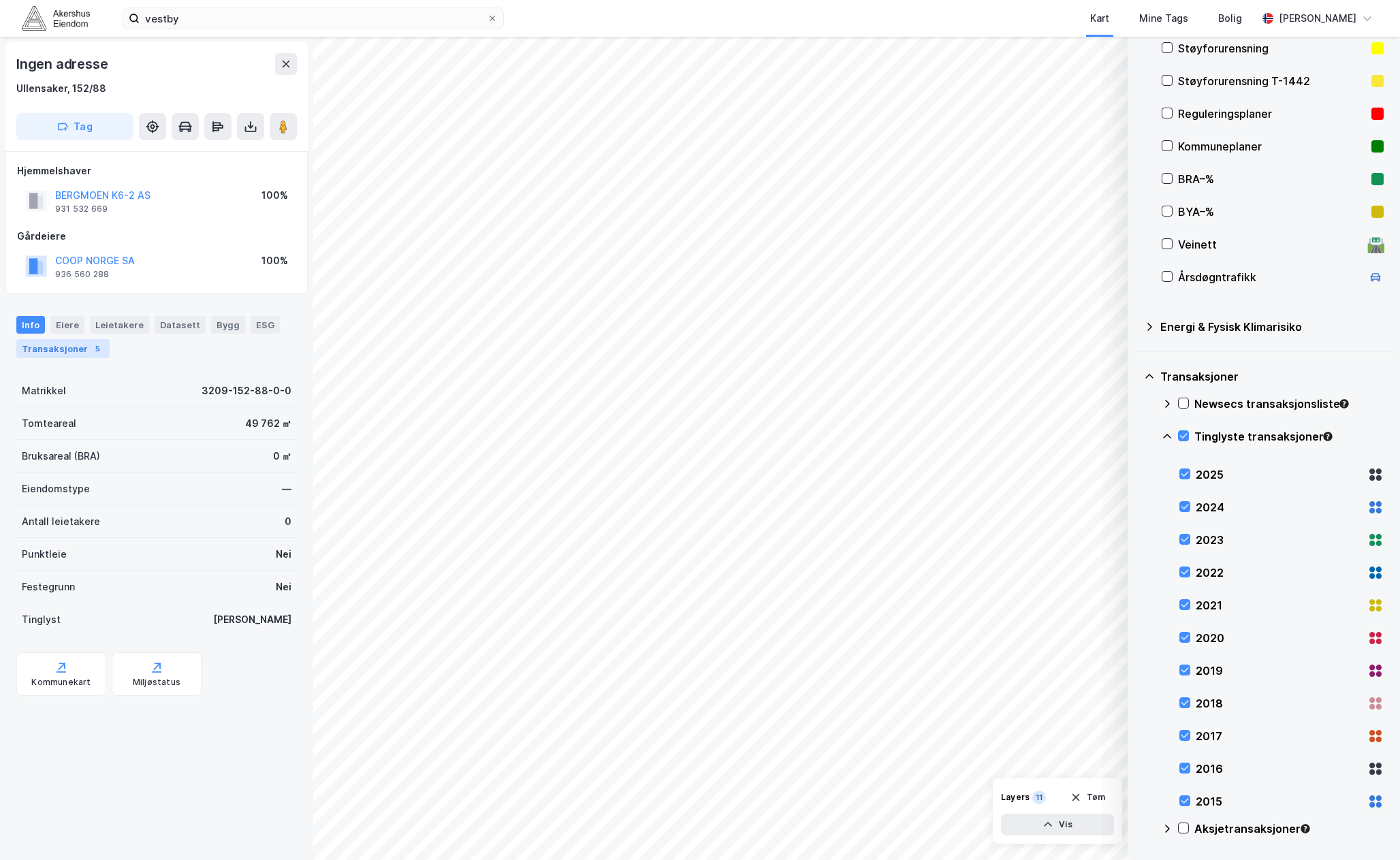
click at [42, 357] on div "Transaksjoner 5" at bounding box center [63, 348] width 94 height 19
click at [55, 349] on div "Transaksjoner 5" at bounding box center [63, 348] width 94 height 19
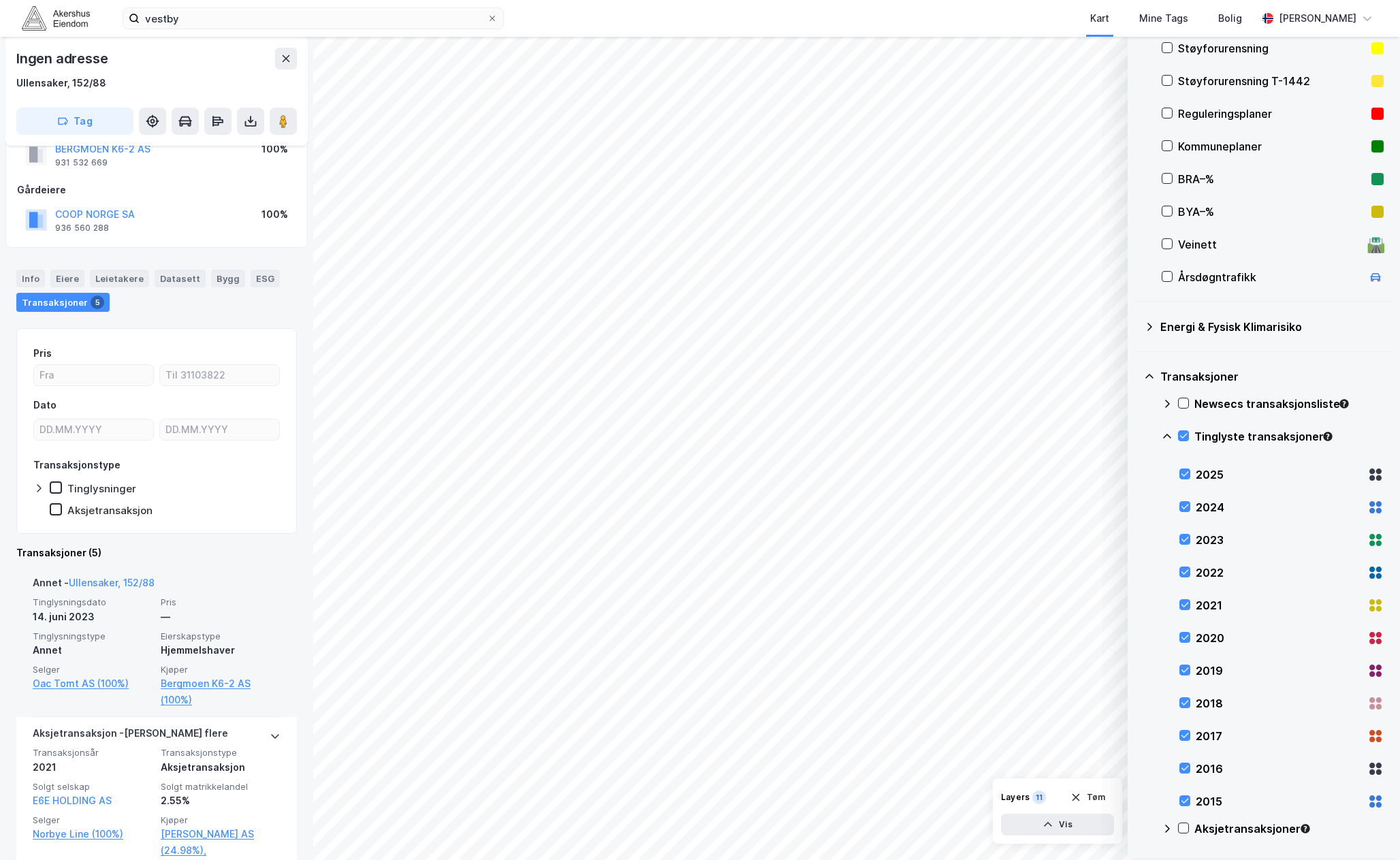
scroll to position [68, 0]
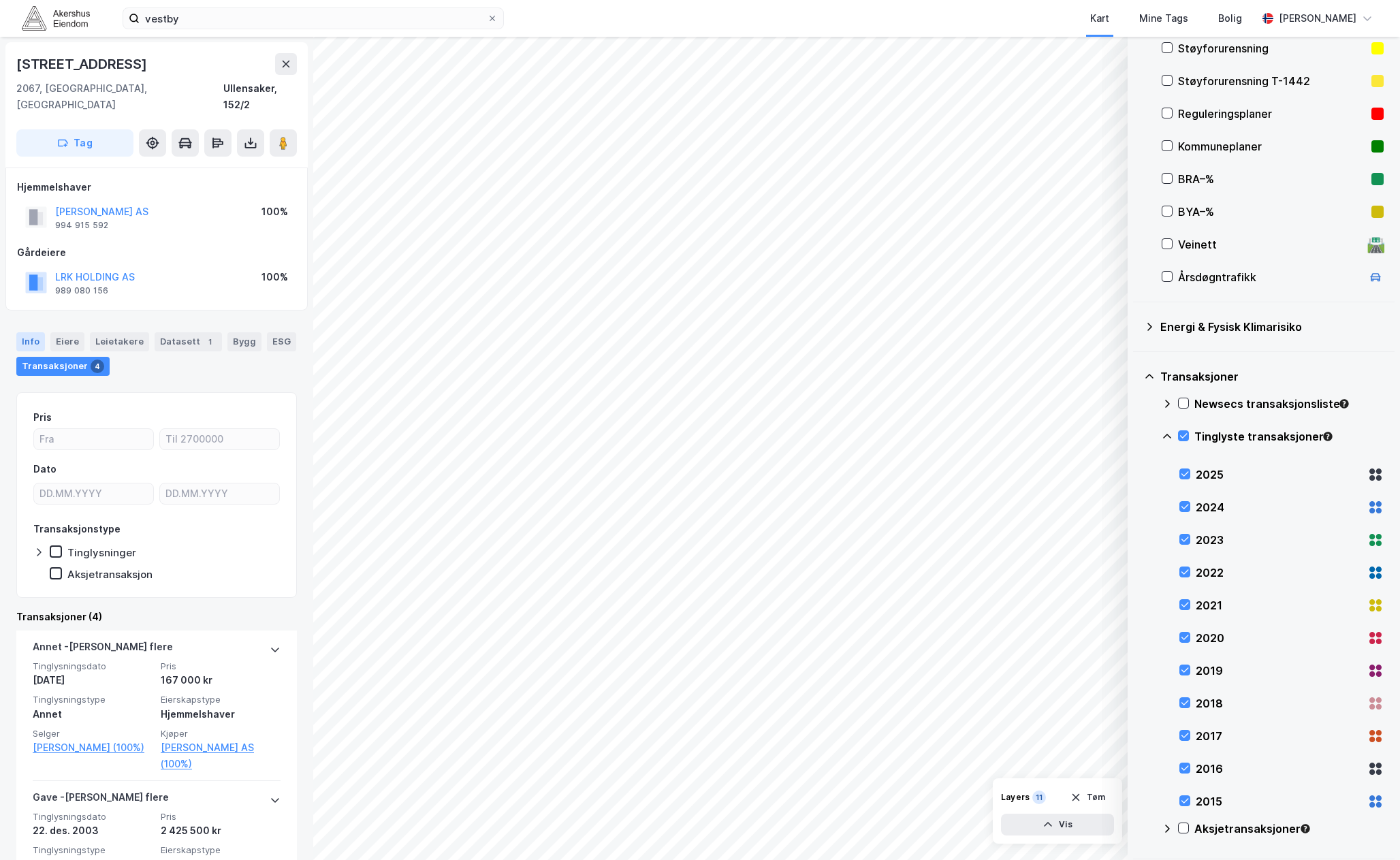
click at [18, 332] on div "Info" at bounding box center [31, 341] width 29 height 19
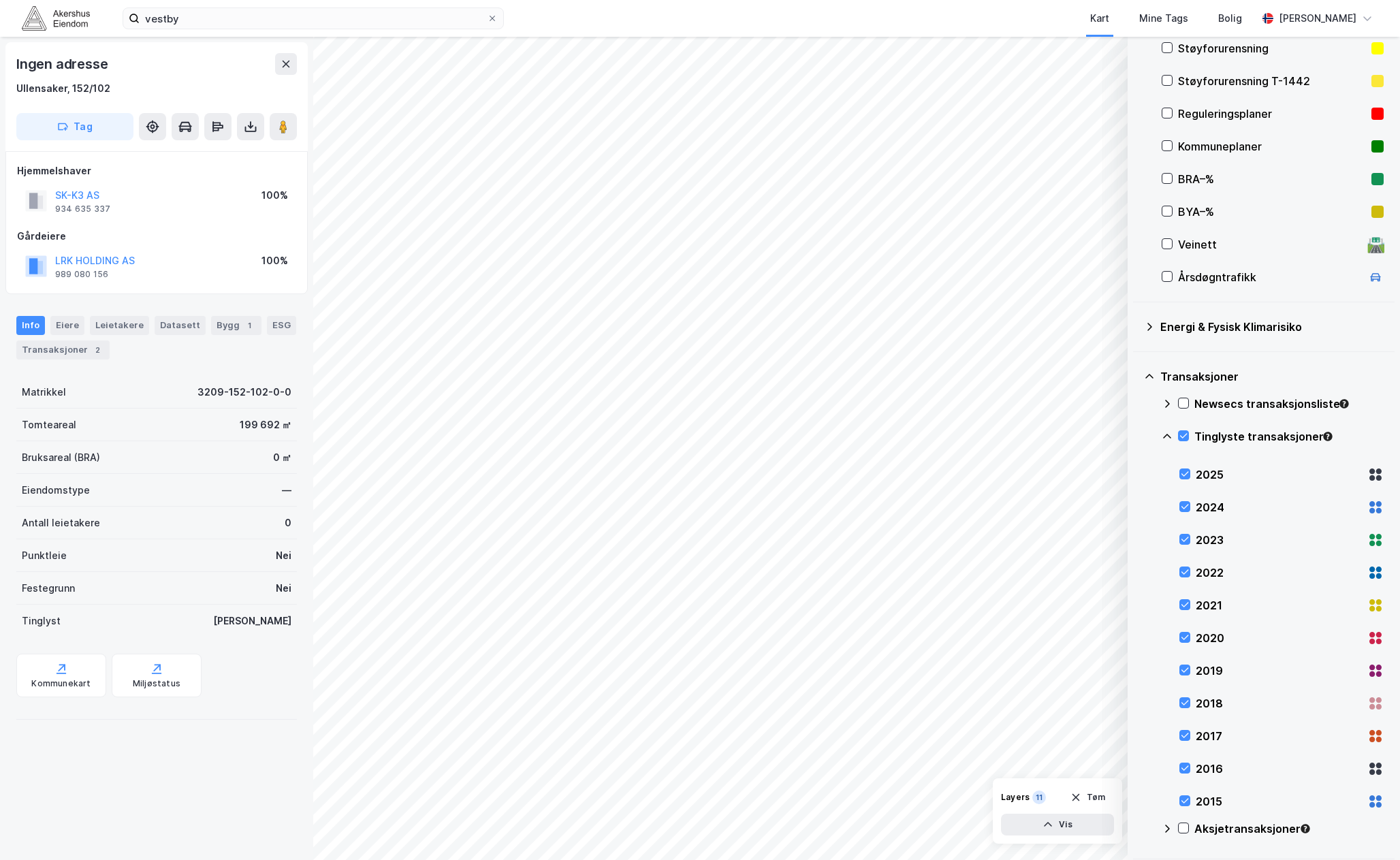
scroll to position [68, 0]
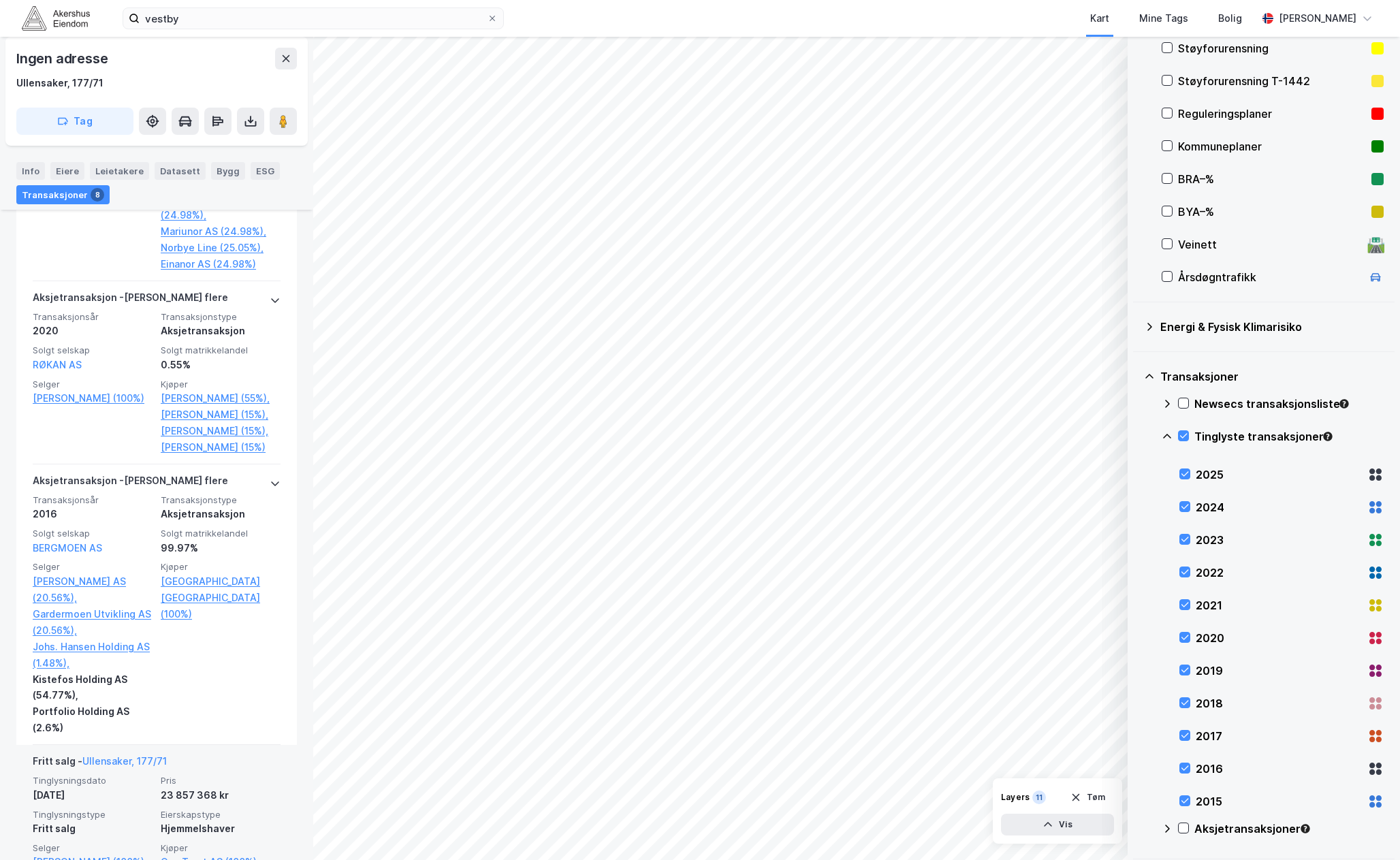
scroll to position [1217, 0]
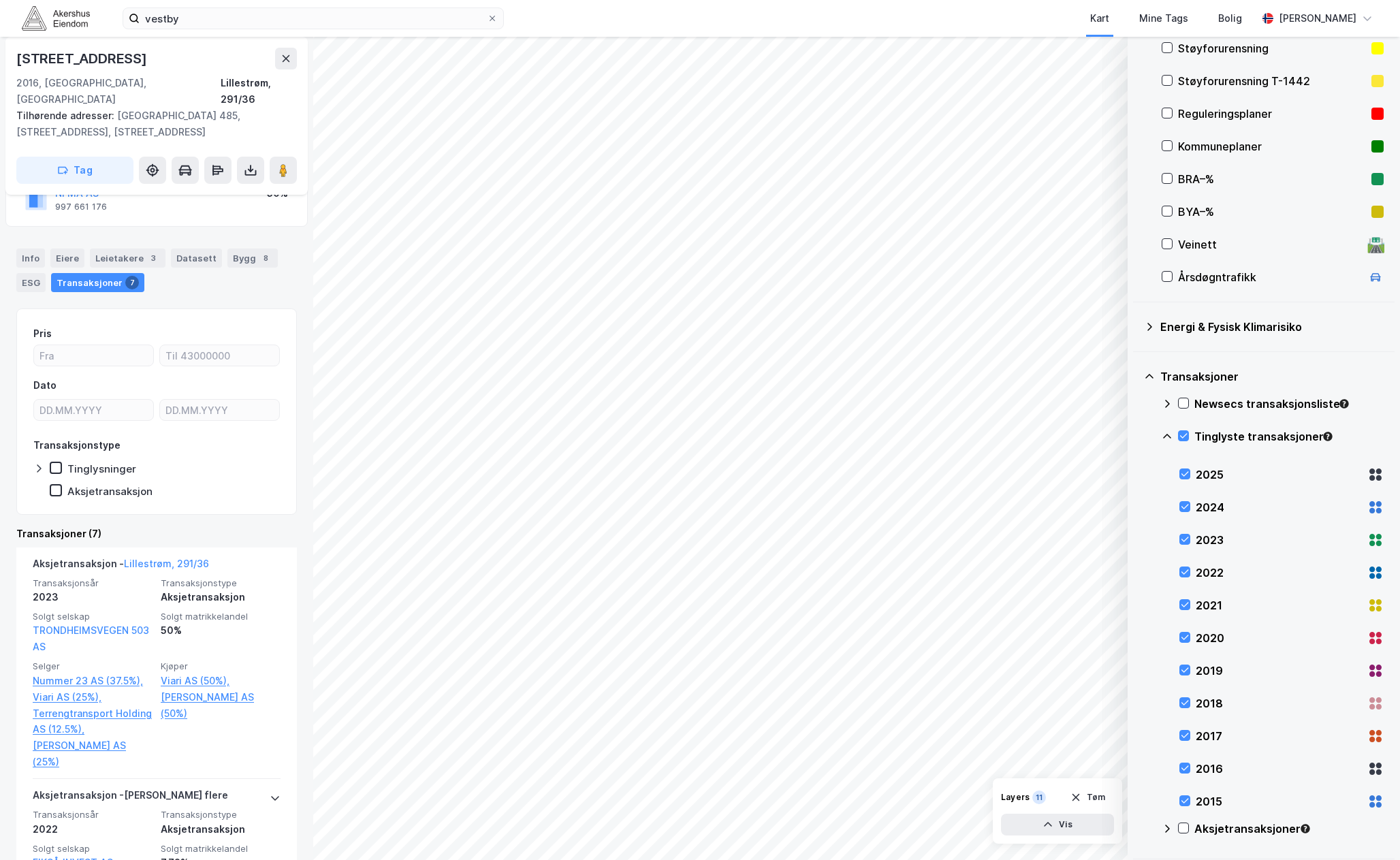
scroll to position [136, 0]
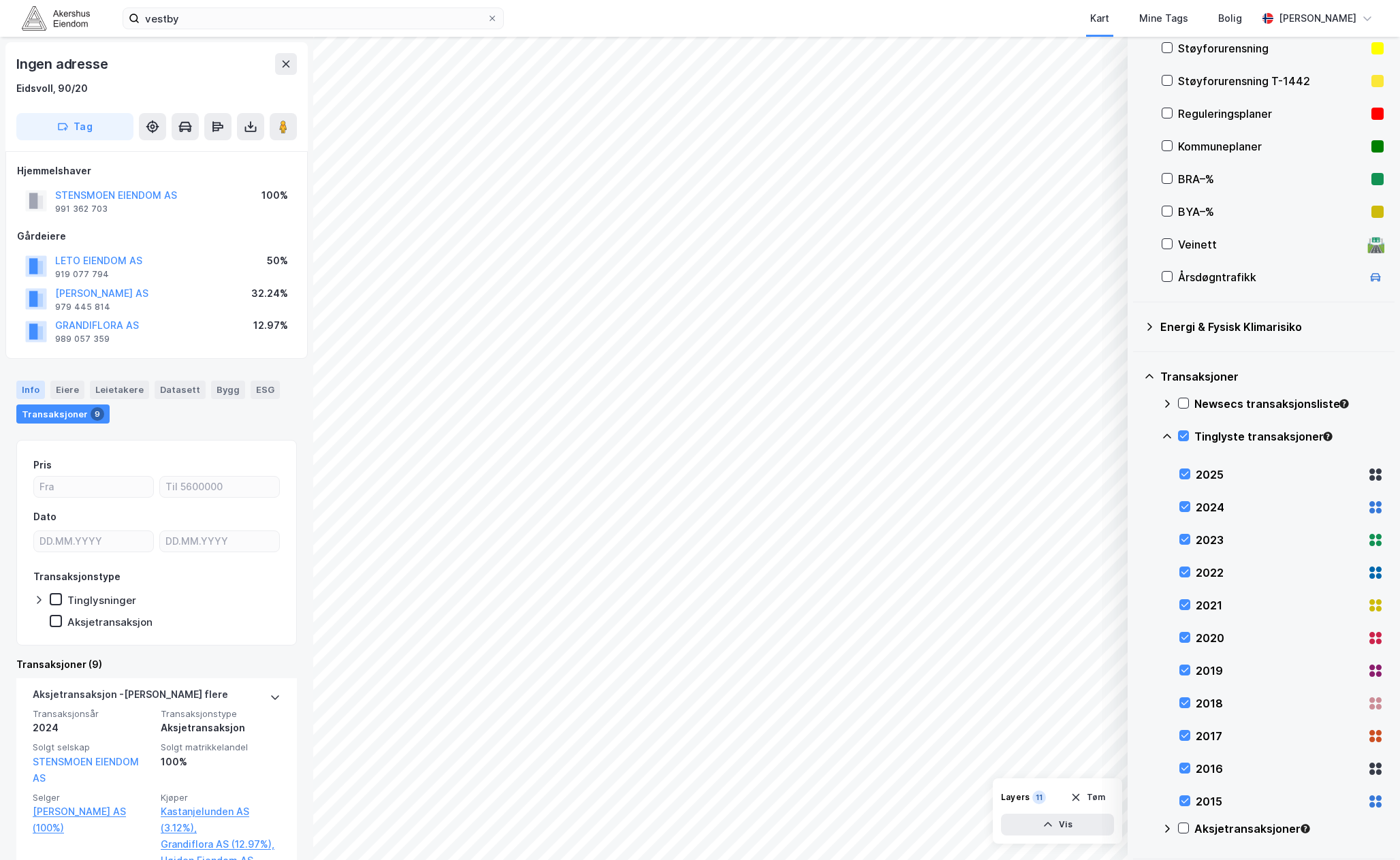
click at [38, 388] on div "Info" at bounding box center [31, 389] width 29 height 18
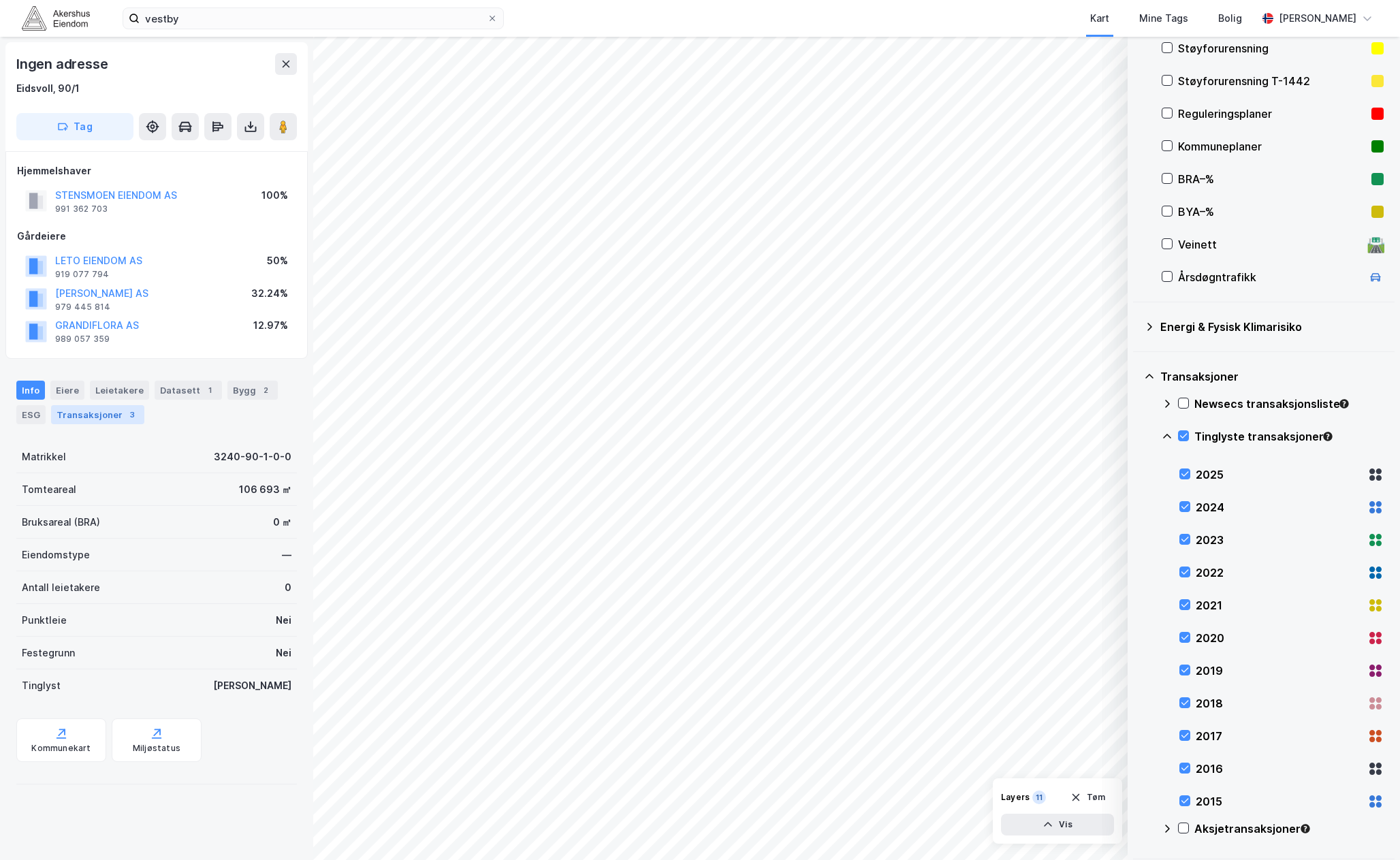
click at [83, 410] on div "Transaksjoner 3" at bounding box center [98, 414] width 94 height 19
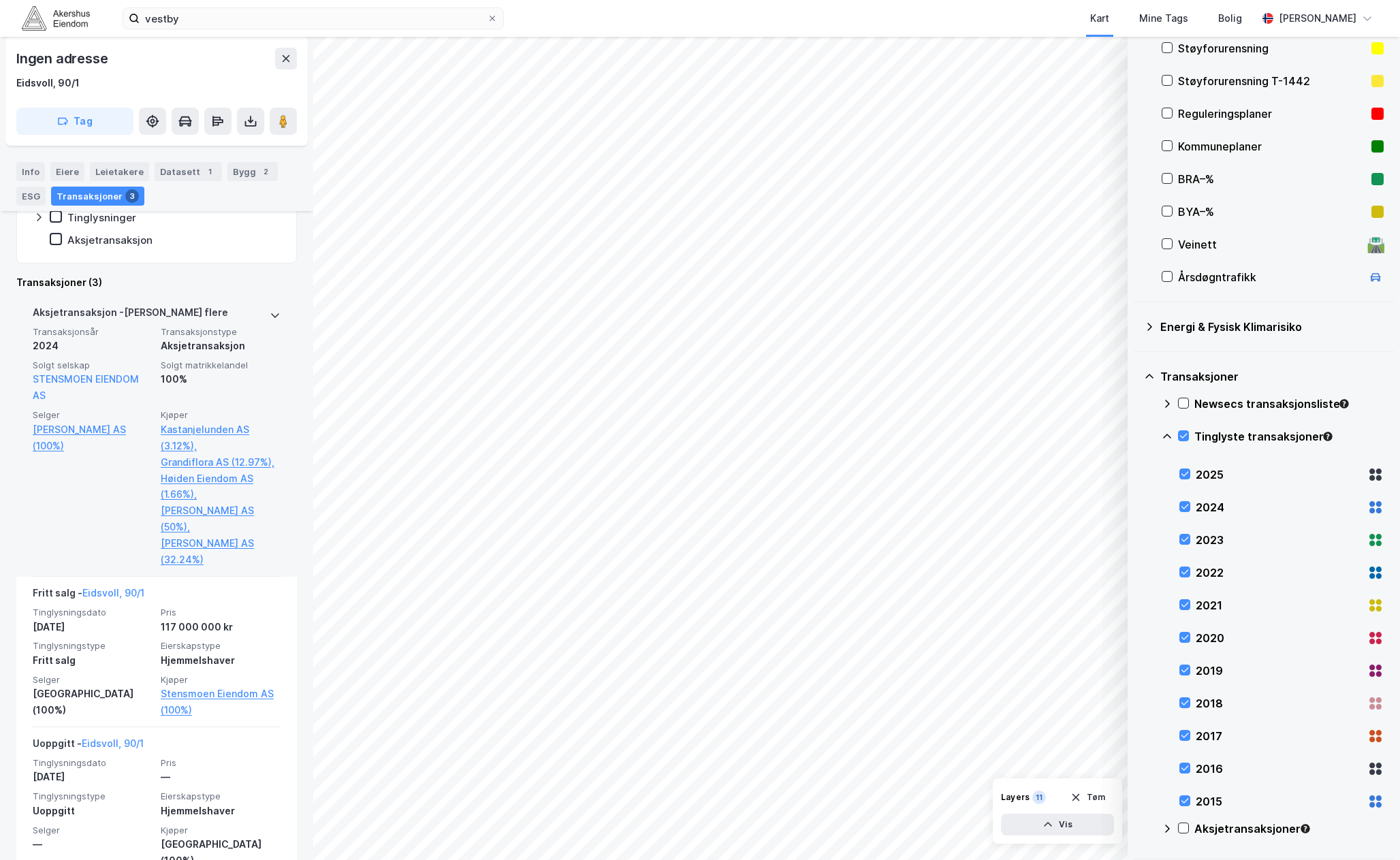
scroll to position [385, 0]
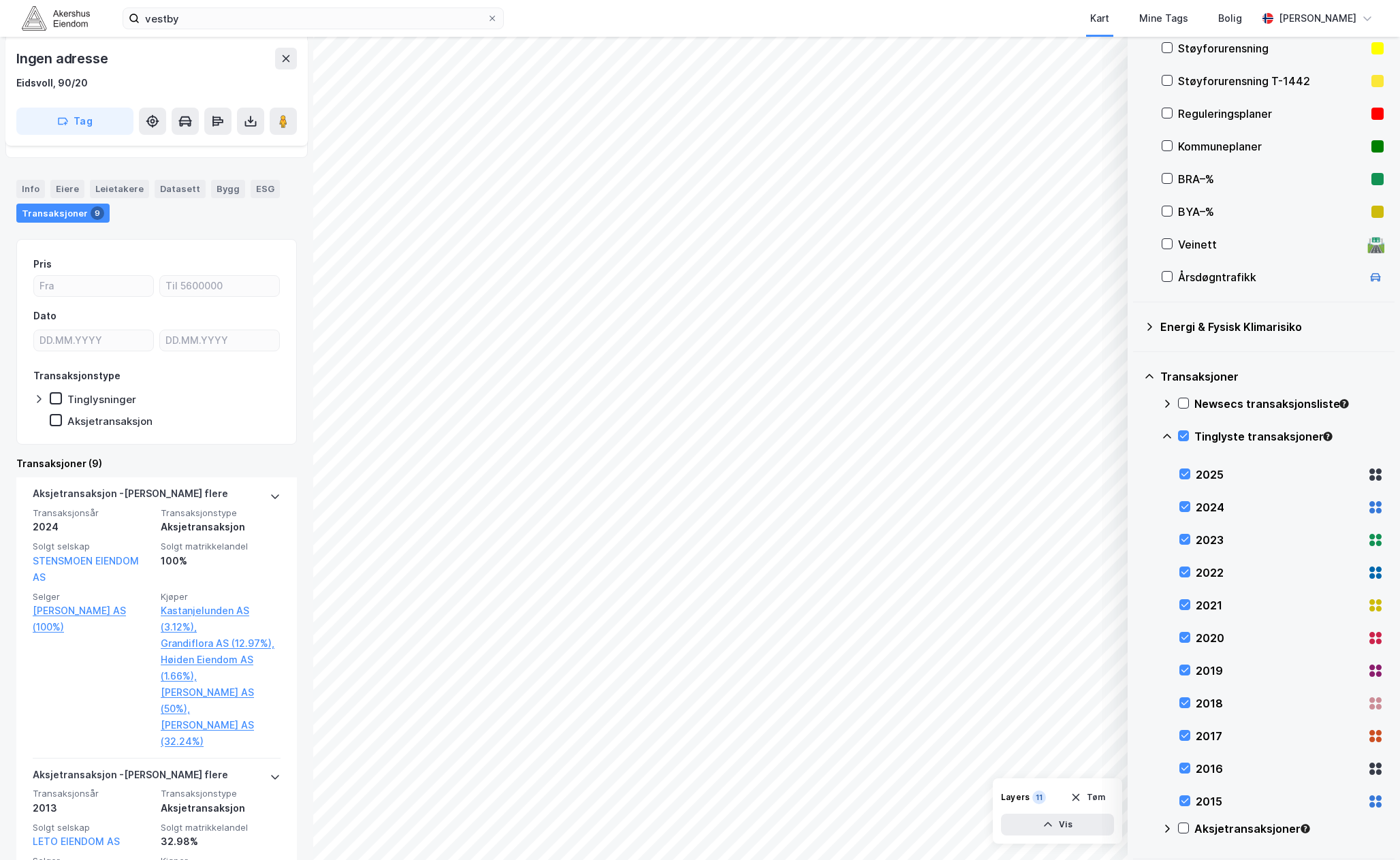
scroll to position [341, 0]
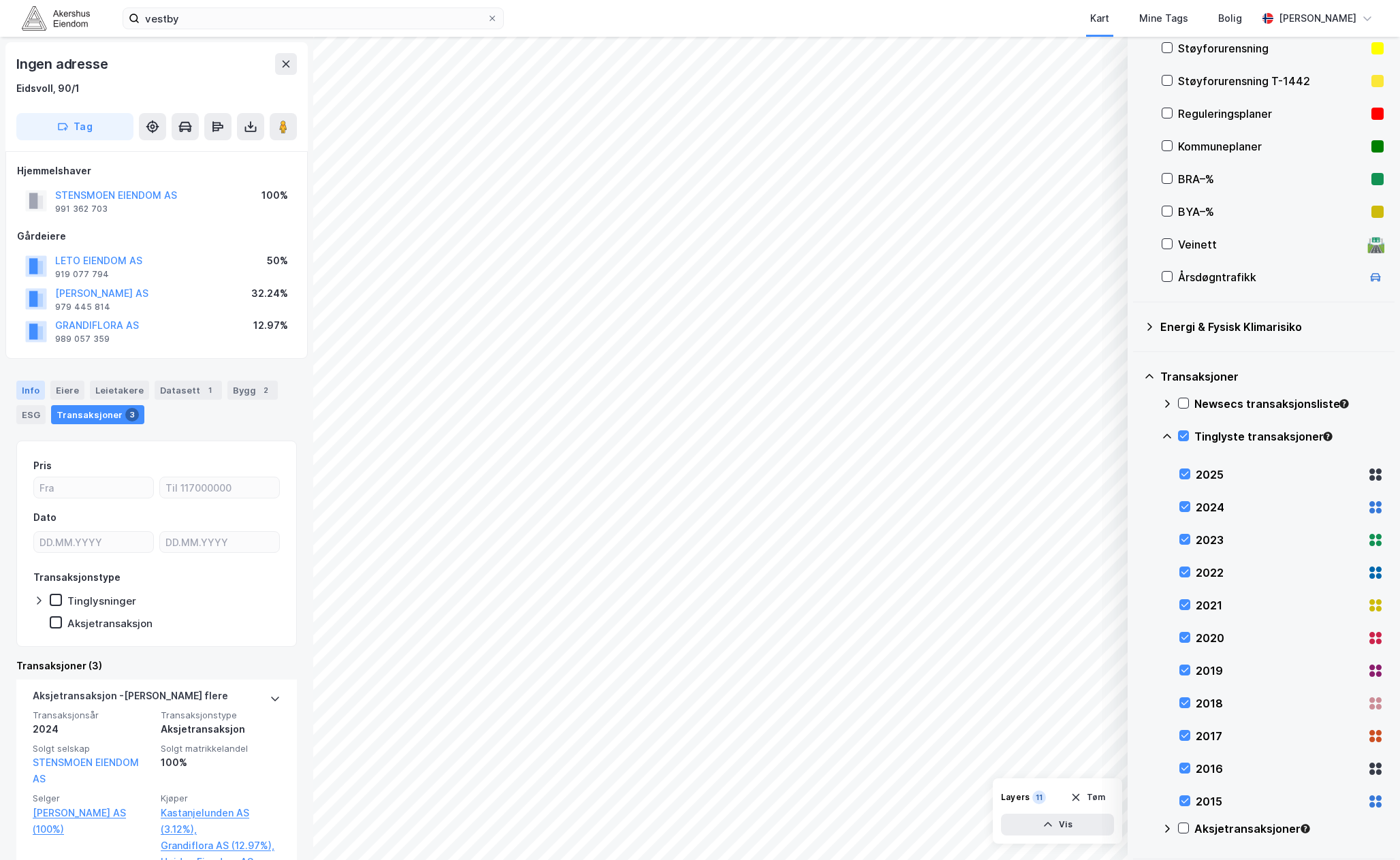
click at [28, 387] on div "Info" at bounding box center [31, 389] width 29 height 19
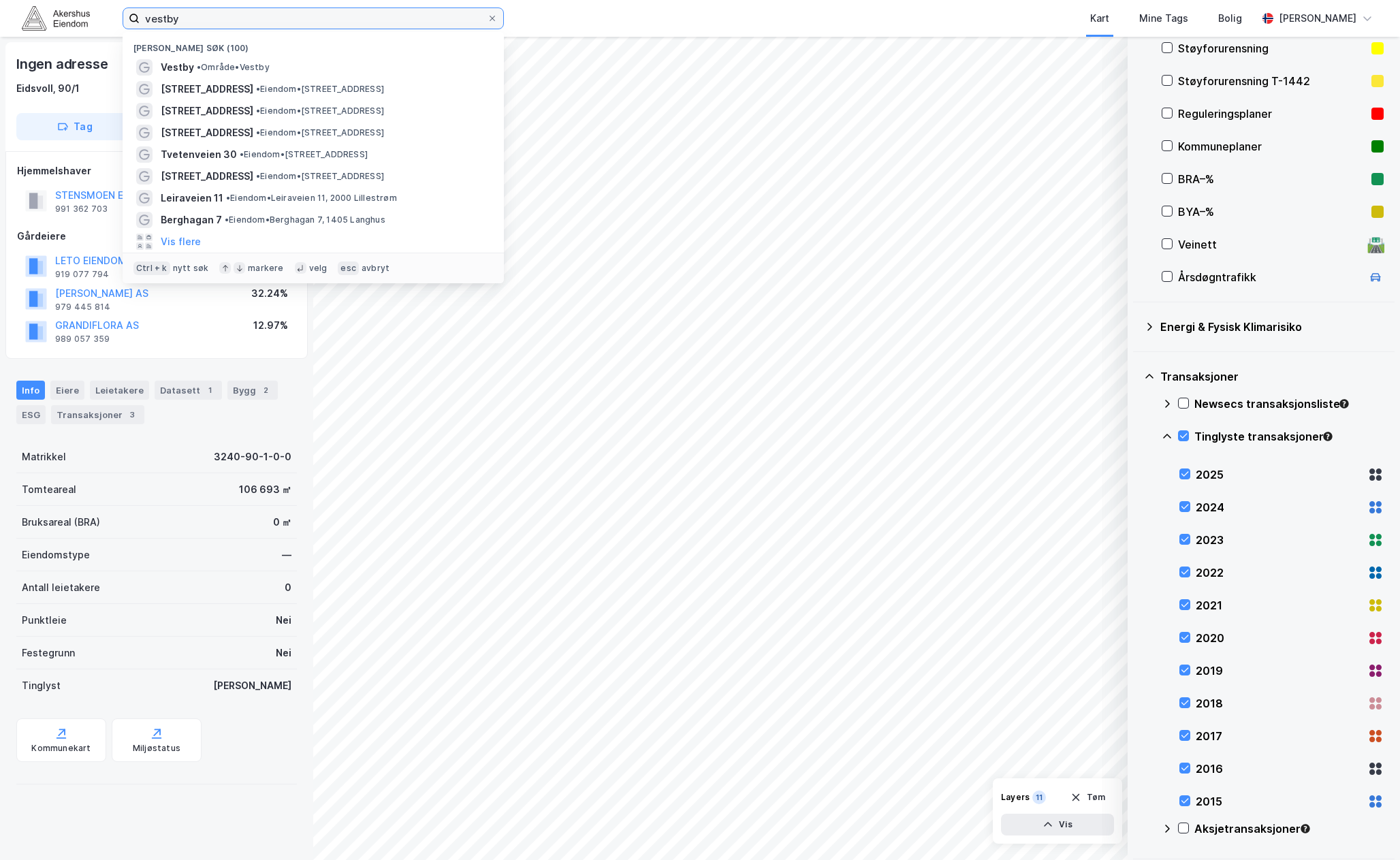
click at [175, 23] on input "vestby" at bounding box center [313, 18] width 348 height 21
paste input "Sessvollvegen 59"
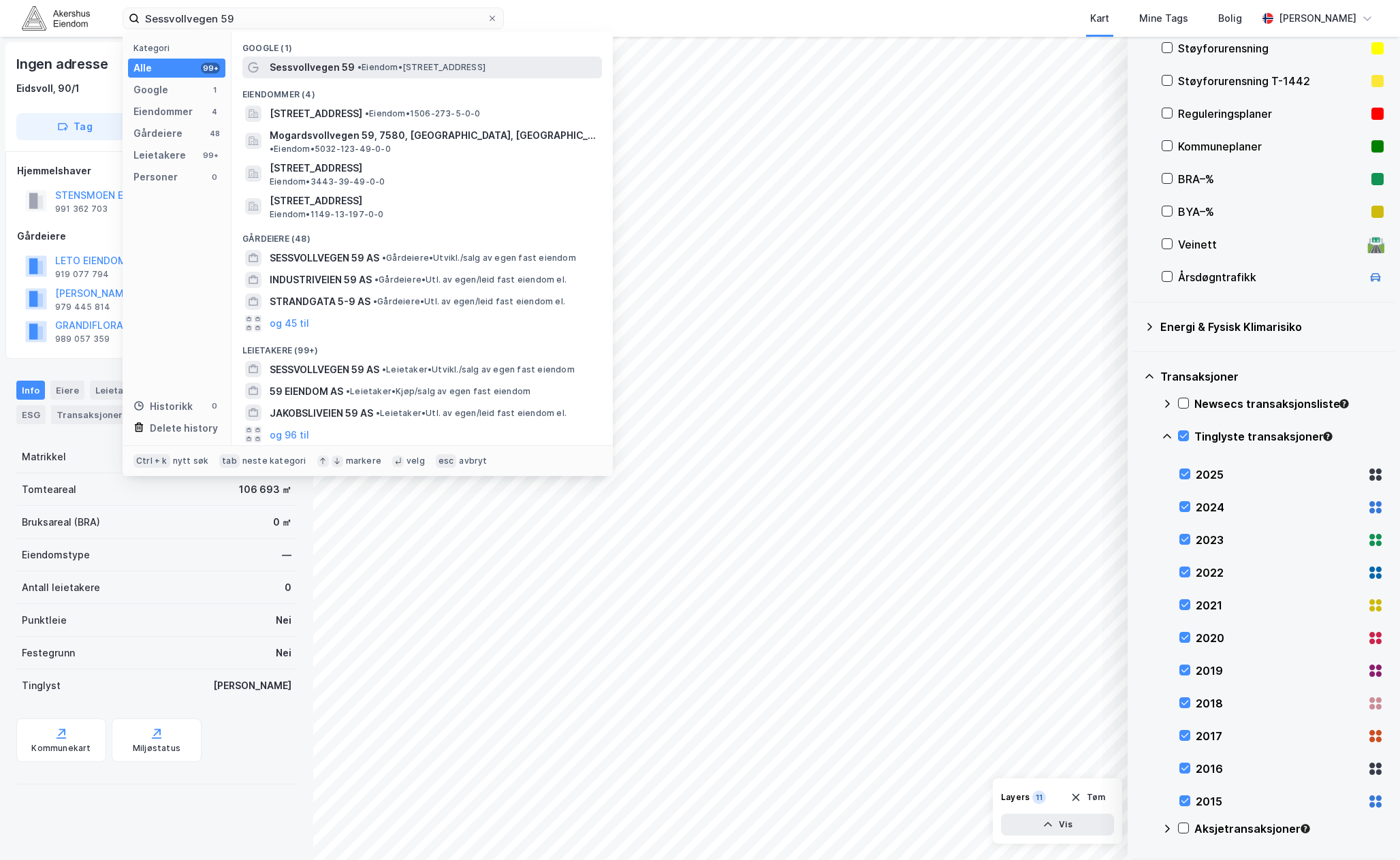
click at [352, 68] on div "Sessvollvegen 59 • Eiendom • [STREET_ADDRESS]" at bounding box center [434, 67] width 330 height 17
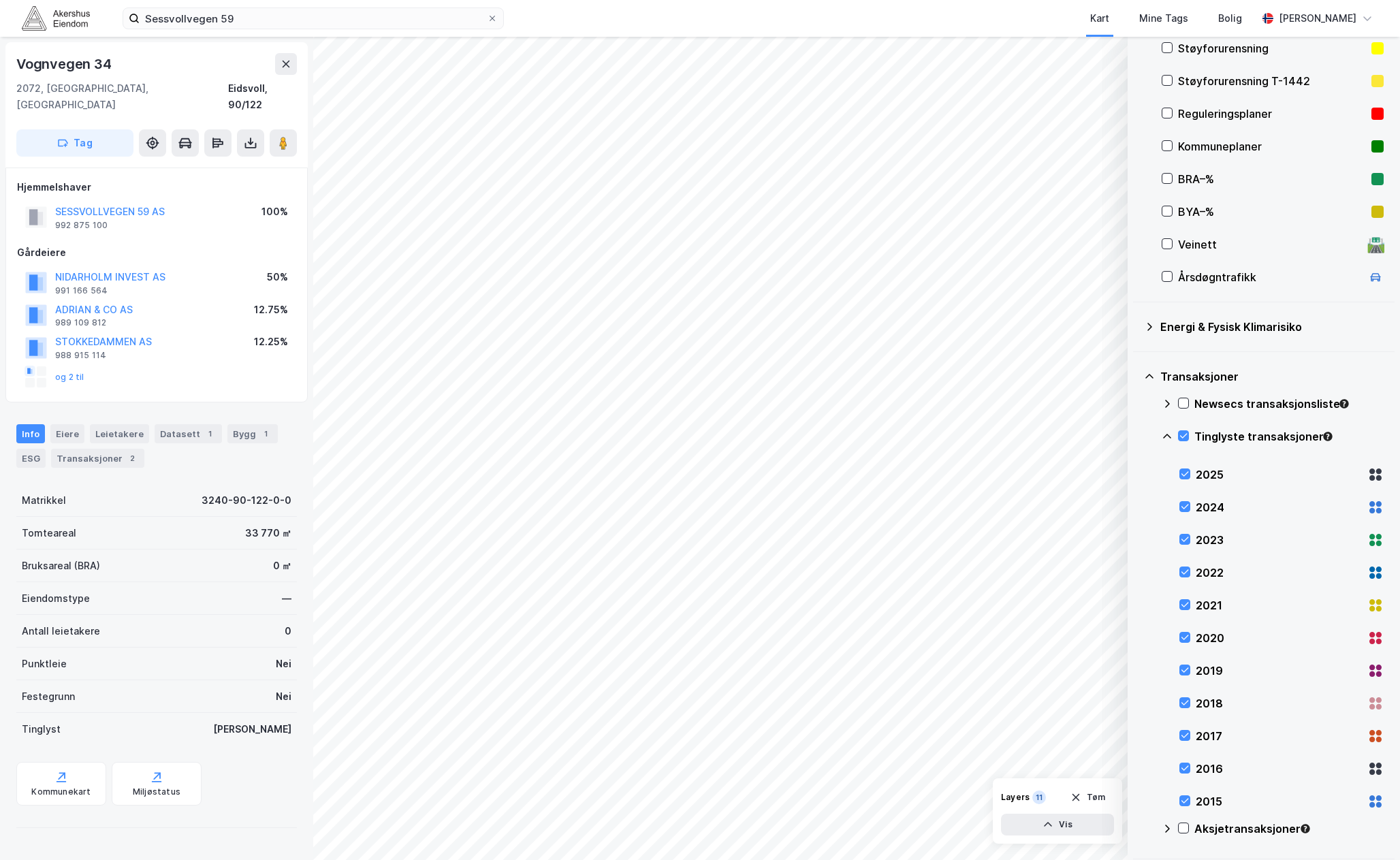
click at [318, 3] on div "Sessvollvegen 59 Kart Mine Tags Bolig [PERSON_NAME]" at bounding box center [700, 18] width 1400 height 36
click at [323, 8] on div "Sessvollvegen 59 Kart Mine Tags Bolig [PERSON_NAME]" at bounding box center [700, 18] width 1400 height 36
click at [328, 12] on input "Sessvollvegen 59" at bounding box center [313, 18] width 348 height 21
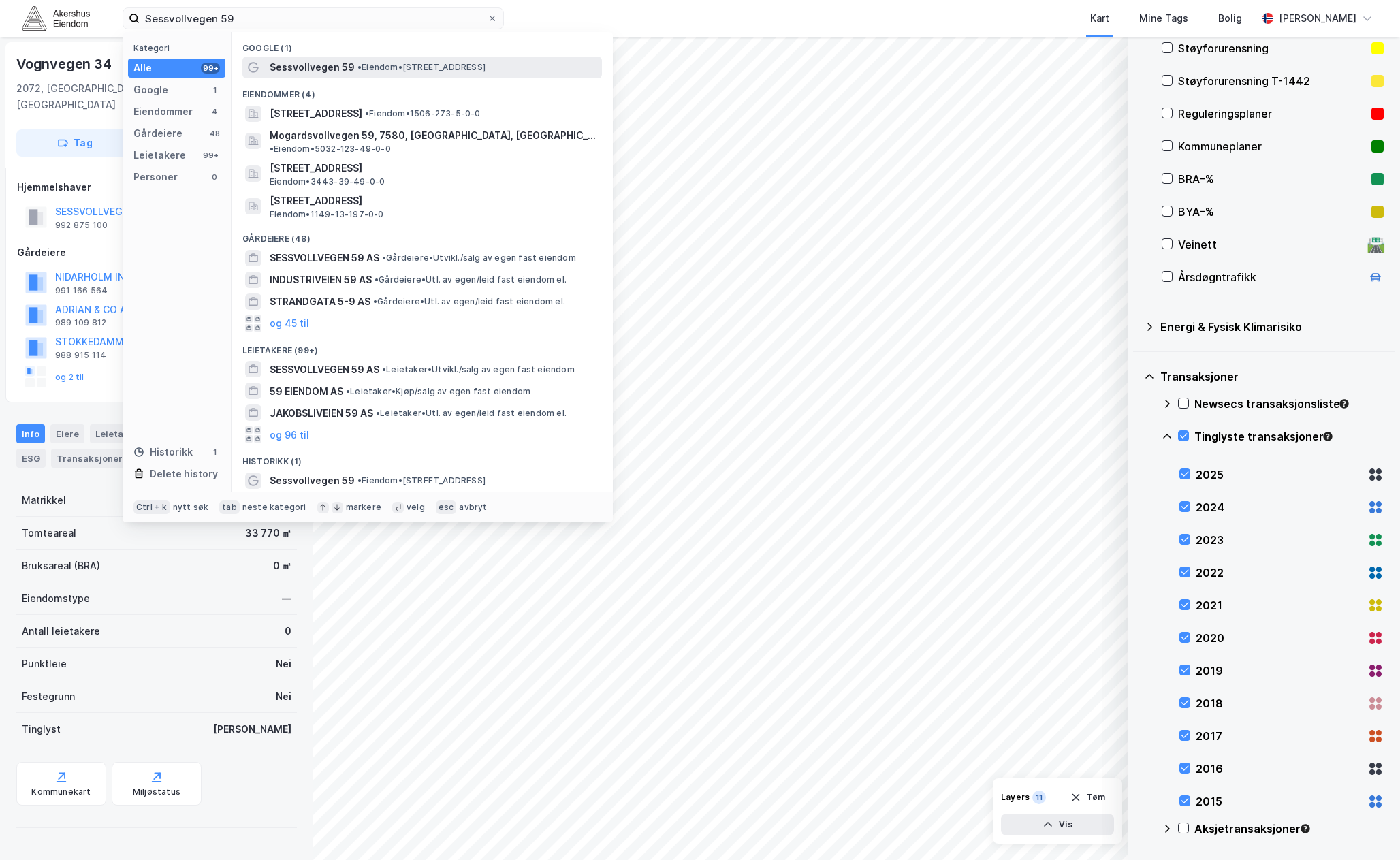
click at [345, 71] on span "Sessvollvegen 59" at bounding box center [312, 67] width 85 height 17
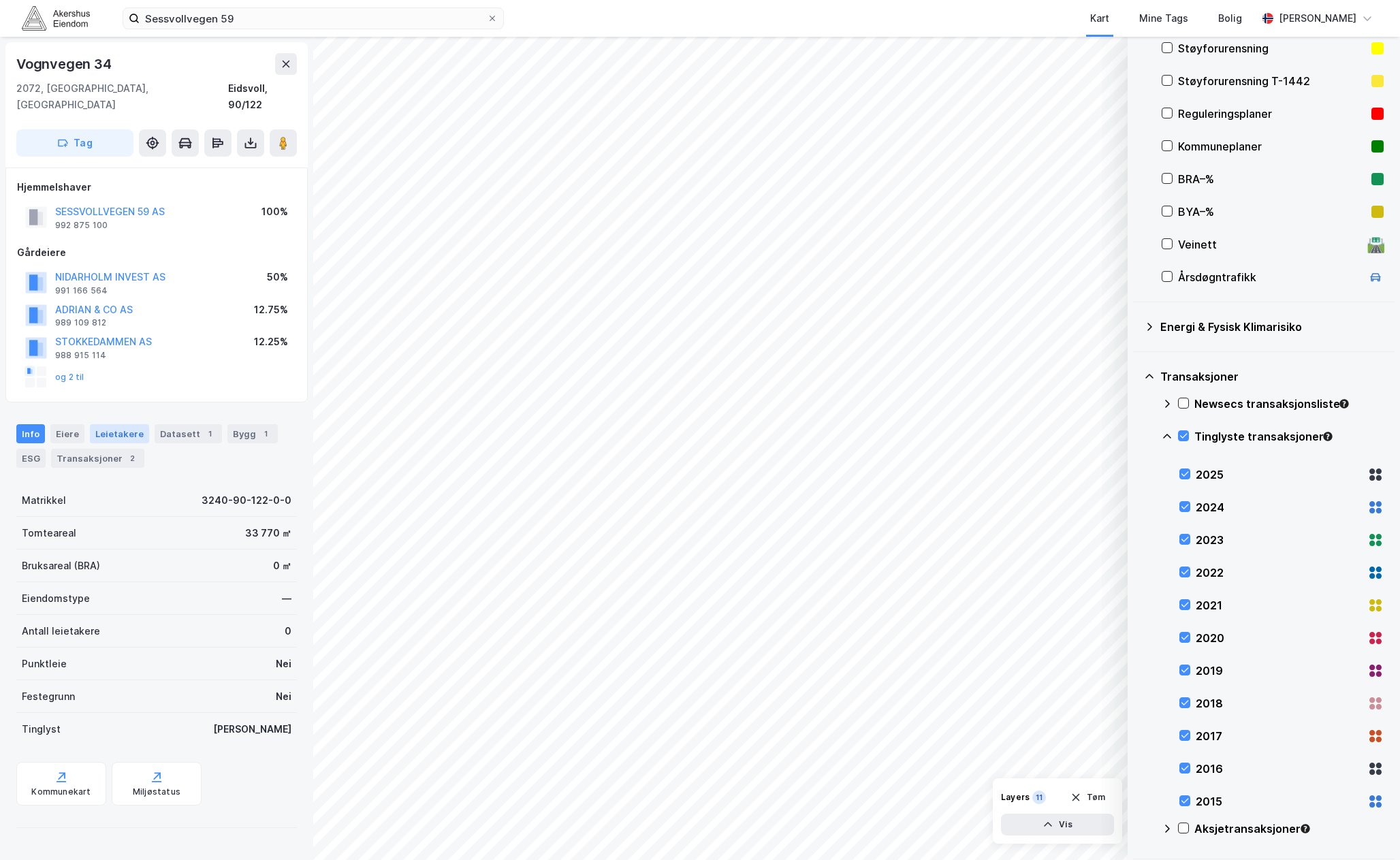
click at [99, 426] on div "Leietakere" at bounding box center [119, 433] width 59 height 19
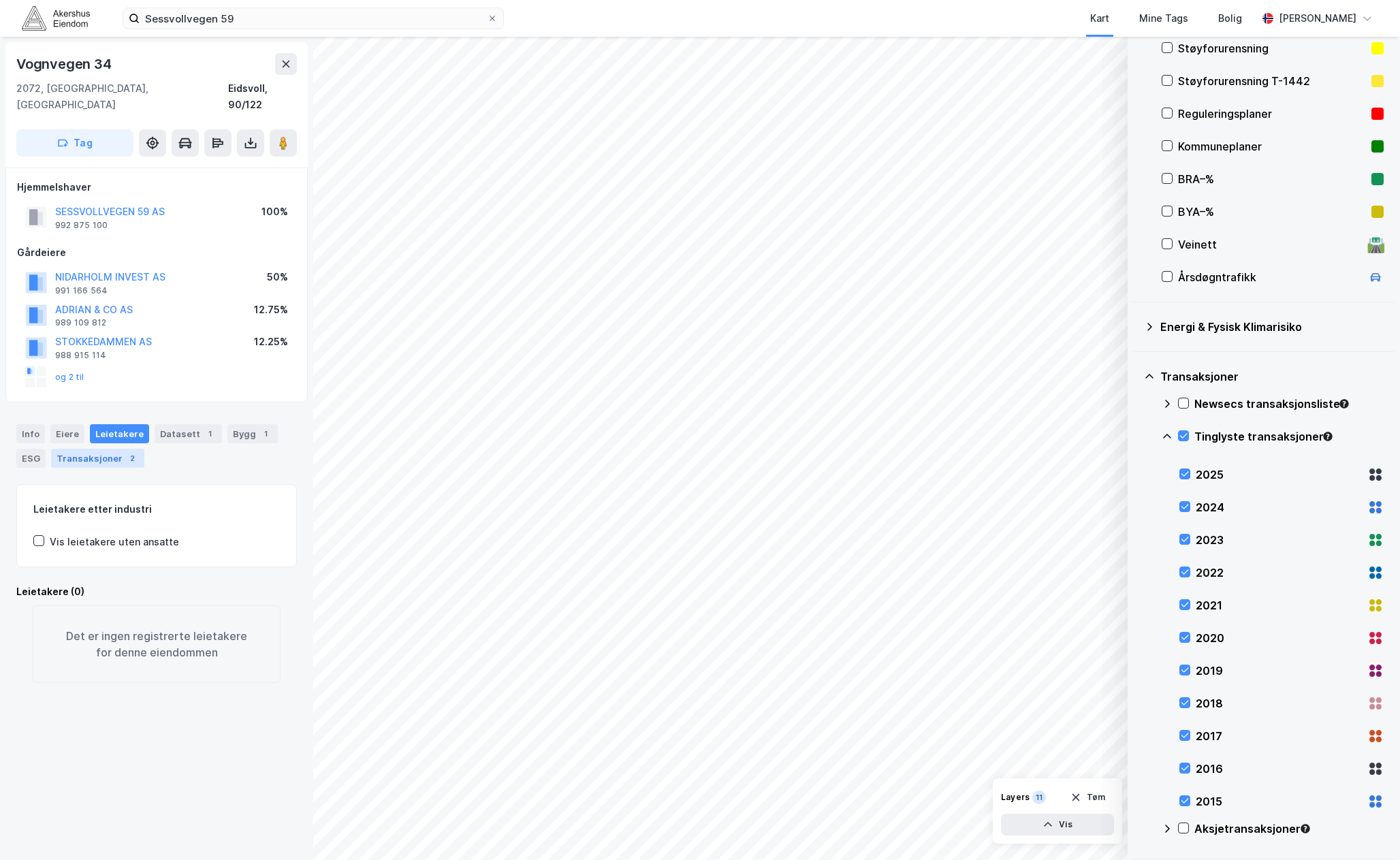
click at [93, 449] on div "Transaksjoner 2" at bounding box center [98, 458] width 94 height 19
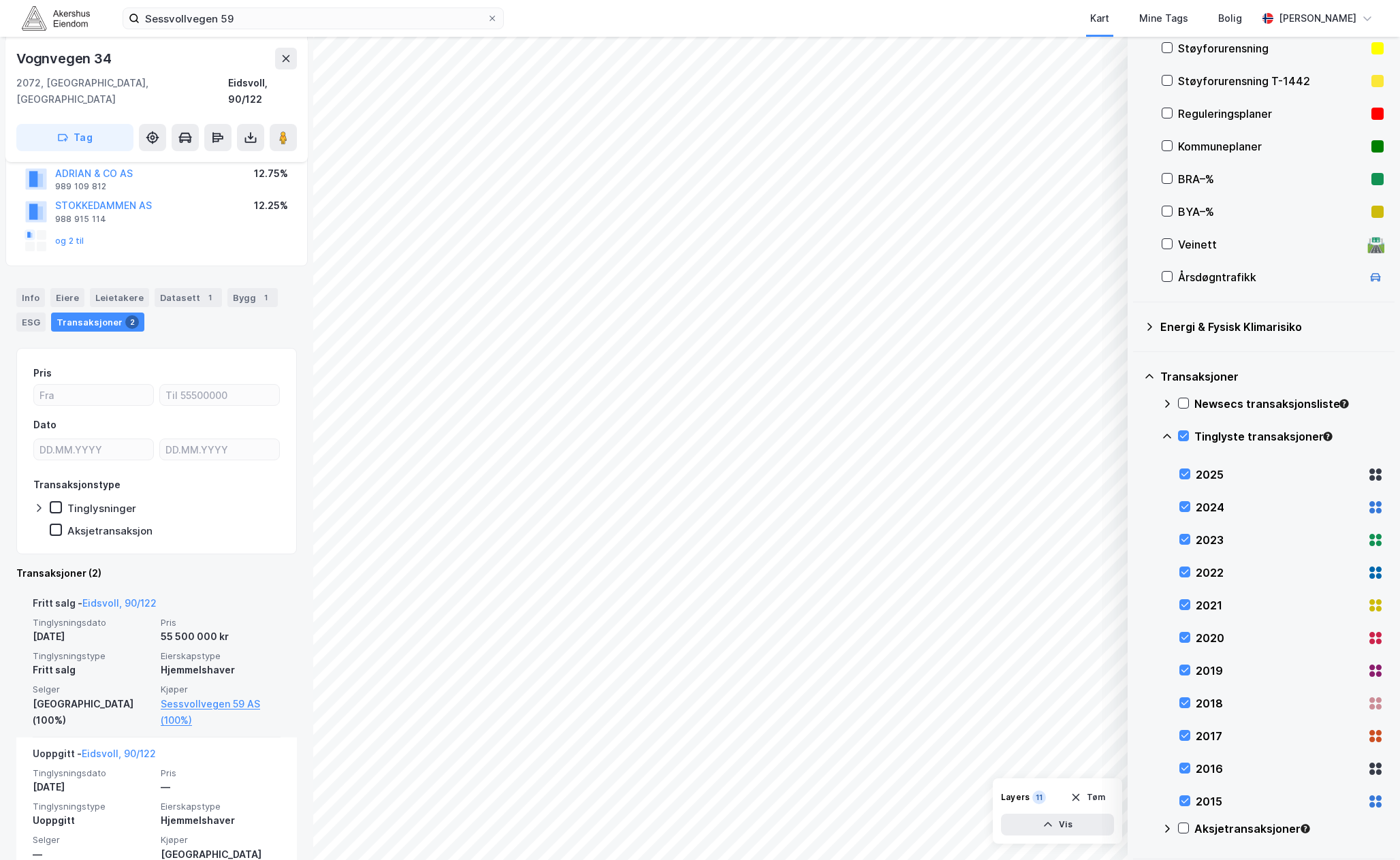
scroll to position [147, 0]
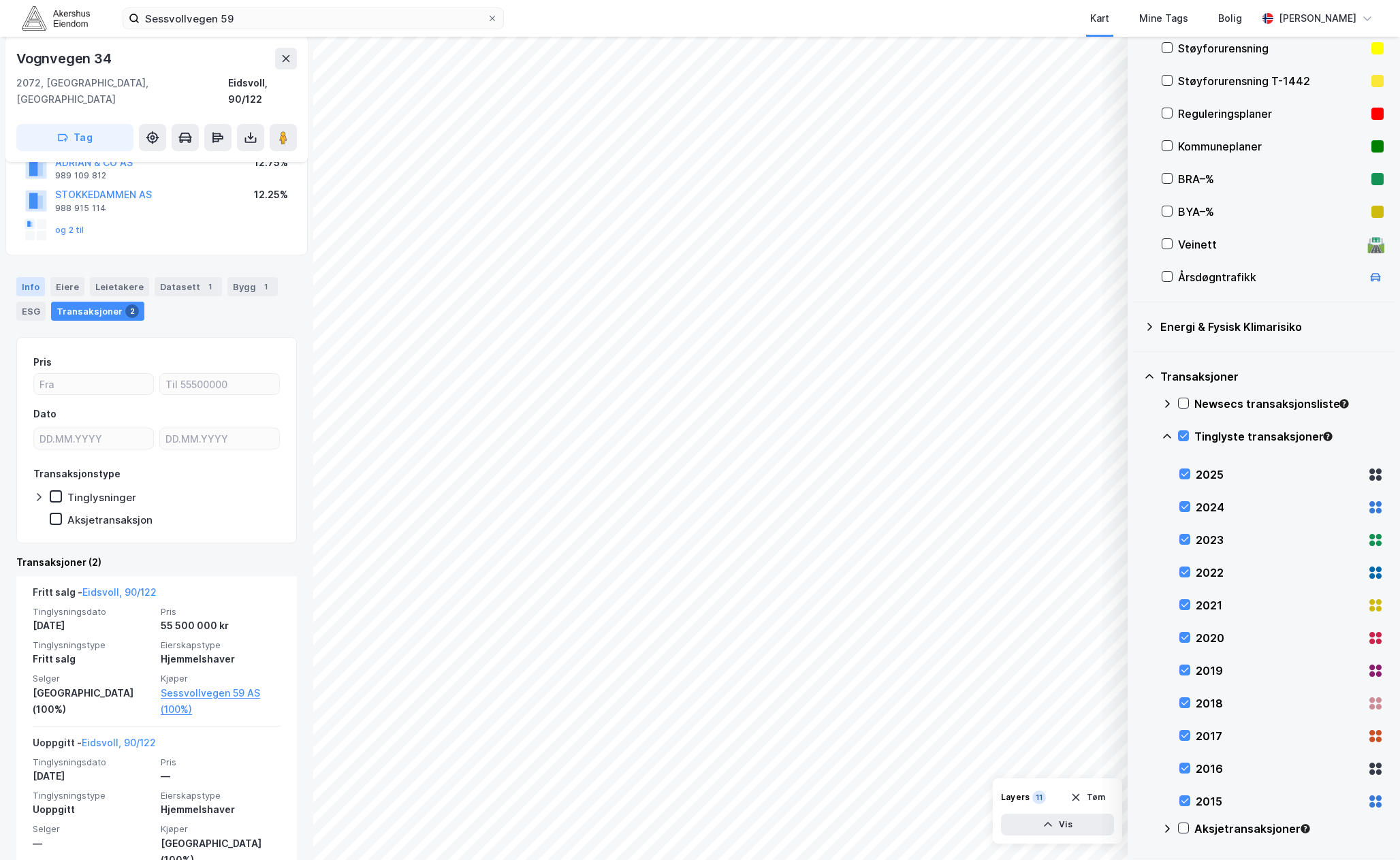
click at [29, 277] on div "Info" at bounding box center [31, 286] width 29 height 19
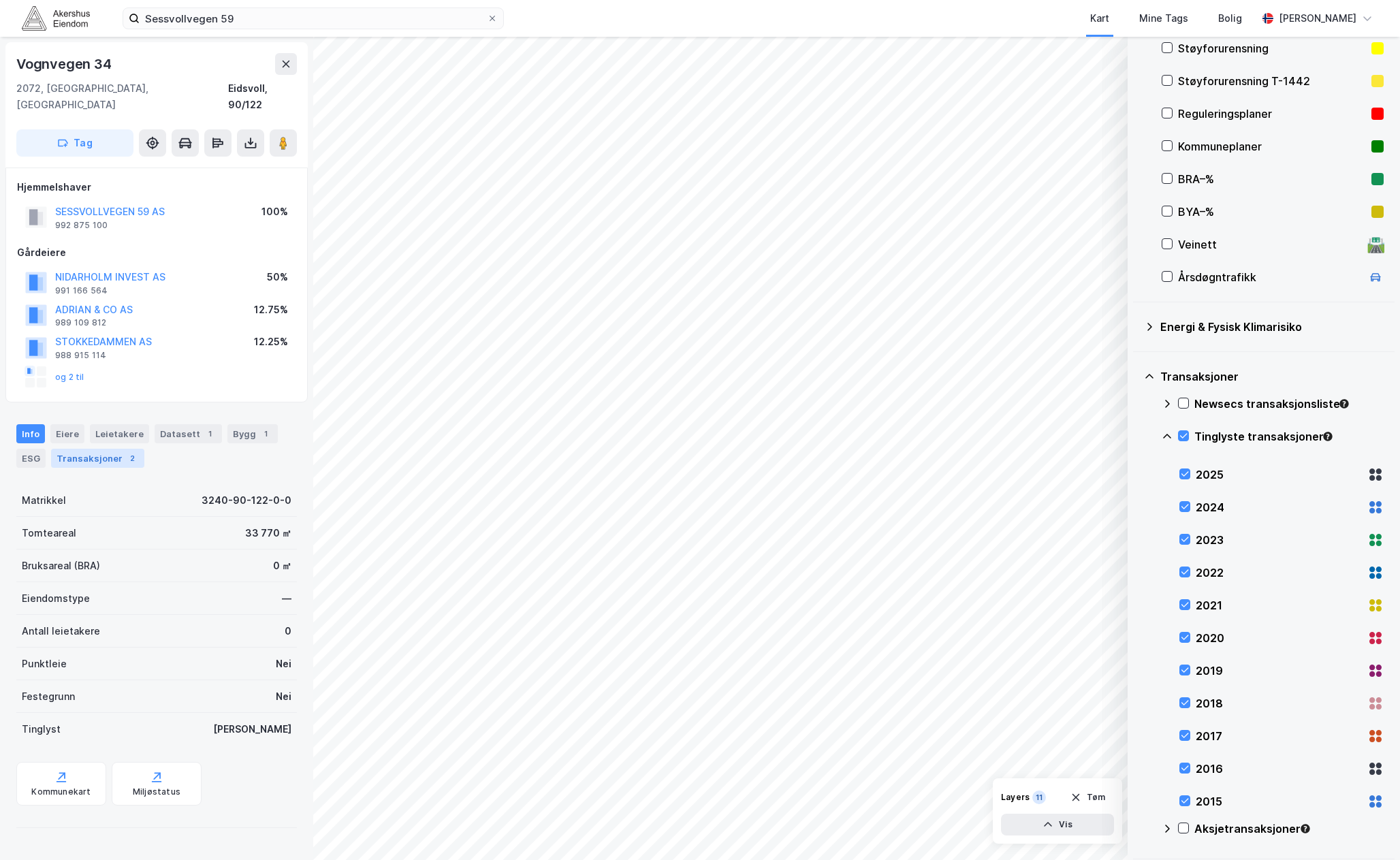
click at [92, 449] on div "Transaksjoner 2" at bounding box center [98, 458] width 94 height 19
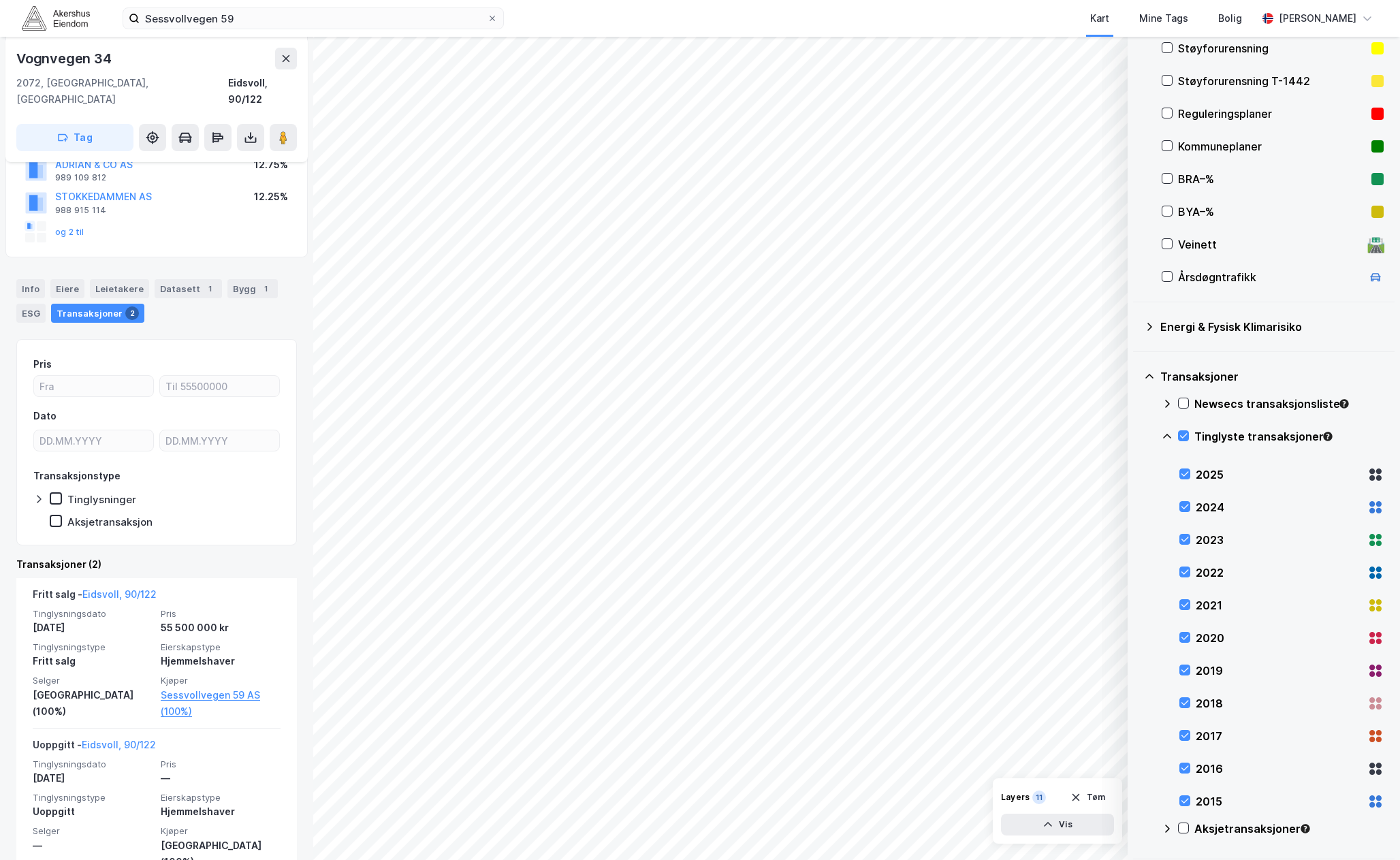
scroll to position [147, 0]
click at [38, 277] on div "Info" at bounding box center [31, 286] width 29 height 19
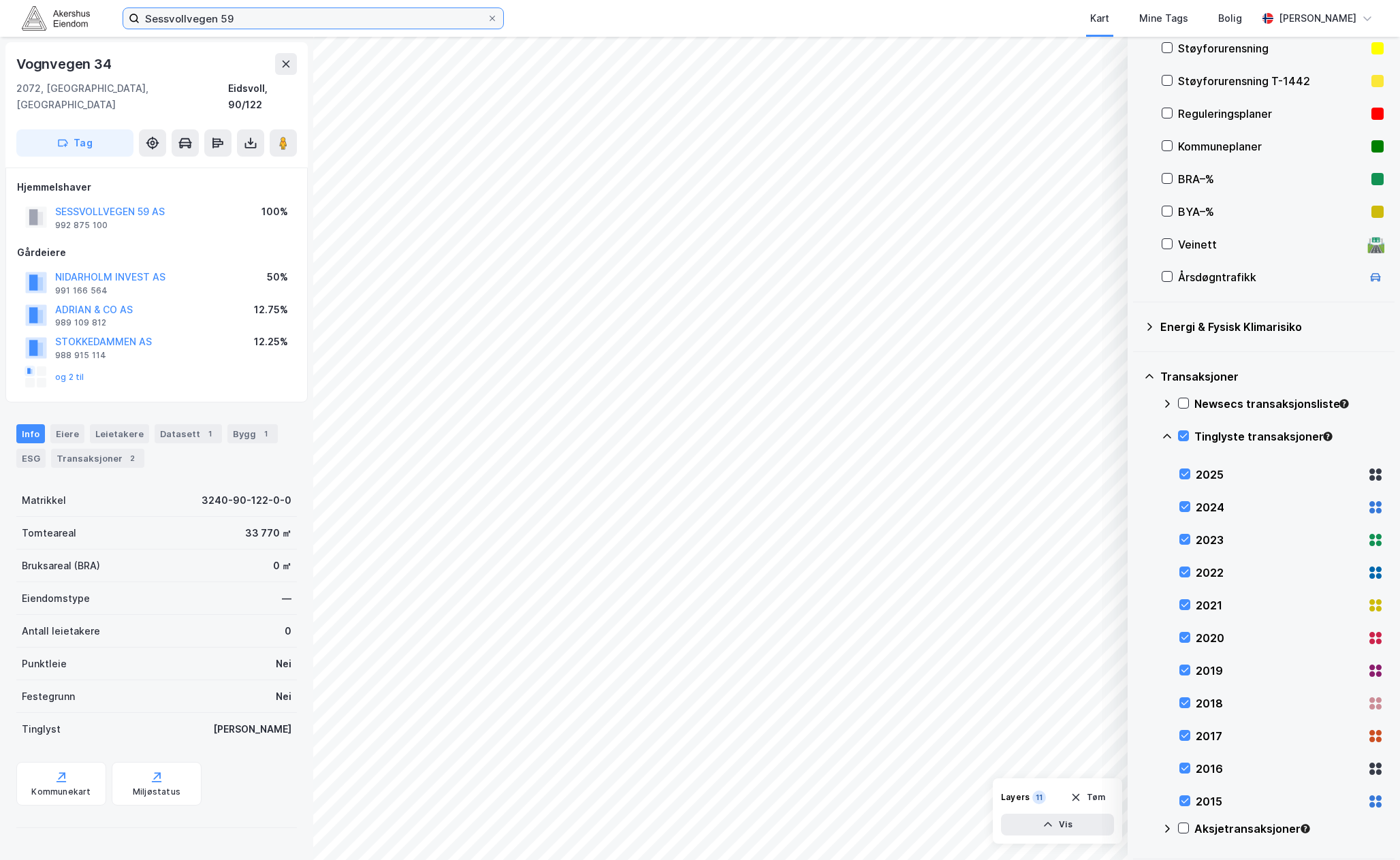
click at [299, 13] on input "Sessvollvegen 59" at bounding box center [313, 18] width 348 height 21
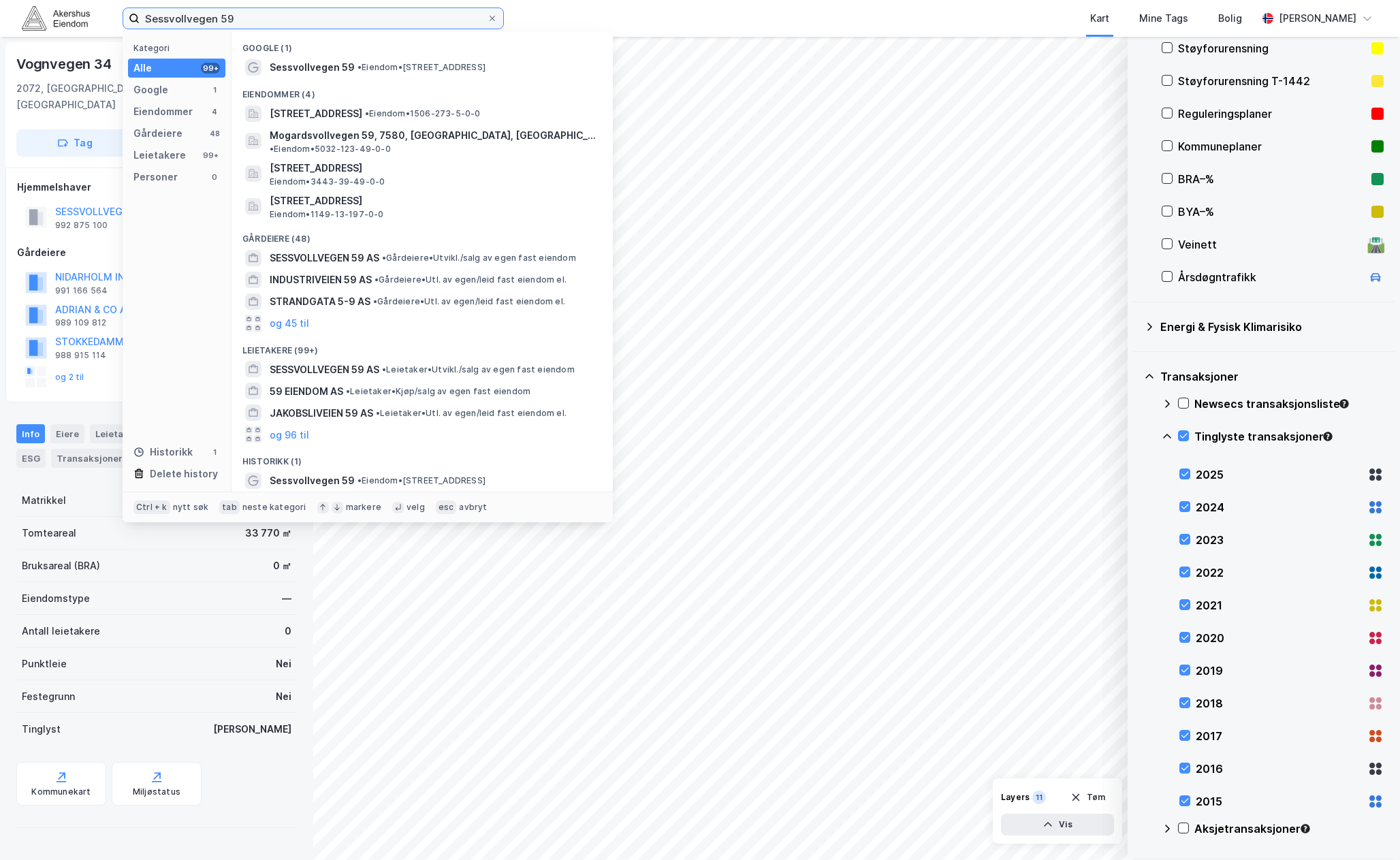
click at [299, 13] on input "Sessvollvegen 59" at bounding box center [313, 18] width 348 height 21
paste input "Østre Hurdalveg 18"
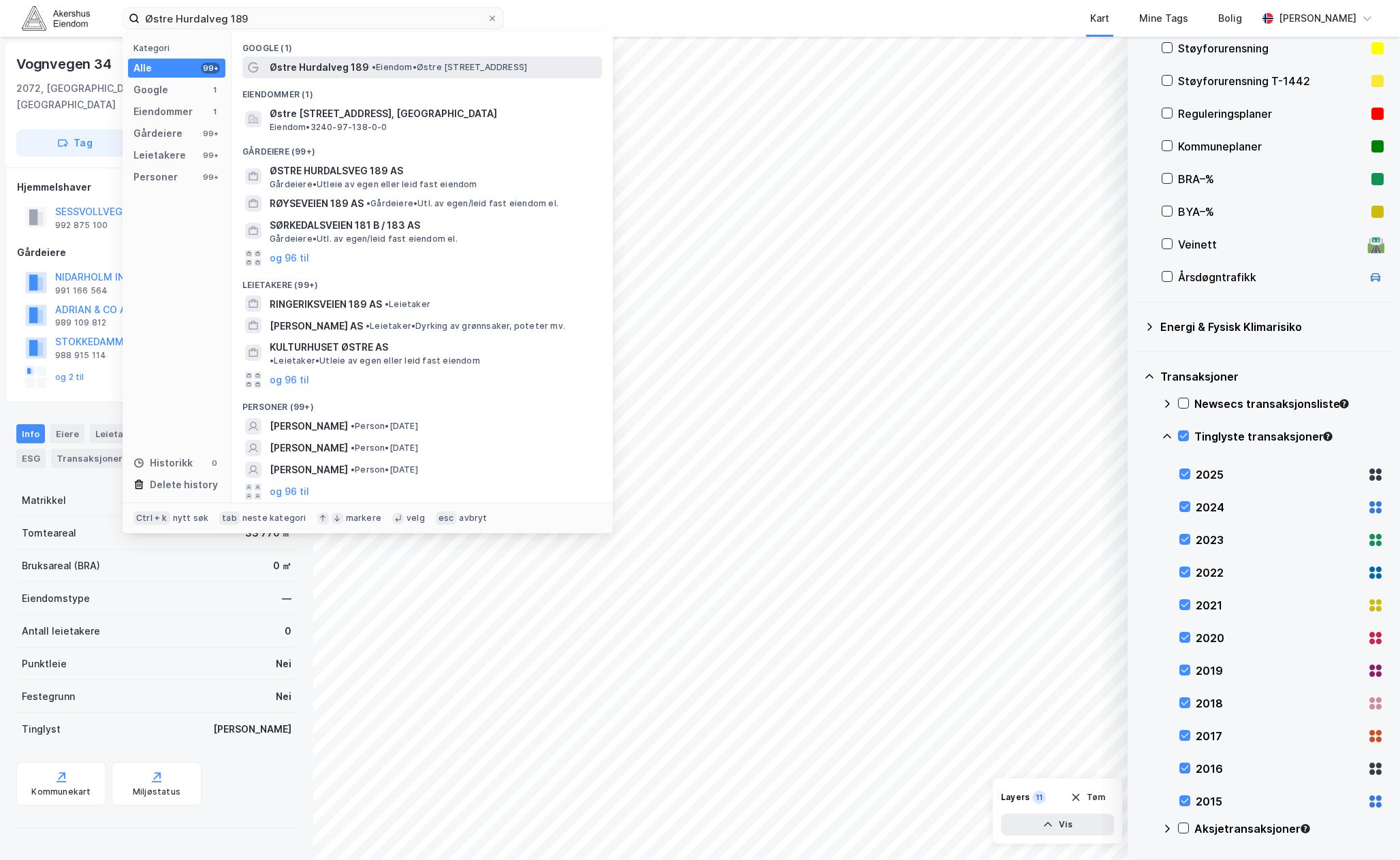
click at [348, 67] on span "Østre Hurdalveg 189" at bounding box center [319, 67] width 100 height 17
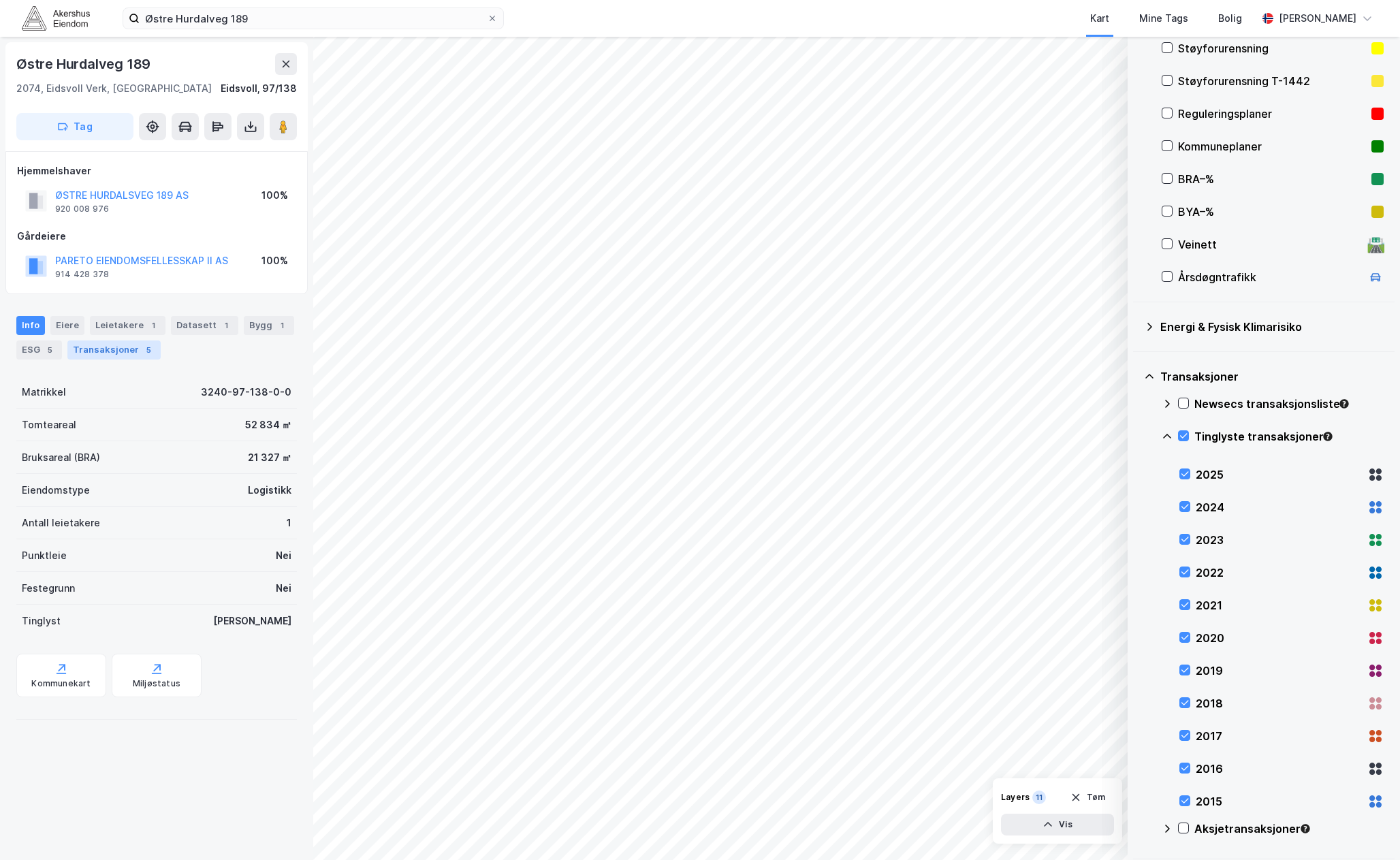
click at [119, 352] on div "Transaksjoner 5" at bounding box center [113, 350] width 94 height 19
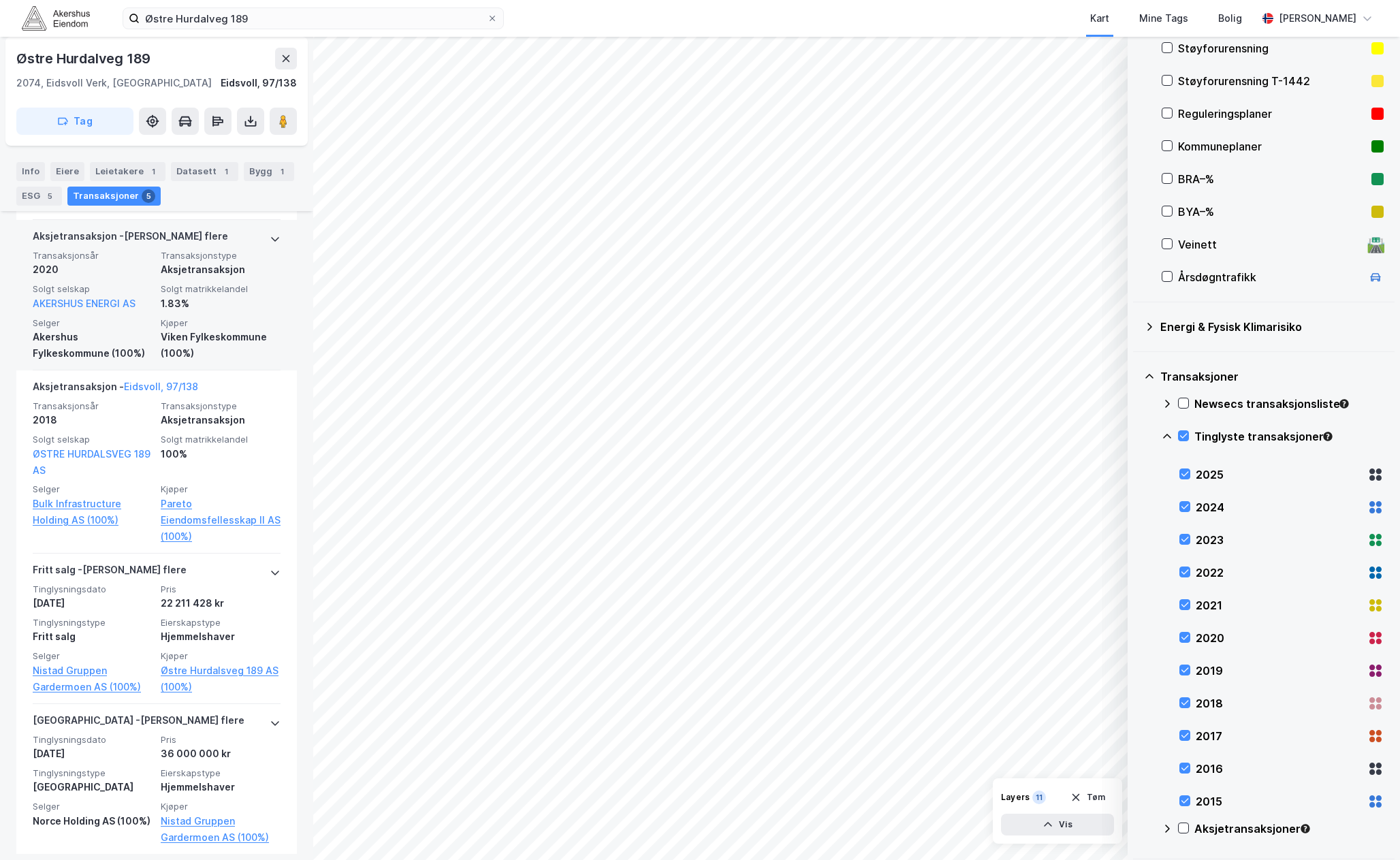
scroll to position [555, 0]
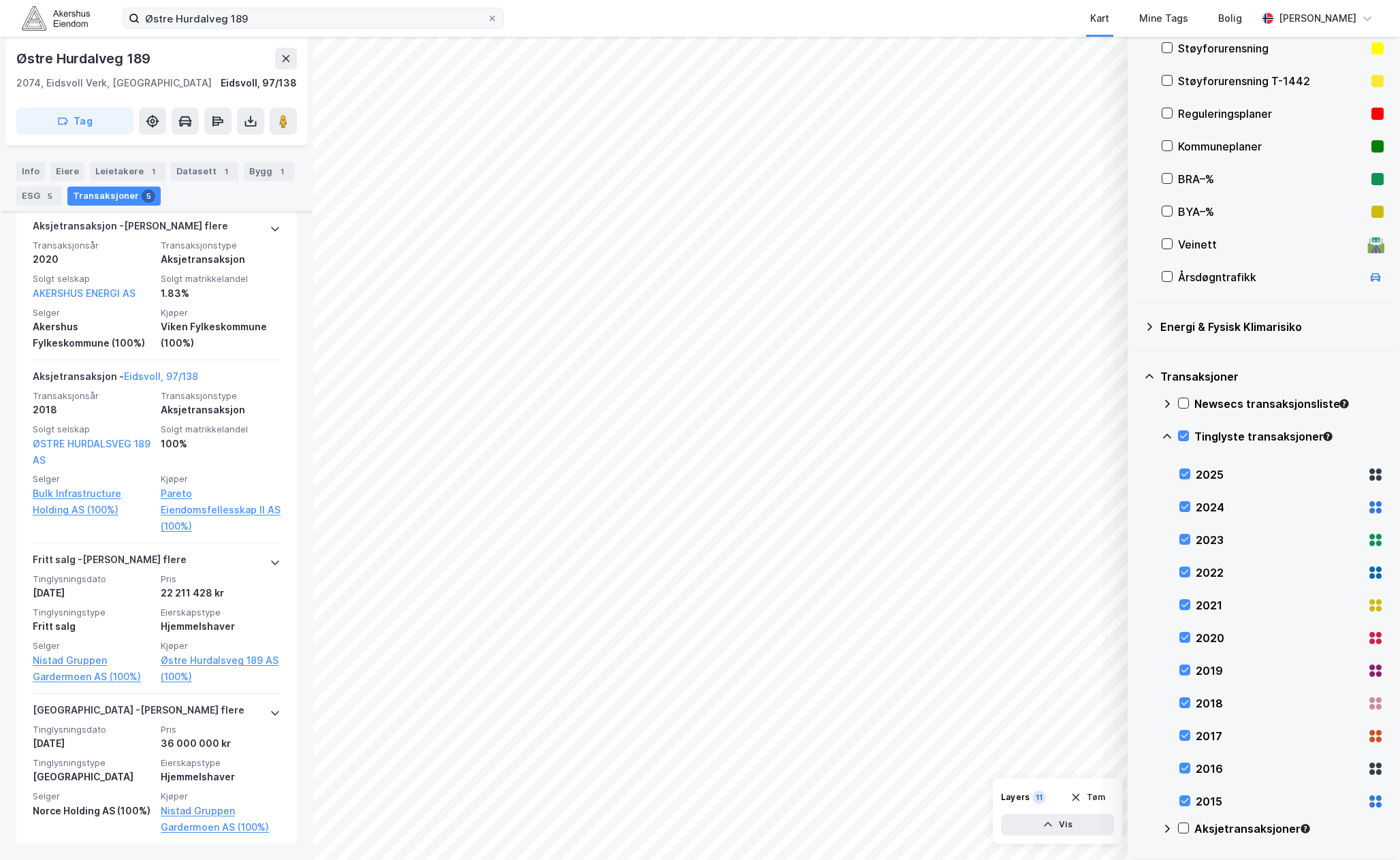
click at [200, 29] on label "Østre Hurdalveg 189" at bounding box center [312, 19] width 381 height 22
click at [200, 29] on input "Østre Hurdalveg 189" at bounding box center [313, 18] width 348 height 21
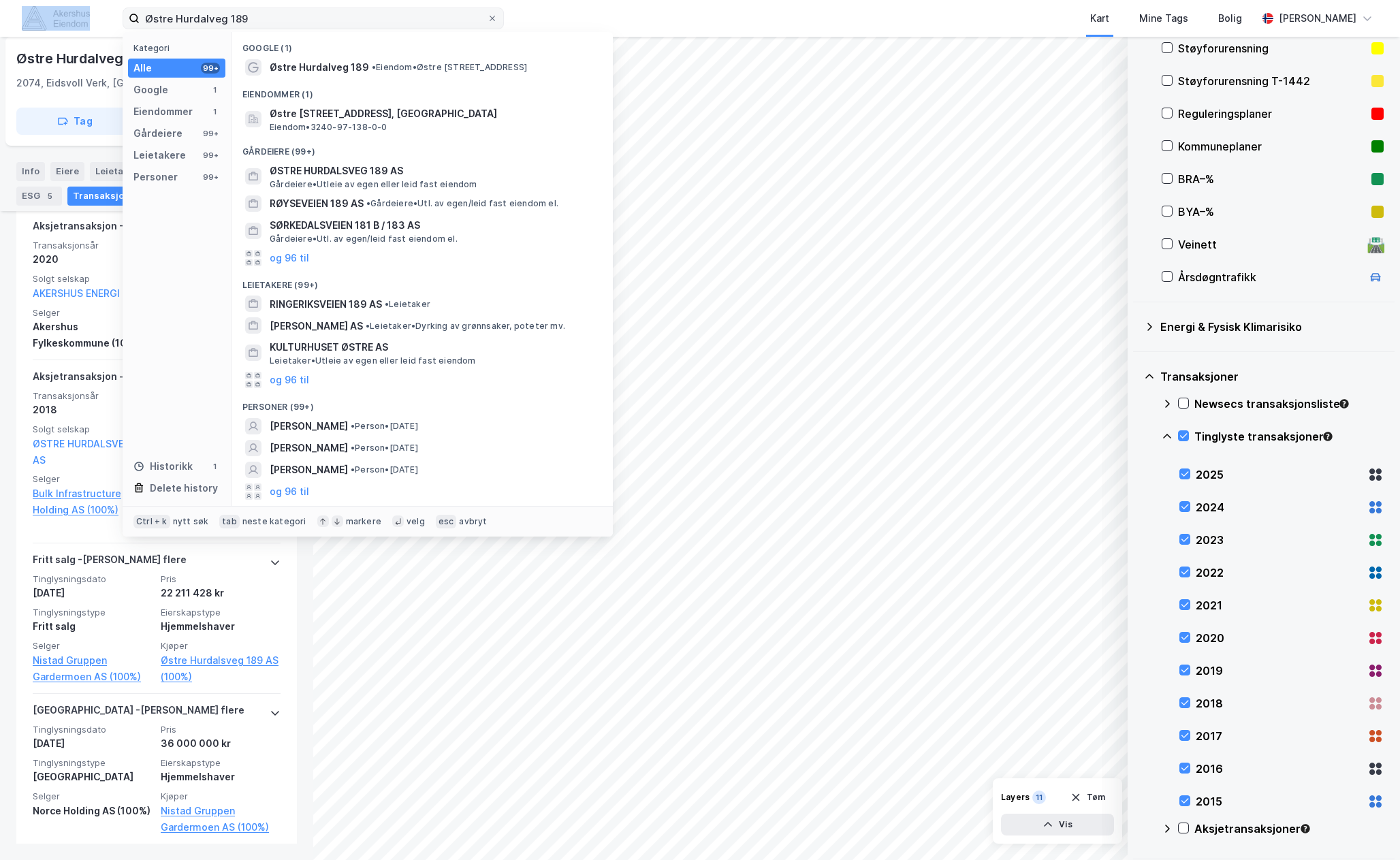
click at [200, 29] on label "Østre Hurdalveg 189" at bounding box center [312, 19] width 381 height 22
click at [200, 29] on input "Østre Hurdalveg 189" at bounding box center [313, 18] width 348 height 21
click at [206, 18] on input "Østre Hurdalveg 189" at bounding box center [313, 18] width 348 height 21
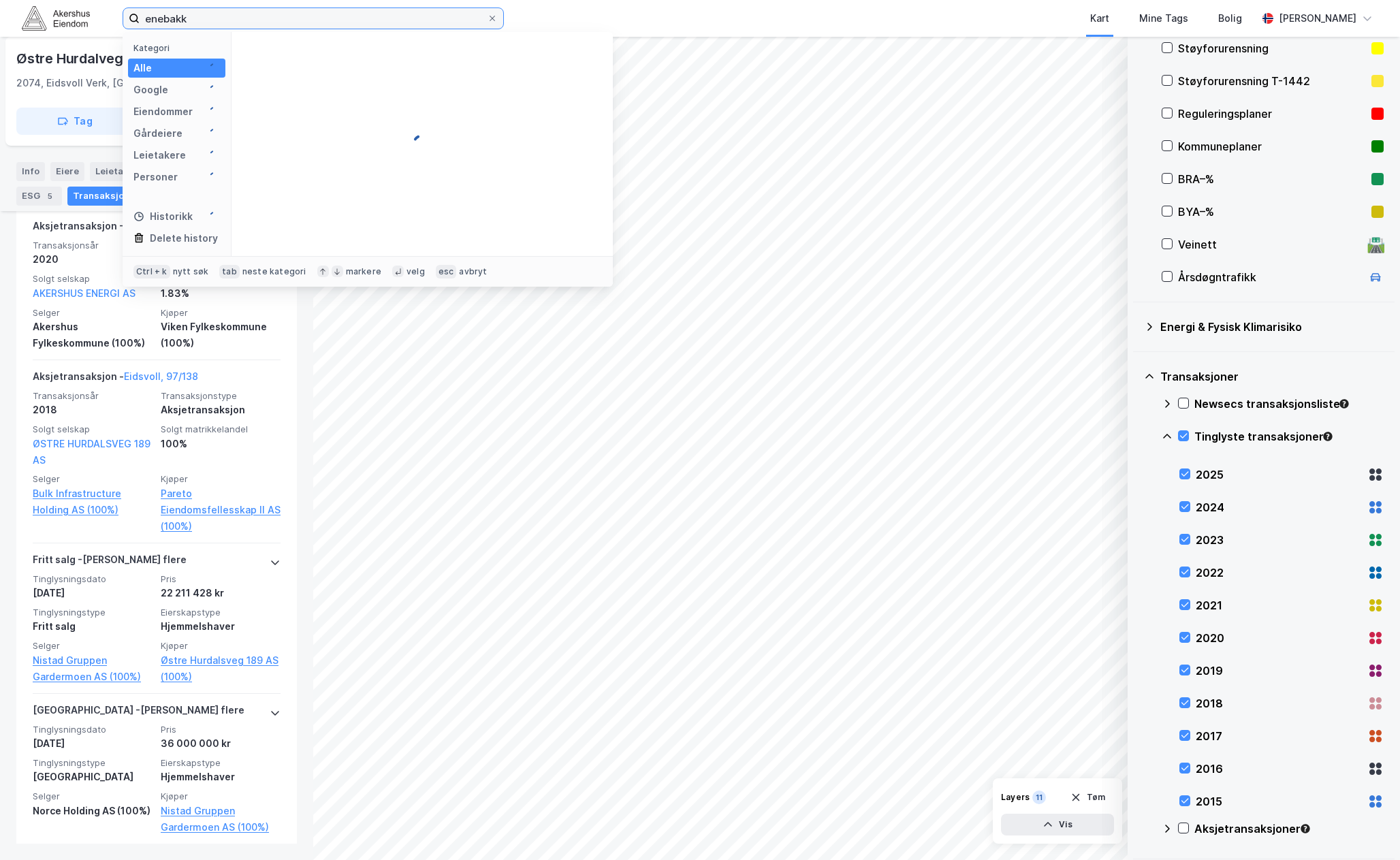
type input "enebakk"
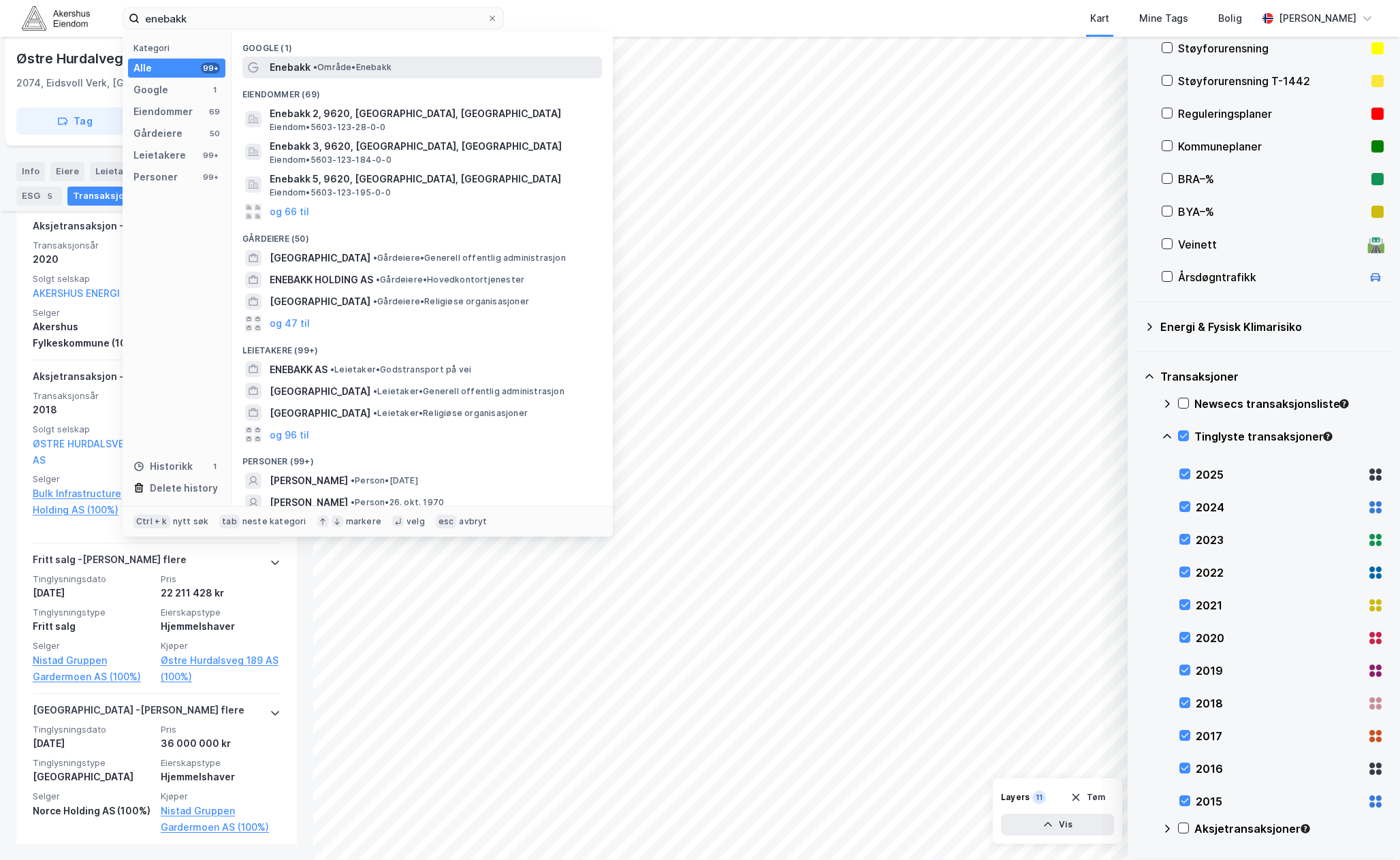
click at [332, 60] on div "Enebakk • Område • Enebakk" at bounding box center [434, 67] width 330 height 17
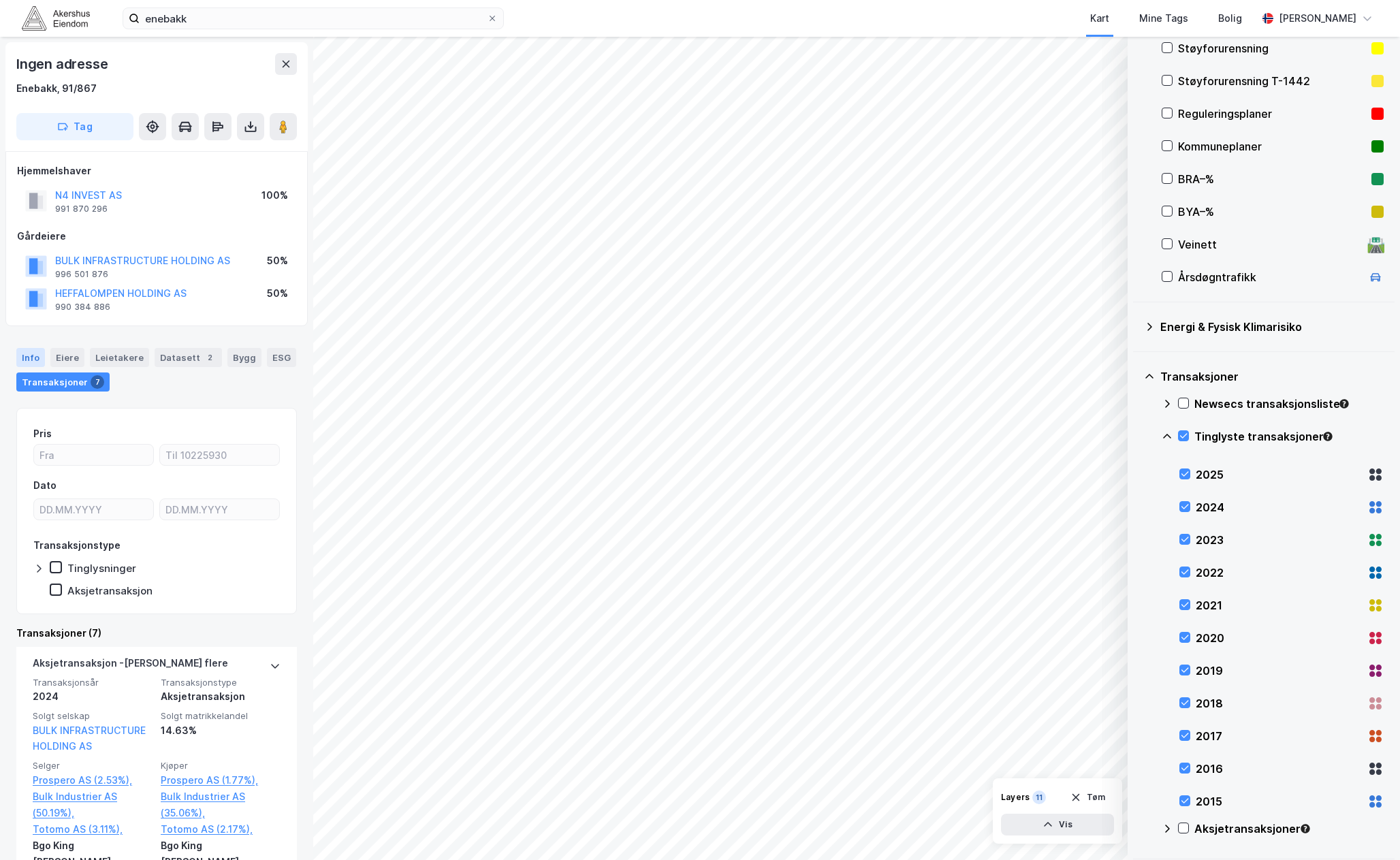
click at [39, 360] on div "Info" at bounding box center [31, 357] width 29 height 19
